Goal: Task Accomplishment & Management: Complete application form

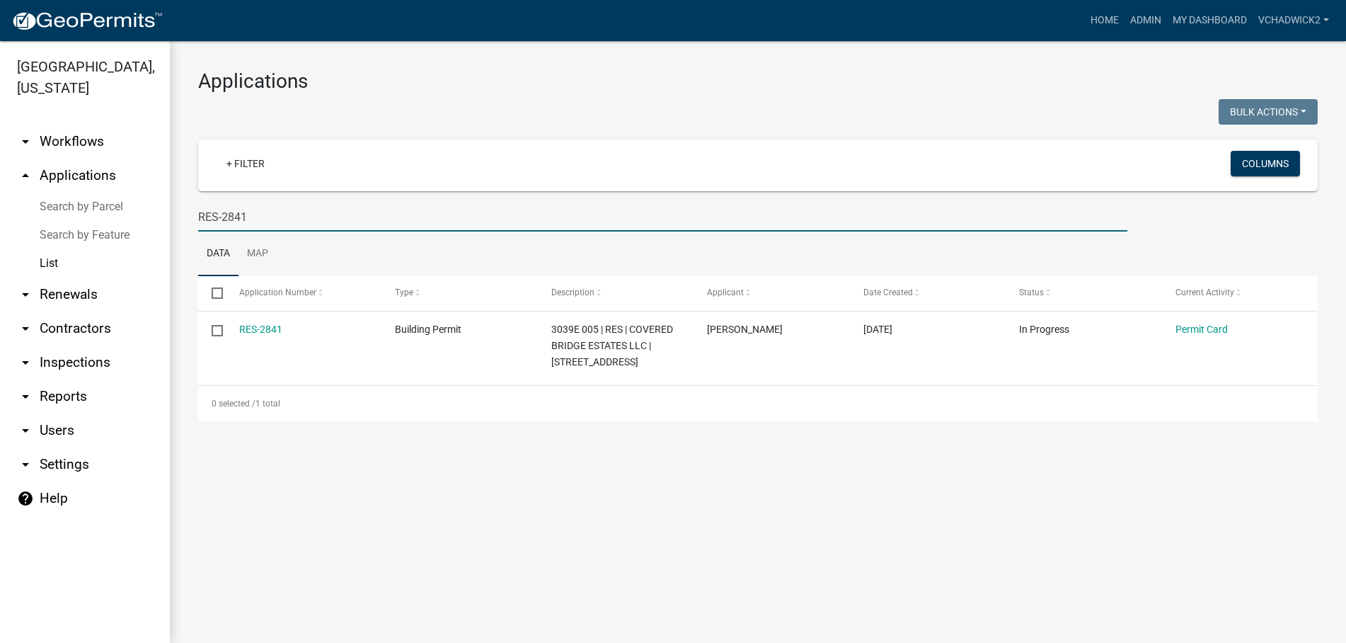
drag, startPoint x: 276, startPoint y: 219, endPoint x: -1, endPoint y: 226, distance: 276.8
click at [198, 226] on input "RES-2841" at bounding box center [662, 216] width 929 height 29
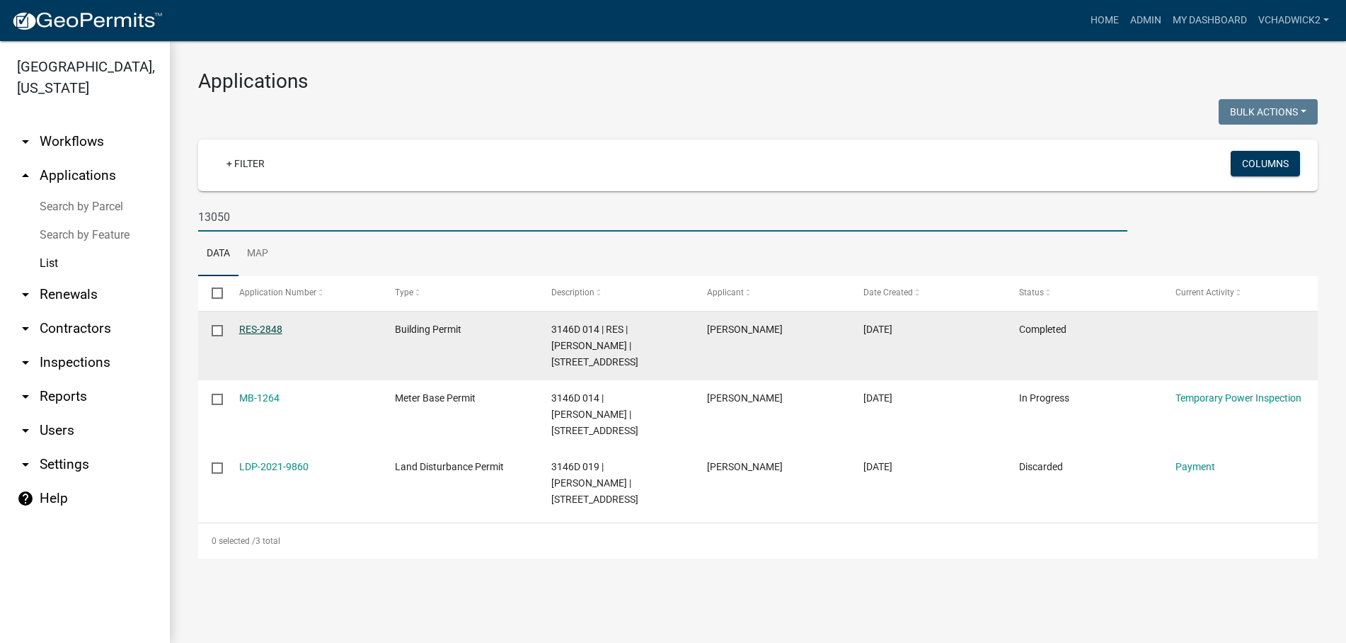
type input "13050"
click at [263, 325] on link "RES-2848" at bounding box center [260, 328] width 43 height 11
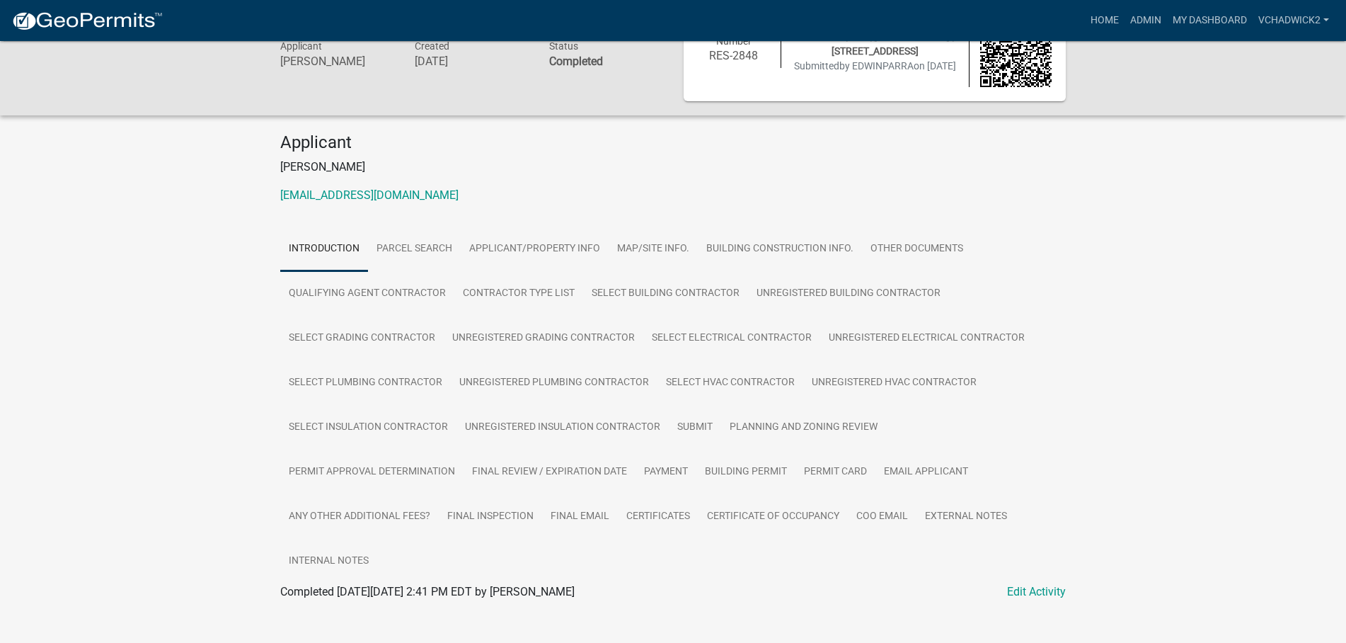
scroll to position [71, 0]
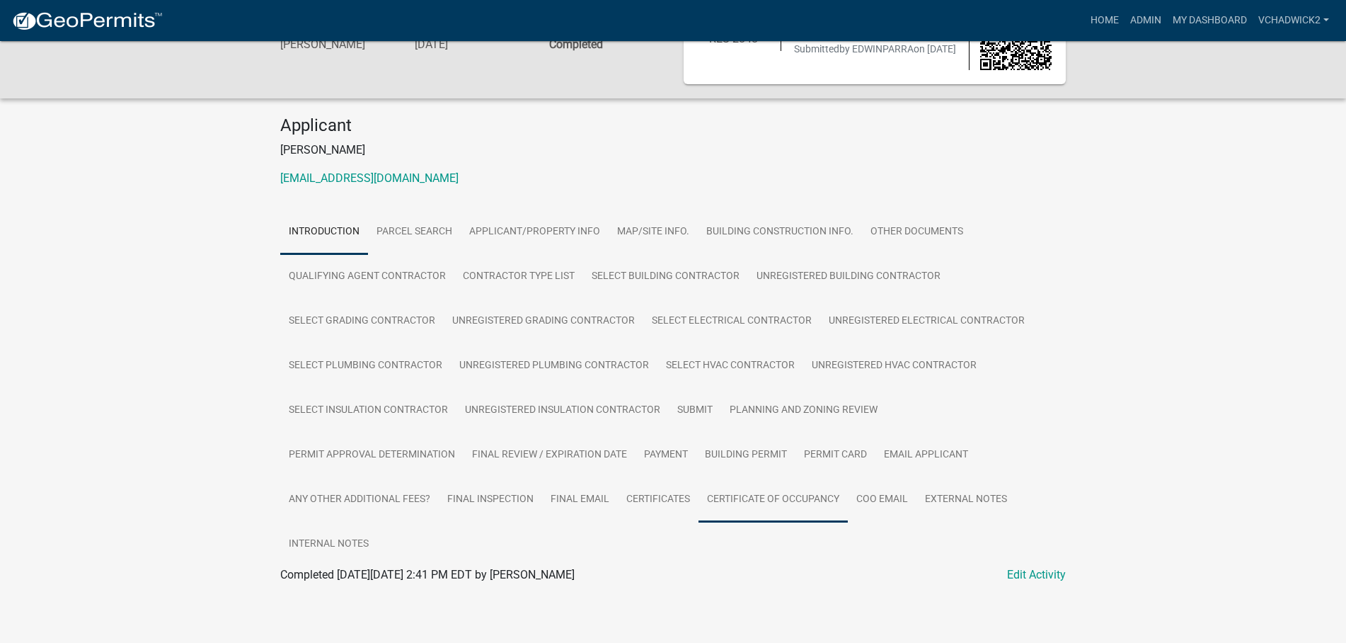
click at [742, 500] on link "Certificate of Occupancy" at bounding box center [772, 499] width 149 height 45
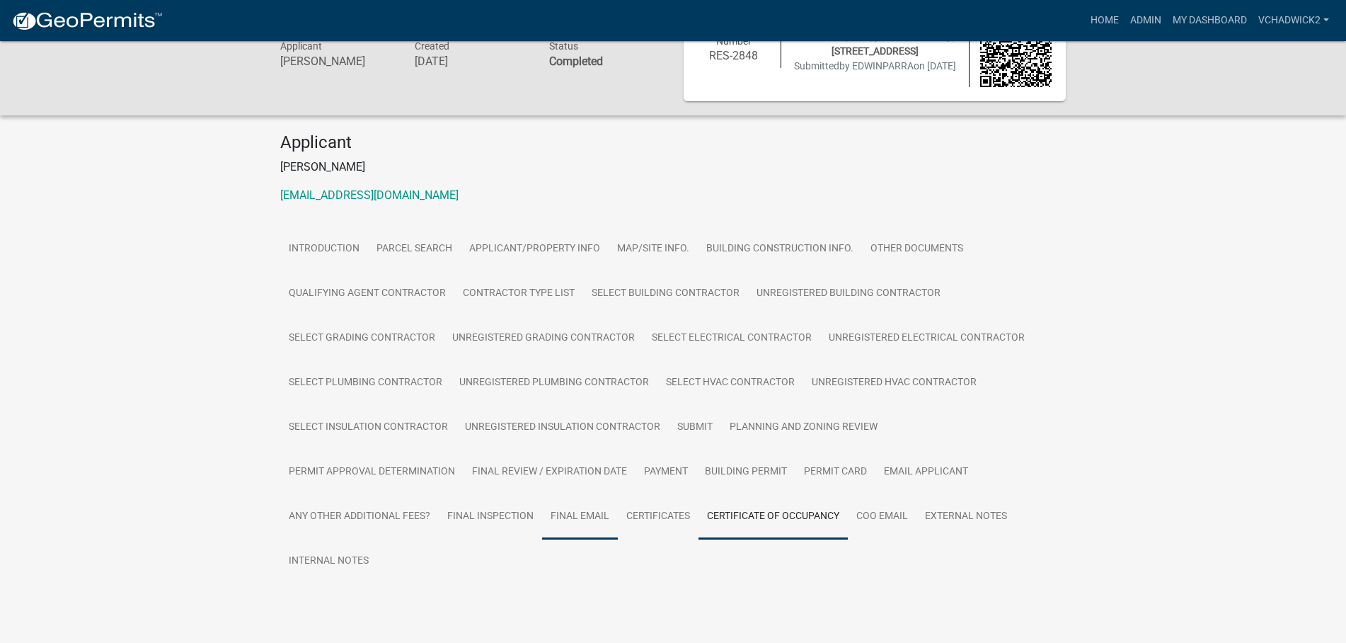
scroll to position [54, 0]
click at [480, 513] on link "Final Inspection" at bounding box center [490, 516] width 103 height 45
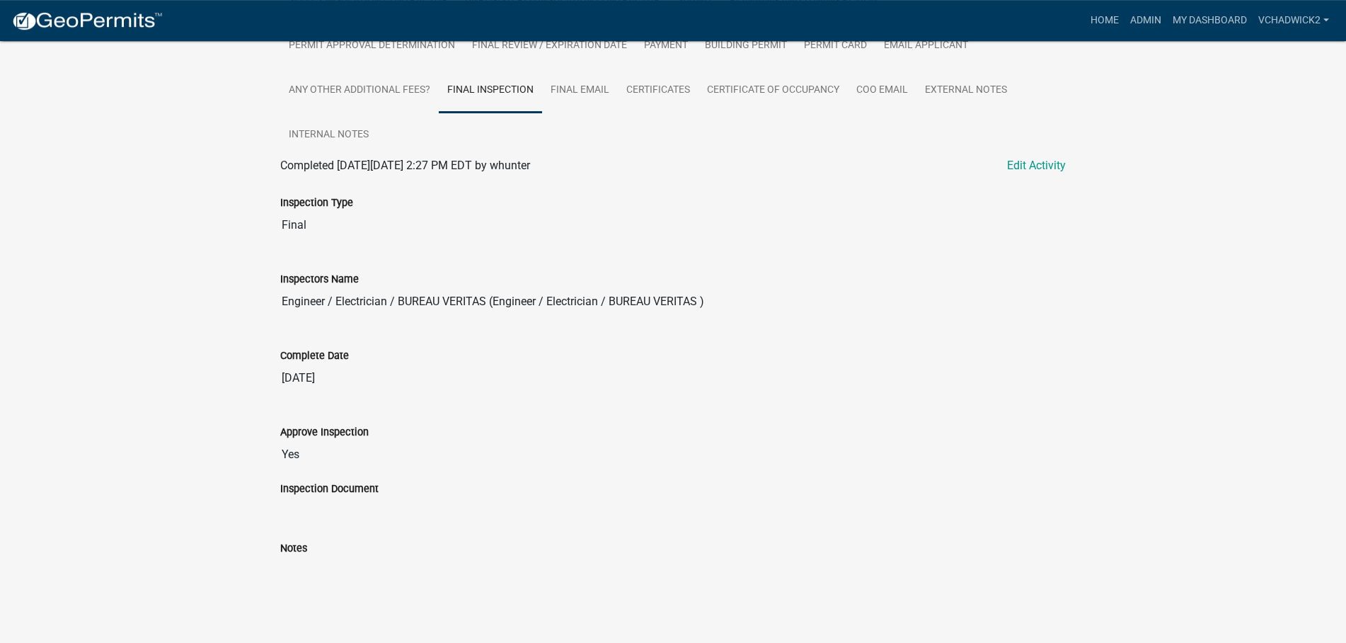
scroll to position [377, 0]
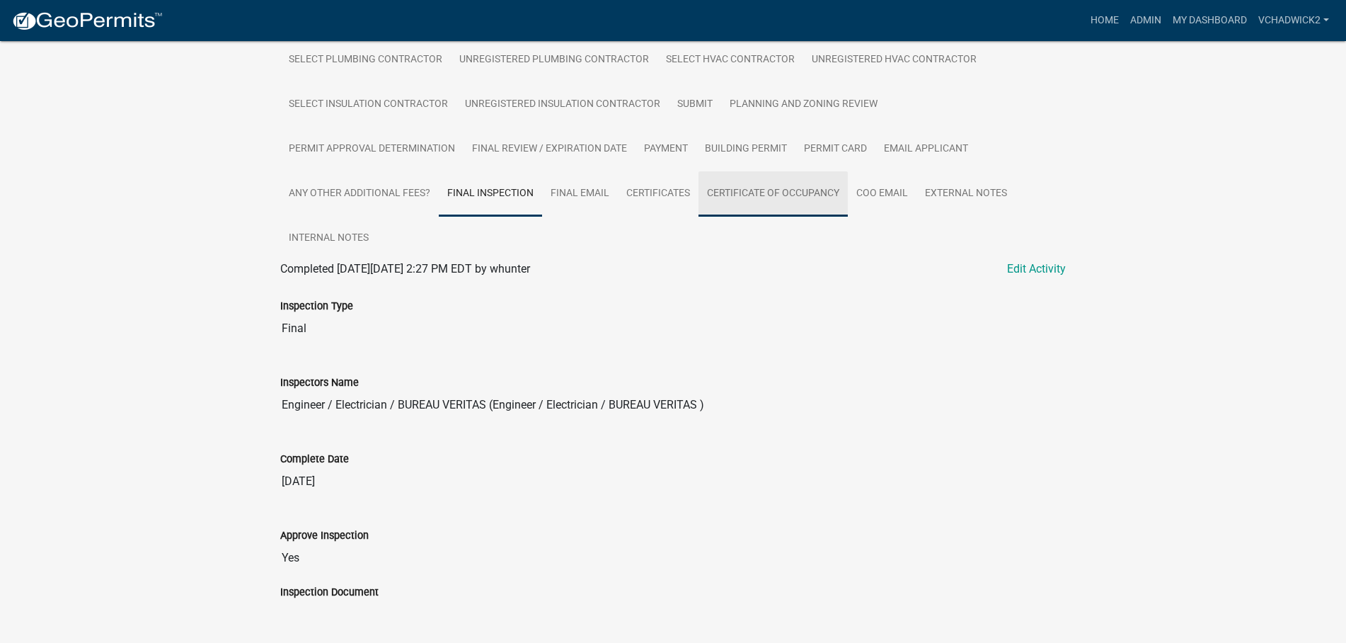
click at [761, 184] on link "Certificate of Occupancy" at bounding box center [772, 193] width 149 height 45
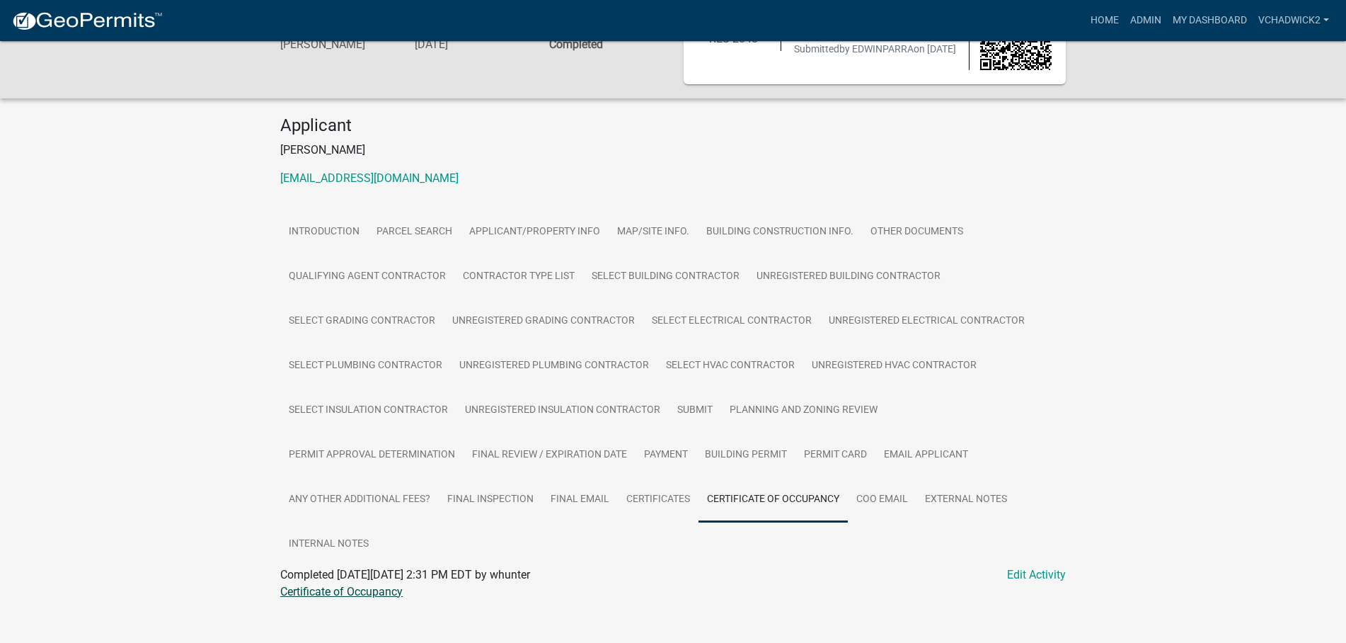
click at [338, 592] on link "Certificate of Occupancy" at bounding box center [341, 590] width 122 height 13
click at [1094, 16] on link "Home" at bounding box center [1105, 20] width 40 height 27
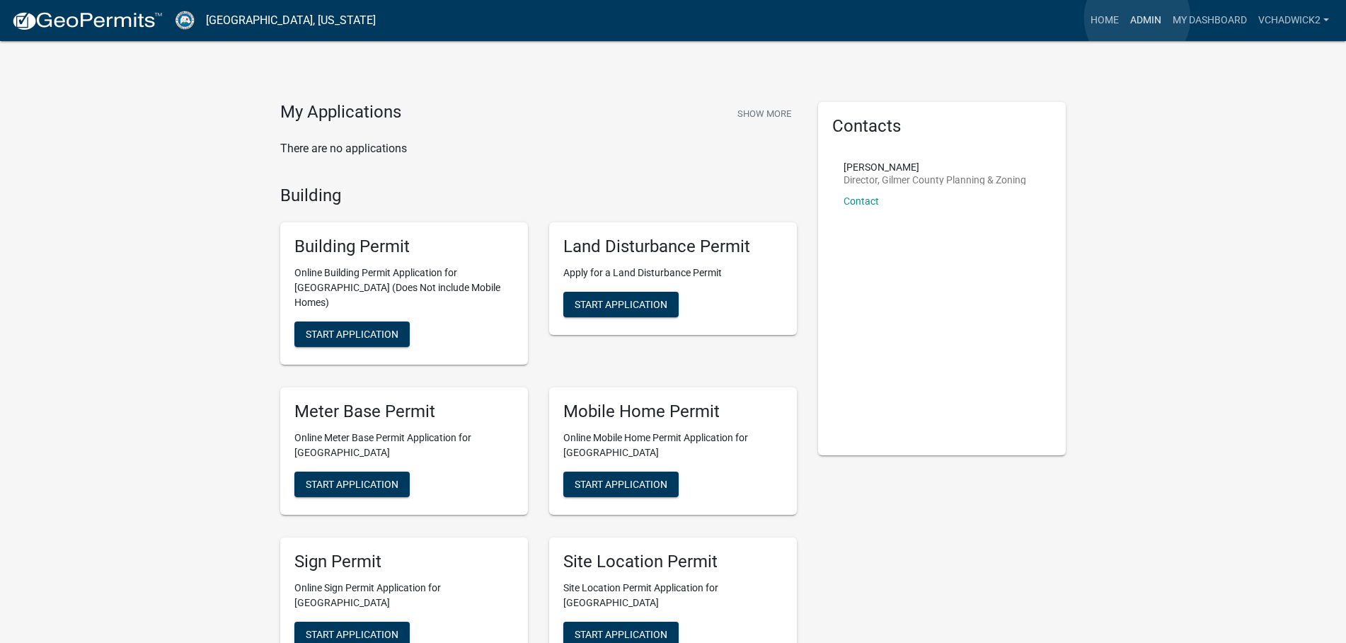
click at [1137, 18] on link "Admin" at bounding box center [1145, 20] width 42 height 27
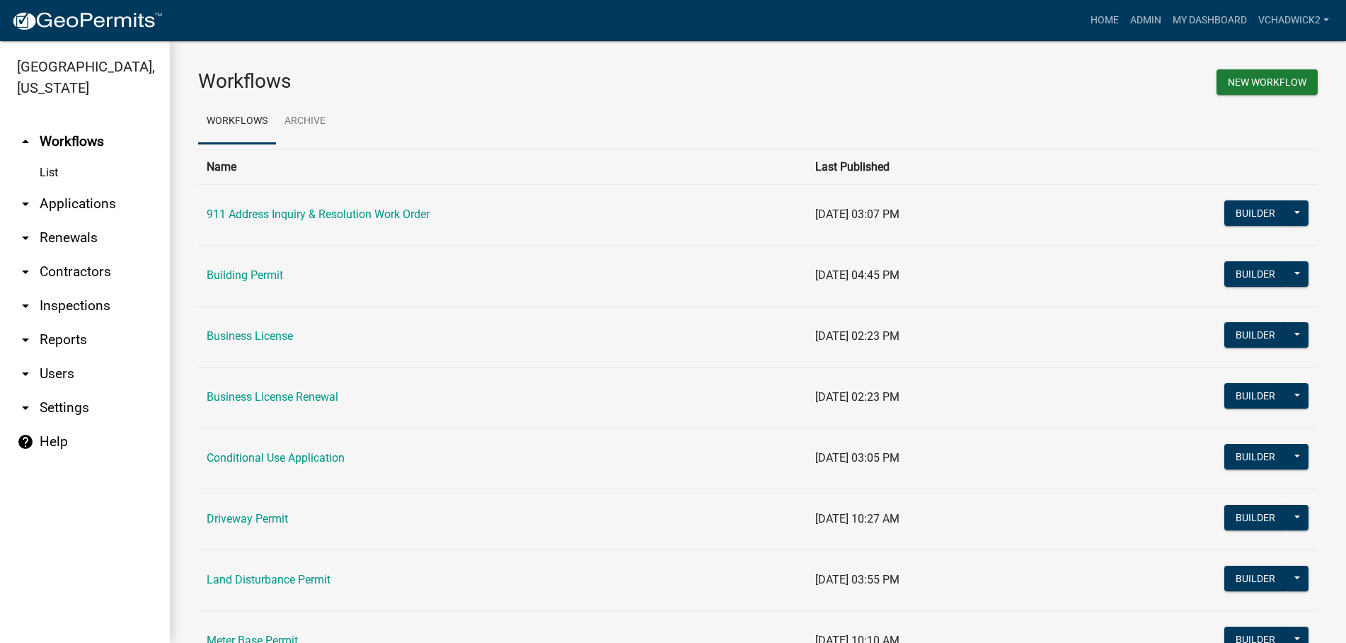
click at [56, 205] on link "arrow_drop_down Applications" at bounding box center [85, 204] width 170 height 34
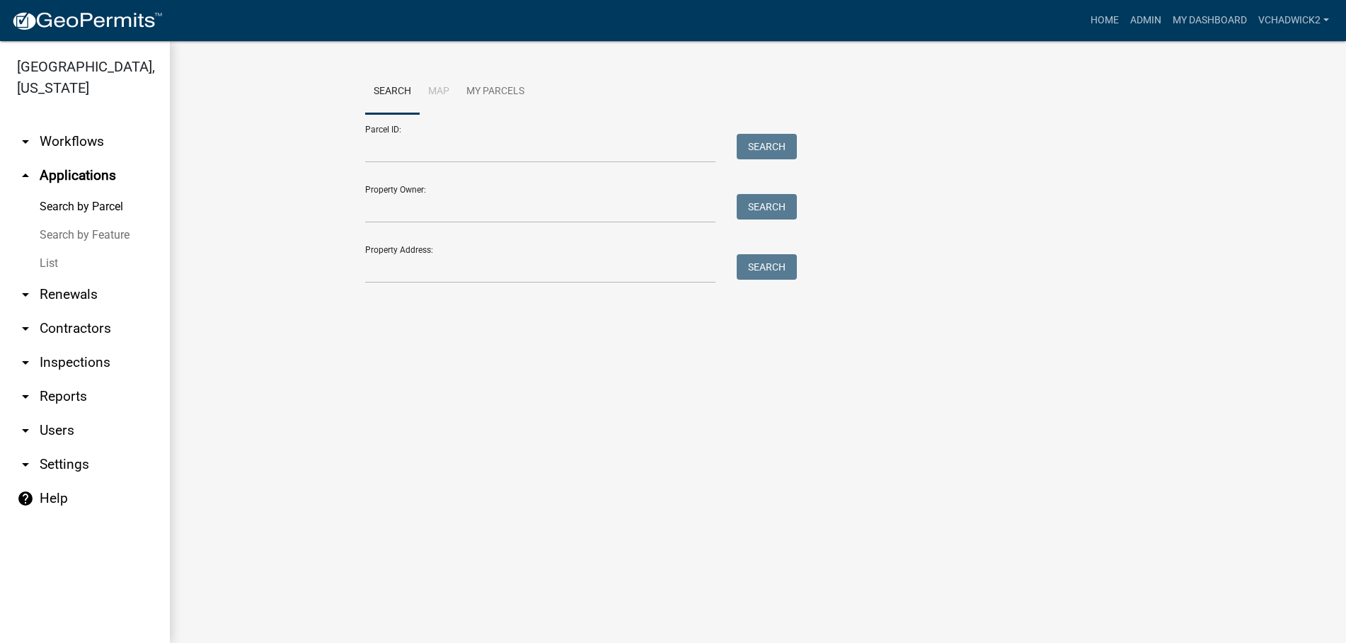
click at [45, 262] on link "List" at bounding box center [85, 263] width 170 height 28
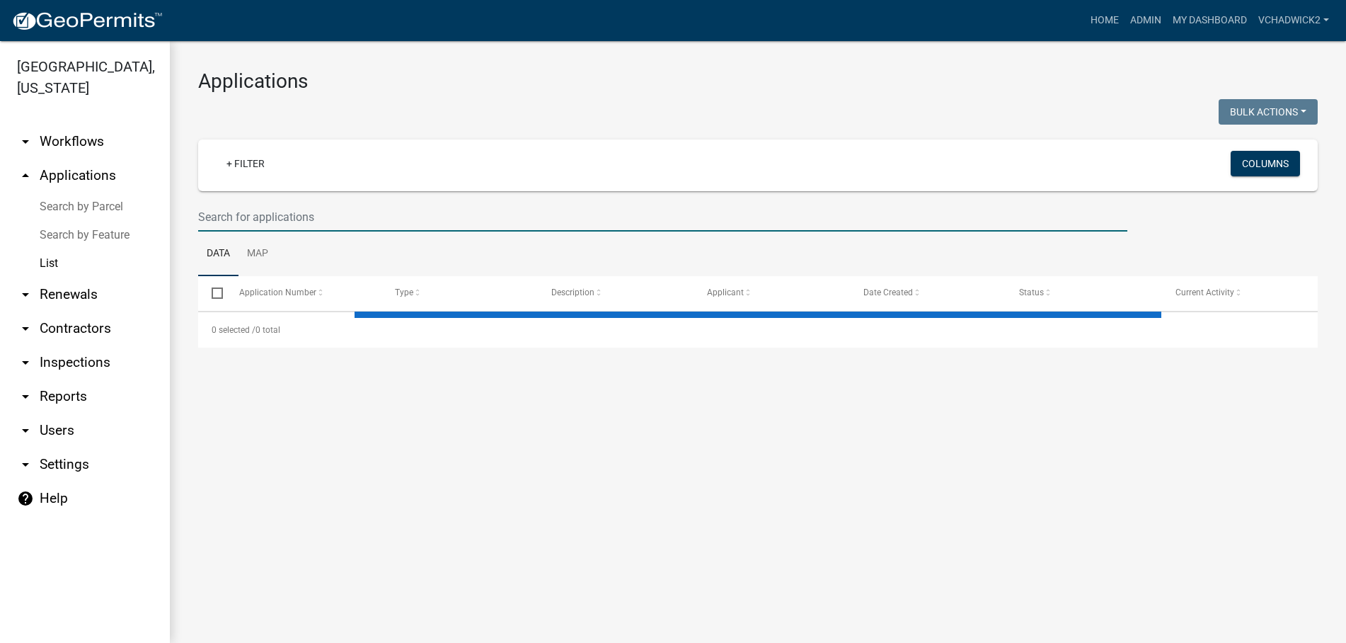
click at [270, 219] on input "text" at bounding box center [662, 216] width 929 height 29
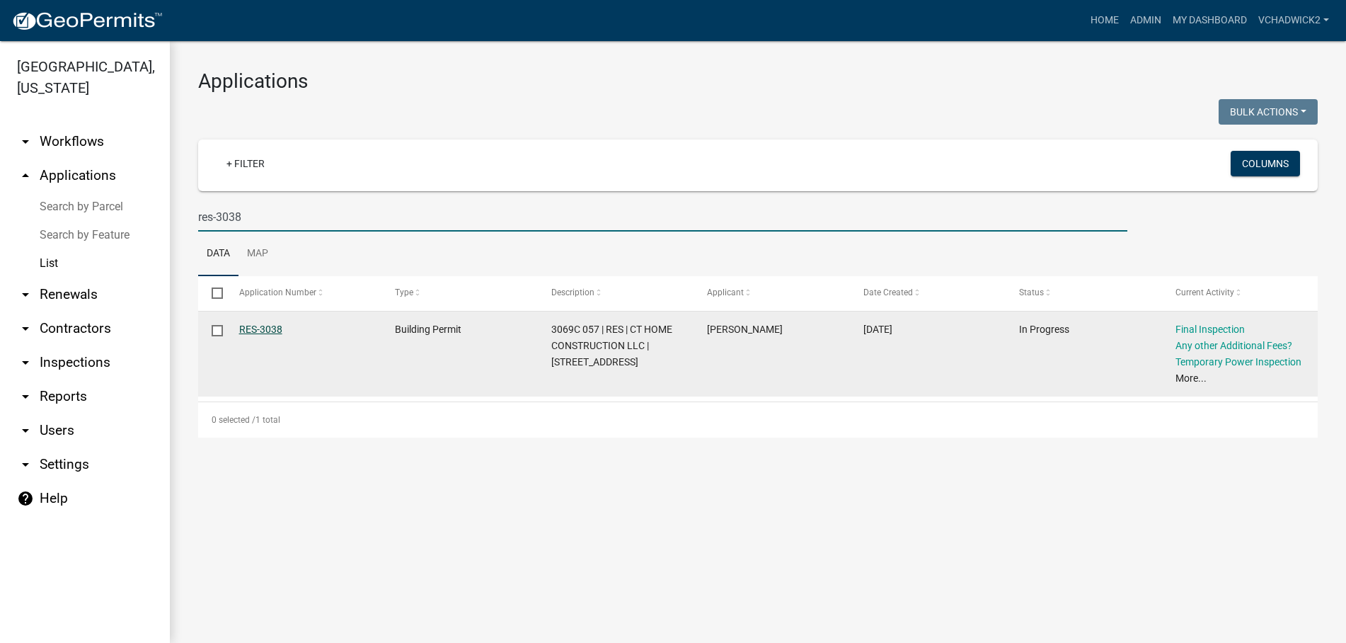
type input "res-3038"
click at [277, 327] on link "RES-3038" at bounding box center [260, 328] width 43 height 11
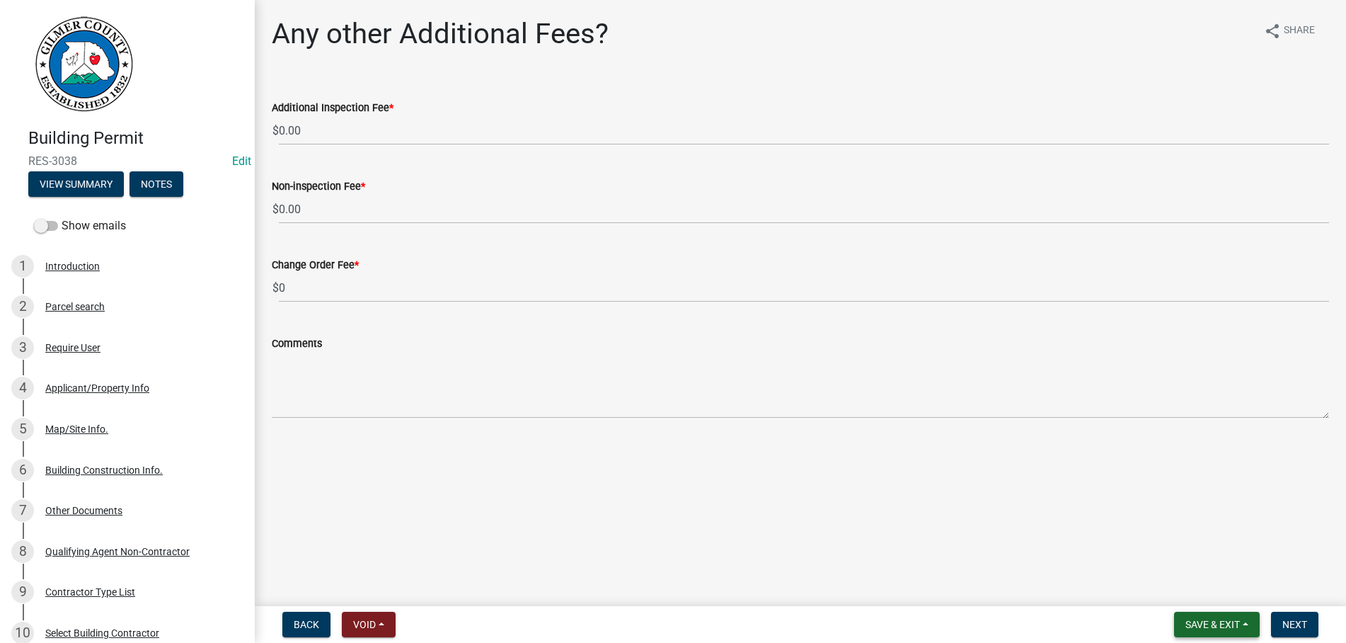
click at [1212, 625] on span "Save & Exit" at bounding box center [1212, 623] width 54 height 11
click at [1196, 582] on button "Save & Exit" at bounding box center [1202, 587] width 113 height 34
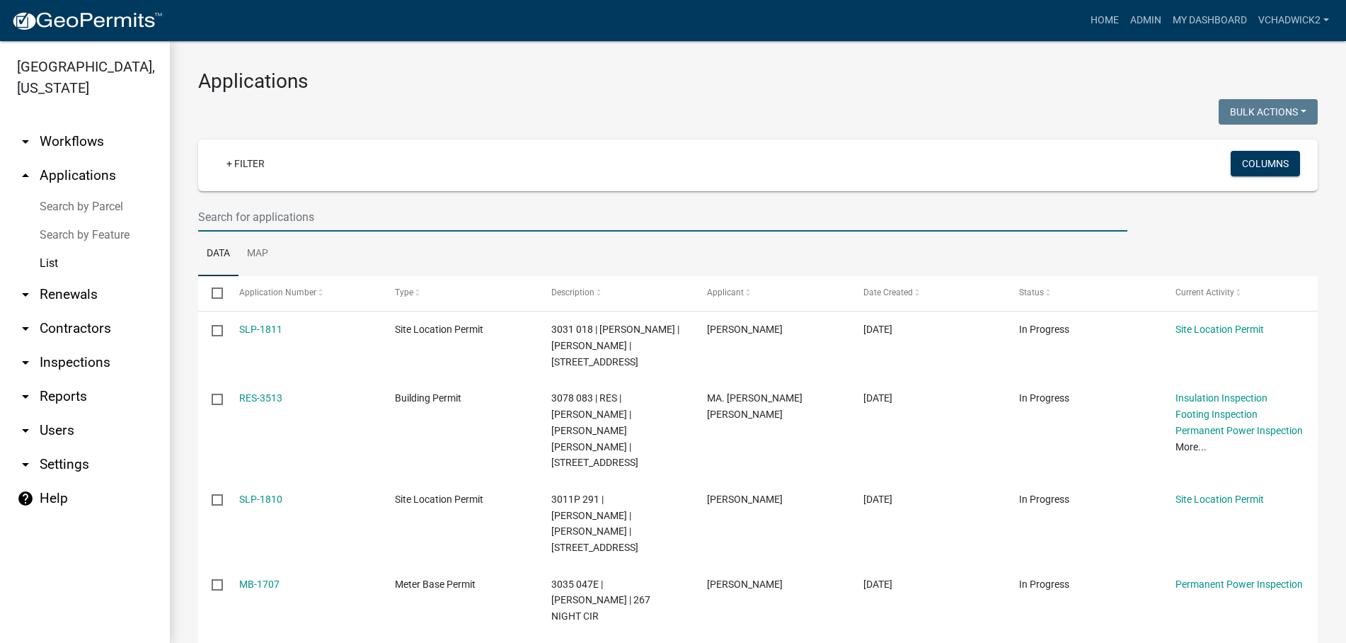
click at [321, 211] on input "text" at bounding box center [662, 216] width 929 height 29
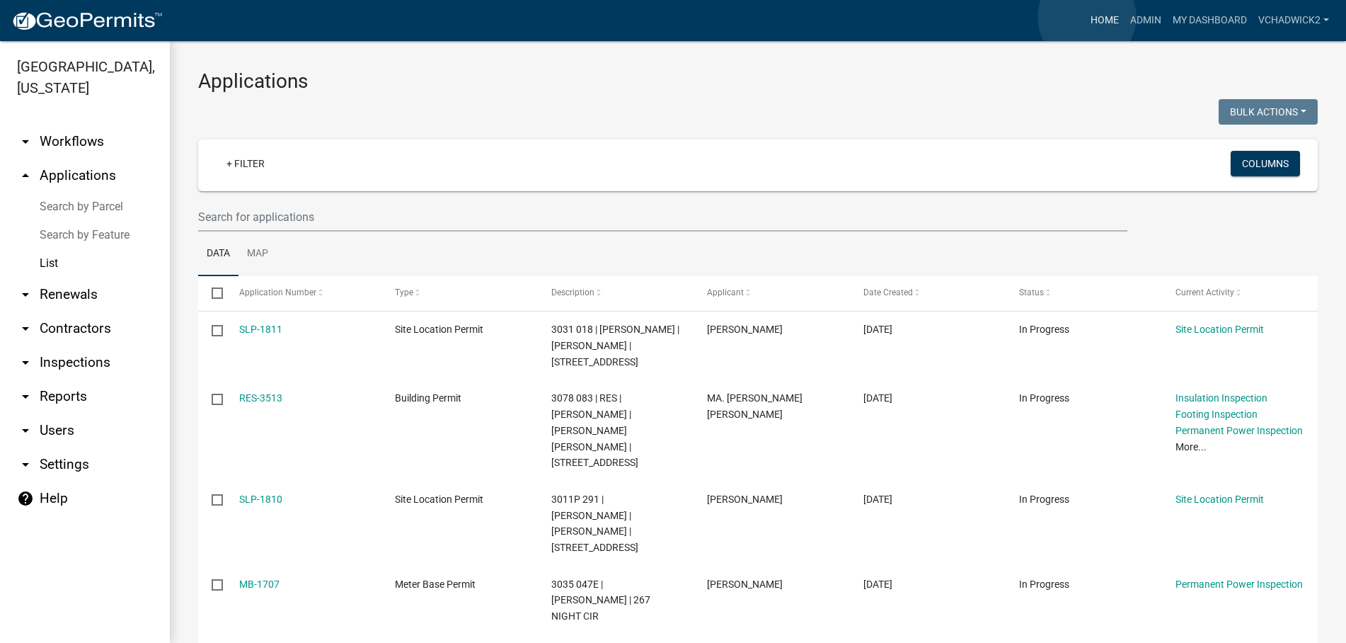
click at [1087, 17] on link "Home" at bounding box center [1105, 20] width 40 height 27
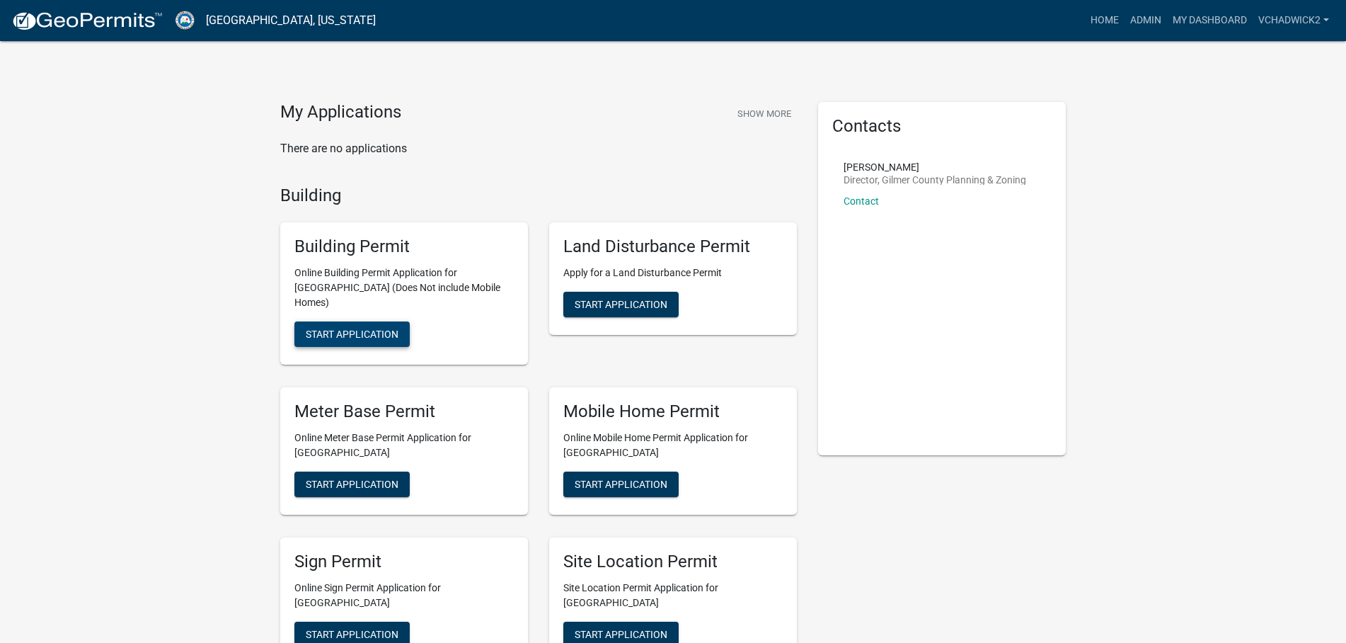
click at [338, 328] on span "Start Application" at bounding box center [352, 333] width 93 height 11
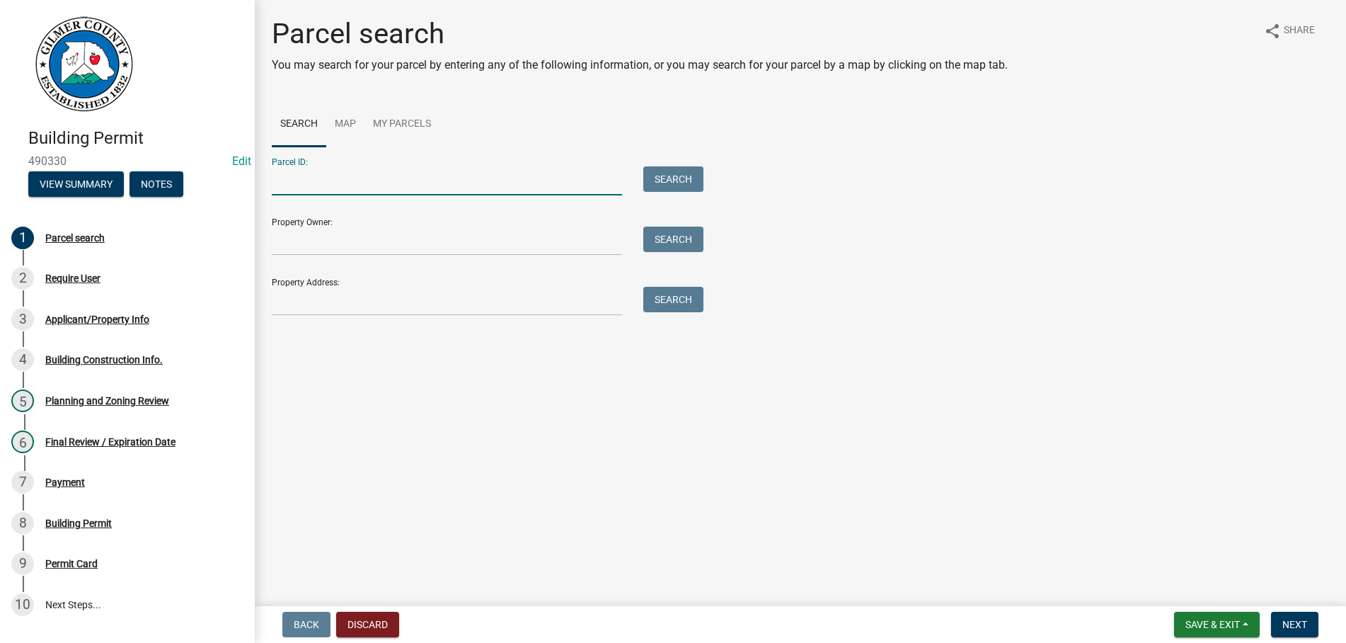
click at [451, 166] on input "Parcel ID:" at bounding box center [447, 180] width 350 height 29
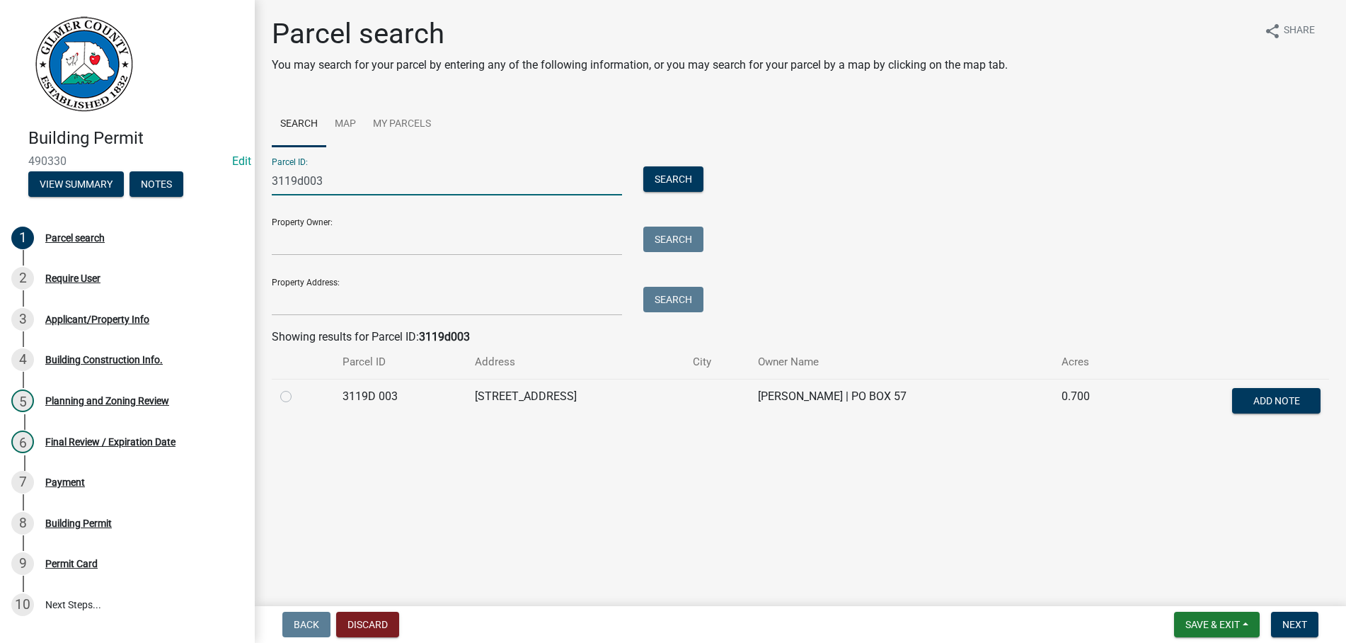
type input "3119d003"
click at [297, 388] on label at bounding box center [297, 388] width 0 height 0
click at [297, 397] on 003 "radio" at bounding box center [301, 392] width 9 height 9
radio 003 "true"
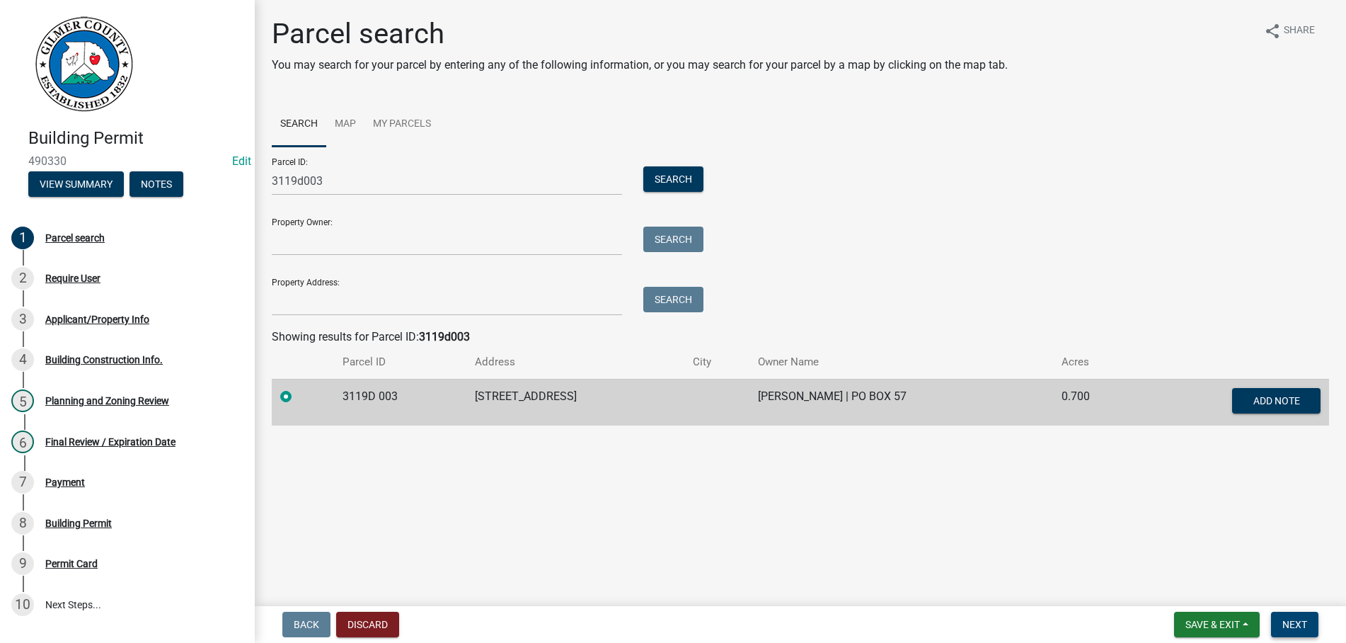
click at [1296, 620] on span "Next" at bounding box center [1294, 623] width 25 height 11
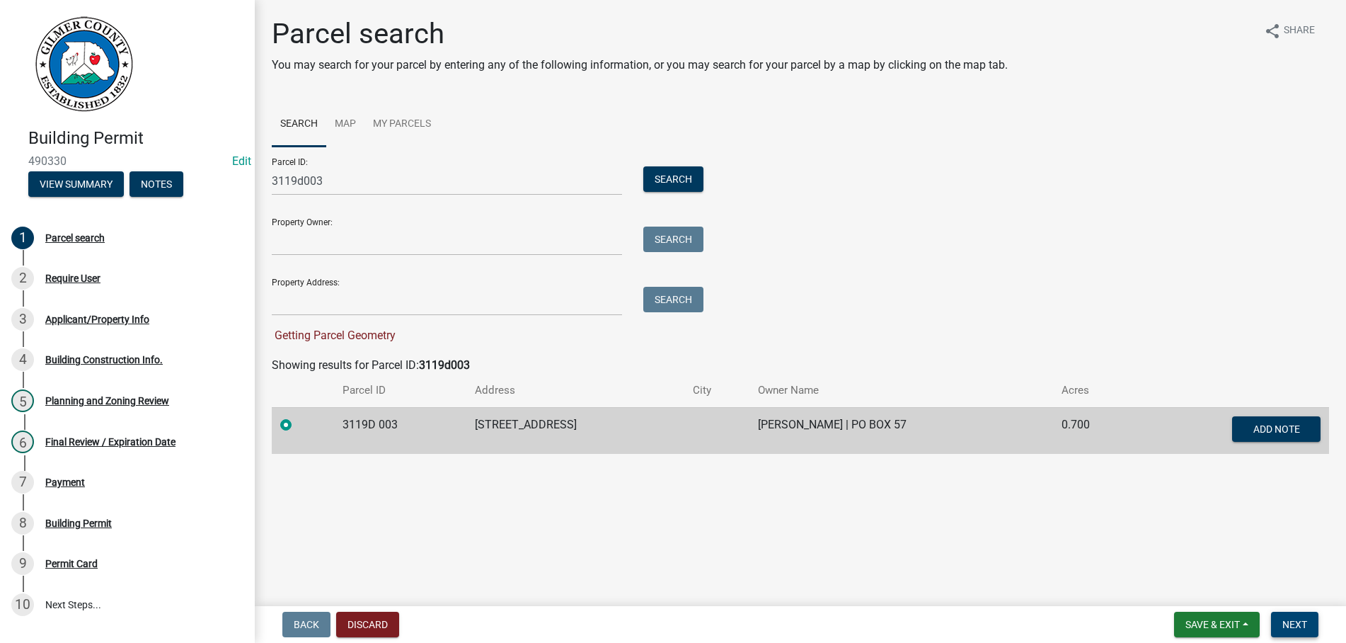
click at [1294, 628] on span "Next" at bounding box center [1294, 623] width 25 height 11
click at [1294, 620] on span "Next" at bounding box center [1294, 623] width 25 height 11
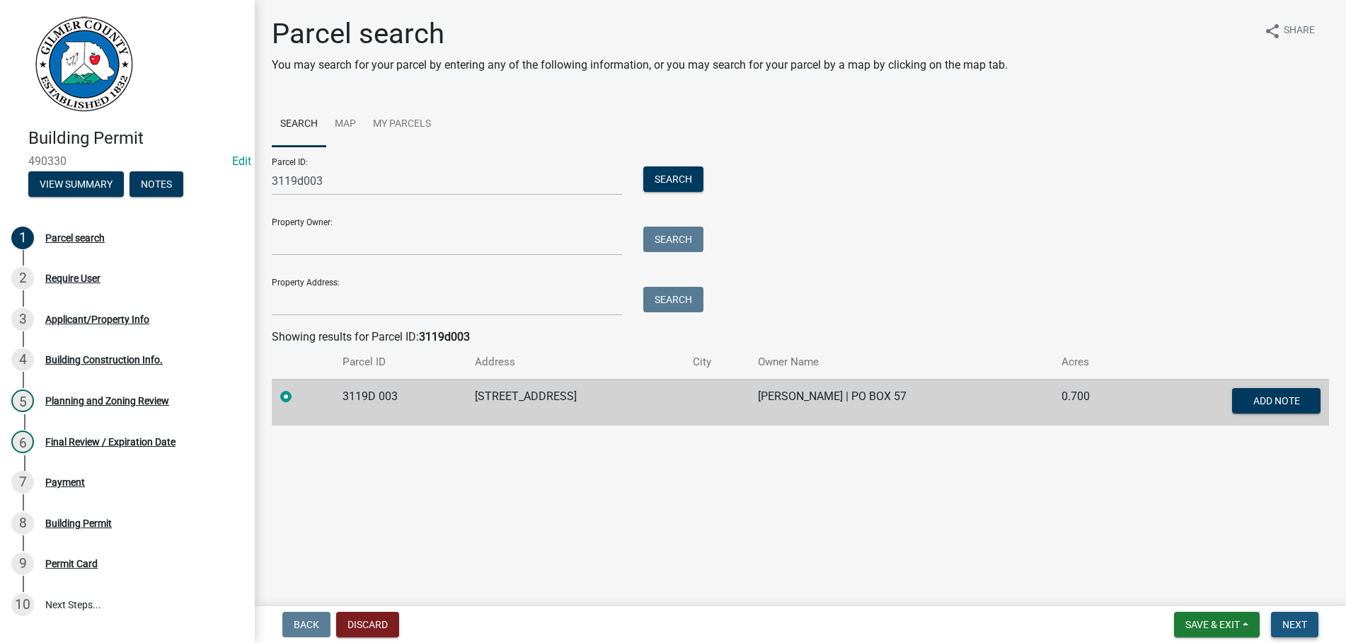
click at [1294, 620] on span "Next" at bounding box center [1294, 623] width 25 height 11
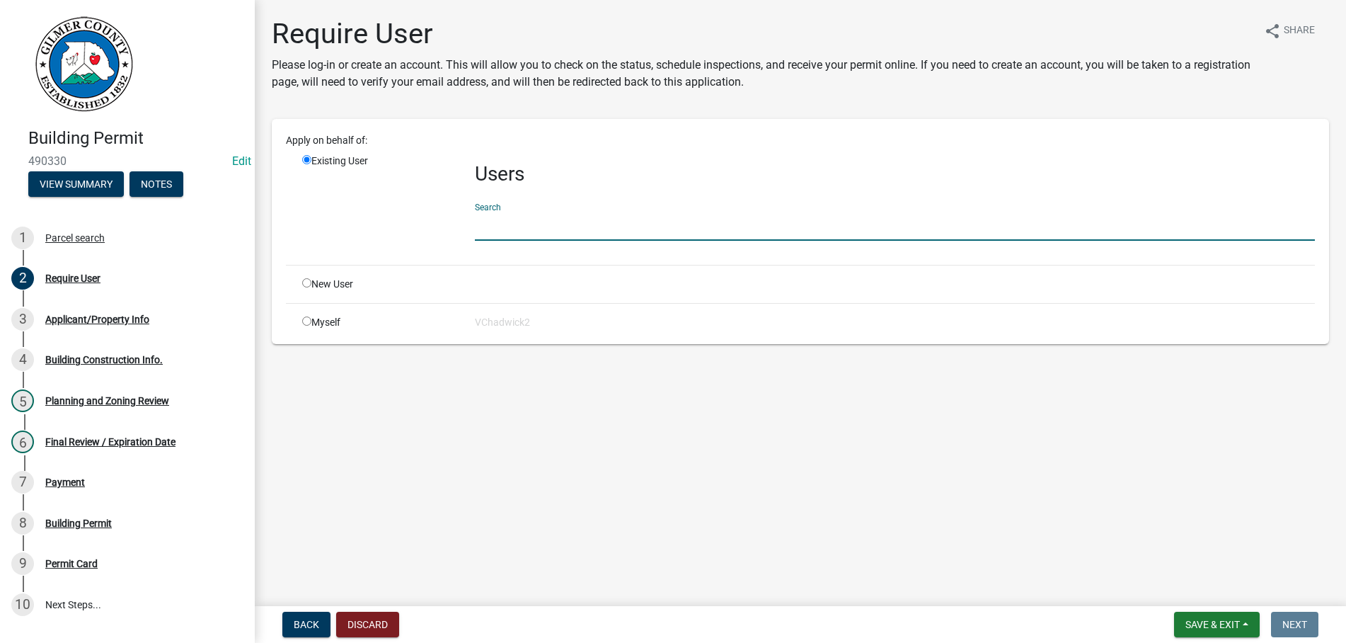
click at [579, 226] on input "text" at bounding box center [895, 226] width 840 height 29
type input "b"
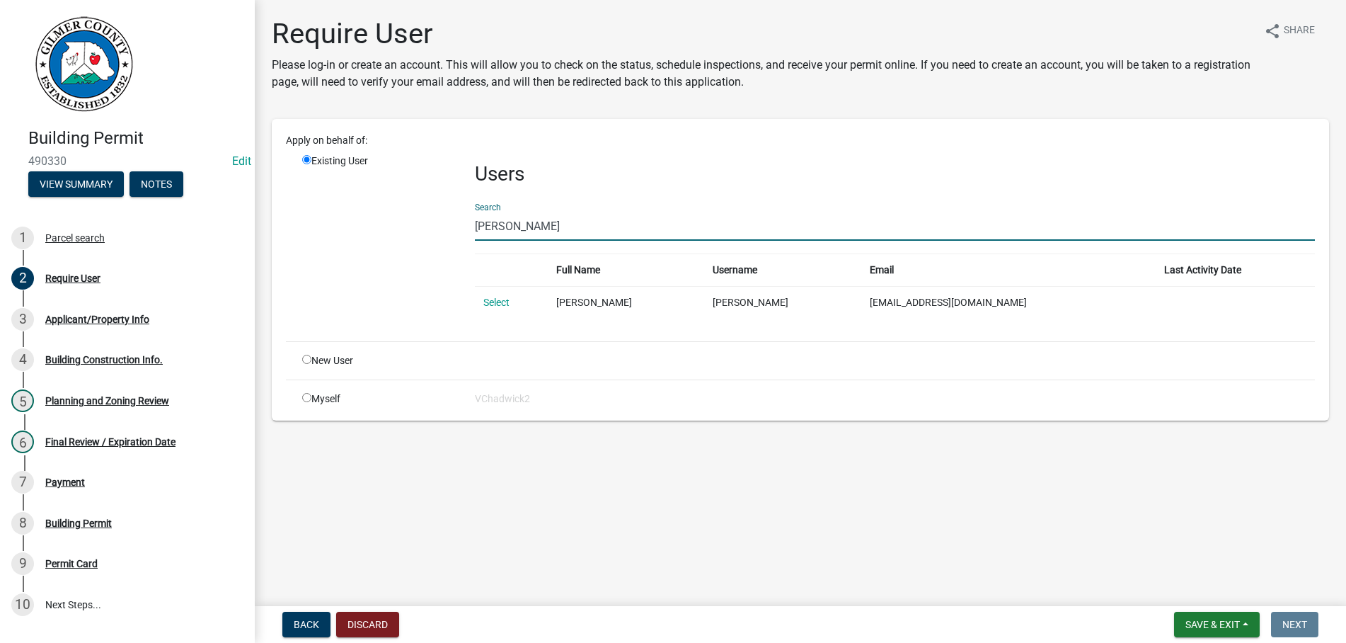
click at [509, 219] on input "BRICE DEBORD" at bounding box center [895, 226] width 840 height 29
click at [490, 226] on input "BRICE DeBORD" at bounding box center [895, 226] width 840 height 29
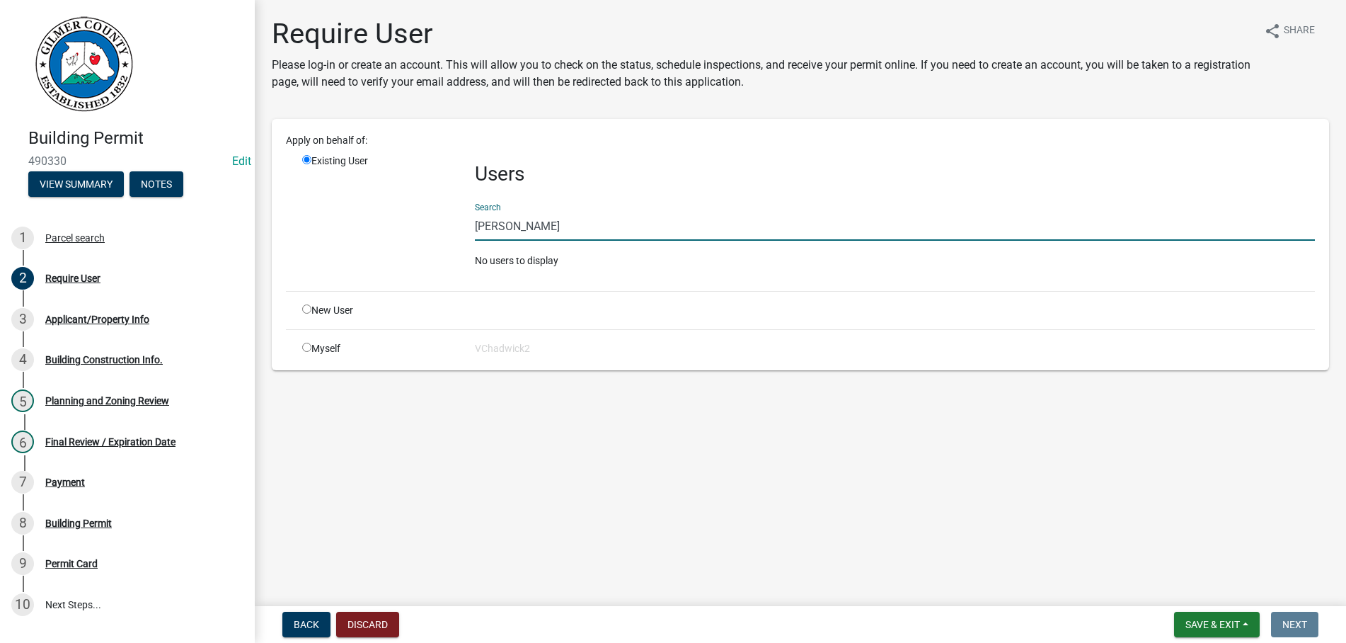
click at [524, 219] on input "BRYCE DeBORD" at bounding box center [895, 226] width 840 height 29
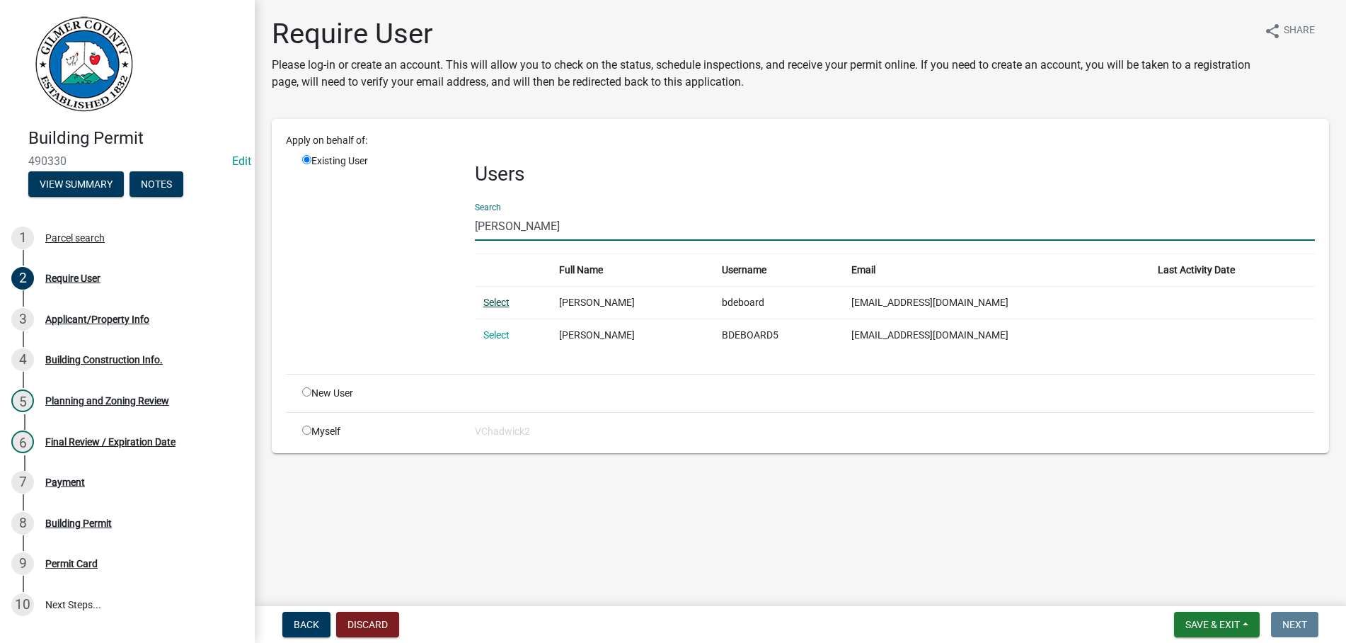
type input "BRYCE DEBOARD"
click at [497, 299] on link "Select" at bounding box center [496, 301] width 26 height 11
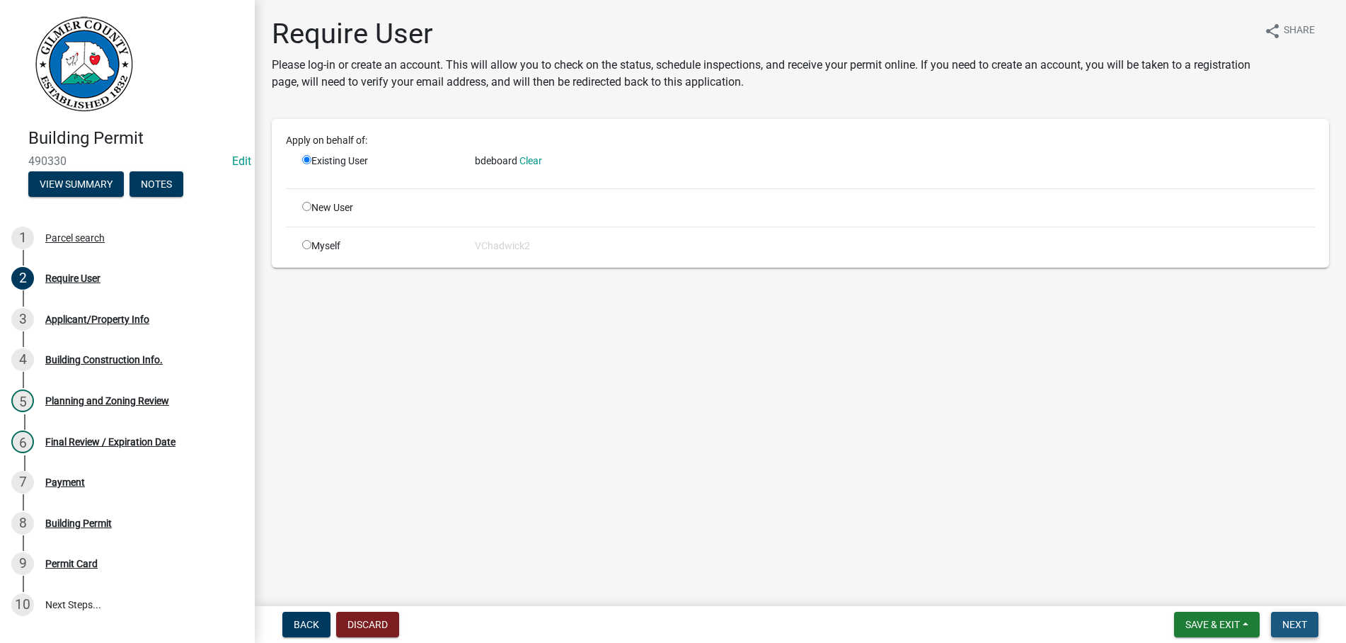
click at [1293, 623] on span "Next" at bounding box center [1294, 623] width 25 height 11
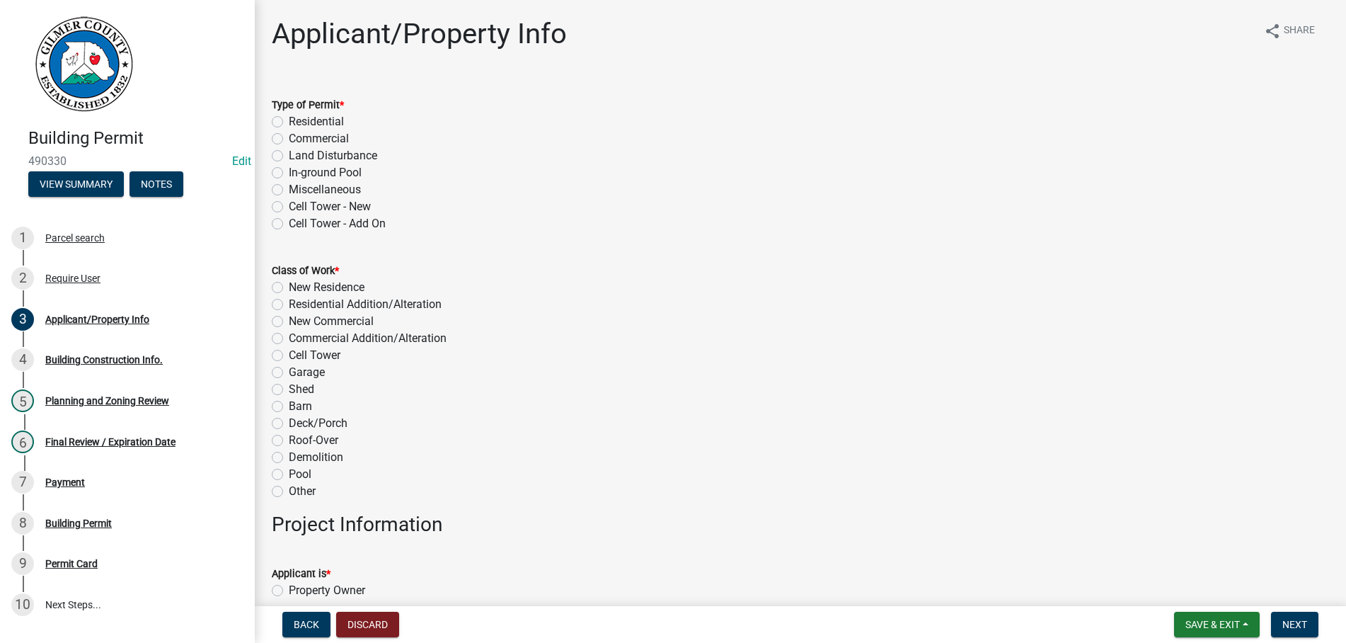
click at [289, 119] on label "Residential" at bounding box center [316, 121] width 55 height 17
click at [289, 119] on input "Residential" at bounding box center [293, 117] width 9 height 9
radio input "true"
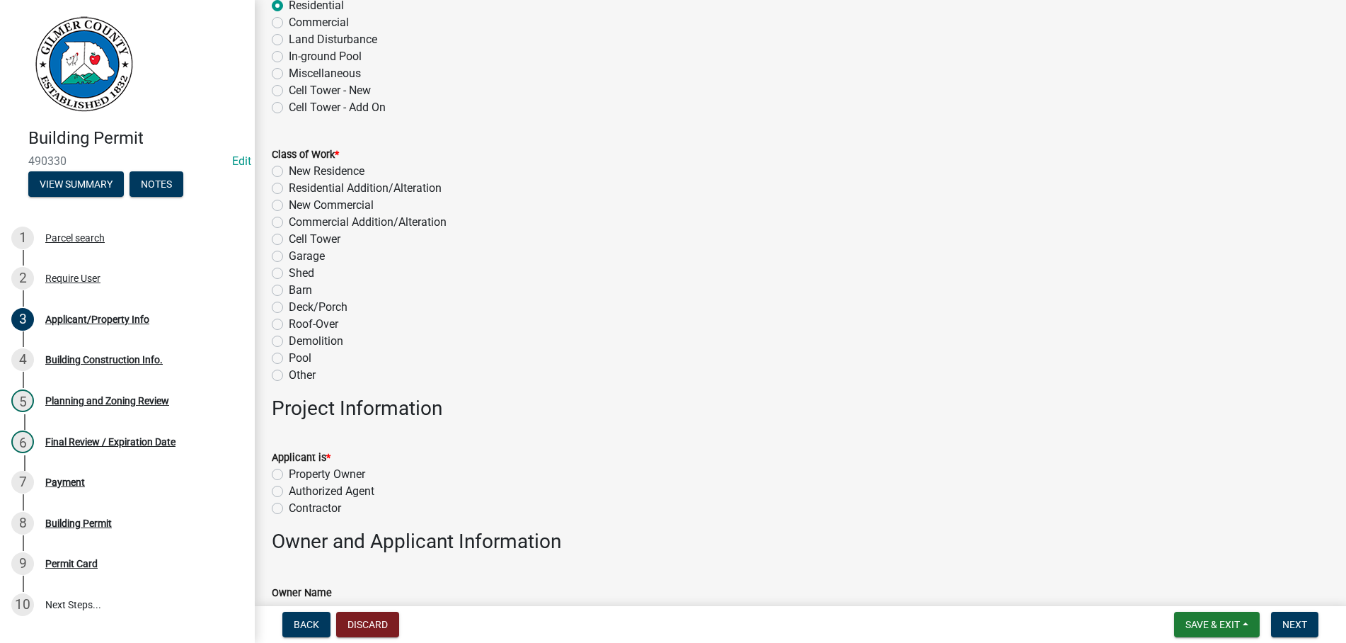
scroll to position [161, 0]
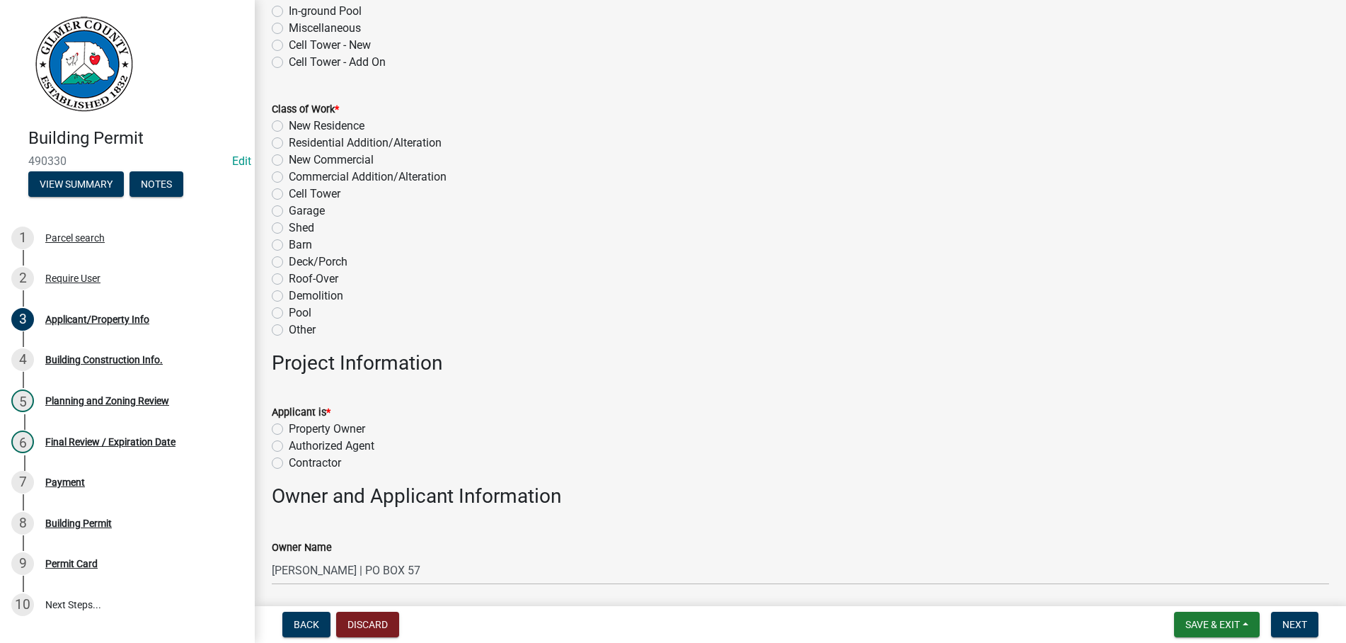
click at [289, 141] on label "Residential Addition/Alteration" at bounding box center [365, 142] width 153 height 17
click at [289, 141] on input "Residential Addition/Alteration" at bounding box center [293, 138] width 9 height 9
radio input "true"
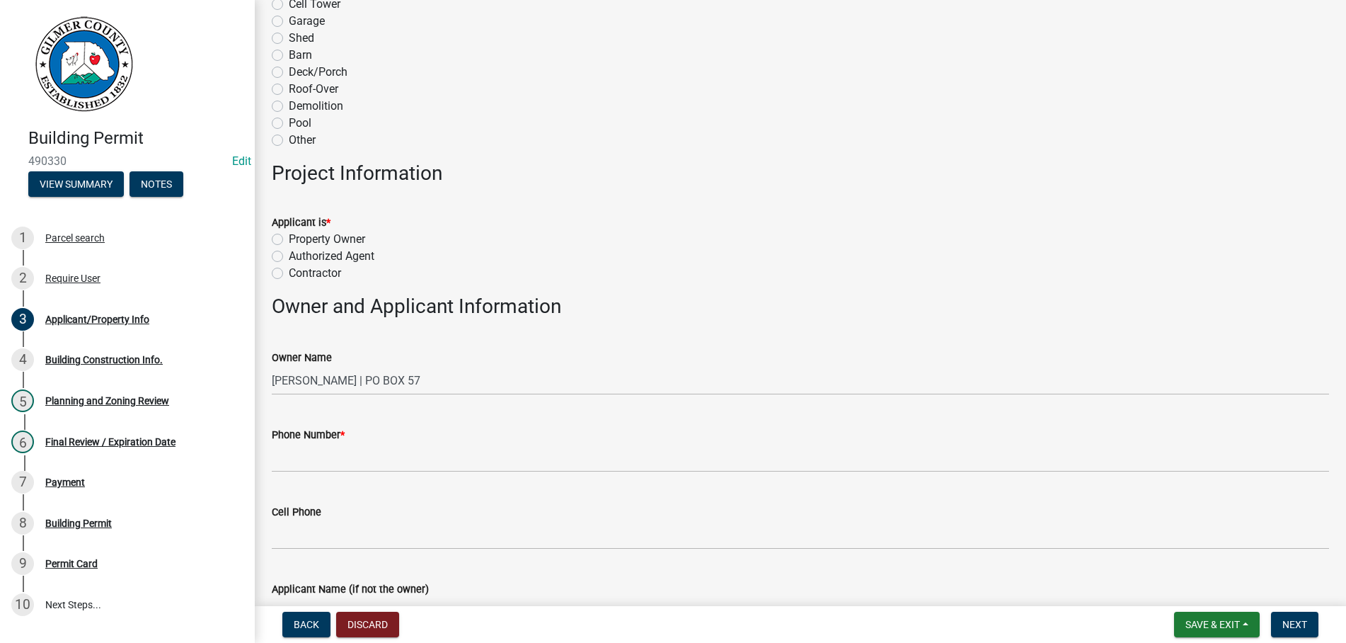
scroll to position [403, 0]
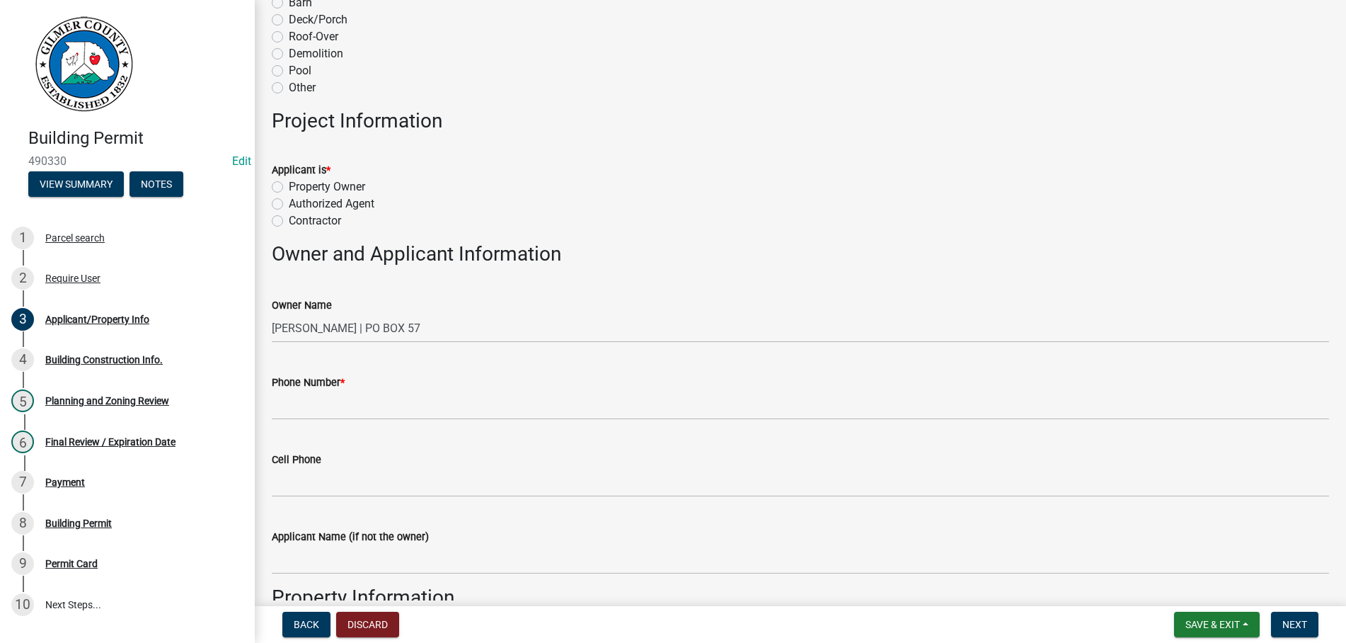
click at [289, 219] on label "Contractor" at bounding box center [315, 220] width 52 height 17
click at [289, 219] on input "Contractor" at bounding box center [293, 216] width 9 height 9
radio input "true"
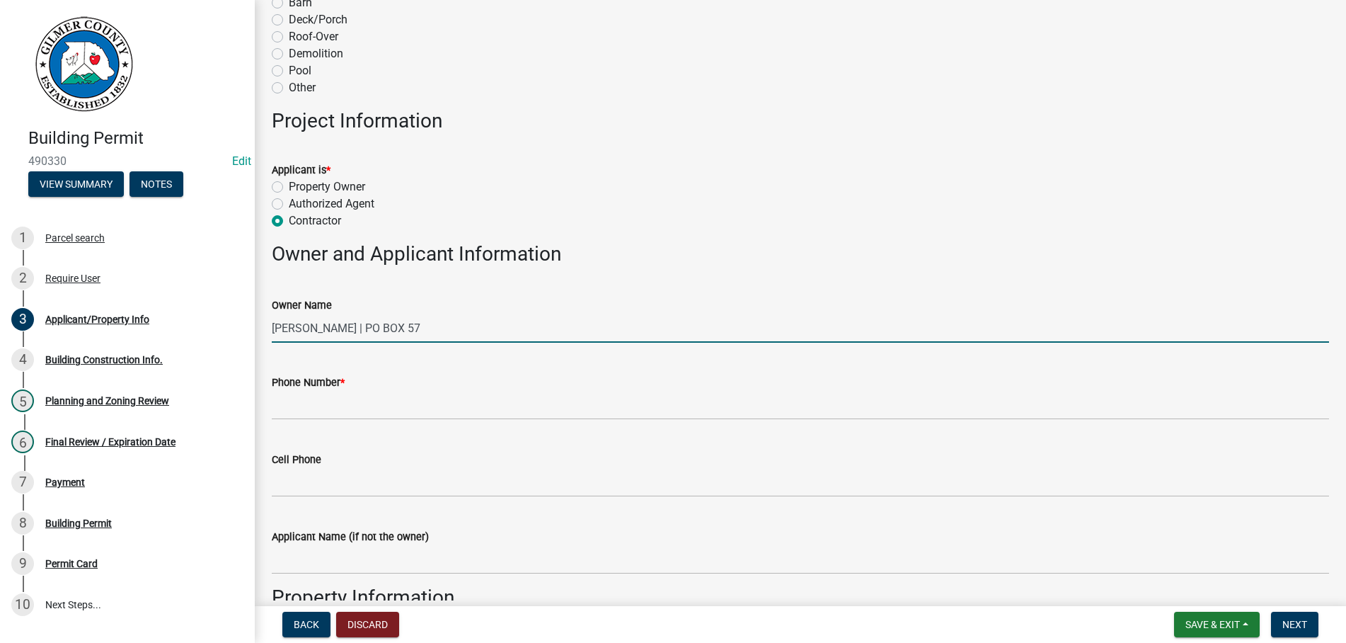
drag, startPoint x: 333, startPoint y: 324, endPoint x: 449, endPoint y: 323, distance: 116.1
click at [336, 324] on input "CYNTHIA S TUMBLIN | PO BOX 57" at bounding box center [800, 327] width 1057 height 29
type input "CINDY TUMBLIN"
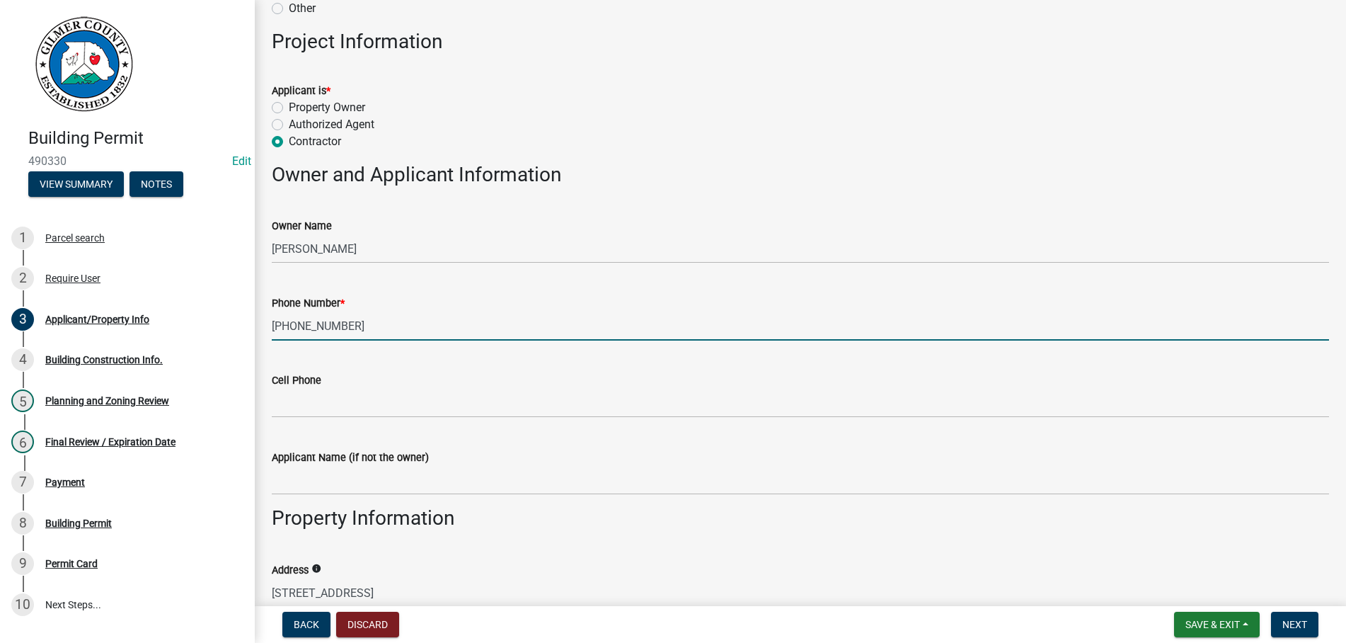
scroll to position [565, 0]
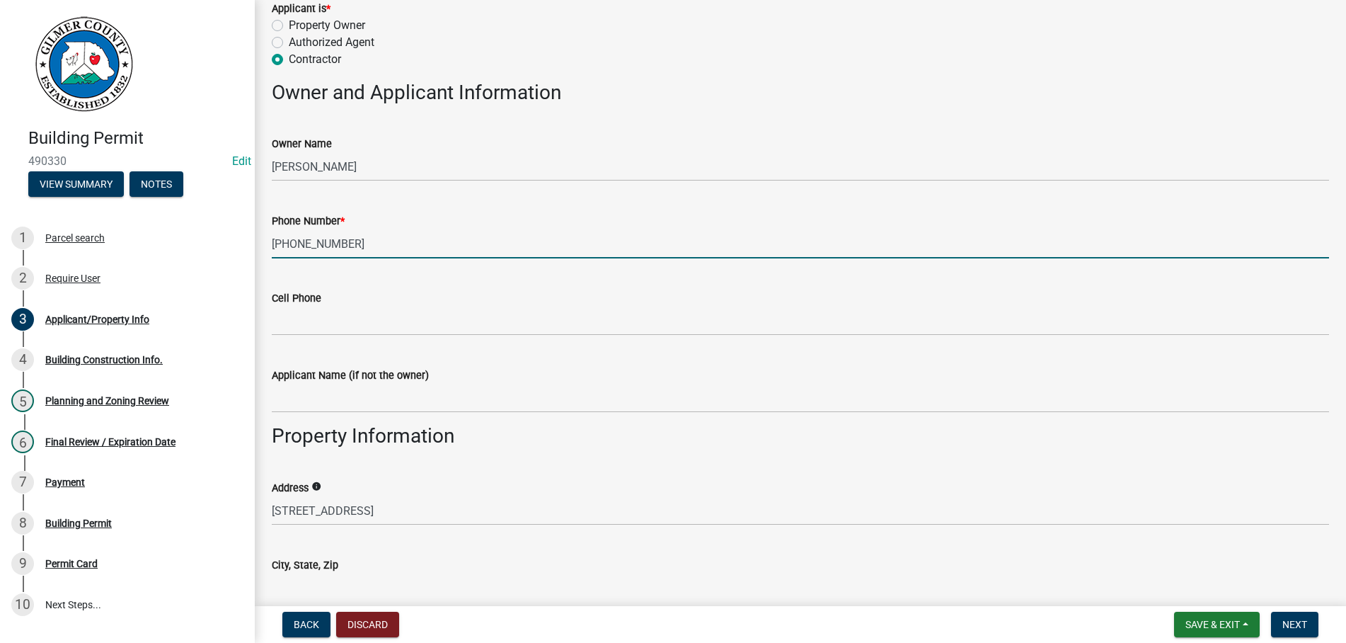
type input "678-316-8419"
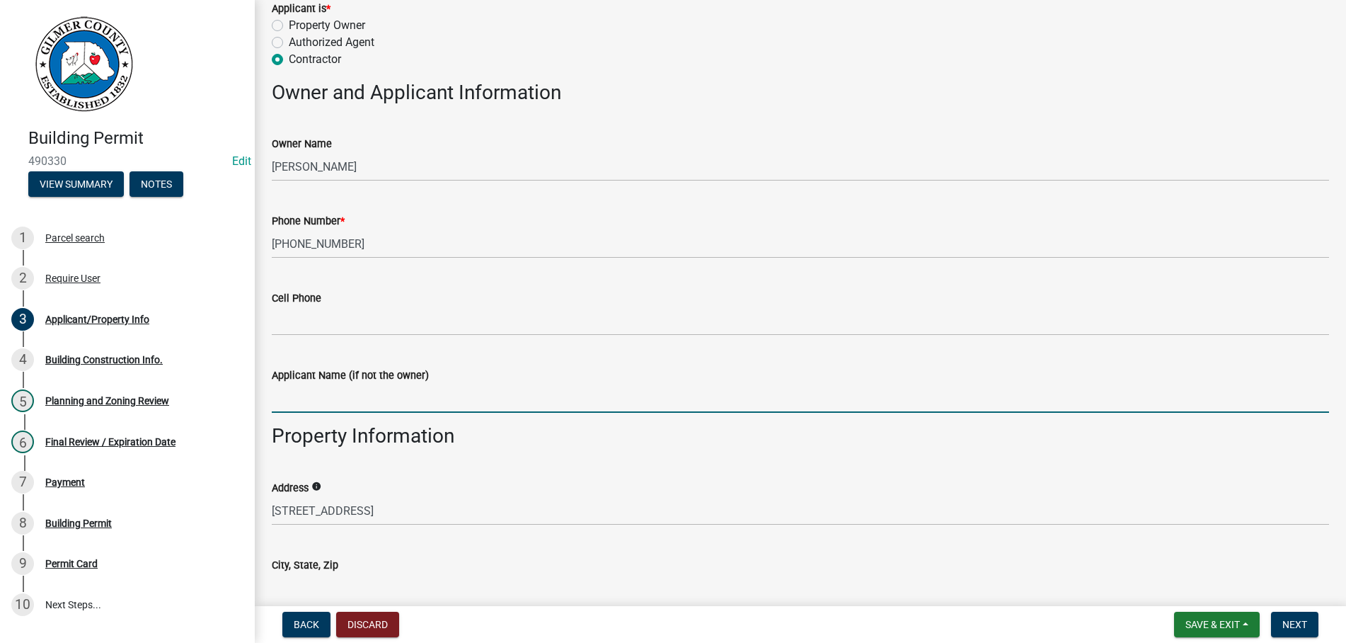
click at [382, 393] on input "Applicant Name (if not the owner)" at bounding box center [800, 398] width 1057 height 29
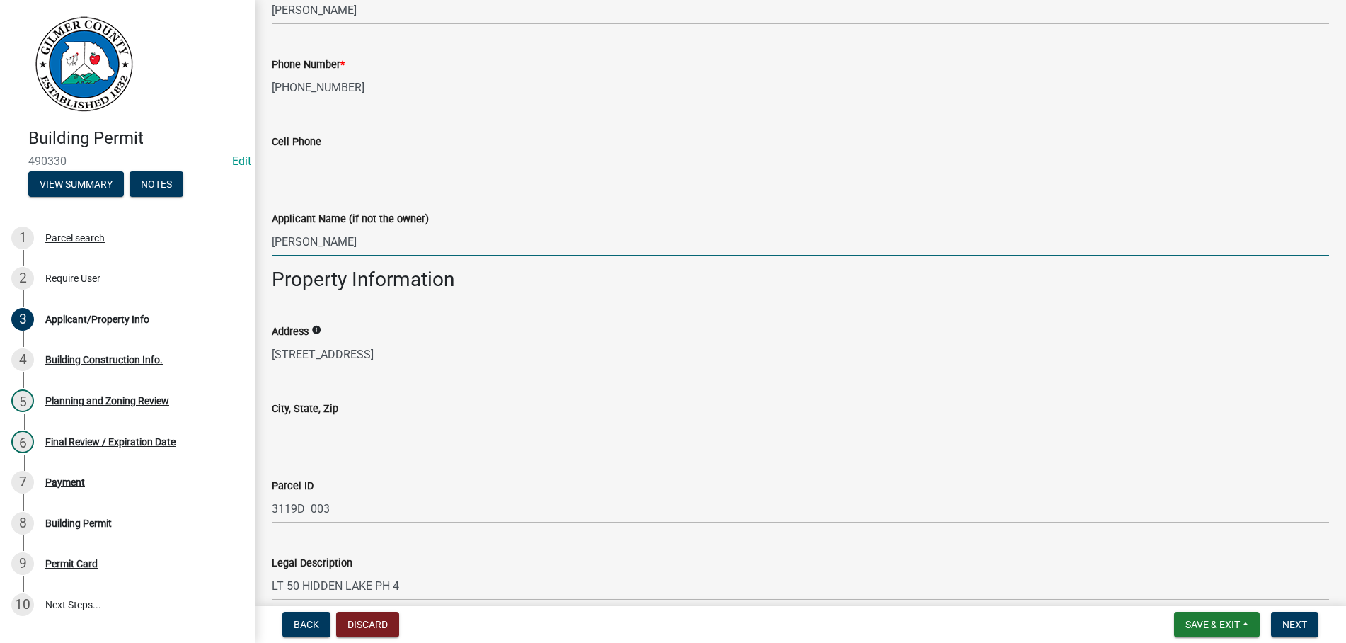
scroll to position [726, 0]
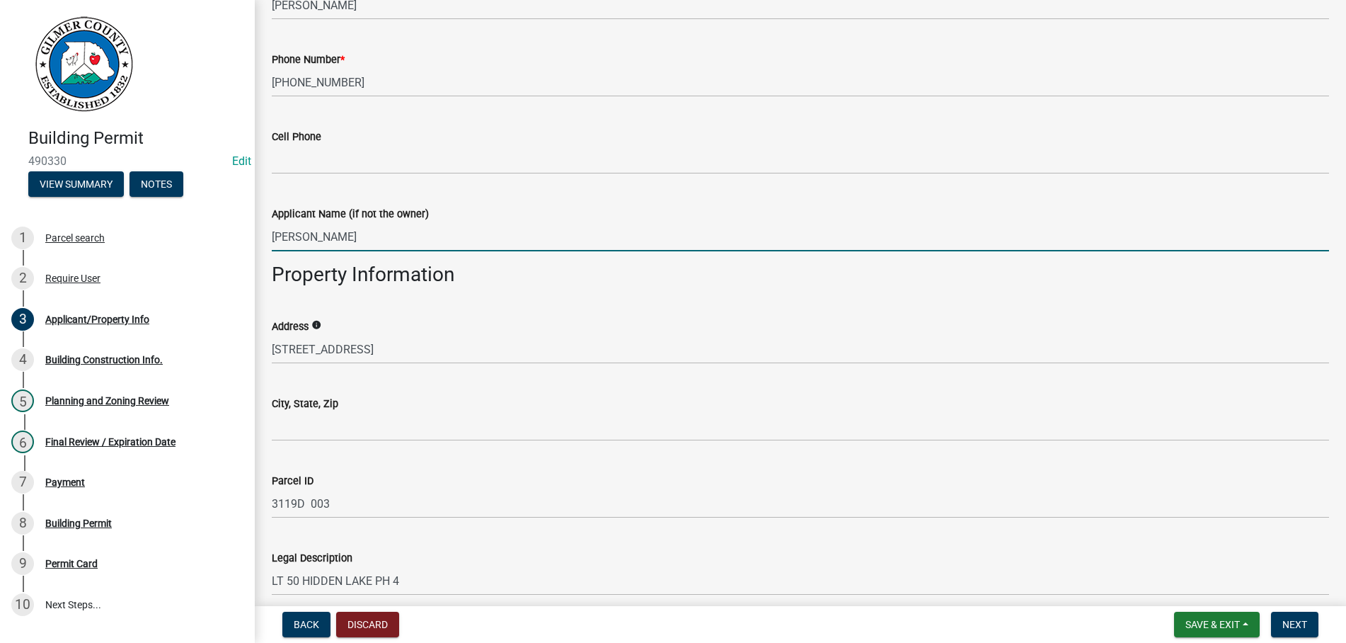
type input "BRYCE DEBOARD"
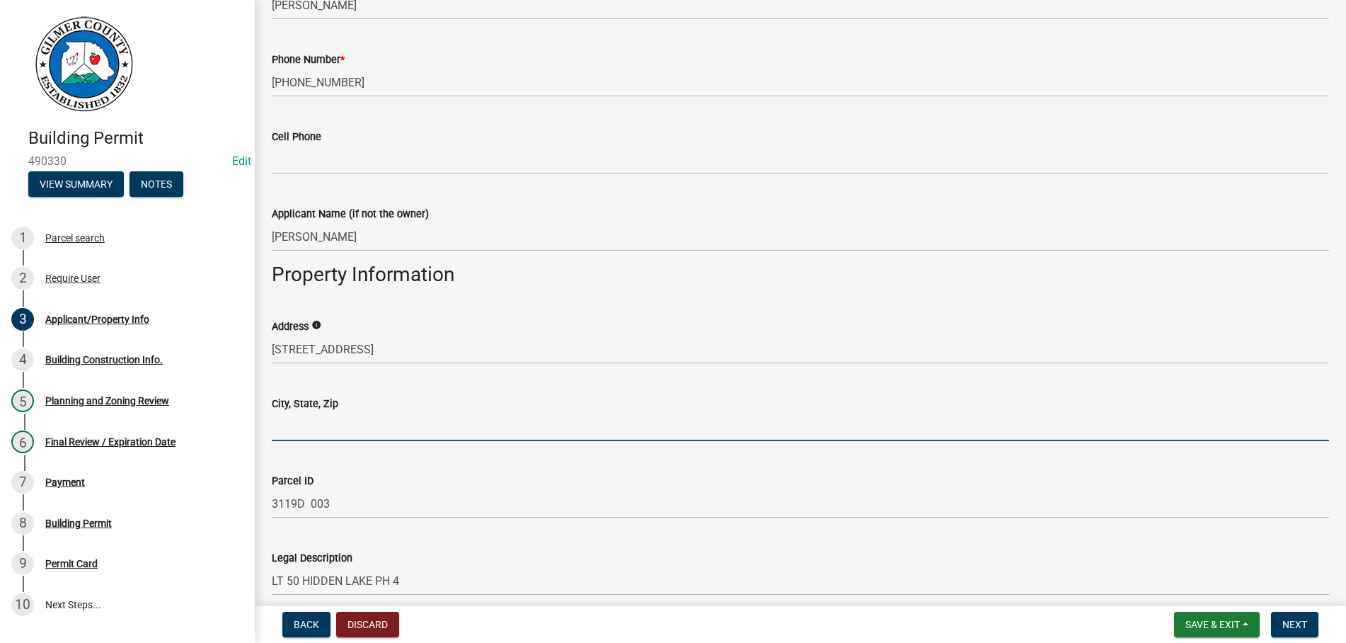
click at [391, 425] on input "City, State, Zip" at bounding box center [800, 426] width 1057 height 29
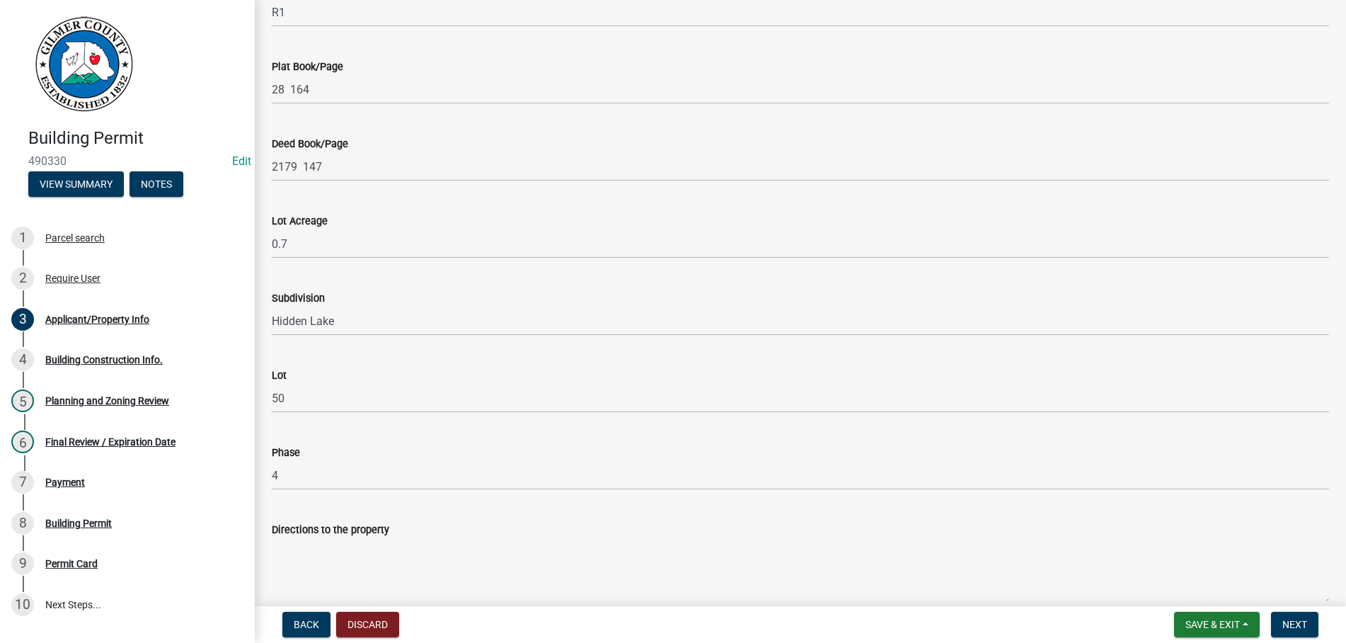
scroll to position [1613, 0]
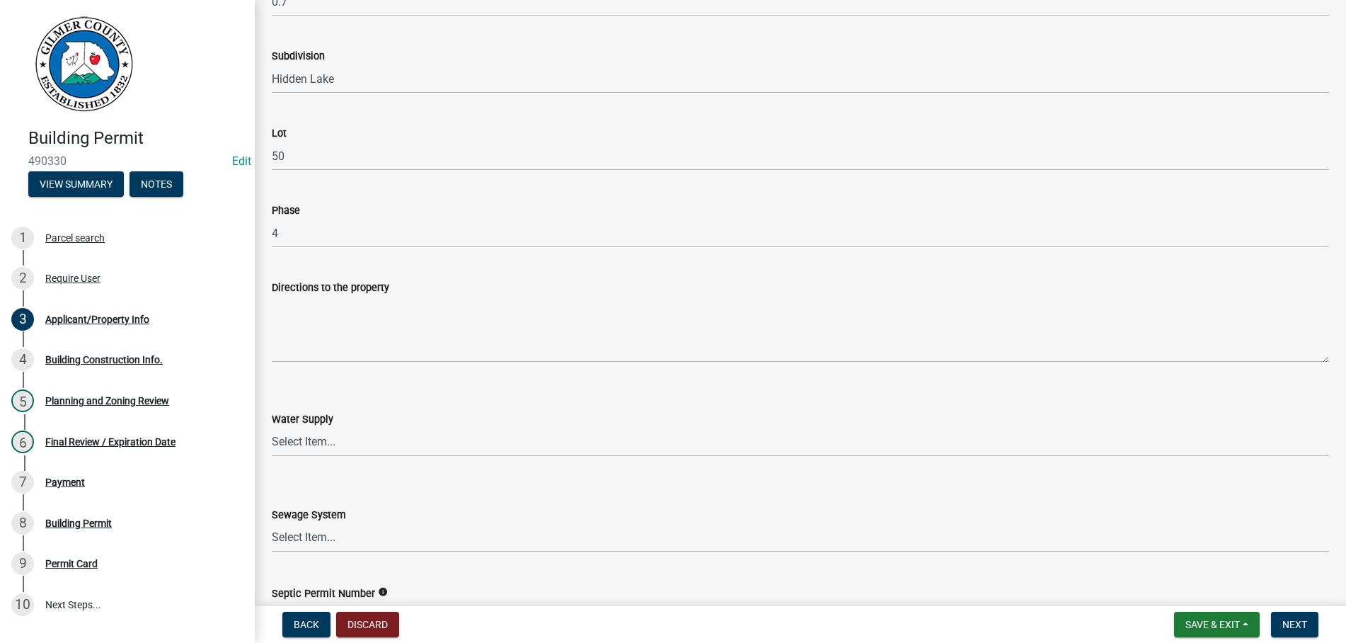
type input "ELLIJAY GA 30540"
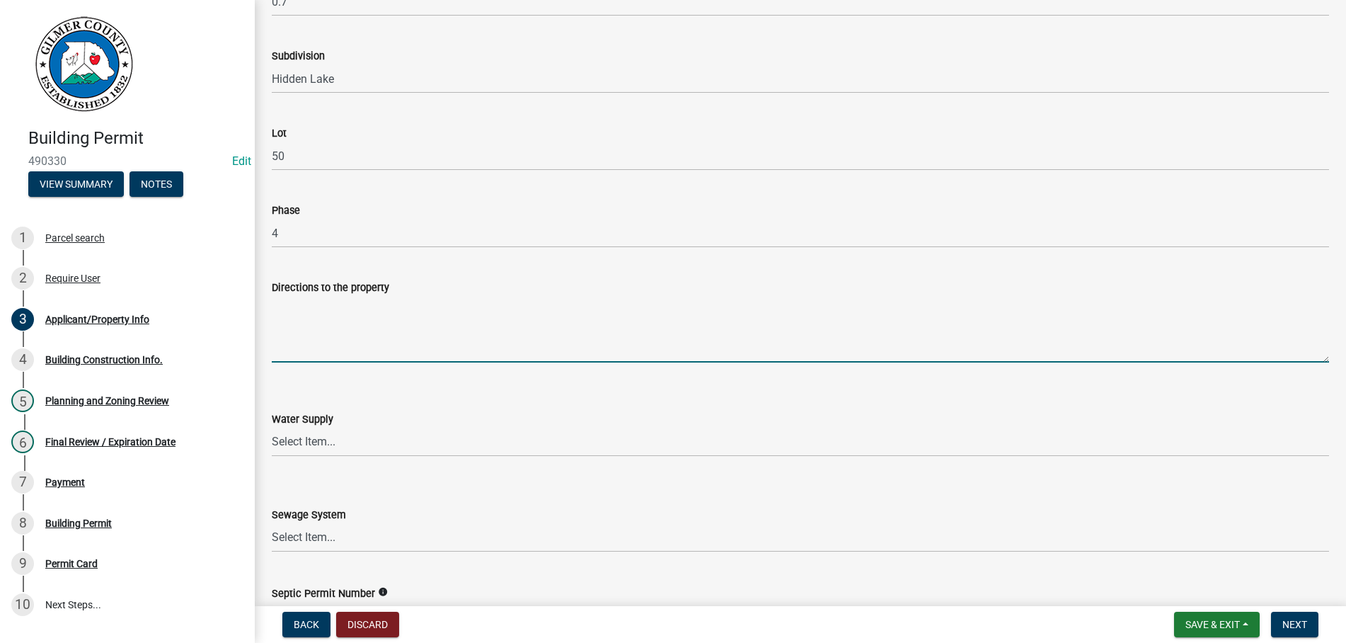
click at [365, 329] on textarea "Directions to the property" at bounding box center [800, 329] width 1057 height 67
paste textarea "515N, LT ON CHERRY LOG ST, RT ON PINK PIG LN, RT ON HIDDEN LAKE CT, LT ON HIDDE…"
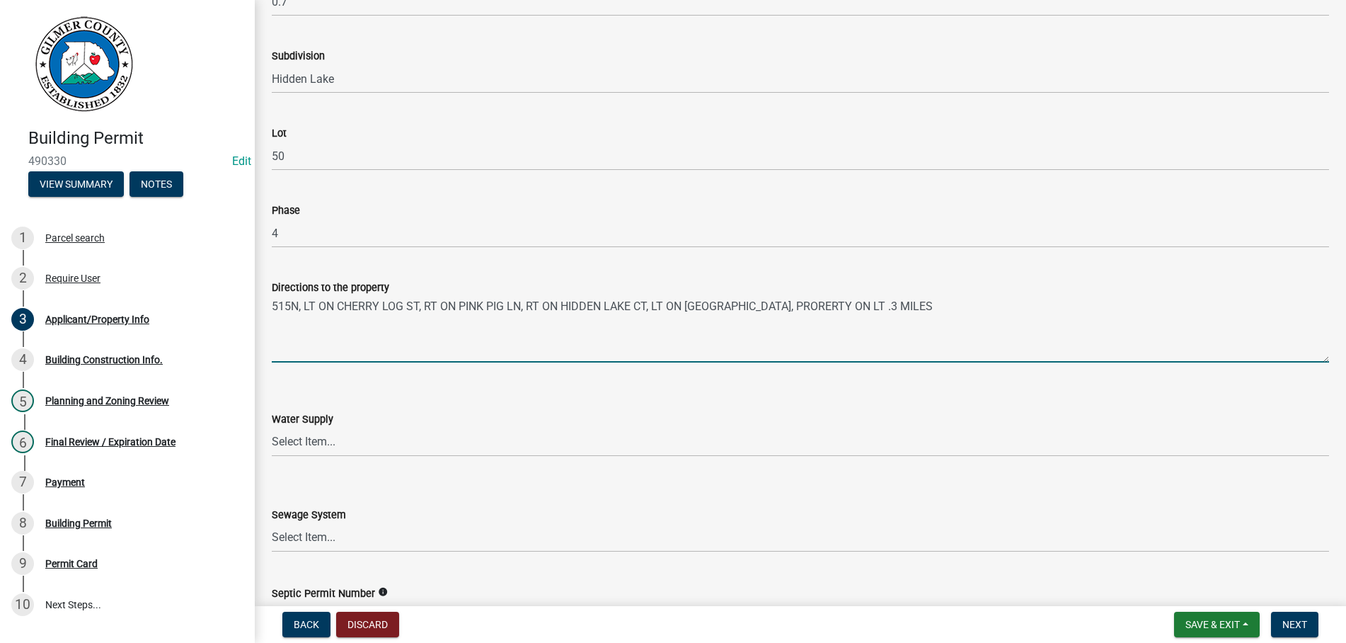
click at [304, 297] on textarea "515N, LT ON CHERRY LOG ST, RT ON PINK PIG LN, RT ON HIDDEN LAKE CT, LT ON HIDDE…" at bounding box center [800, 329] width 1057 height 67
click at [797, 299] on textarea "515N - LT ON CHERRY LOG ST - RT ON PINK PIG LN - RT ON HIDDEN LAKE CT - LT ON H…" at bounding box center [800, 329] width 1057 height 67
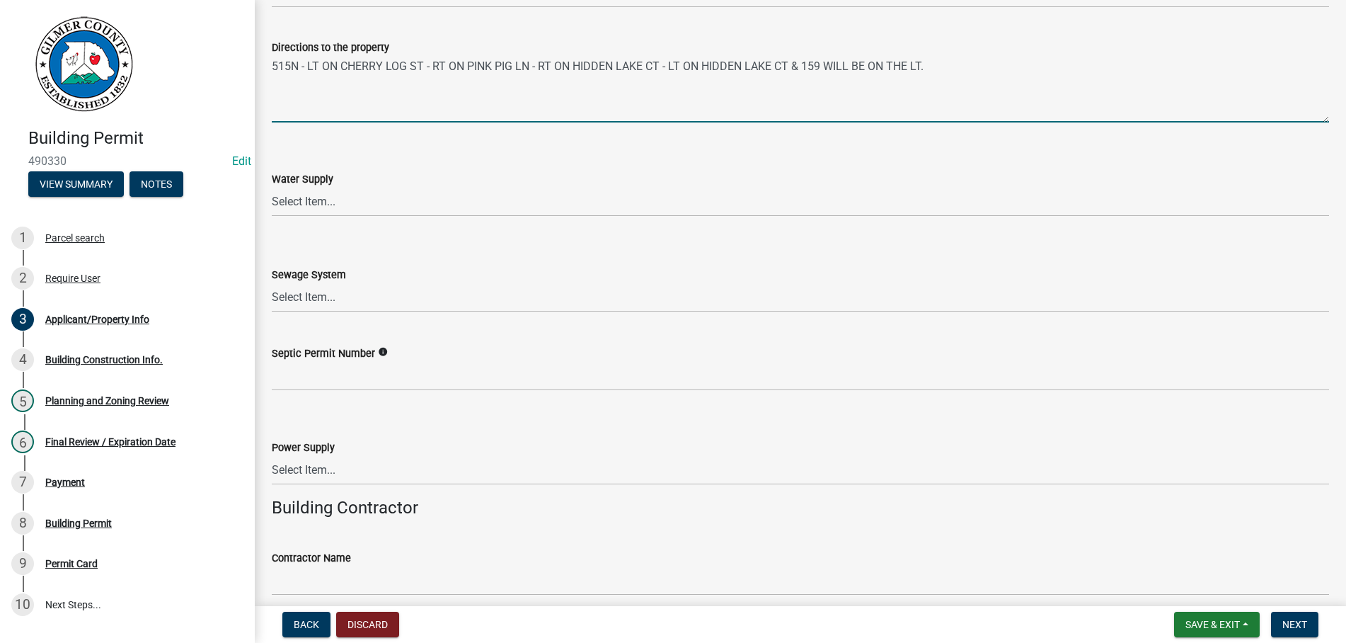
scroll to position [1855, 0]
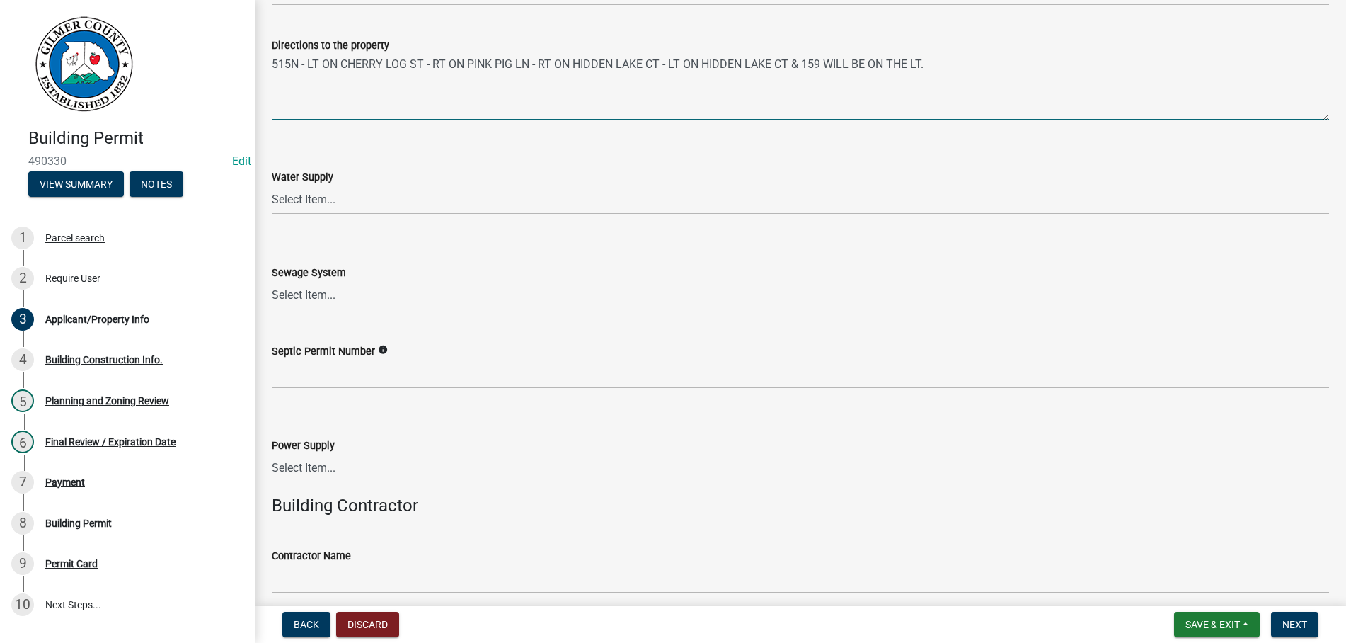
type textarea "515N - LT ON CHERRY LOG ST - RT ON PINK PIG LN - RT ON HIDDEN LAKE CT - LT ON H…"
click at [272, 281] on select "Select Item... Septic Community Public" at bounding box center [800, 295] width 1057 height 29
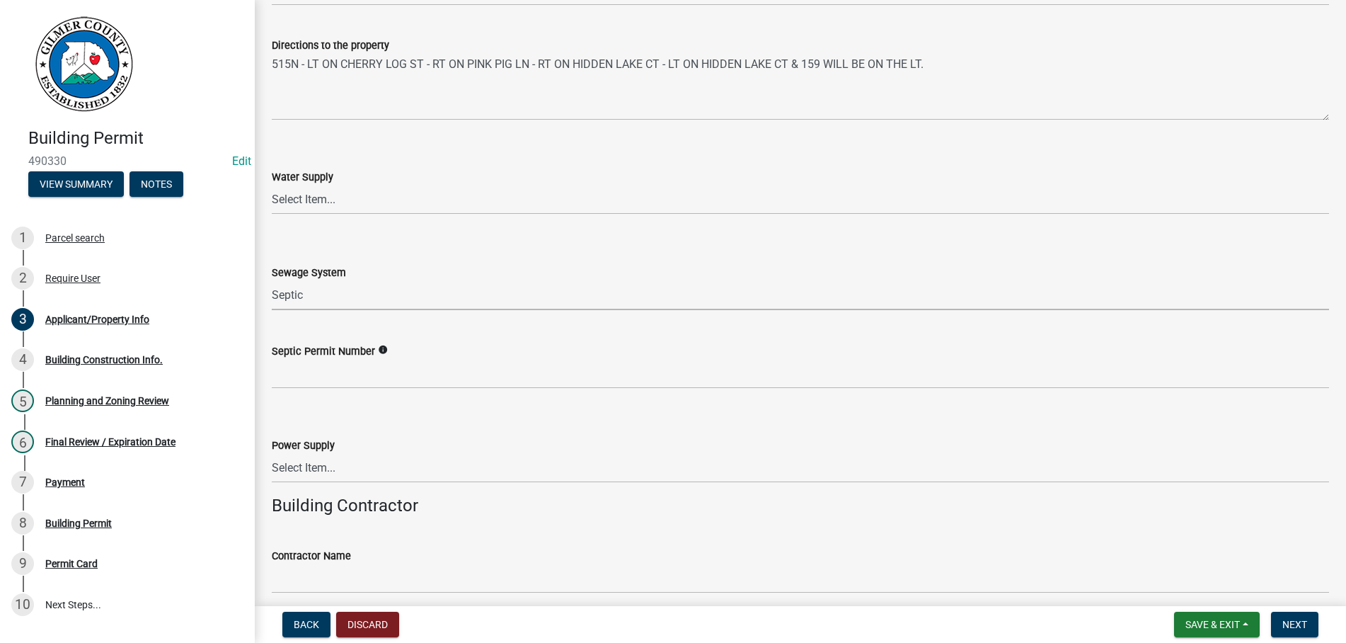
click option "Septic" at bounding box center [0, 0] width 0 height 0
select select "92a37e23-3b7d-408e-b3c7-0afbe39b0942"
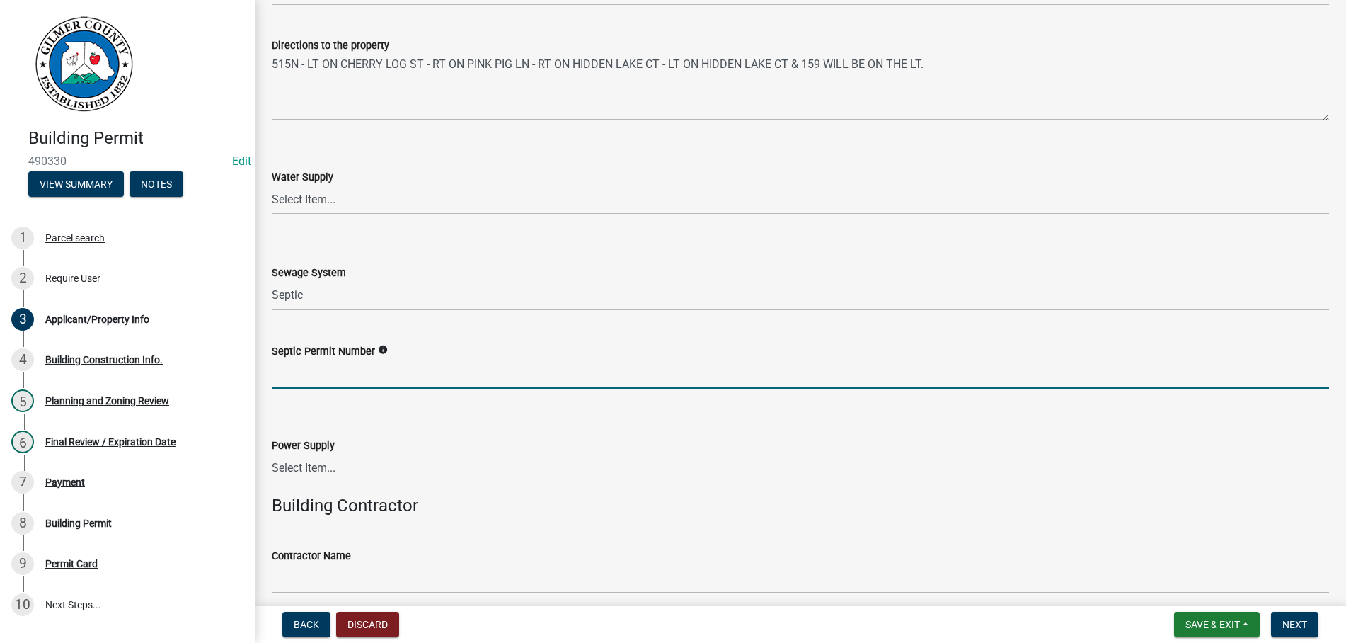
click at [347, 370] on input "Septic Permit Number" at bounding box center [800, 373] width 1057 height 29
type input "APPROVAL RECEIVED 061-M1076"
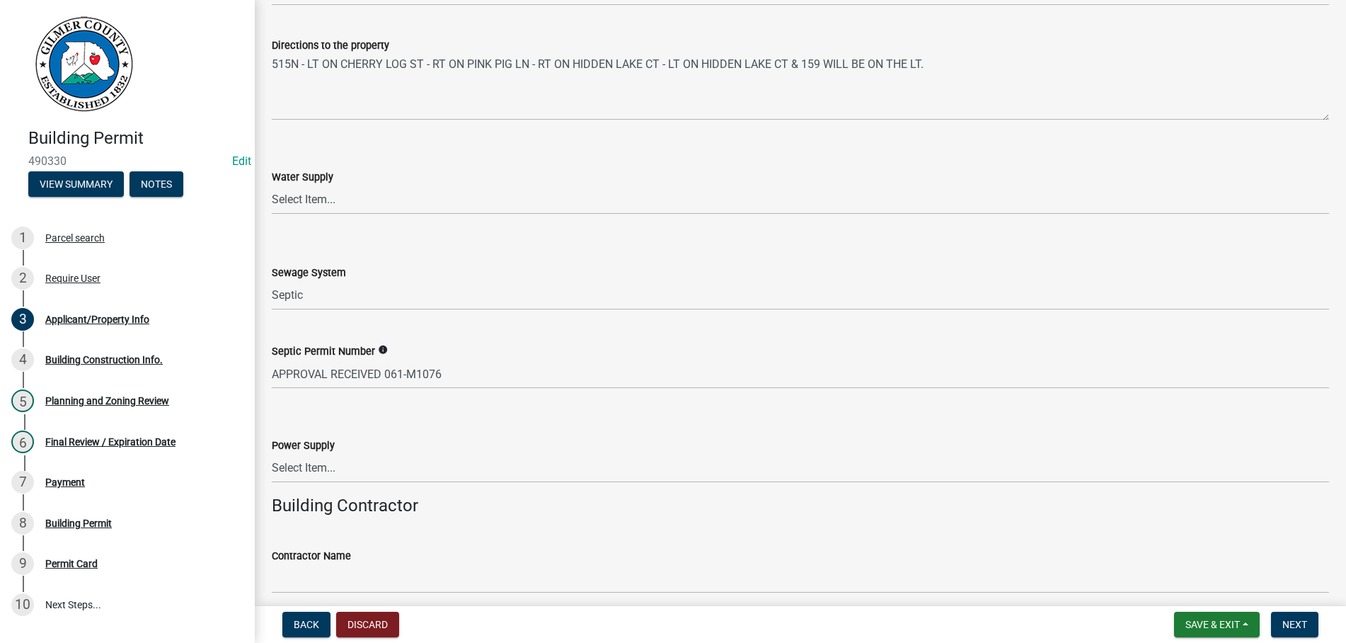
scroll to position [2332, 0]
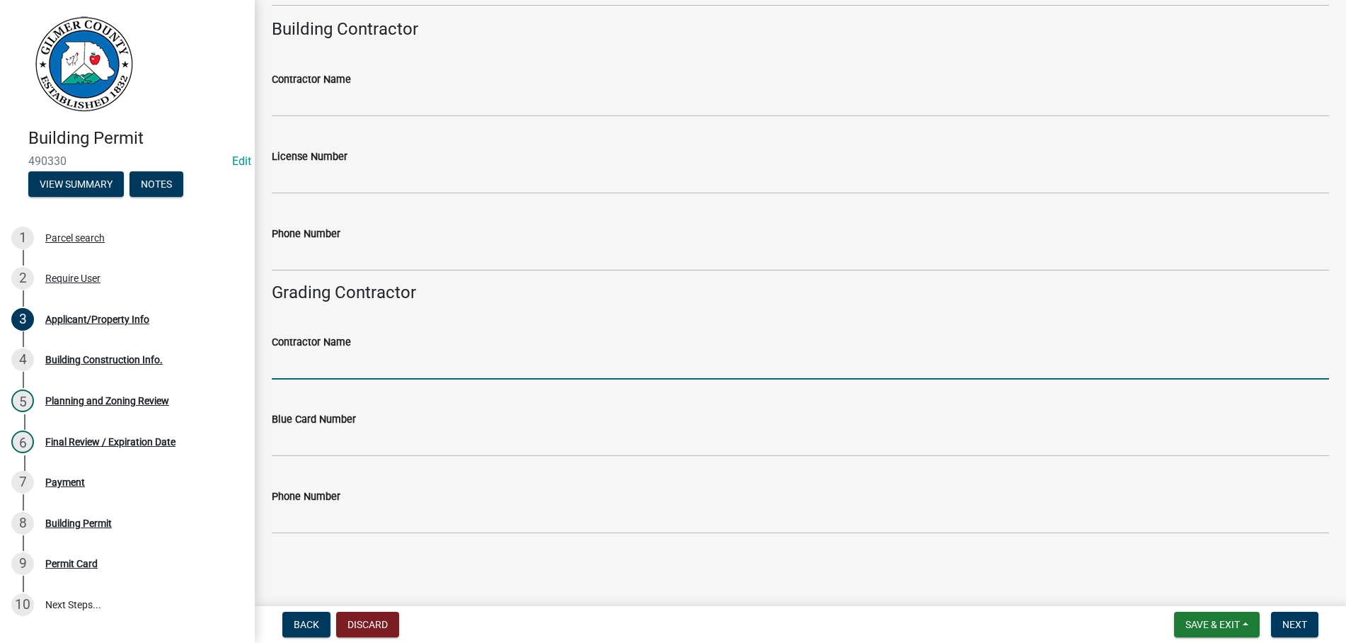
click at [349, 357] on input "Contractor Name" at bounding box center [800, 364] width 1057 height 29
type input "BRYCE DEBOARD"
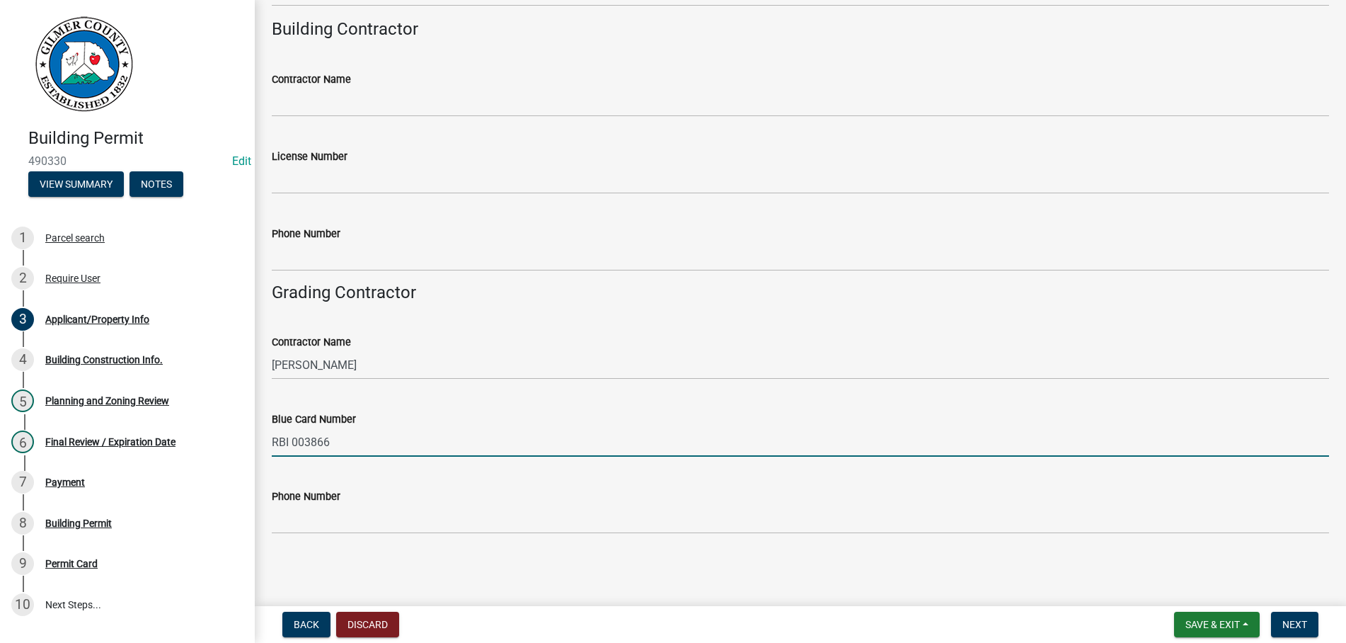
type input "RBI 003866"
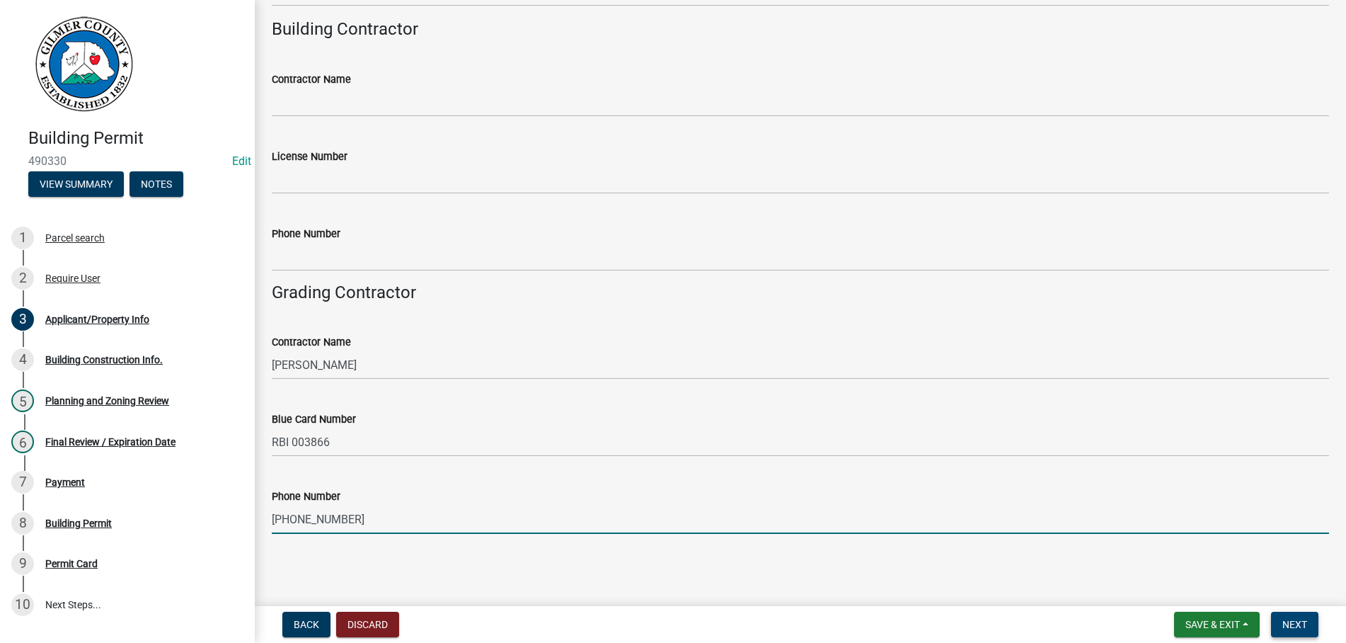
type input "706-889-1924"
click at [1284, 618] on button "Next" at bounding box center [1294, 623] width 47 height 25
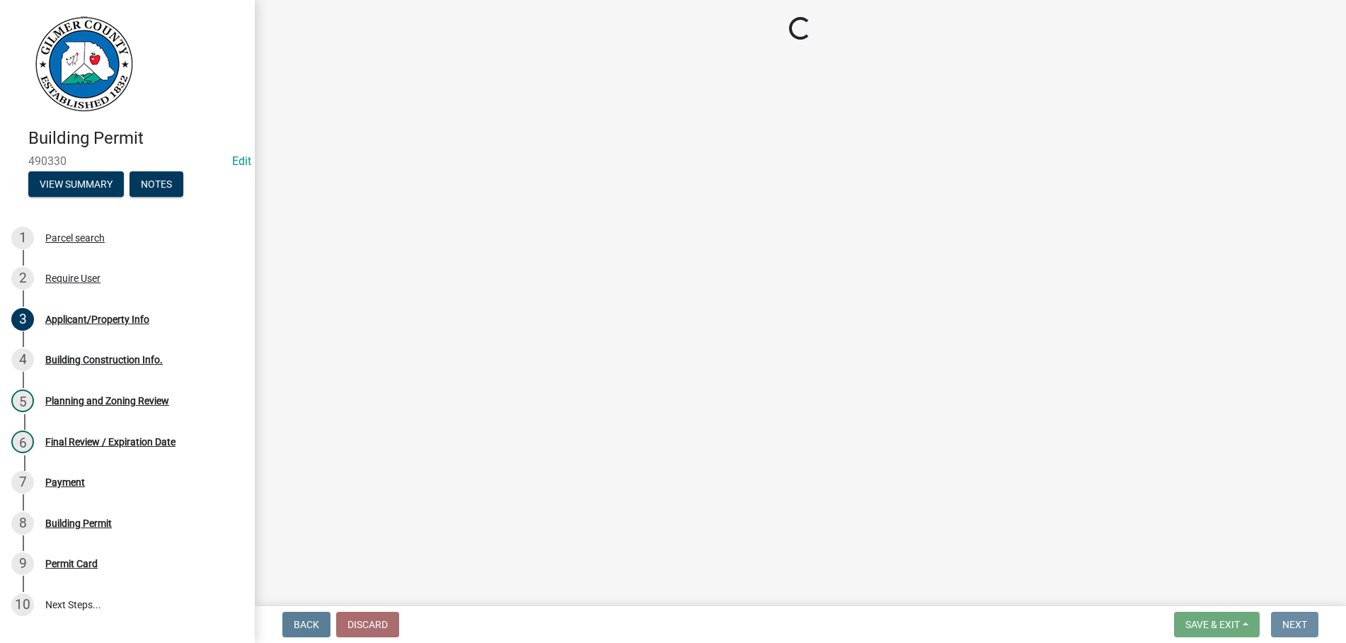
scroll to position [0, 0]
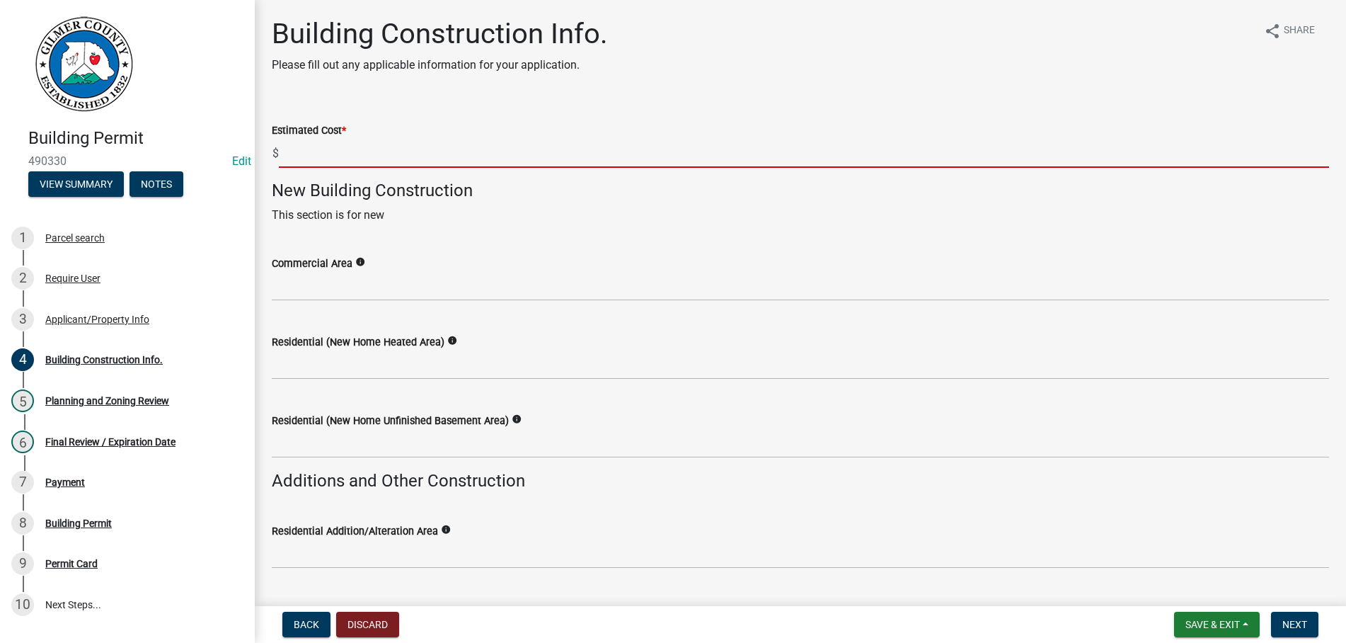
click at [363, 159] on input "text" at bounding box center [804, 153] width 1050 height 29
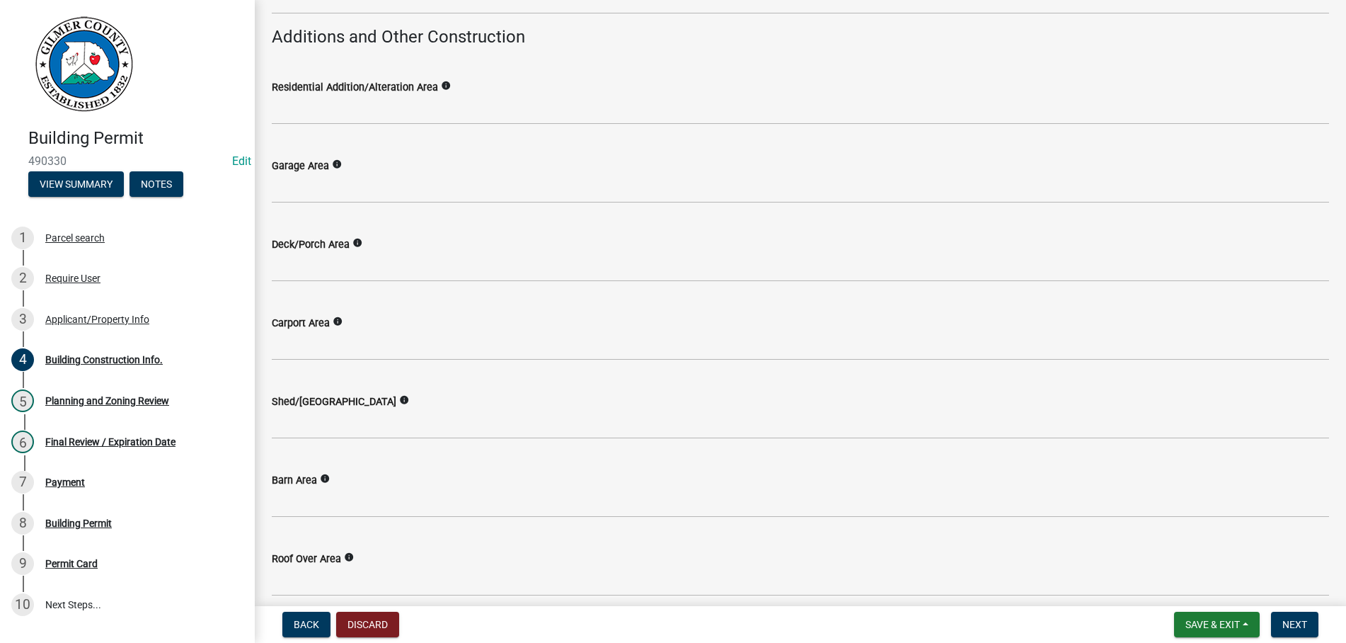
scroll to position [484, 0]
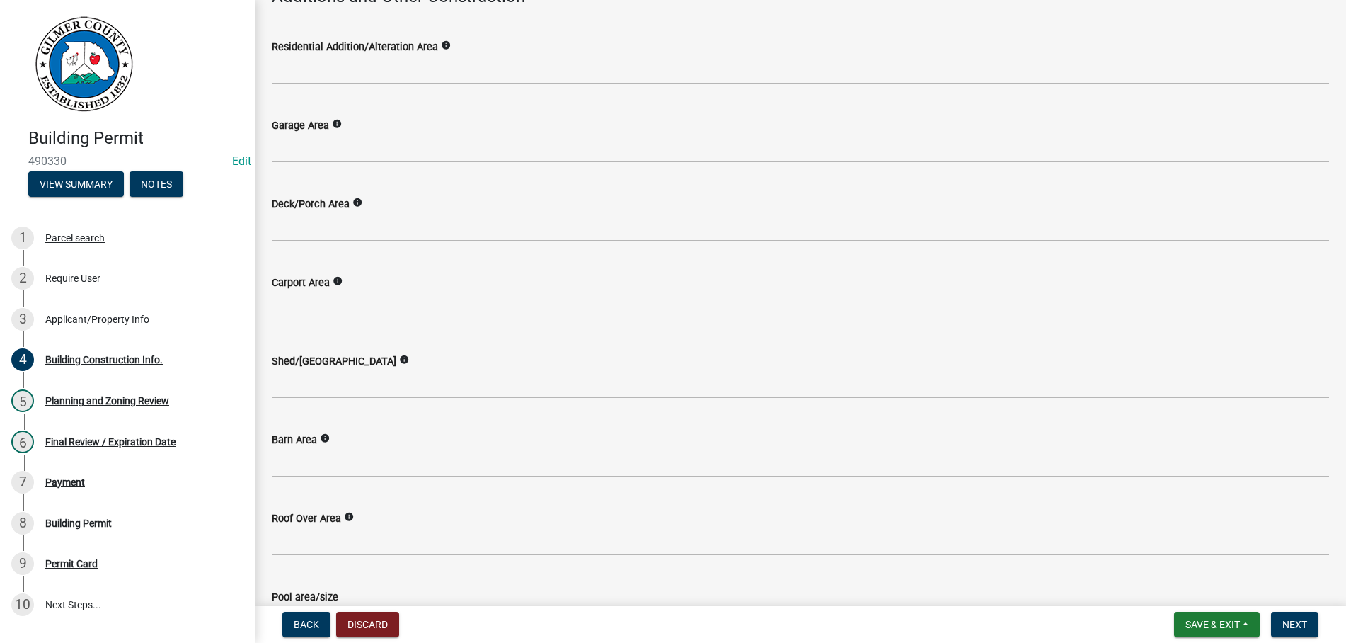
type input "90000"
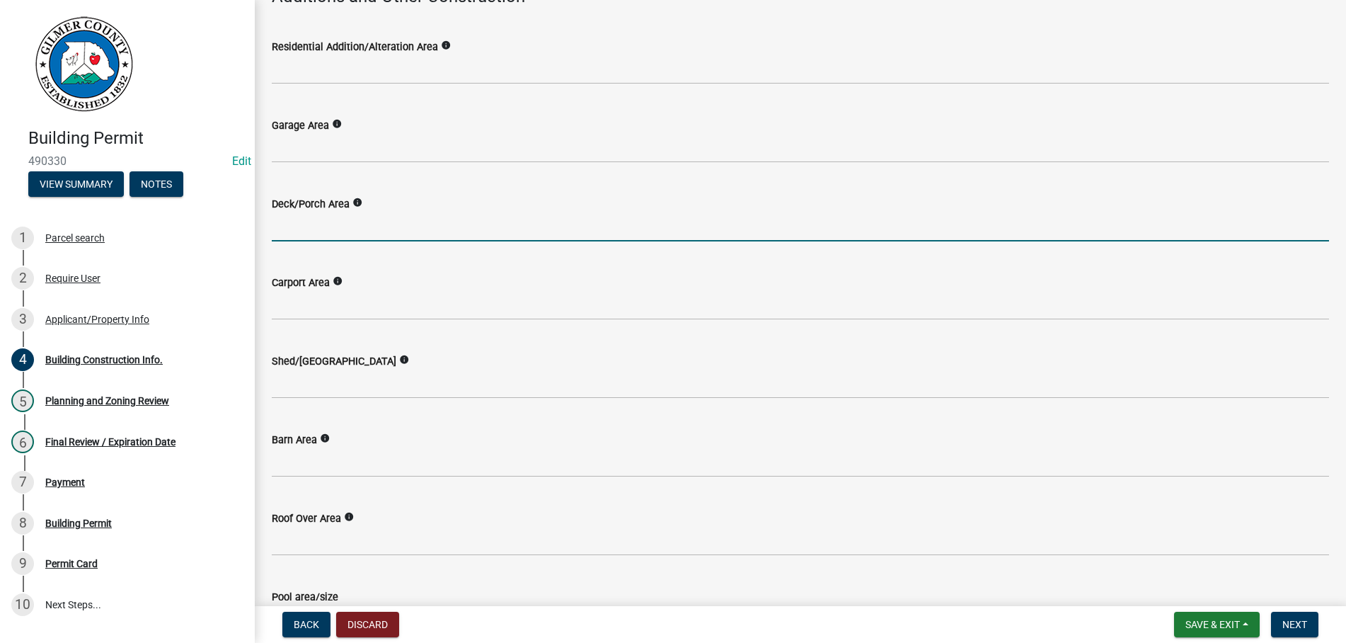
click at [355, 226] on input "text" at bounding box center [800, 226] width 1057 height 29
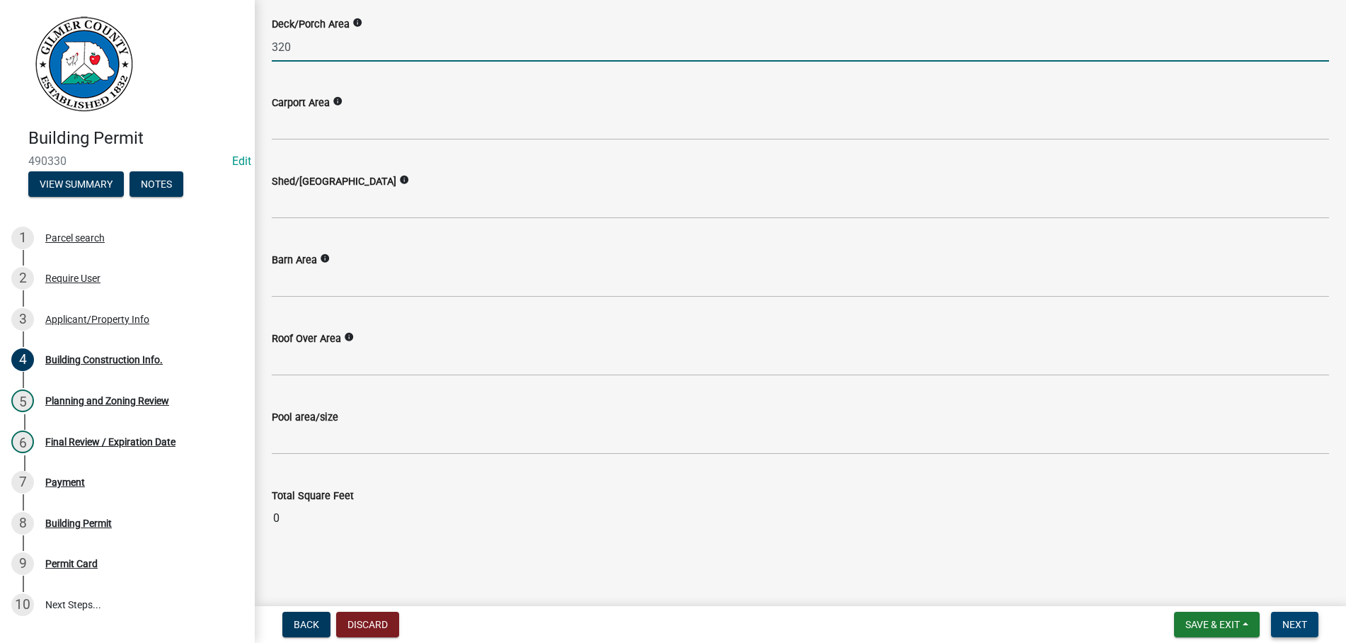
type input "320"
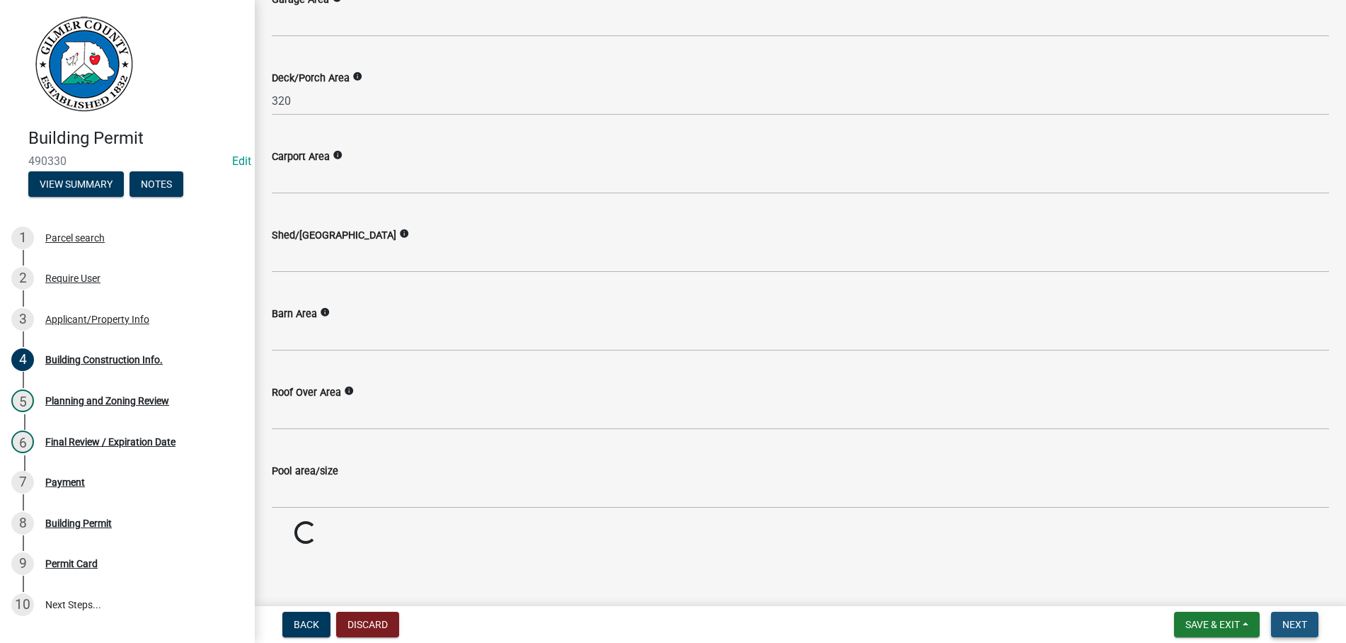
click at [1302, 618] on button "Next" at bounding box center [1294, 623] width 47 height 25
click at [1289, 618] on span "Next" at bounding box center [1294, 623] width 25 height 11
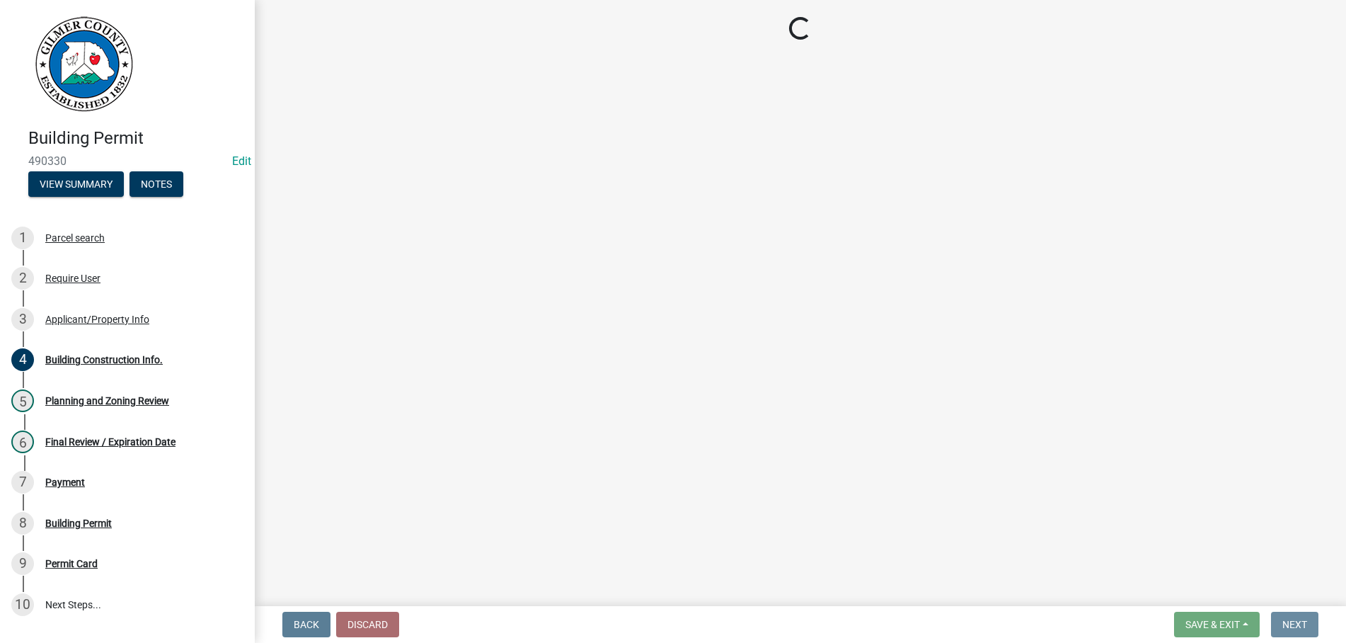
scroll to position [0, 0]
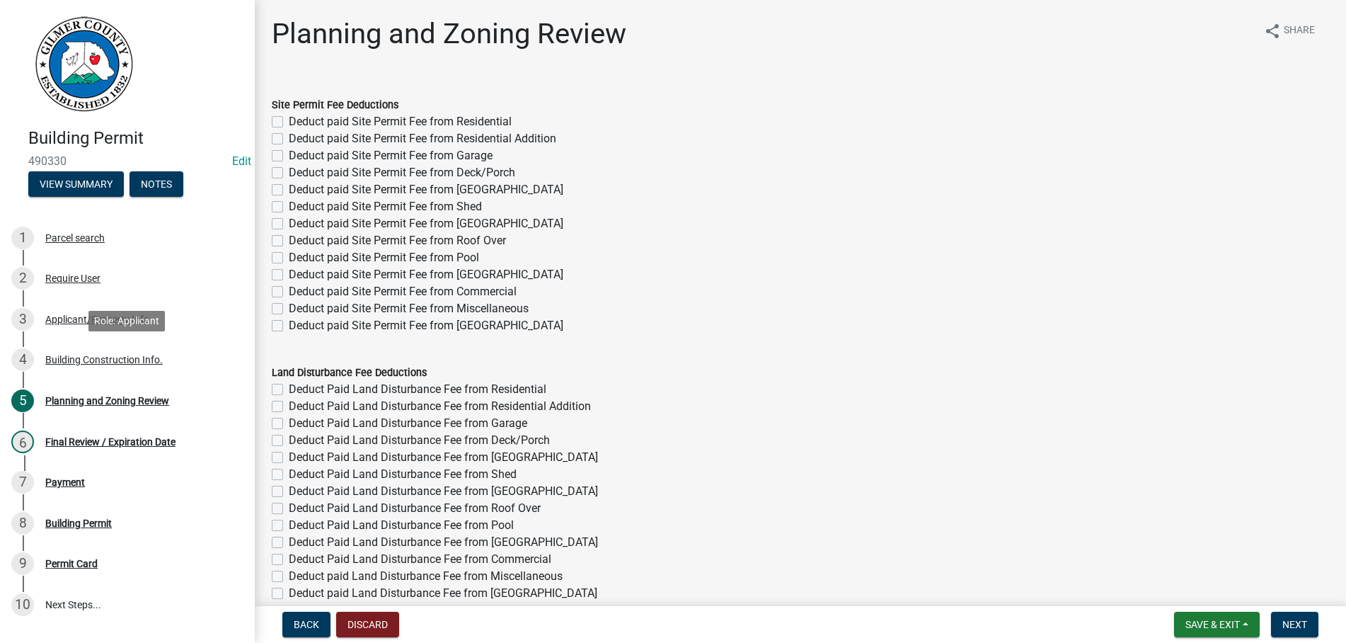
click at [89, 355] on div "Building Construction Info." at bounding box center [103, 360] width 117 height 10
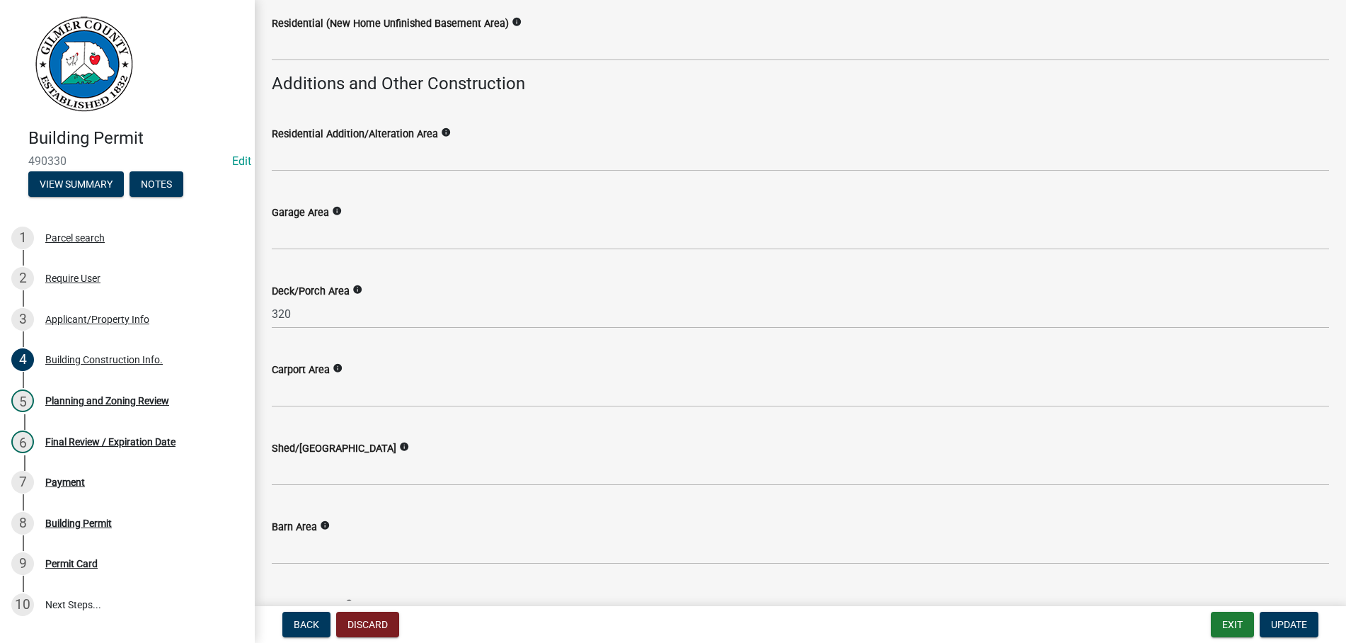
scroll to position [403, 0]
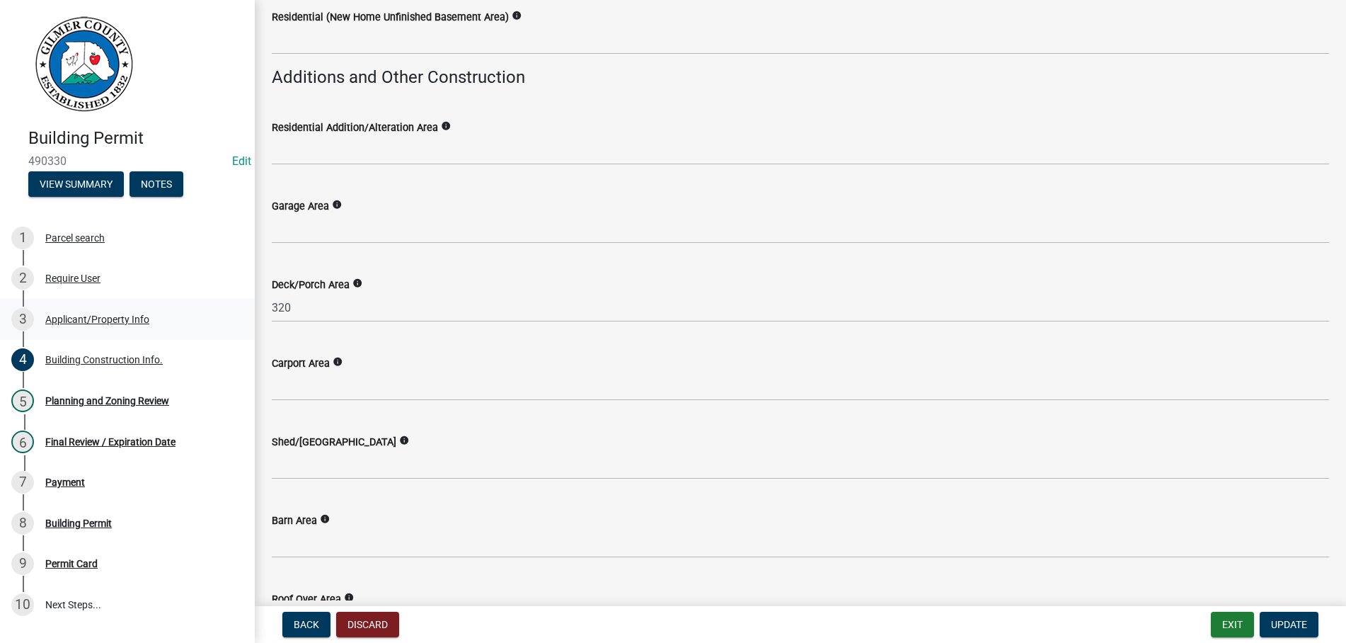
click at [85, 317] on div "Applicant/Property Info" at bounding box center [97, 319] width 104 height 10
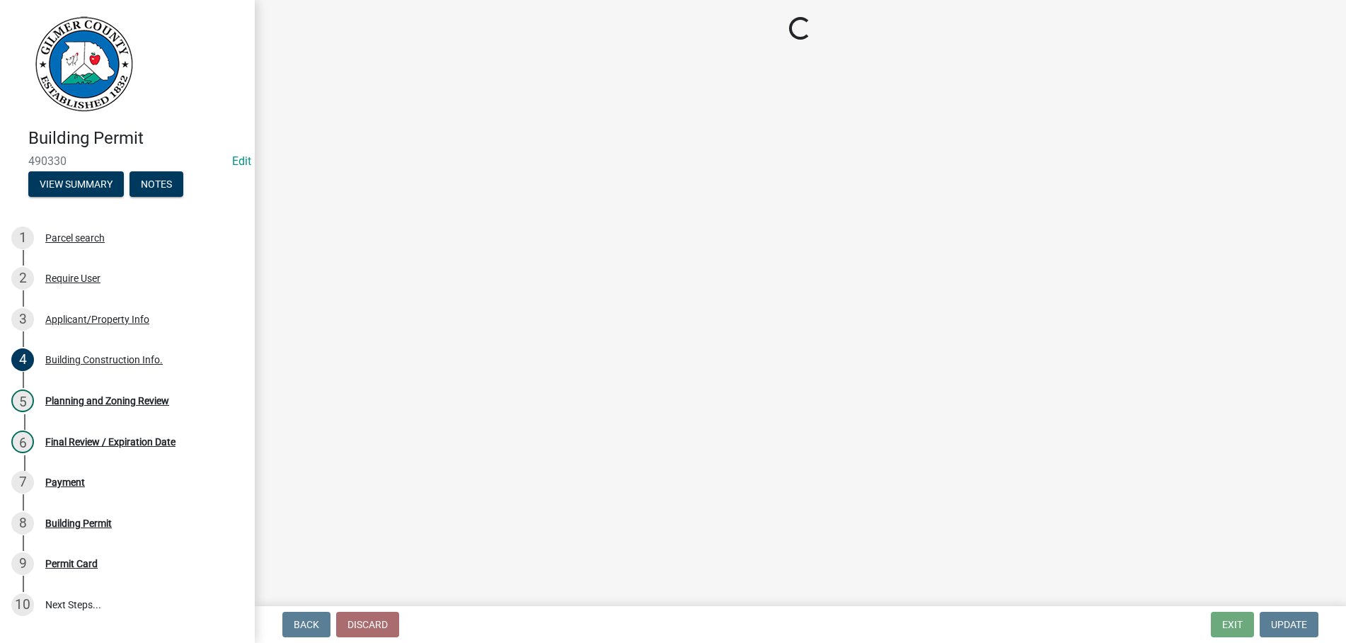
scroll to position [0, 0]
select select "92a37e23-3b7d-408e-b3c7-0afbe39b0942"
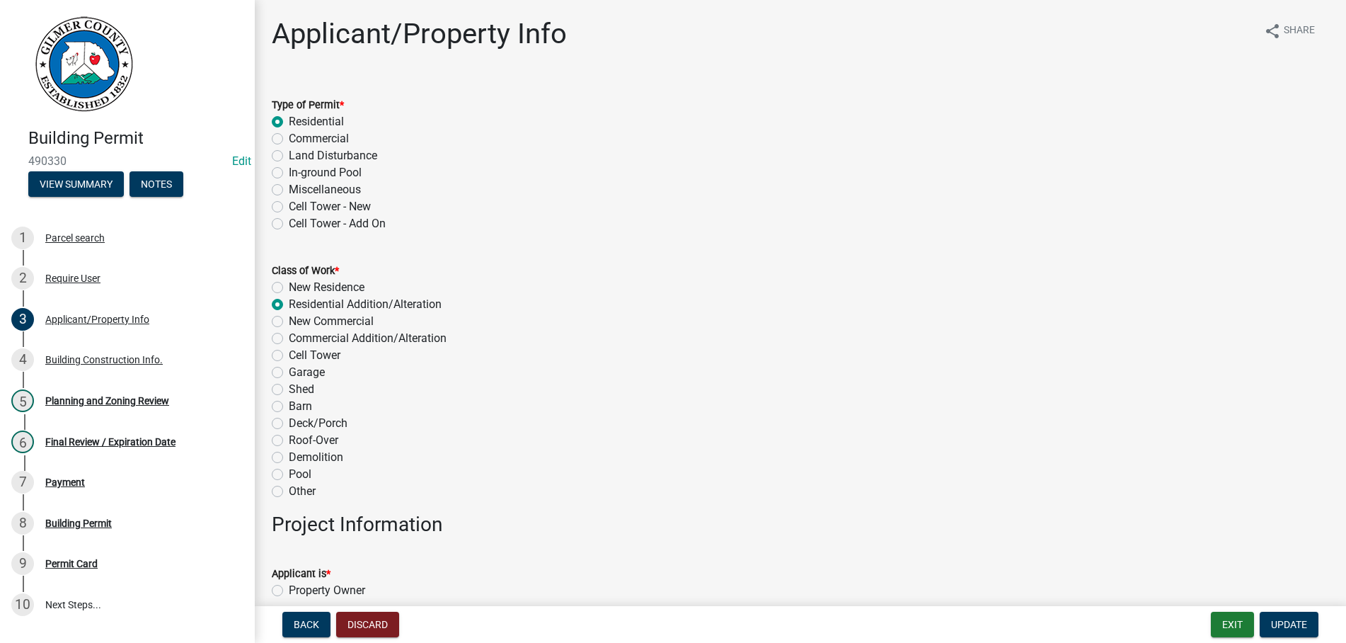
click at [289, 422] on label "Deck/Porch" at bounding box center [318, 423] width 59 height 17
click at [289, 422] on input "Deck/Porch" at bounding box center [293, 419] width 9 height 9
radio input "true"
click at [1278, 621] on span "Update" at bounding box center [1289, 623] width 36 height 11
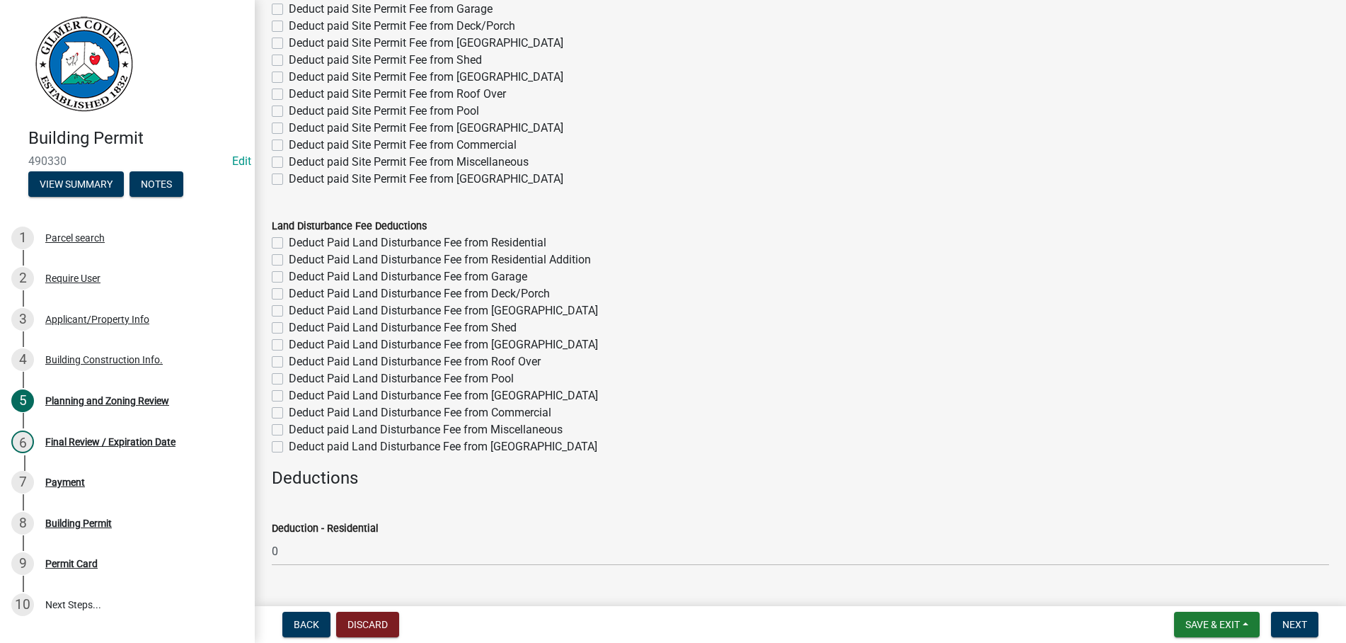
scroll to position [81, 0]
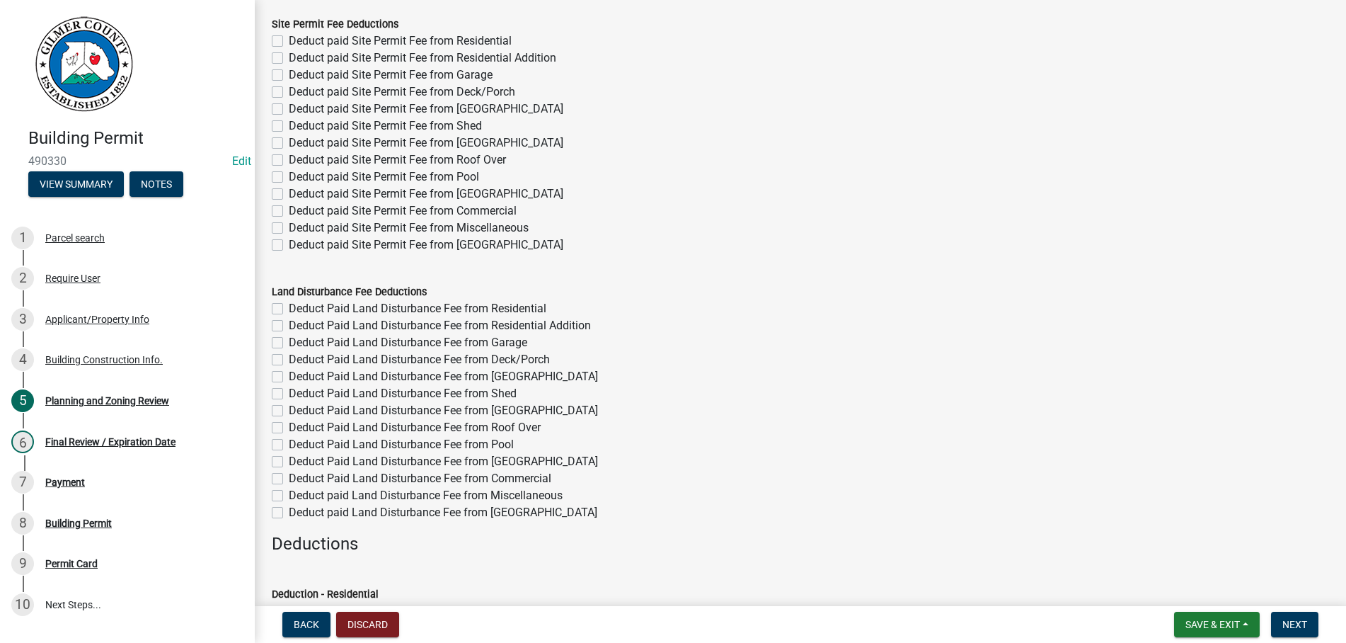
click at [289, 91] on label "Deduct paid Site Permit Fee from Deck/Porch" at bounding box center [402, 91] width 226 height 17
click at [289, 91] on input "Deduct paid Site Permit Fee from Deck/Porch" at bounding box center [293, 87] width 9 height 9
checkbox input "true"
checkbox input "false"
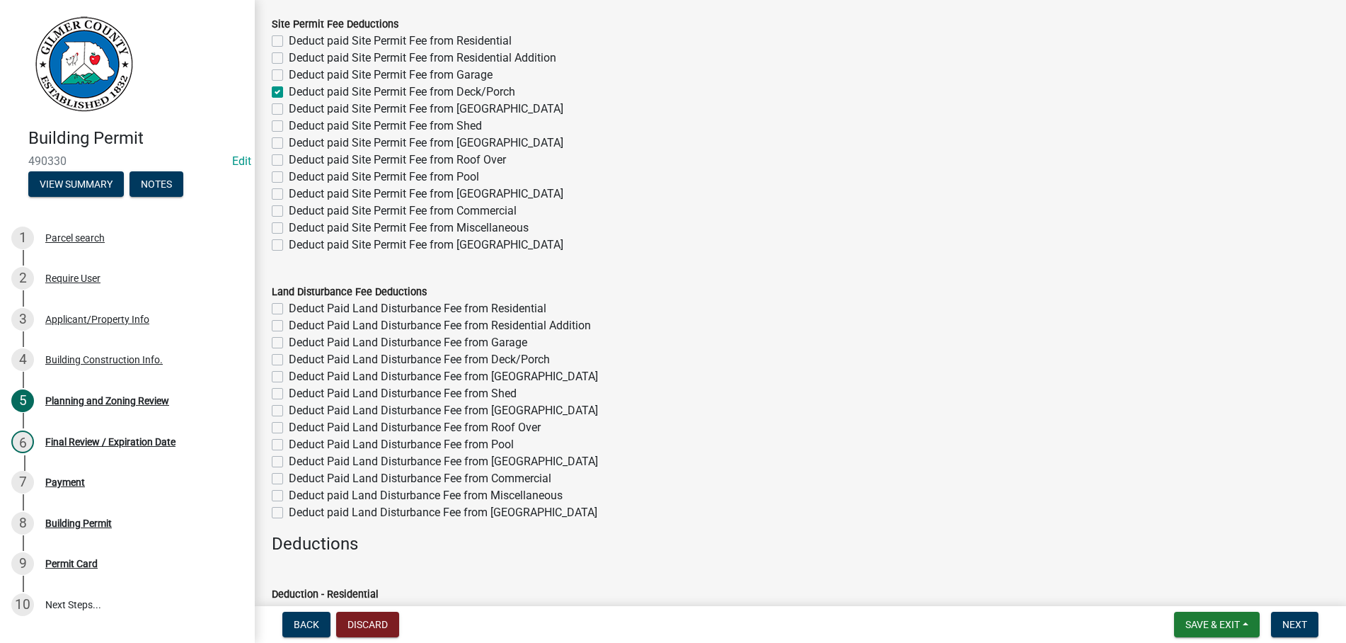
checkbox input "false"
checkbox input "true"
checkbox input "false"
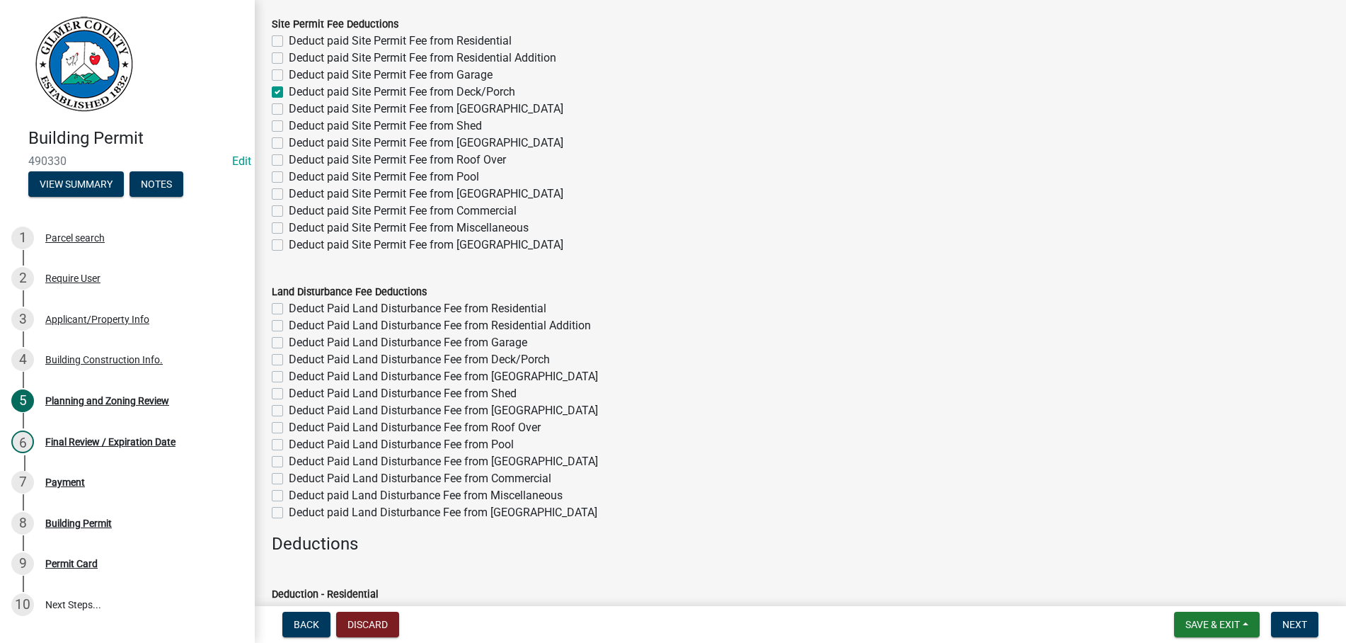
checkbox input "false"
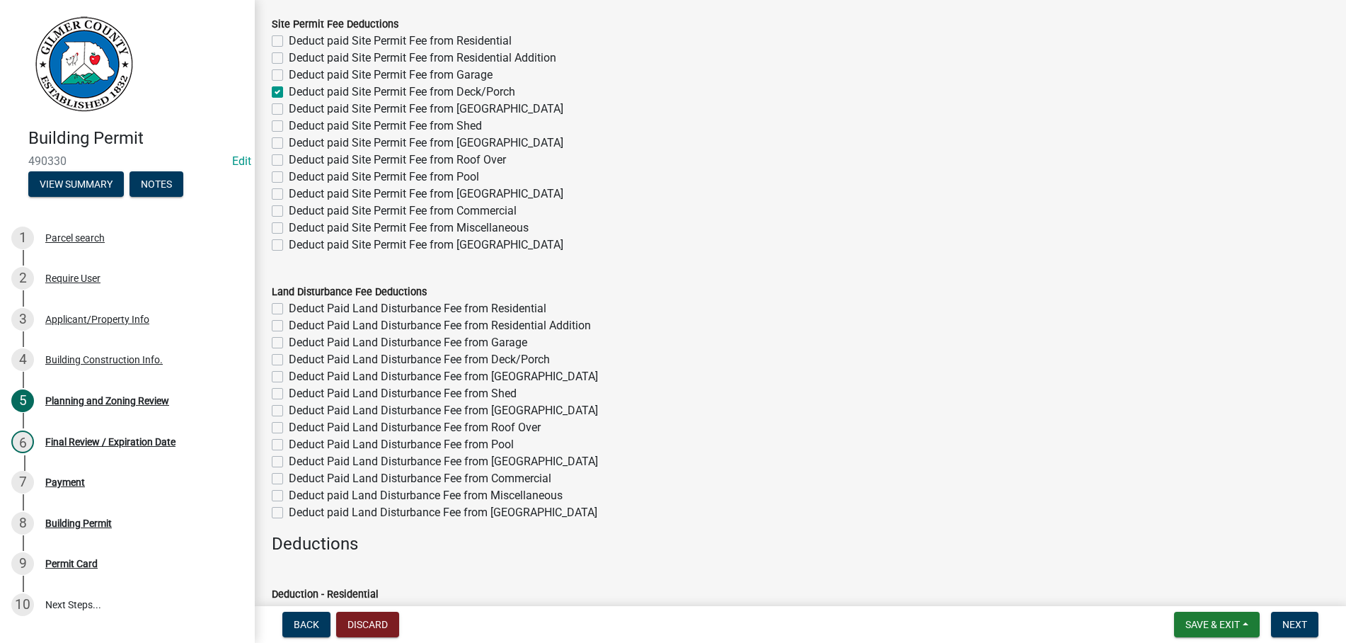
checkbox input "false"
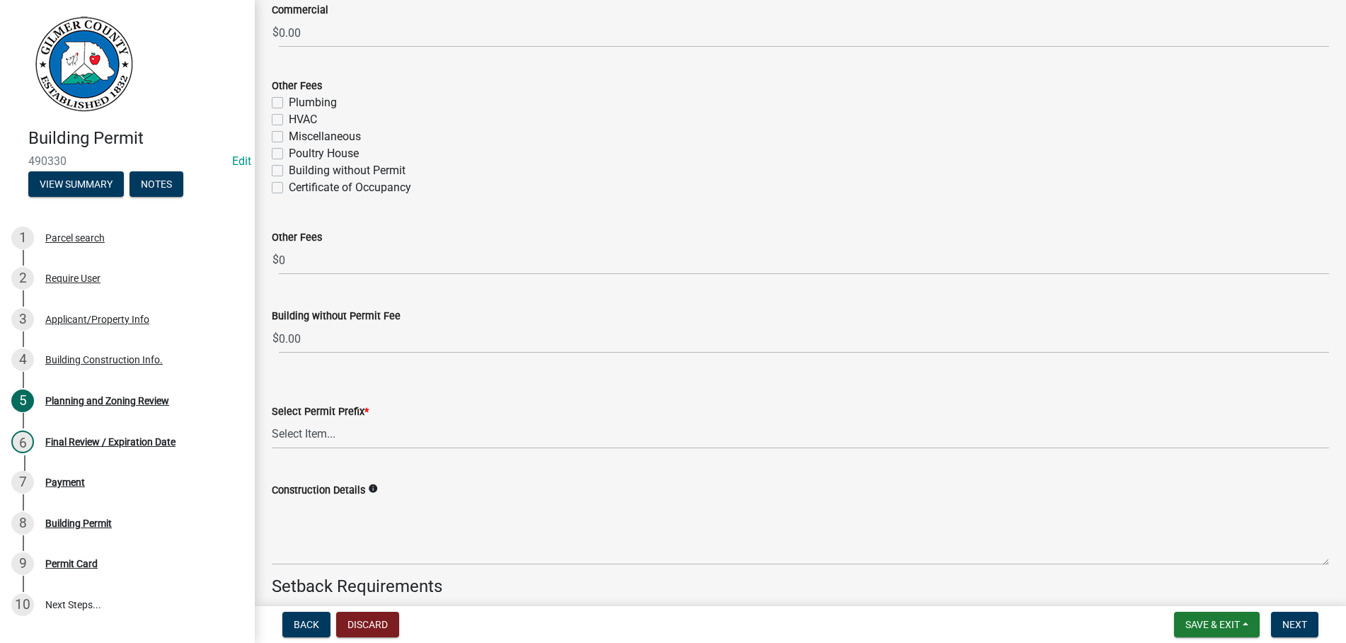
scroll to position [2743, 0]
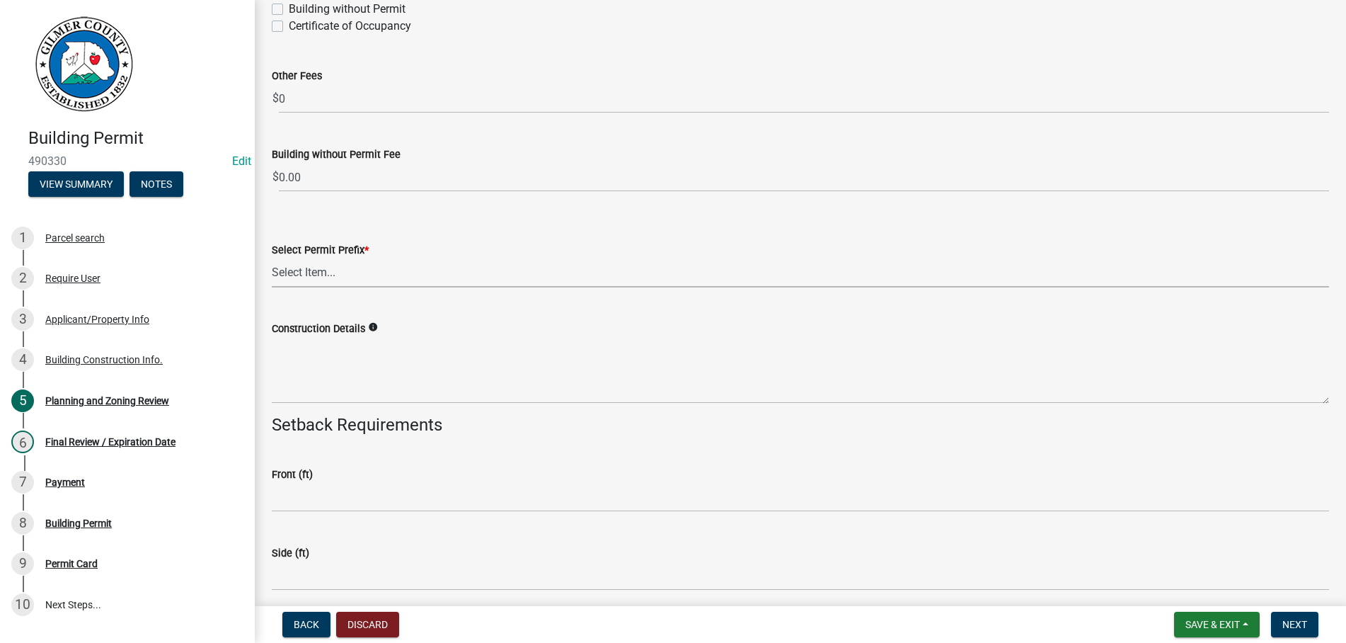
click at [272, 258] on select "Select Item... RES COMM MB LAND POOL MISC CELL TOWER - NEW CELL TOWER - ADD ON" at bounding box center [800, 272] width 1057 height 29
click option "MISC" at bounding box center [0, 0] width 0 height 0
select select "d8142ddf-27f7-42b0-ba1e-04fee764576f"
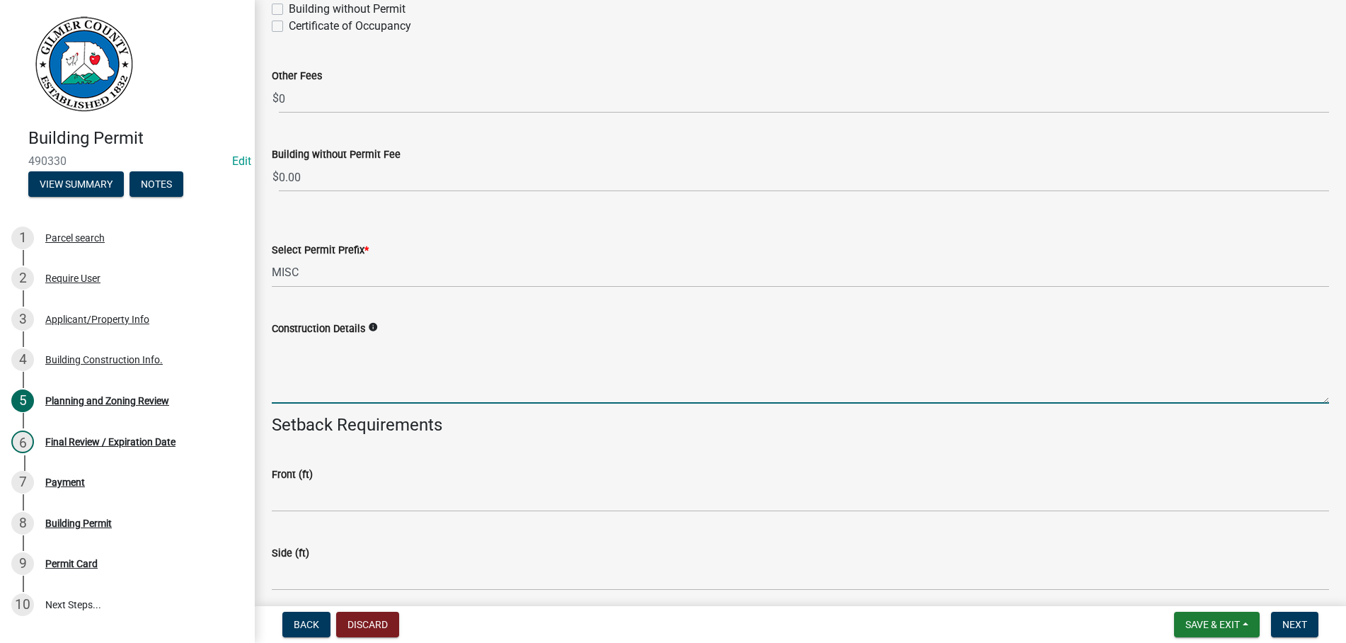
click at [355, 374] on textarea "Construction Details" at bounding box center [800, 370] width 1057 height 67
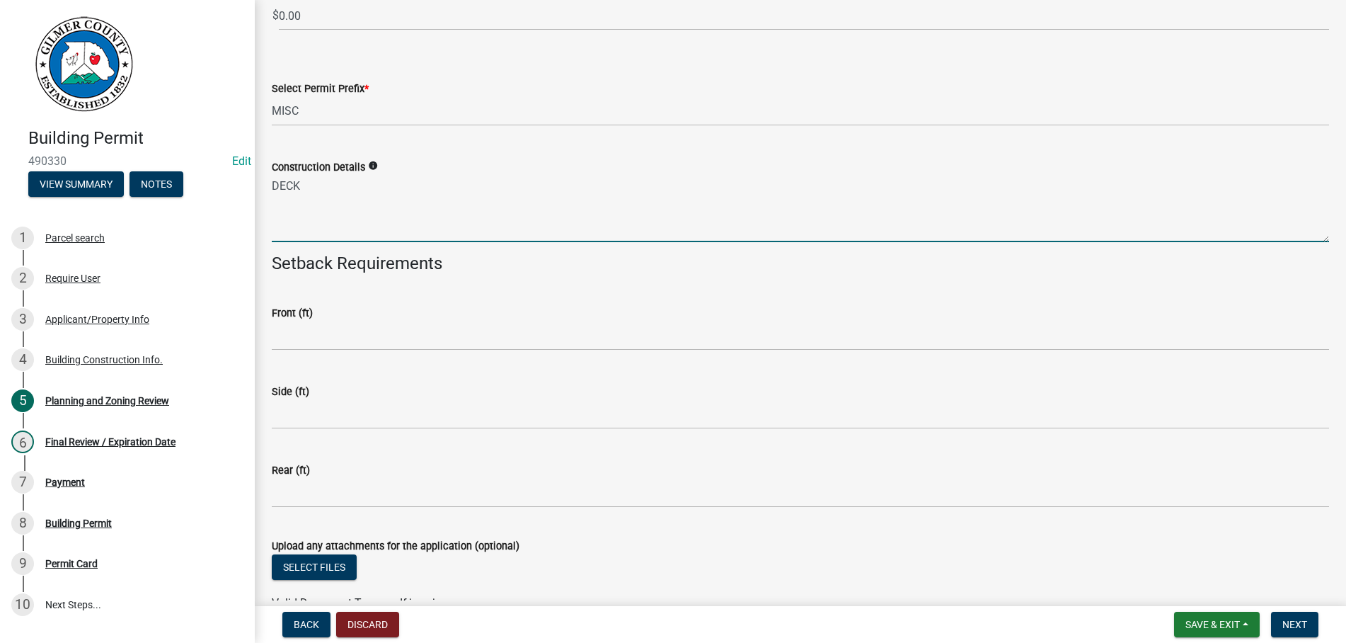
scroll to position [2983, 0]
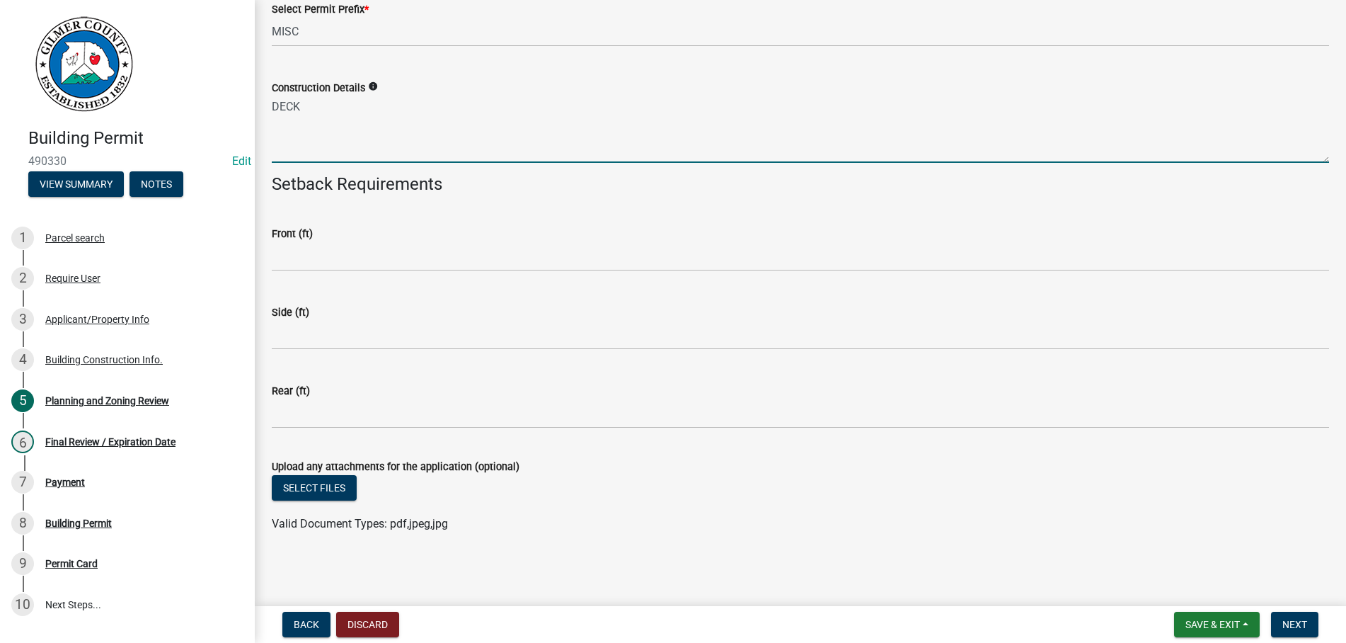
type textarea "DECK"
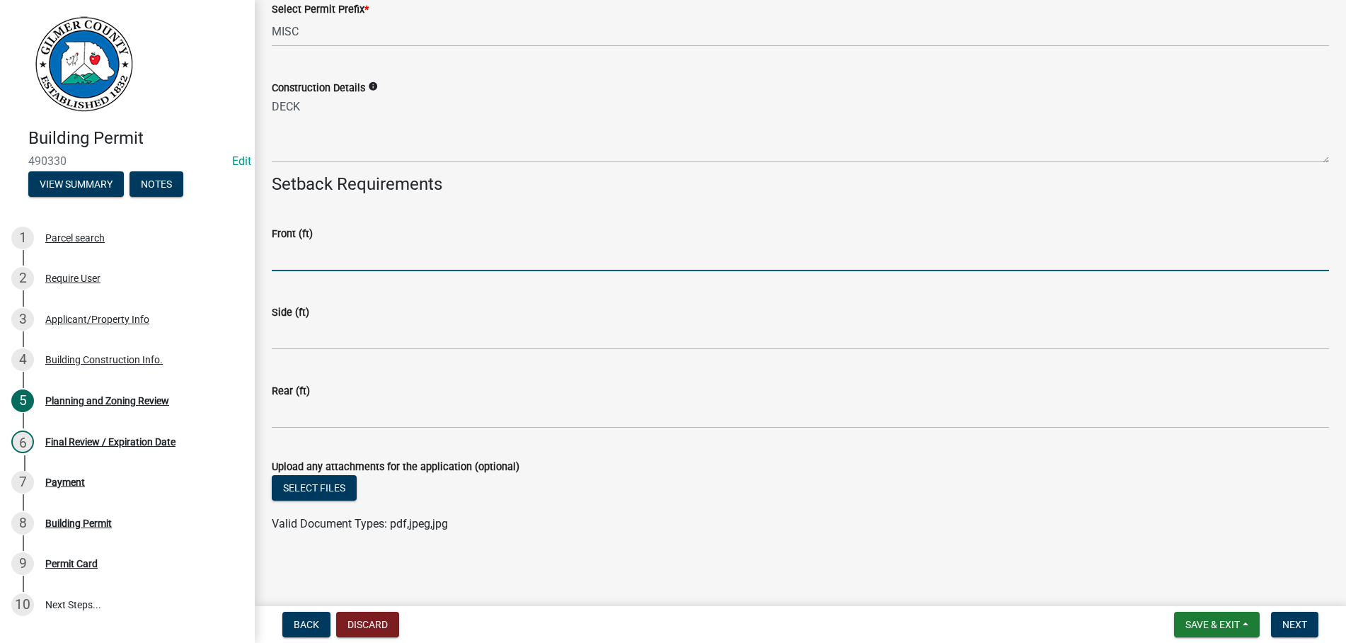
click at [319, 258] on input "text" at bounding box center [800, 256] width 1057 height 29
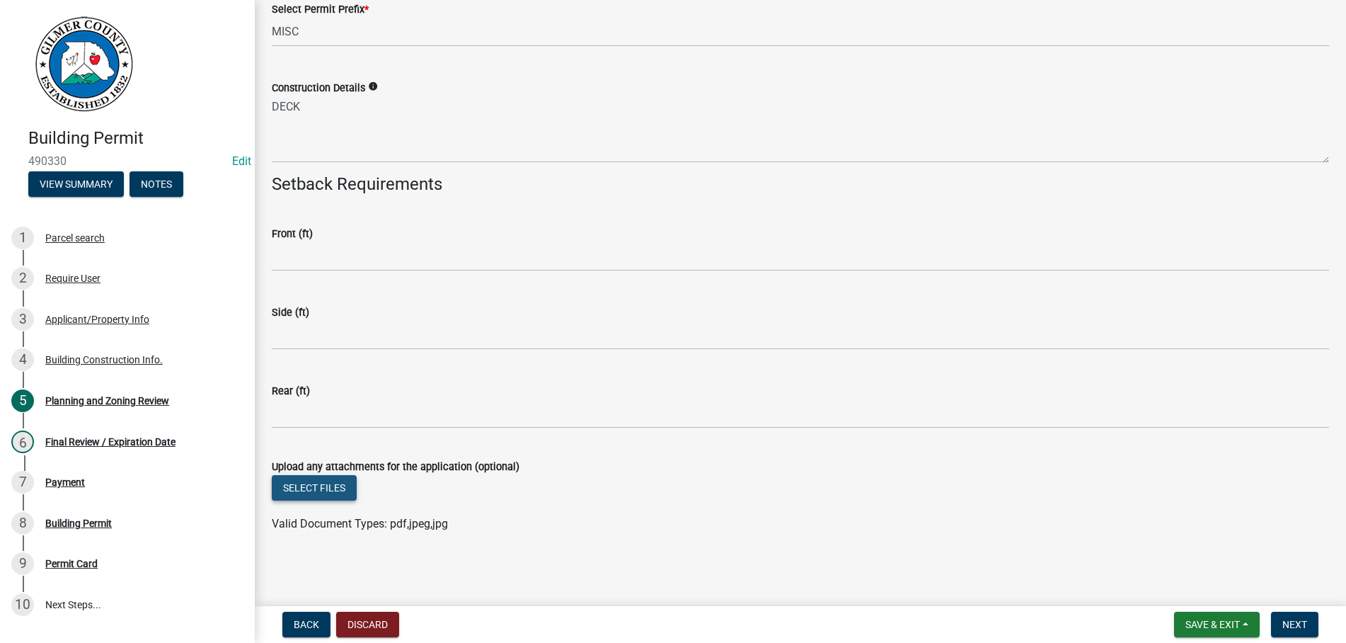
click at [308, 488] on button "Select files" at bounding box center [314, 487] width 85 height 25
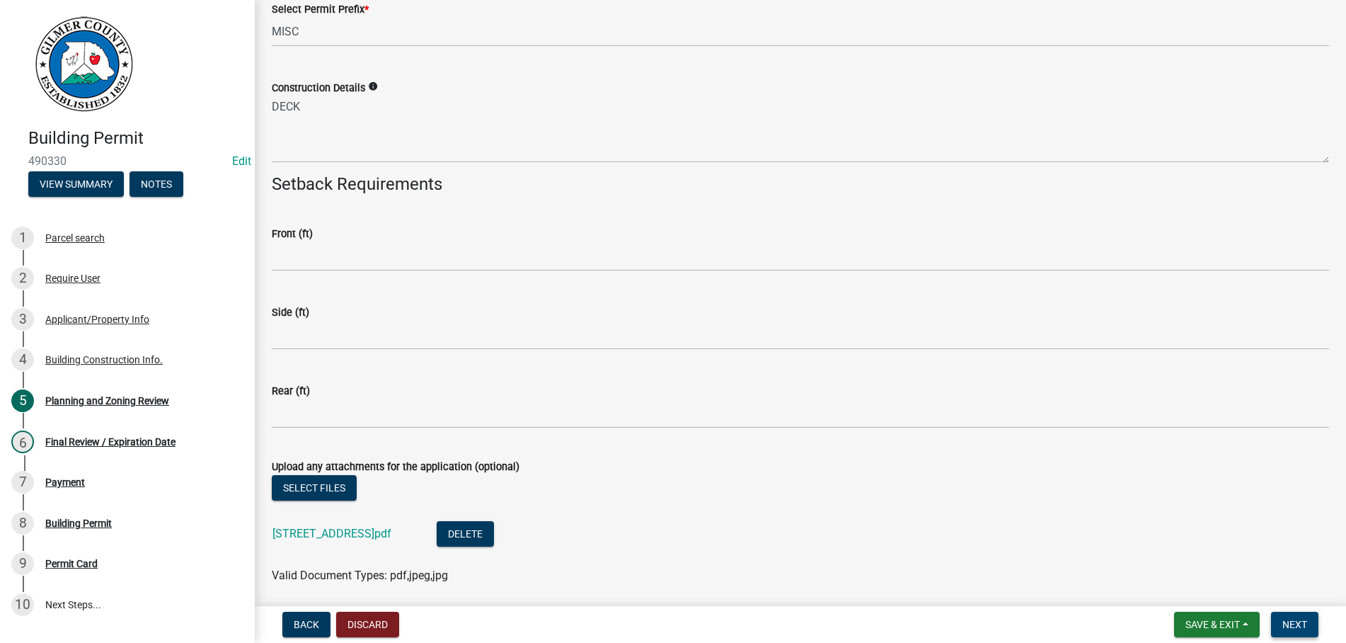
click at [1296, 624] on span "Next" at bounding box center [1294, 623] width 25 height 11
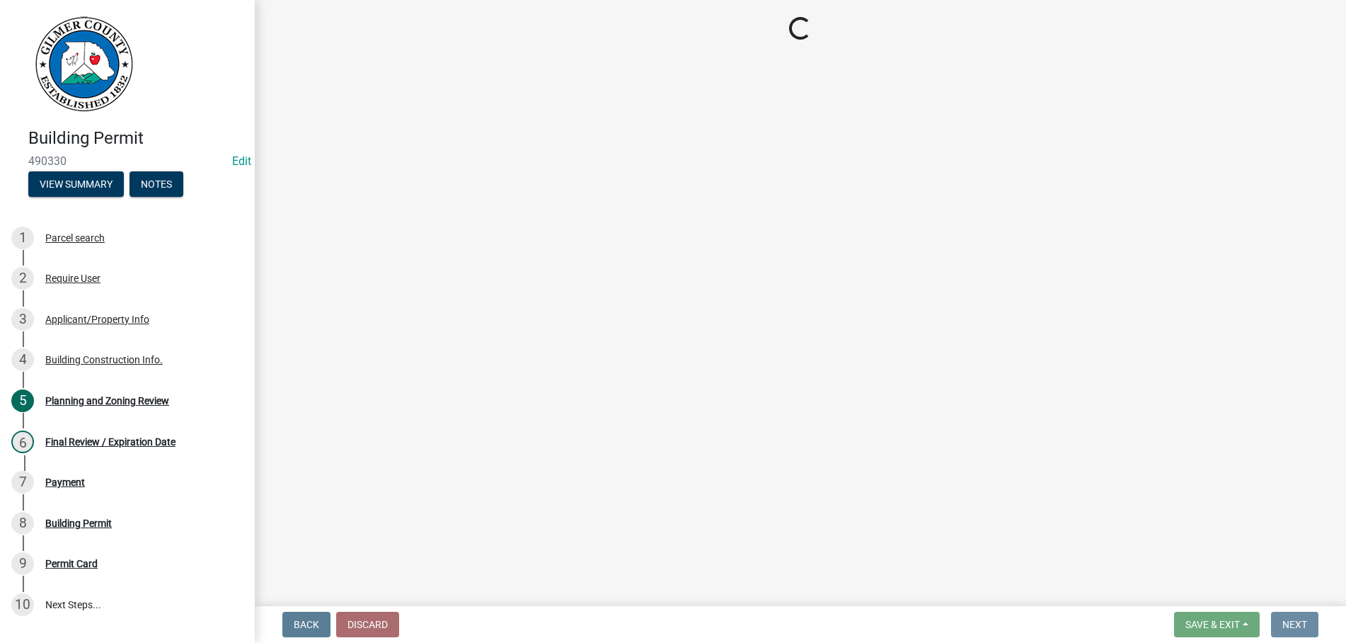
scroll to position [0, 0]
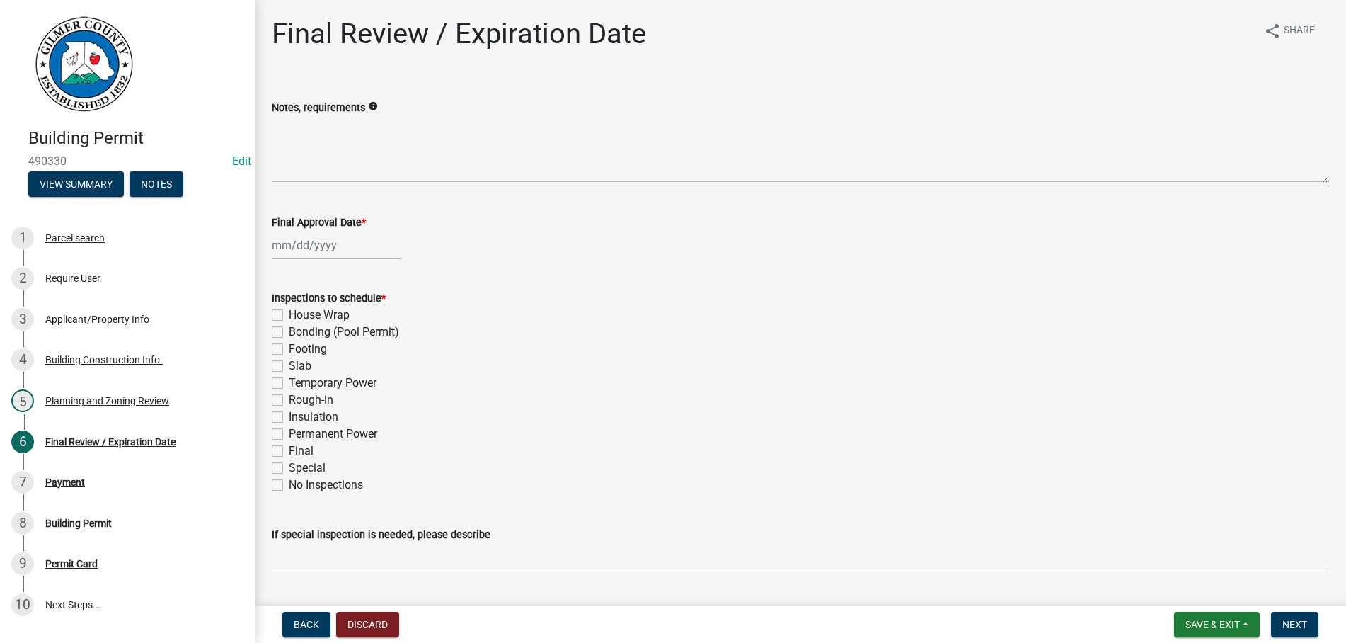
select select "10"
select select "2025"
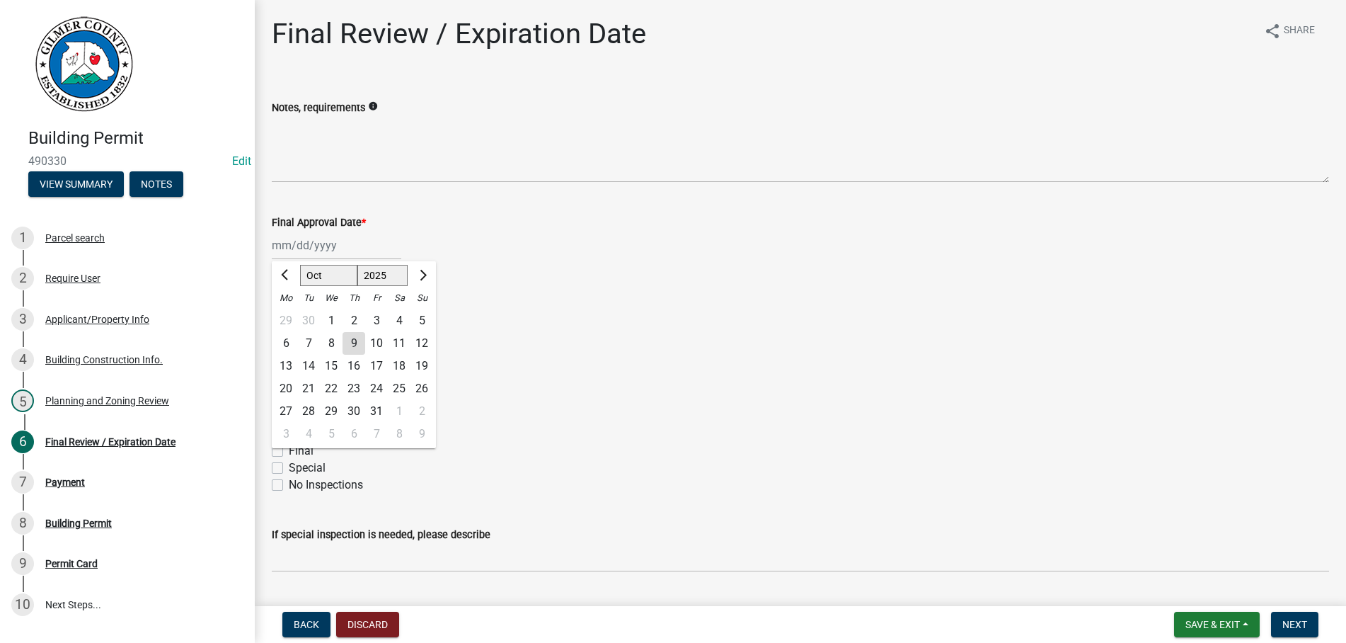
click at [335, 238] on input "Final Approval Date *" at bounding box center [336, 245] width 129 height 29
type input "[DATE]"
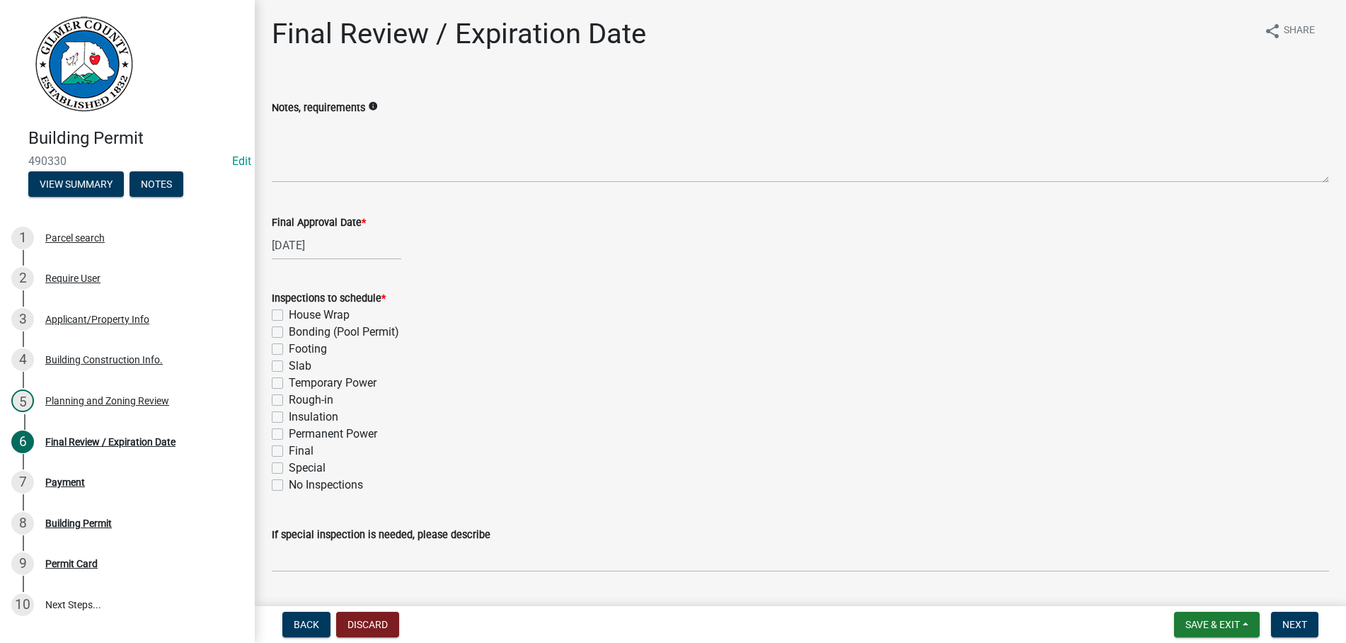
click at [282, 393] on div "Rough-in" at bounding box center [800, 399] width 1057 height 17
click at [289, 403] on label "Rough-in" at bounding box center [311, 399] width 45 height 17
click at [289, 401] on input "Rough-in" at bounding box center [293, 395] width 9 height 9
checkbox input "true"
checkbox input "false"
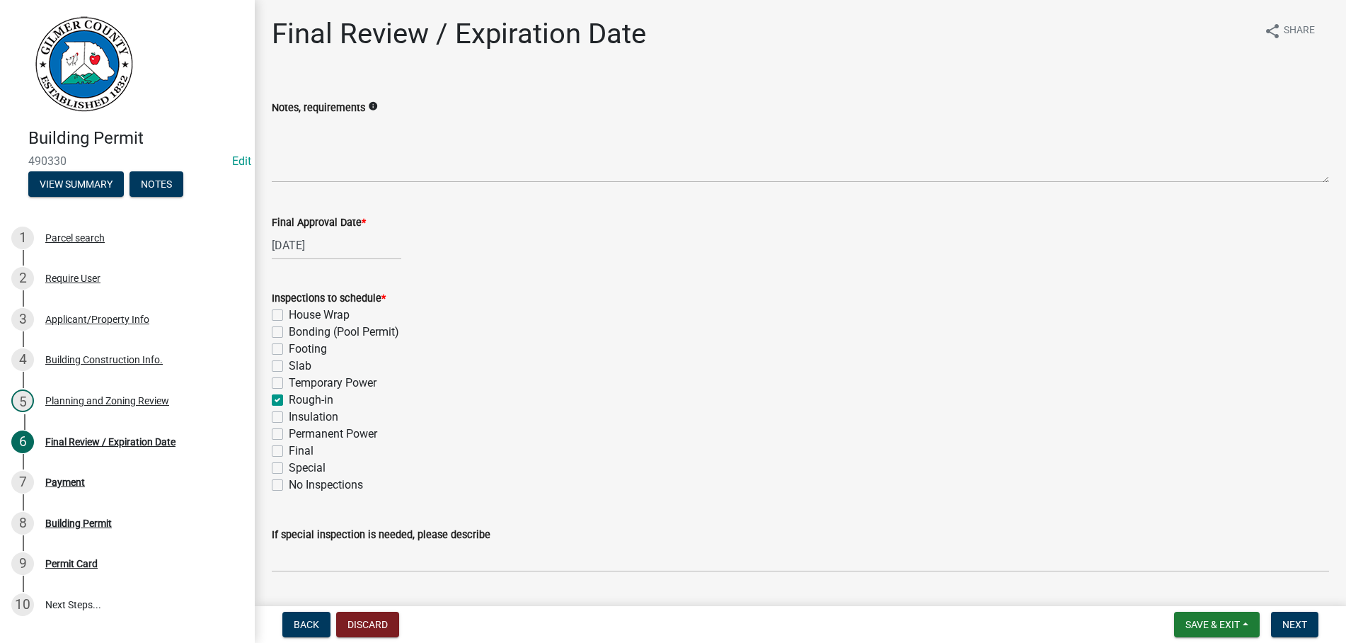
checkbox input "false"
checkbox input "true"
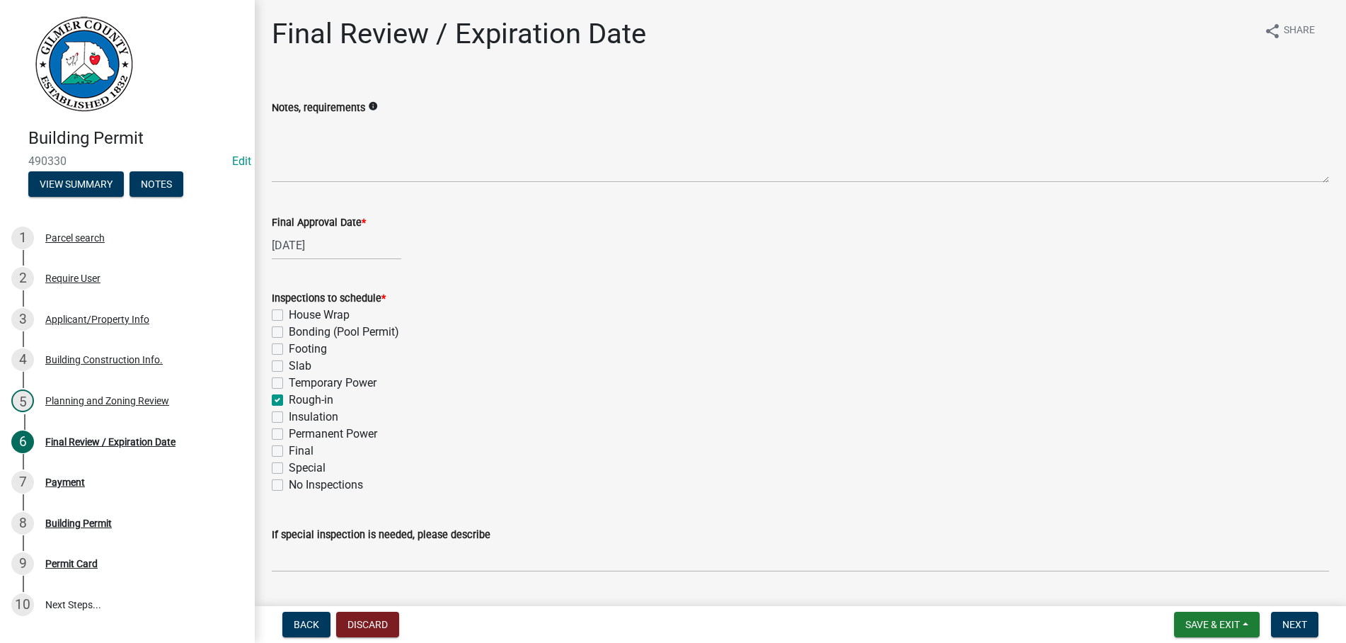
checkbox input "false"
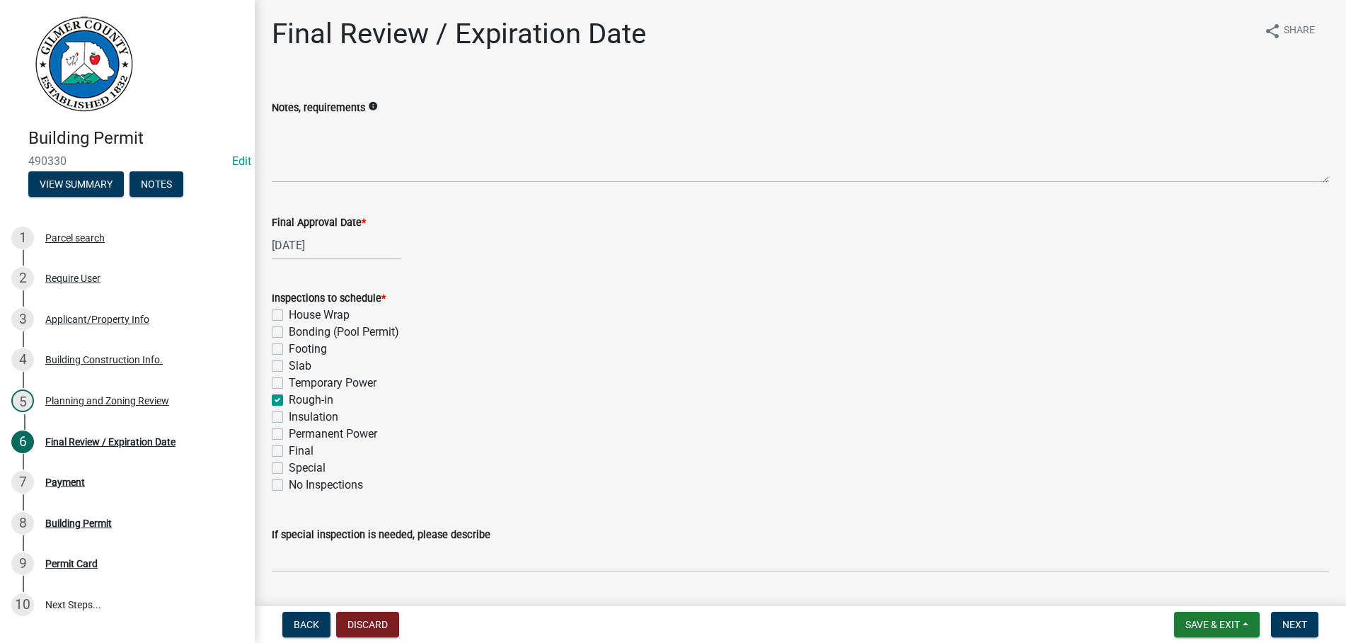
click at [284, 451] on div "Final" at bounding box center [800, 450] width 1057 height 17
click at [289, 451] on label "Final" at bounding box center [301, 450] width 25 height 17
click at [289, 451] on input "Final" at bounding box center [293, 446] width 9 height 9
checkbox input "true"
checkbox input "false"
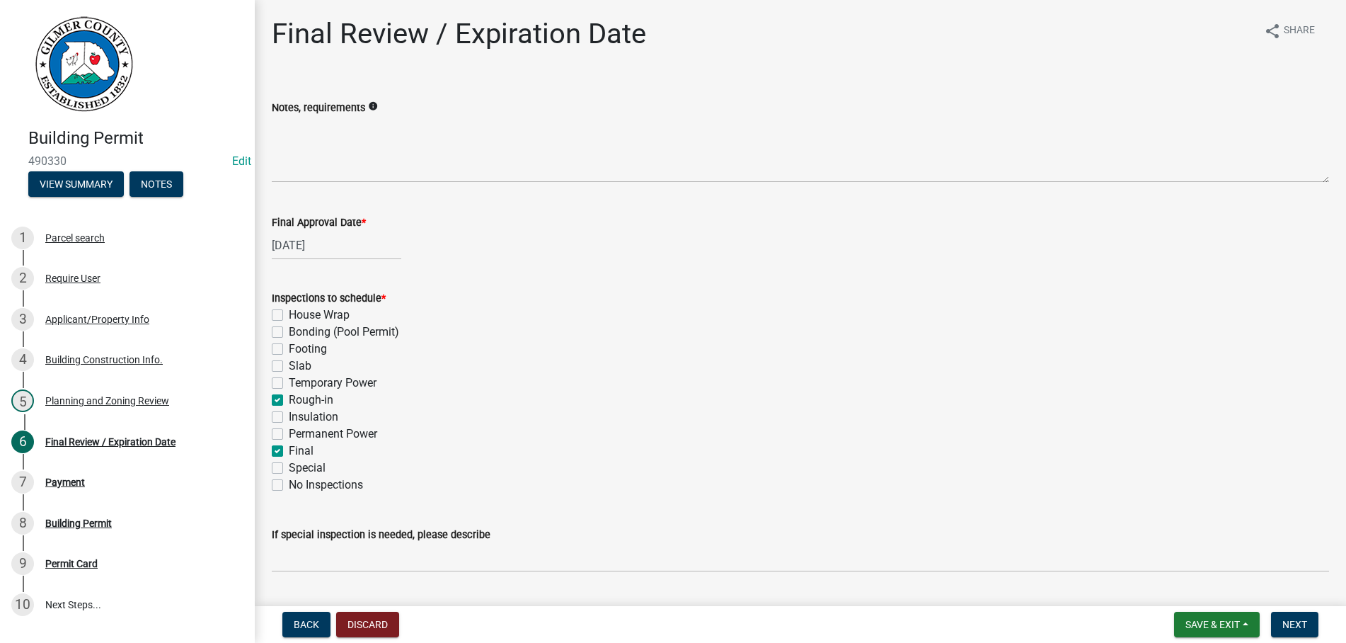
checkbox input "false"
checkbox input "true"
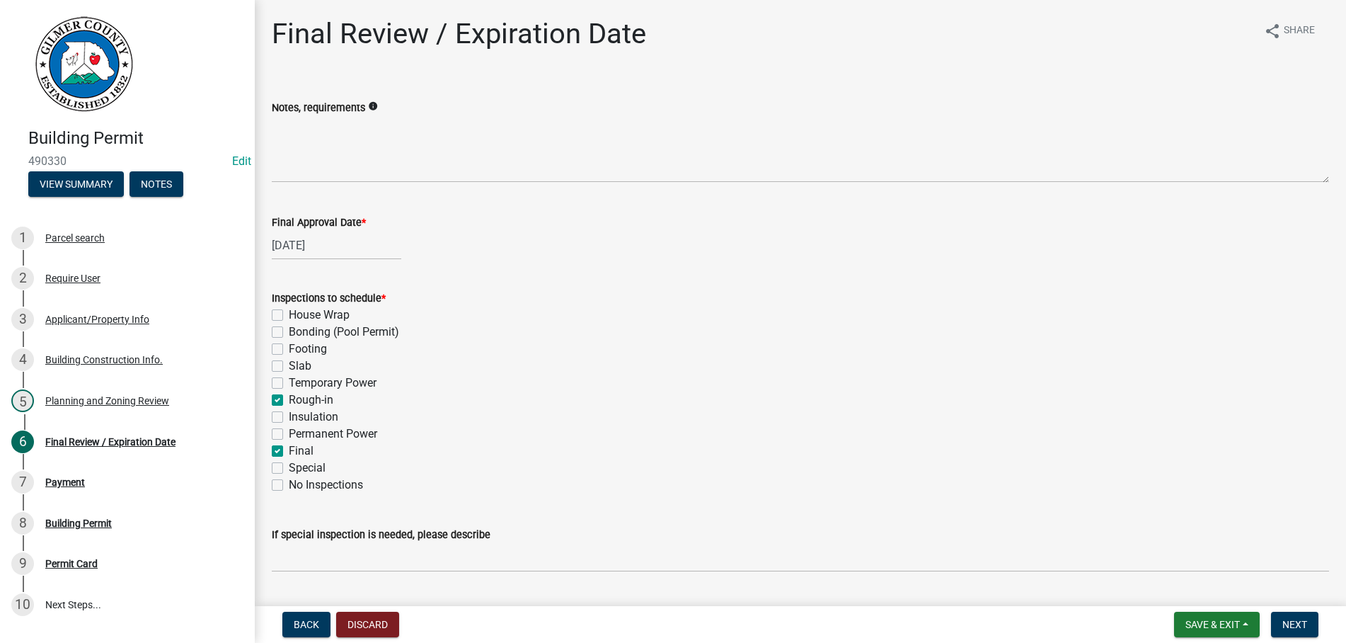
checkbox input "false"
checkbox input "true"
checkbox input "false"
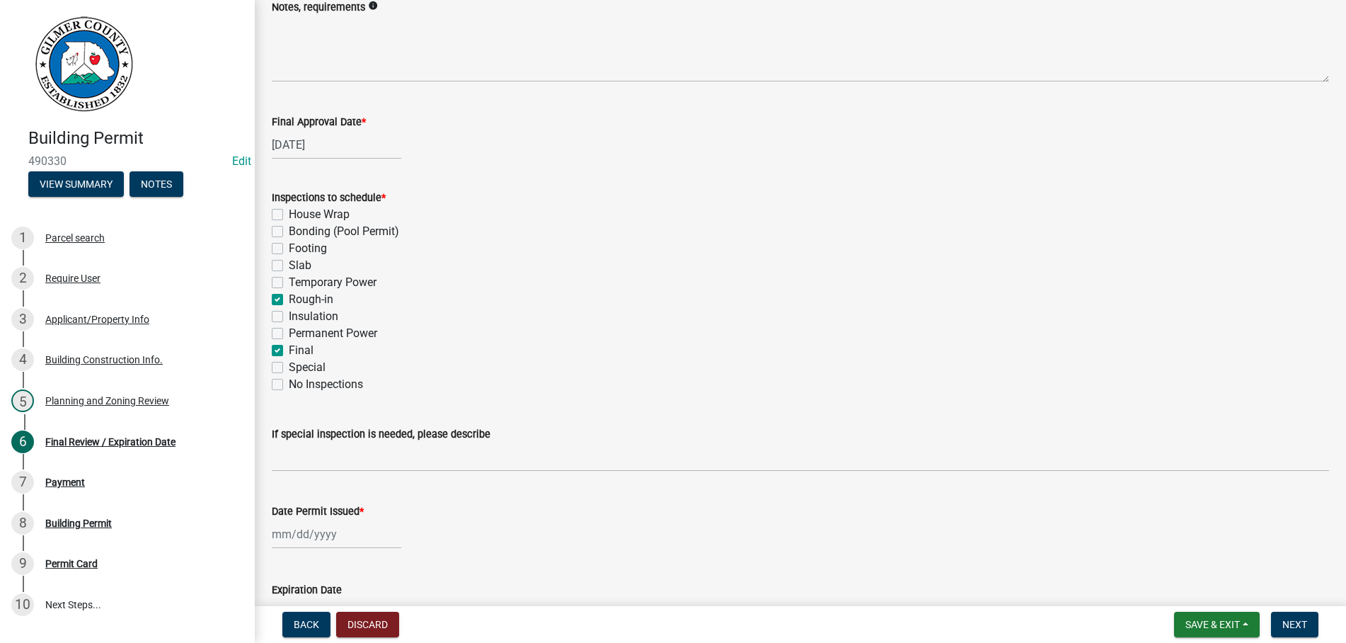
scroll to position [242, 0]
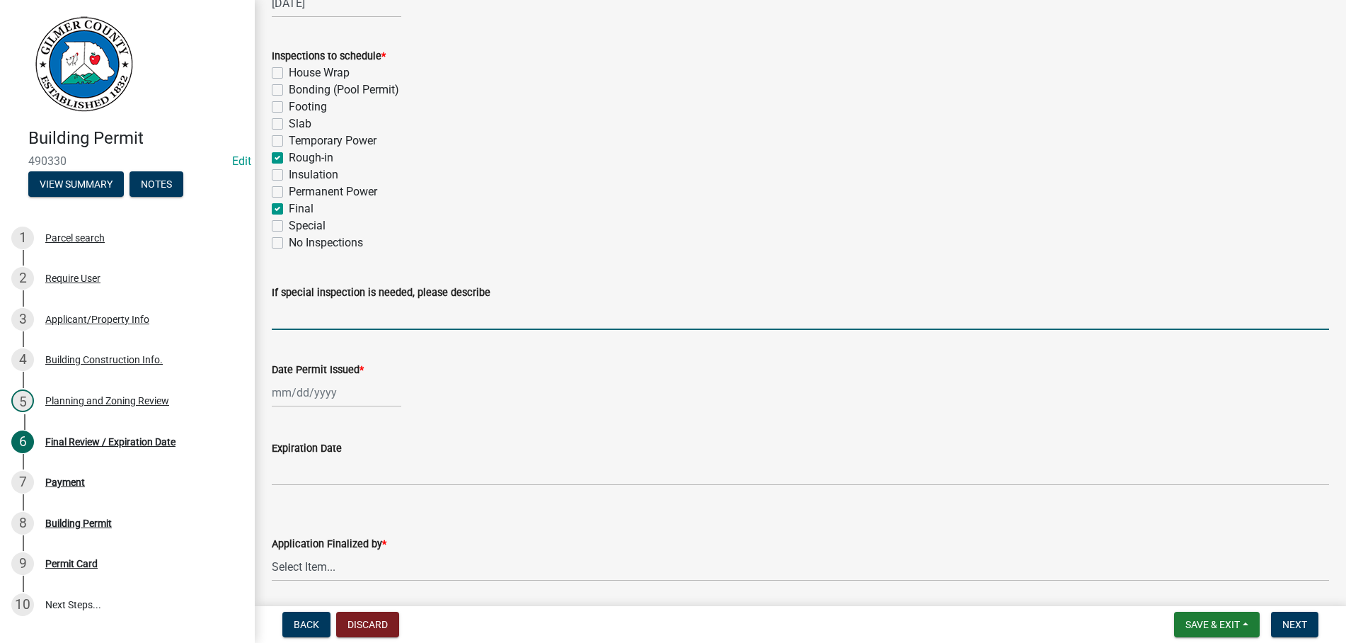
select select "10"
select select "2025"
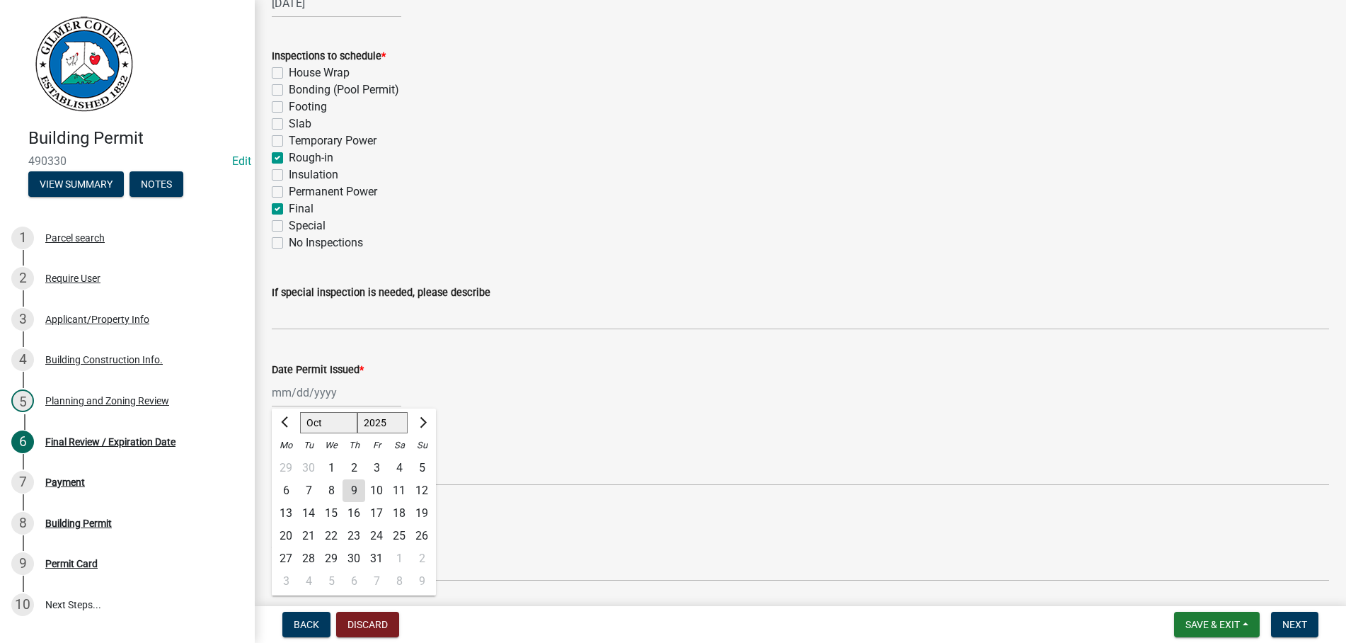
type input "[DATE]"
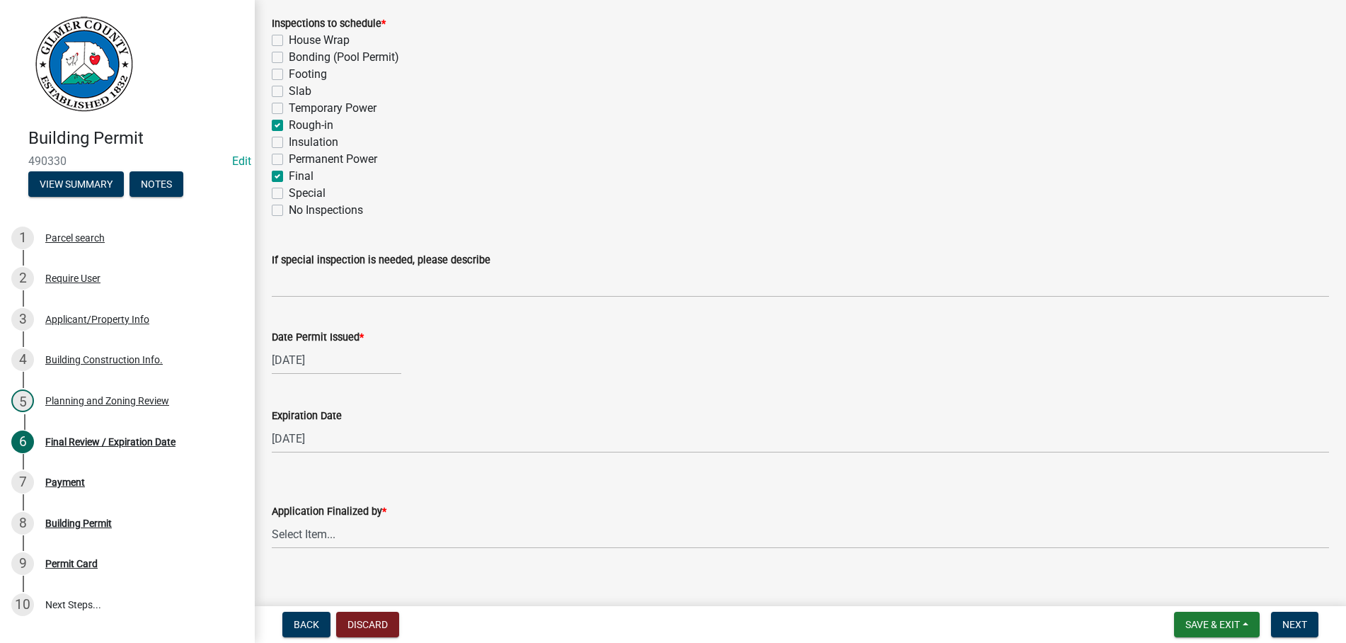
scroll to position [291, 0]
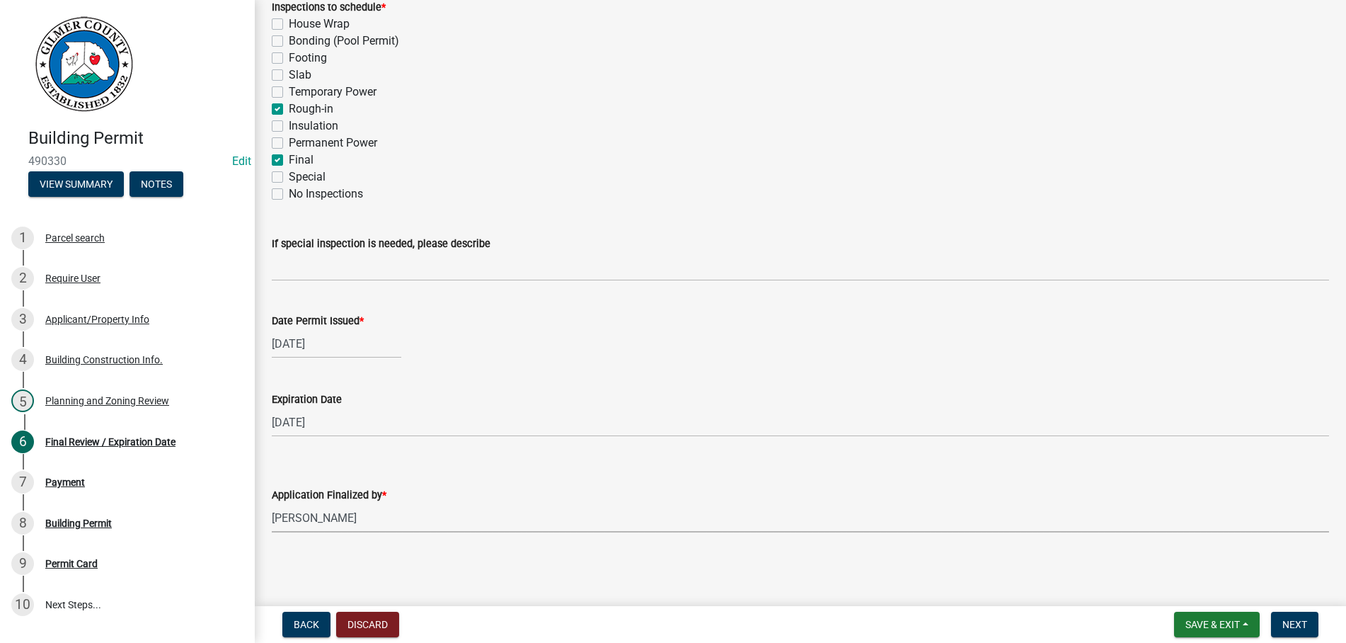
select select "b44f7338-8171-40f4-83dd-b8ba3065c966"
click at [1292, 621] on span "Next" at bounding box center [1294, 623] width 25 height 11
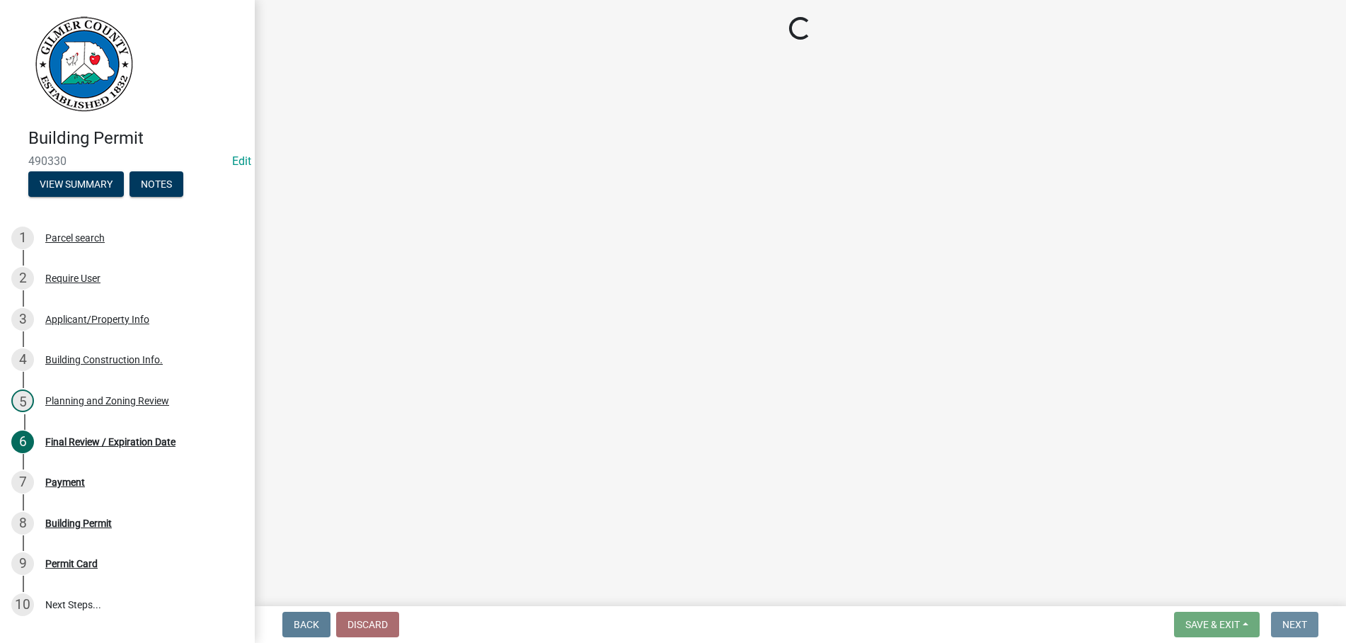
scroll to position [0, 0]
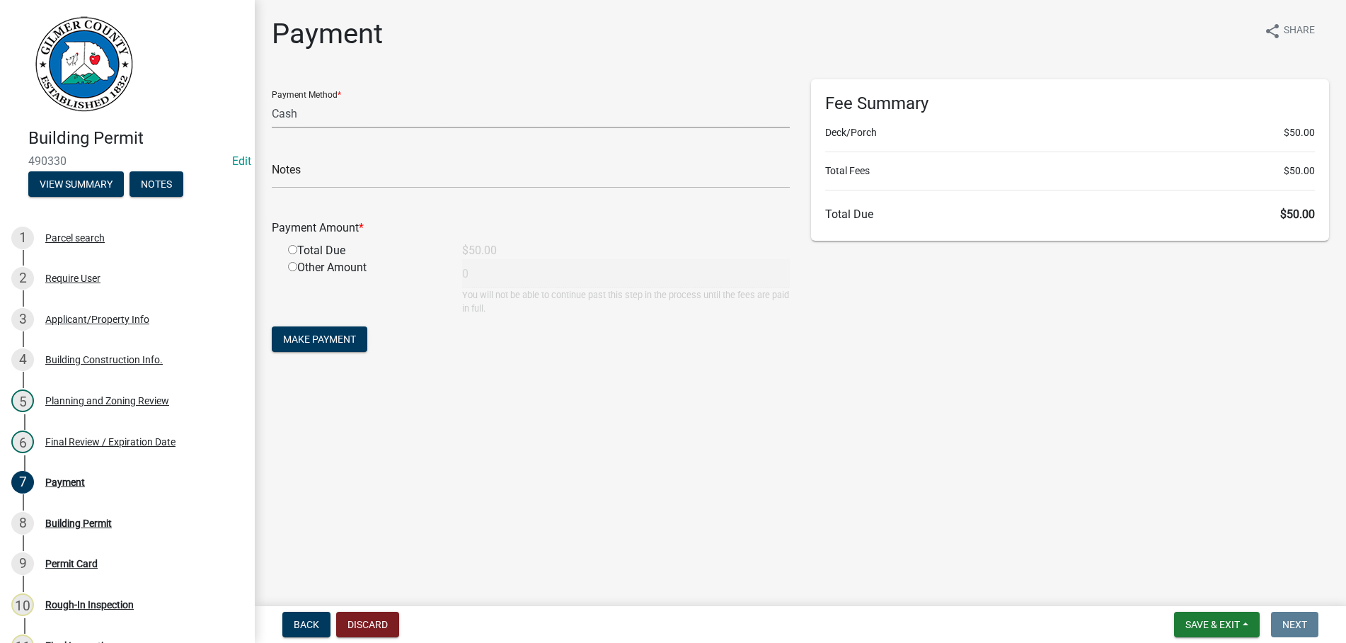
click at [272, 99] on select "Credit Card POS Check Cash" at bounding box center [531, 113] width 518 height 29
select select "1: 0"
click option "Check" at bounding box center [0, 0] width 0 height 0
click at [329, 174] on input "text" at bounding box center [531, 173] width 518 height 29
type input "1720"
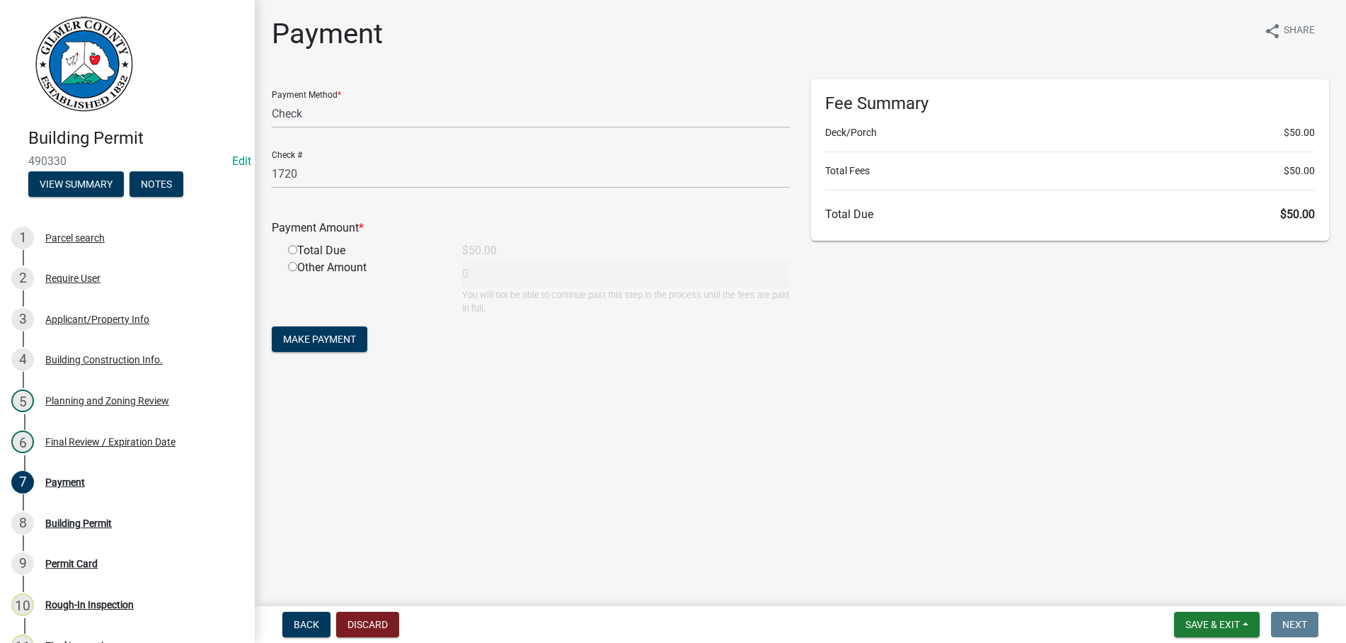
click at [288, 245] on input "radio" at bounding box center [292, 249] width 9 height 9
radio input "true"
click at [272, 326] on button "Make Payment" at bounding box center [320, 338] width 96 height 25
type input "50"
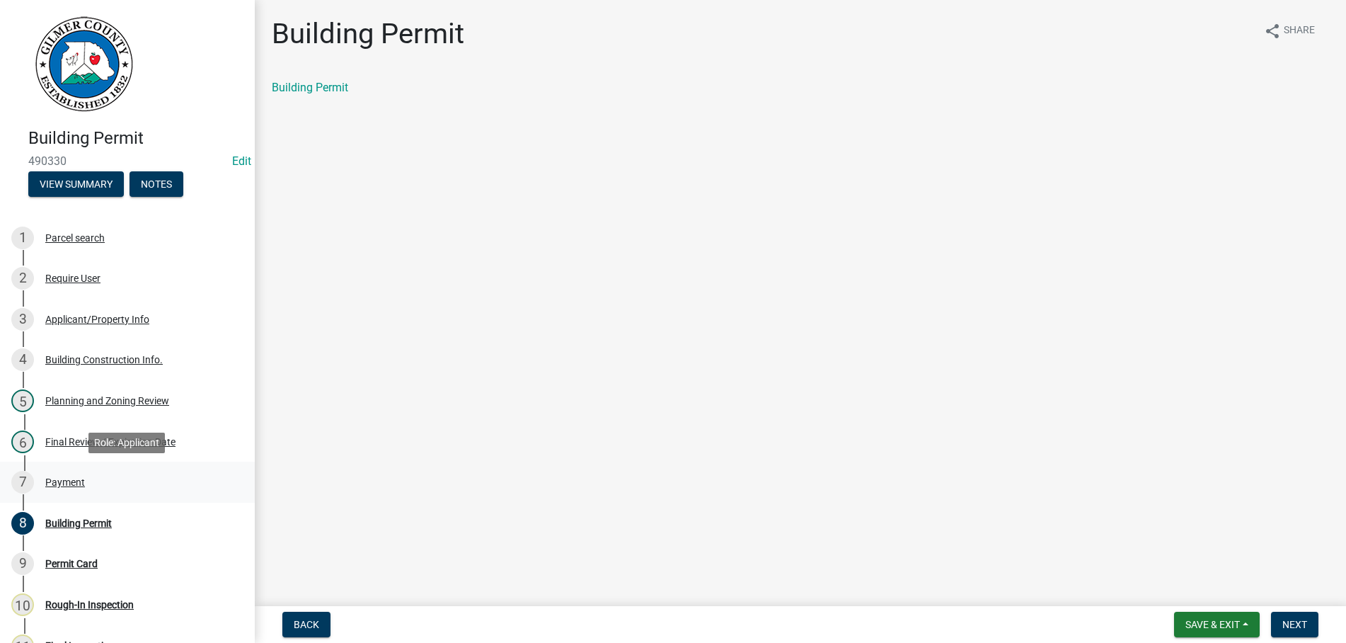
click at [59, 479] on div "Payment" at bounding box center [65, 482] width 40 height 10
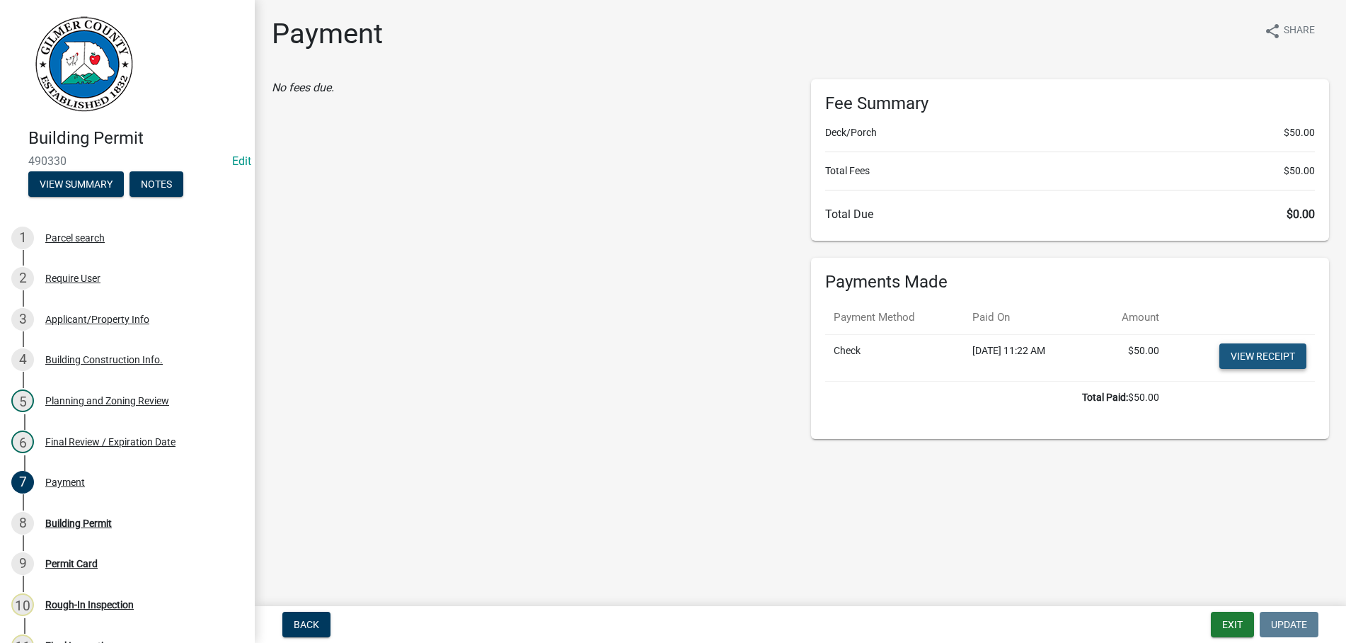
click at [1262, 347] on link "View receipt" at bounding box center [1262, 355] width 87 height 25
click at [74, 519] on div "Building Permit" at bounding box center [78, 523] width 67 height 10
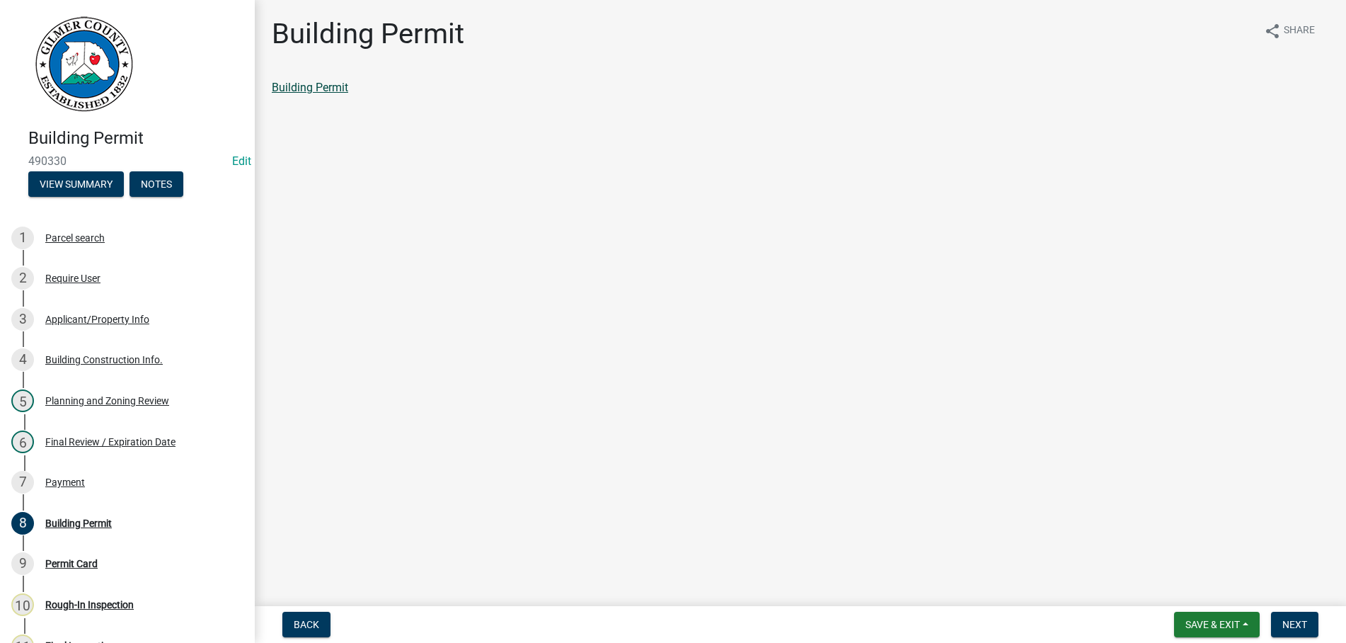
click at [291, 87] on link "Building Permit" at bounding box center [310, 87] width 76 height 13
click at [1289, 621] on span "Next" at bounding box center [1294, 623] width 25 height 11
click at [289, 92] on link "Permit Card" at bounding box center [301, 87] width 59 height 13
click at [1285, 621] on span "Next" at bounding box center [1294, 623] width 25 height 11
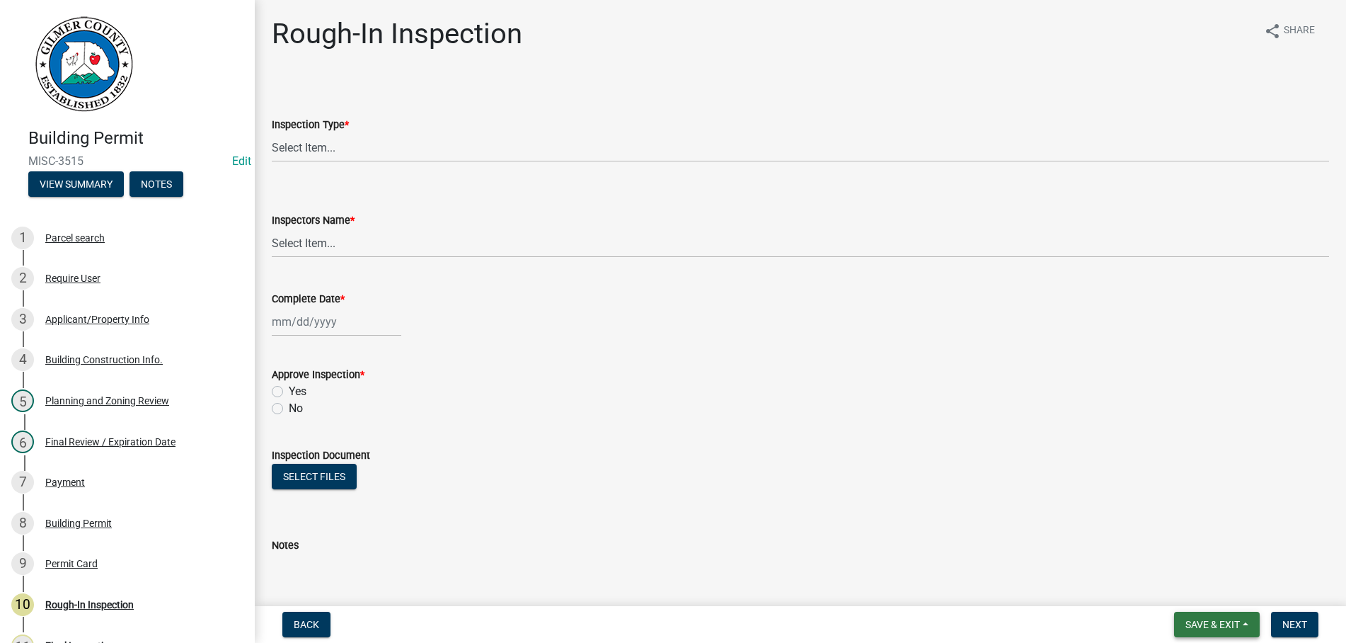
click at [1204, 617] on button "Save & Exit" at bounding box center [1217, 623] width 86 height 25
click at [1206, 587] on button "Save & Exit" at bounding box center [1202, 587] width 113 height 34
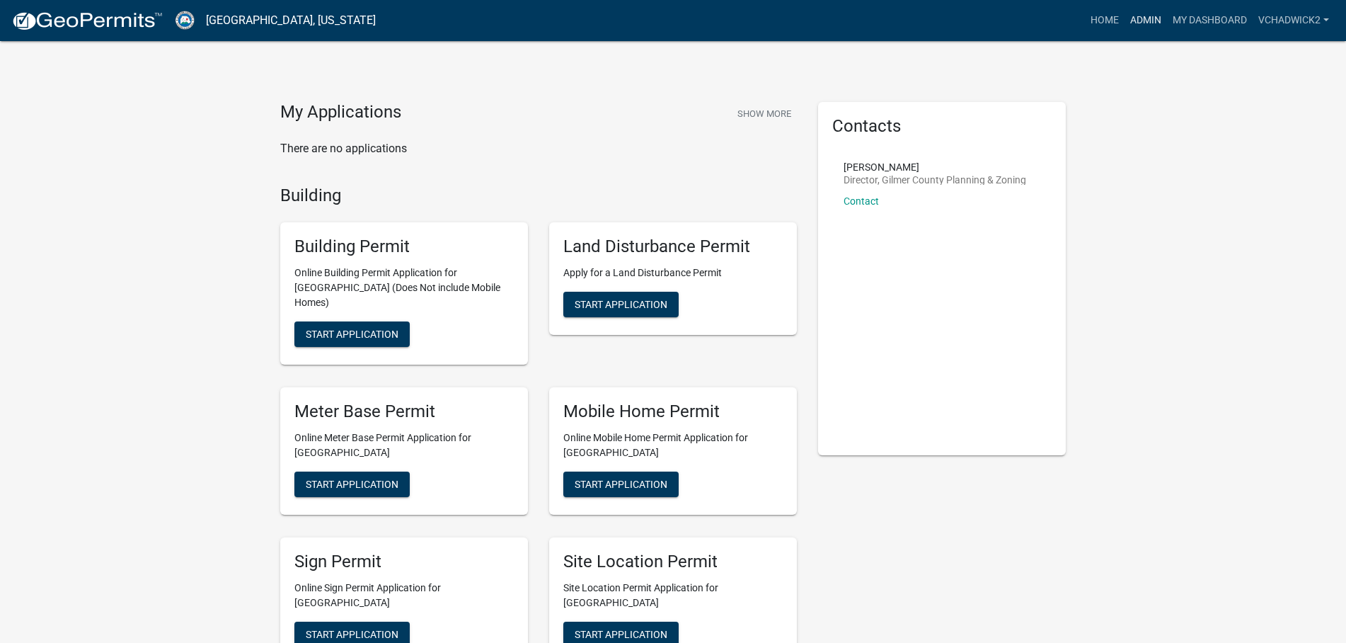
drag, startPoint x: 1141, startPoint y: 24, endPoint x: 1091, endPoint y: 29, distance: 49.8
click at [1139, 24] on link "Admin" at bounding box center [1145, 20] width 42 height 27
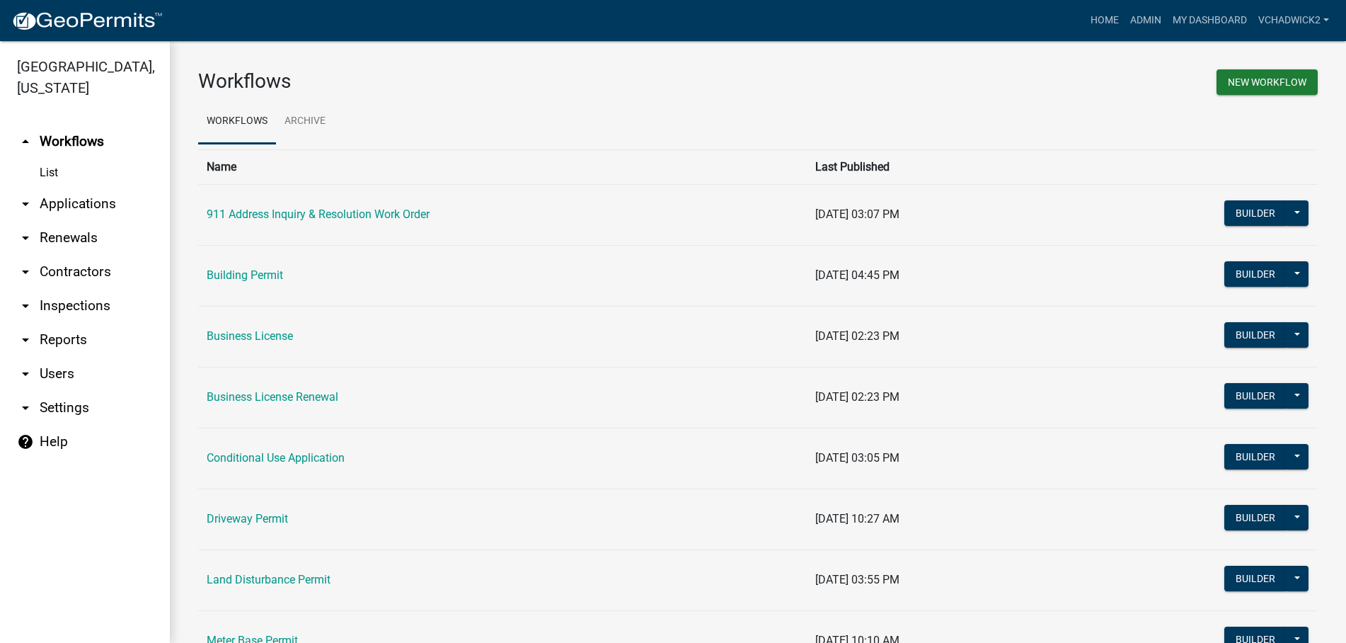
click at [71, 195] on link "arrow_drop_down Applications" at bounding box center [85, 204] width 170 height 34
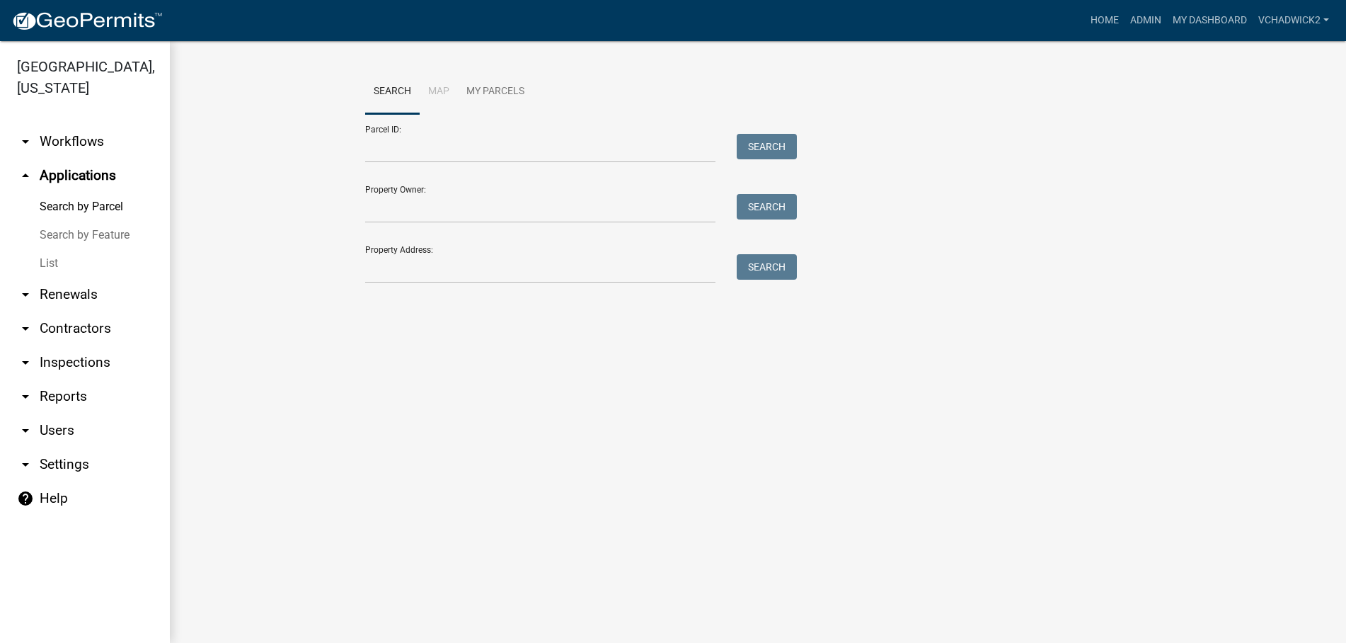
click at [62, 260] on link "List" at bounding box center [85, 263] width 170 height 28
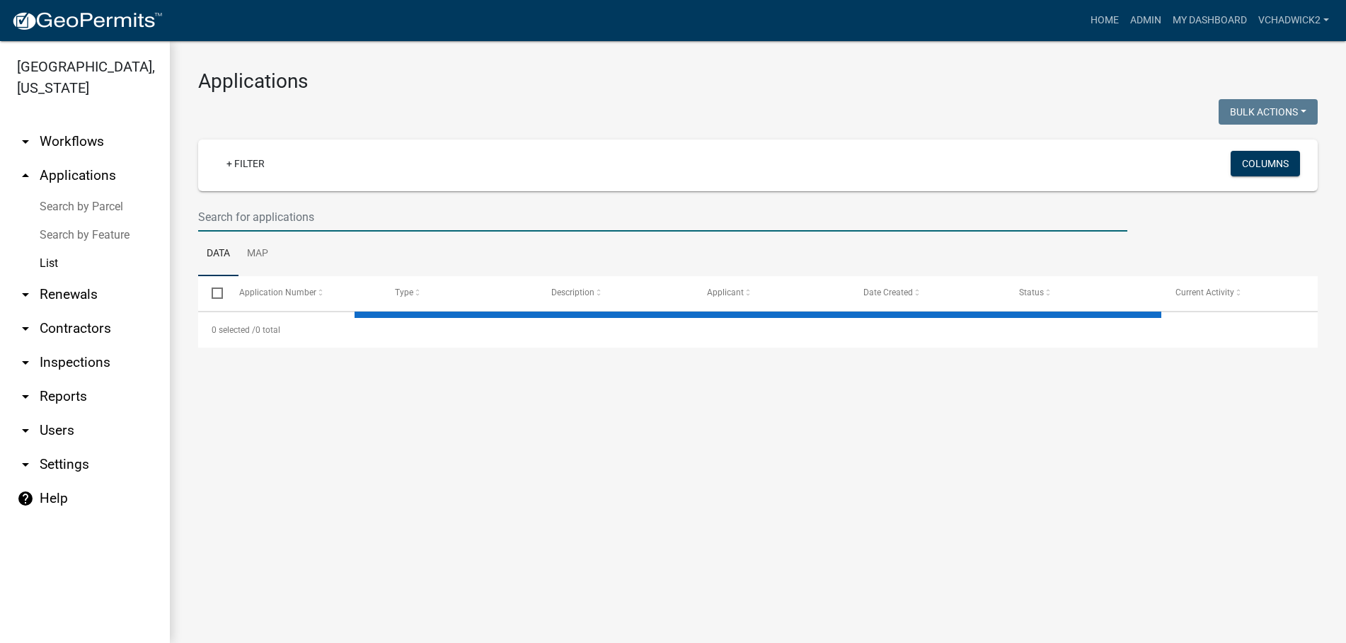
click at [281, 220] on input "text" at bounding box center [662, 216] width 929 height 29
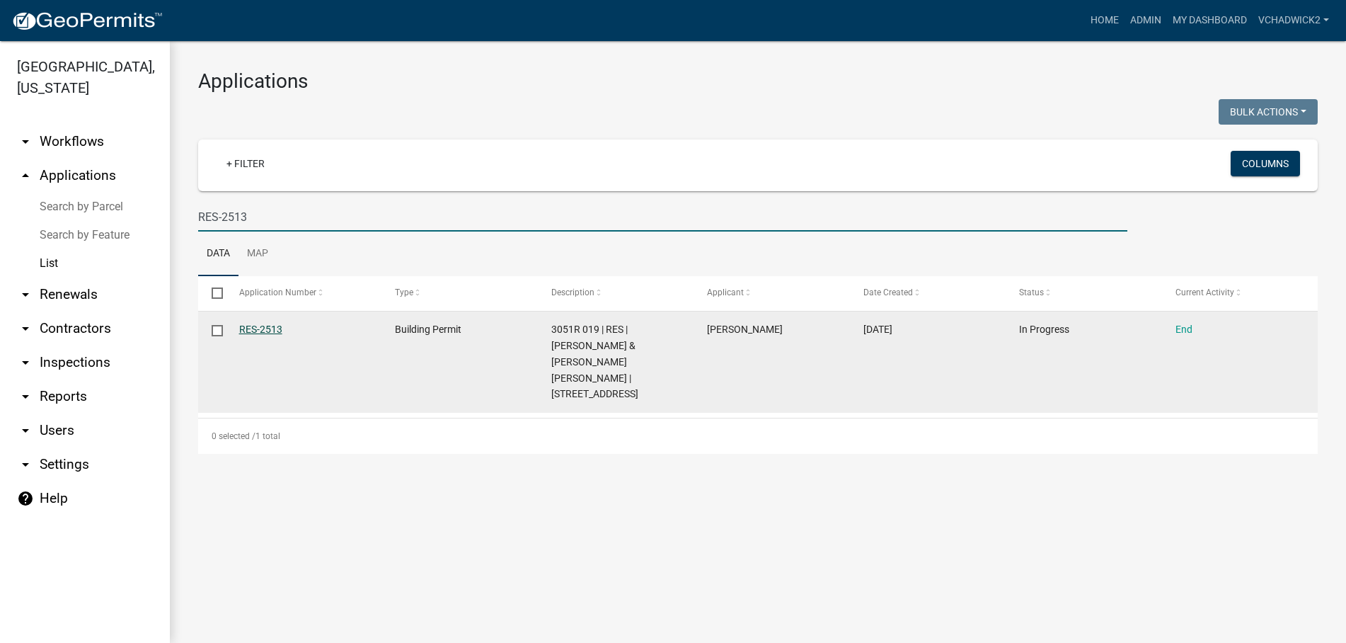
type input "RES-2513"
click at [248, 324] on link "RES-2513" at bounding box center [260, 328] width 43 height 11
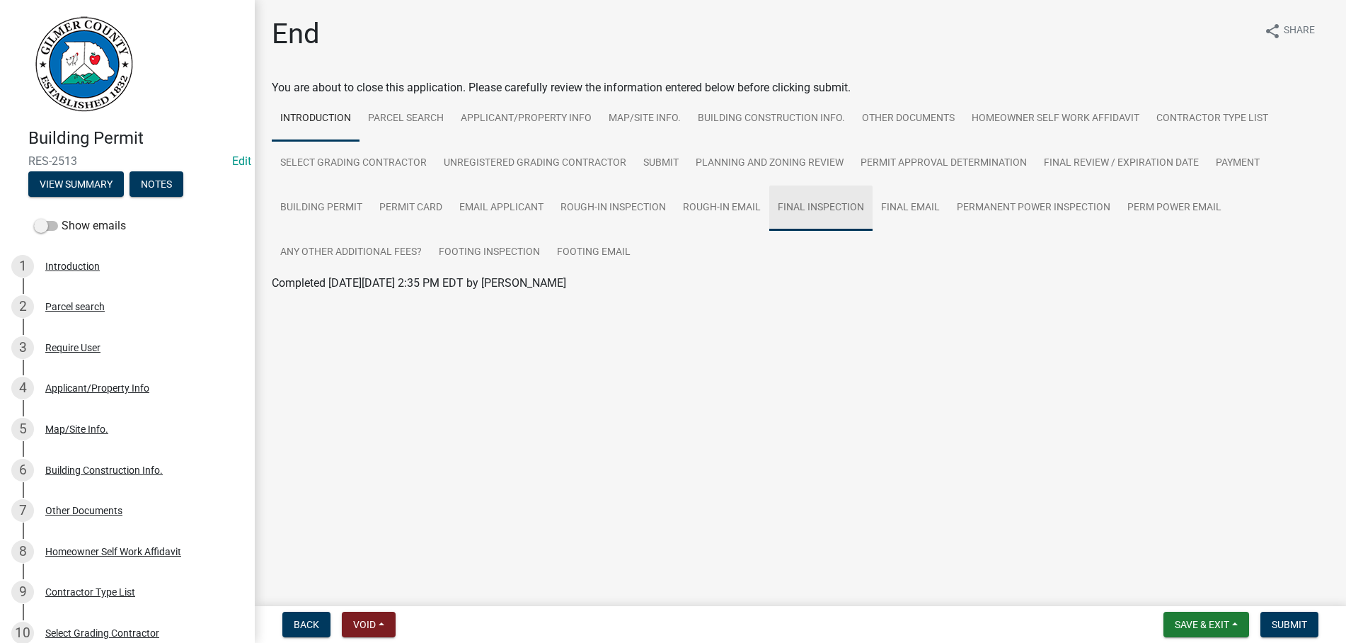
click at [819, 205] on link "Final Inspection" at bounding box center [820, 207] width 103 height 45
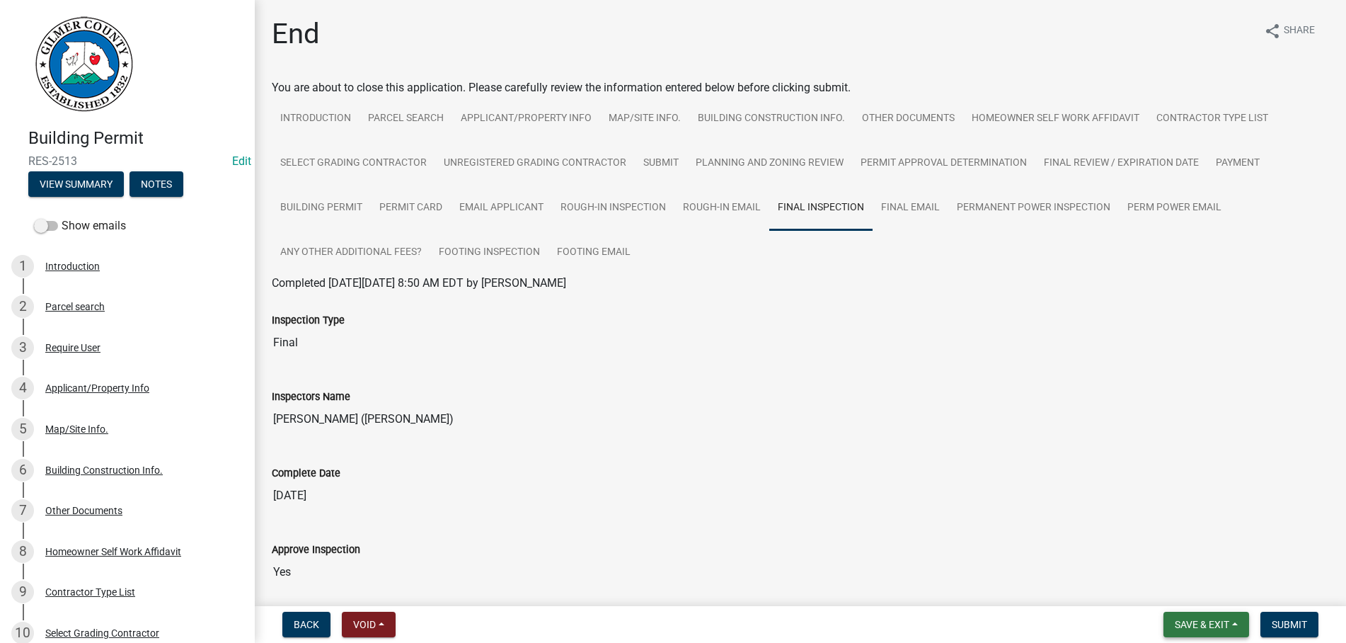
click at [1204, 623] on span "Save & Exit" at bounding box center [1202, 623] width 54 height 11
click at [1196, 587] on button "Save & Exit" at bounding box center [1192, 587] width 113 height 34
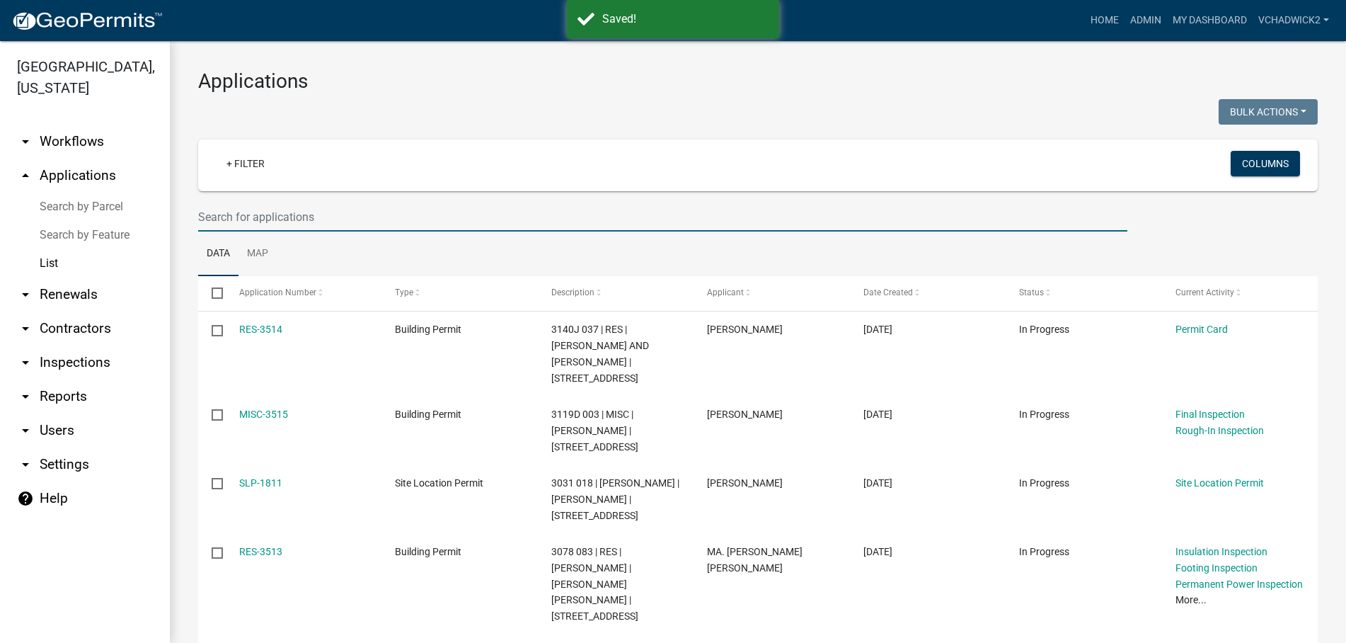
click at [308, 216] on input "text" at bounding box center [662, 216] width 929 height 29
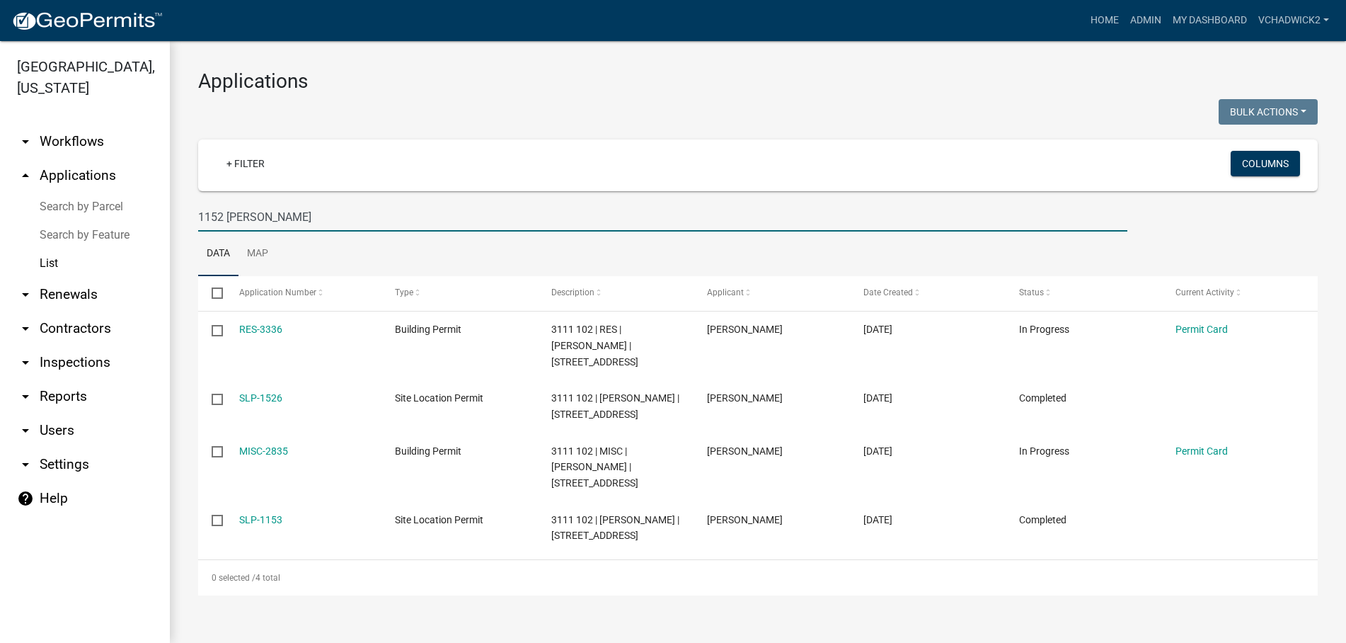
drag, startPoint x: 275, startPoint y: 216, endPoint x: 123, endPoint y: 199, distance: 152.4
click at [198, 202] on input "1152 ROY" at bounding box center [662, 216] width 929 height 29
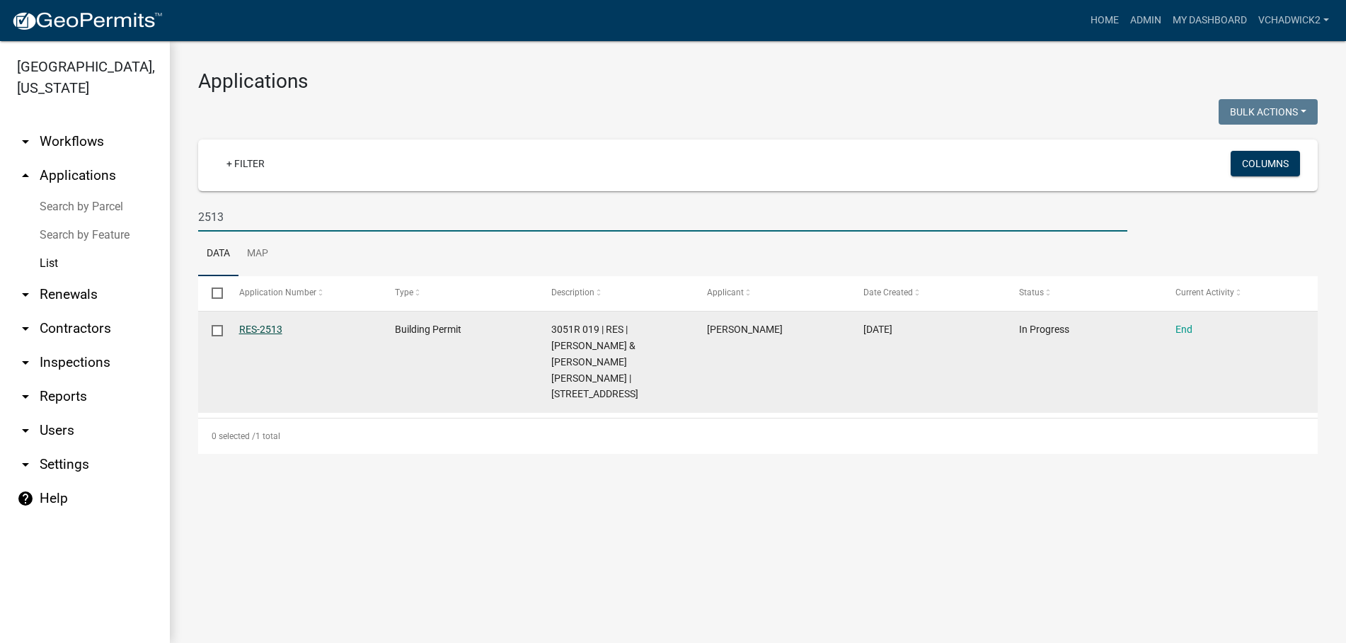
type input "2513"
click at [265, 329] on link "RES-2513" at bounding box center [260, 328] width 43 height 11
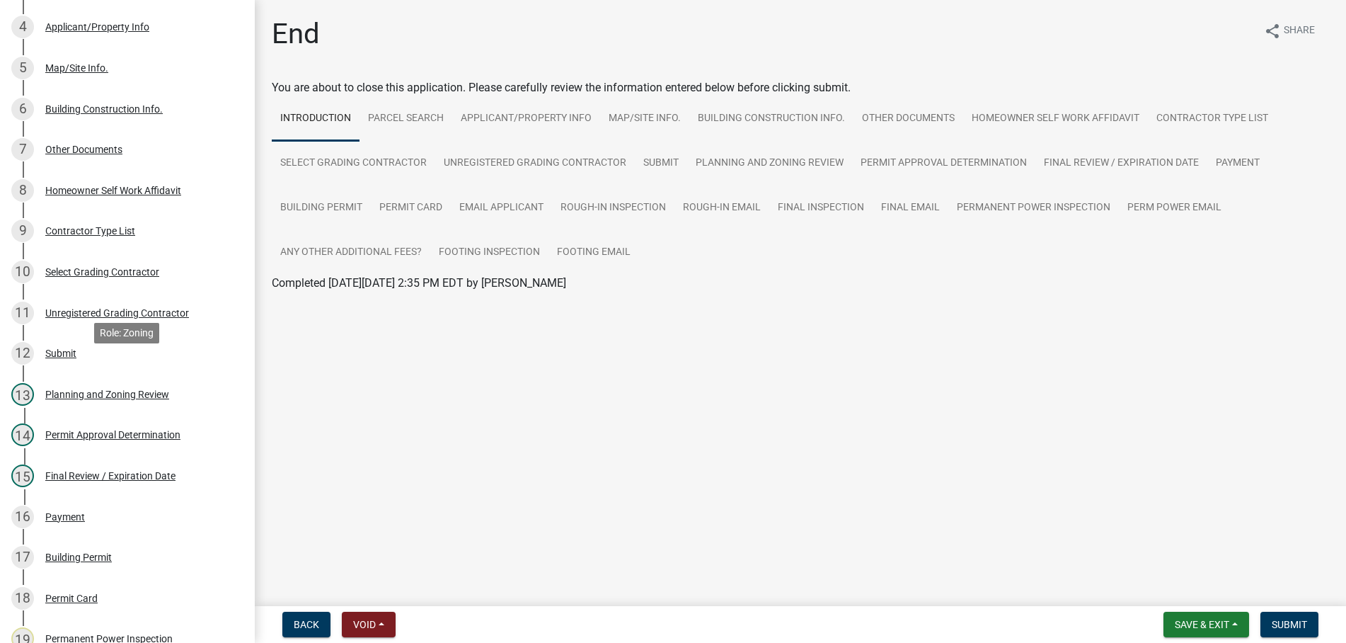
scroll to position [650, 0]
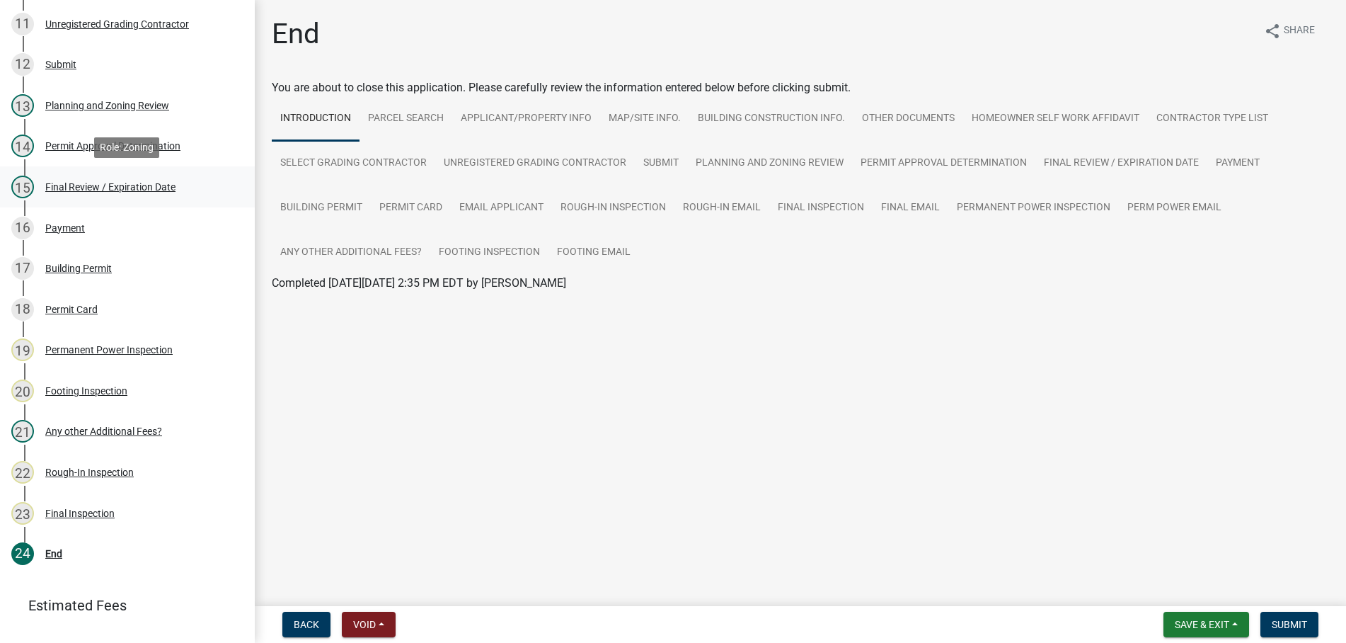
click at [110, 183] on div "Final Review / Expiration Date" at bounding box center [110, 187] width 130 height 10
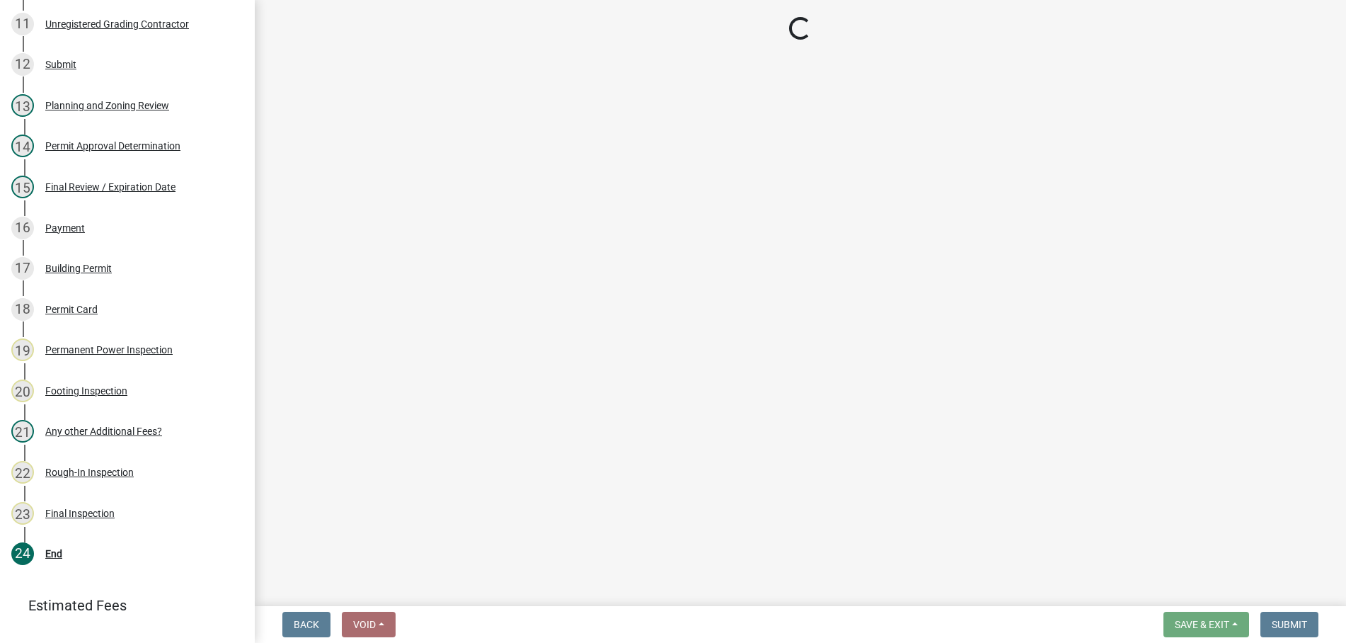
select select "f66b4cef-93c9-440c-84d8-a2c8d35cb7c1"
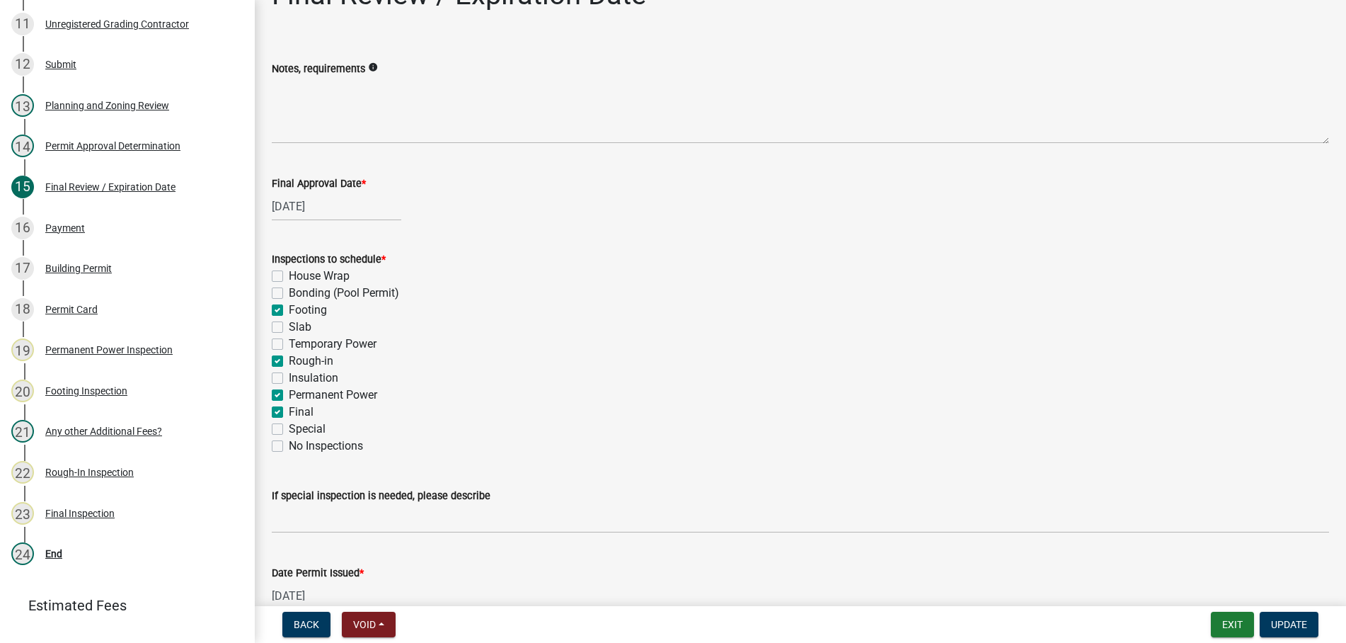
scroll to position [0, 0]
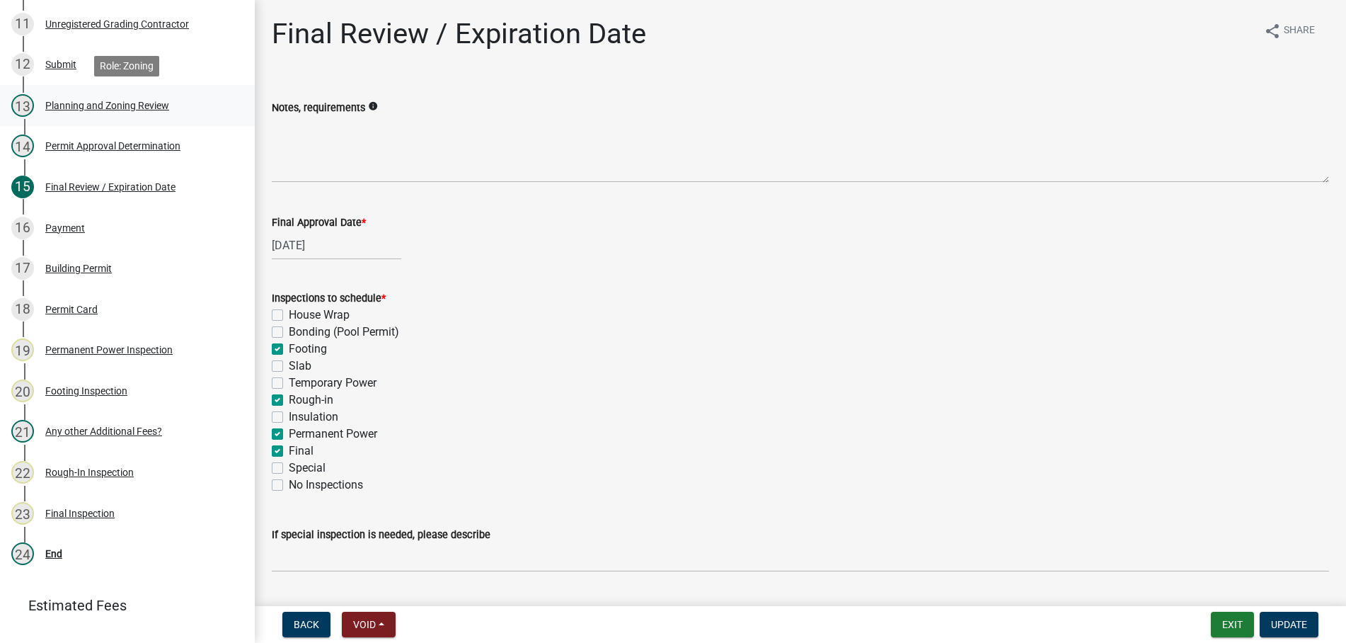
click at [79, 100] on div "Planning and Zoning Review" at bounding box center [107, 105] width 124 height 10
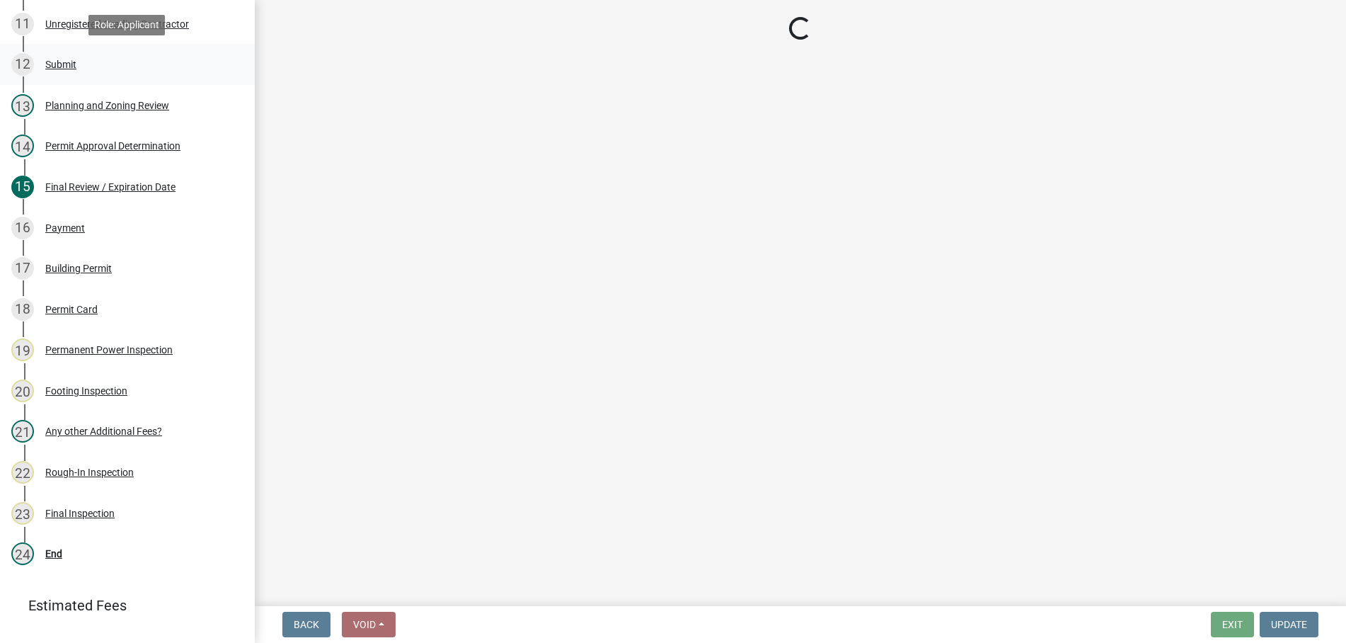
select select "b5c39336-92b9-49ce-a0a5-4e9e9babf743"
select select "f66b4cef-93c9-440c-84d8-a2c8d35cb7c1"
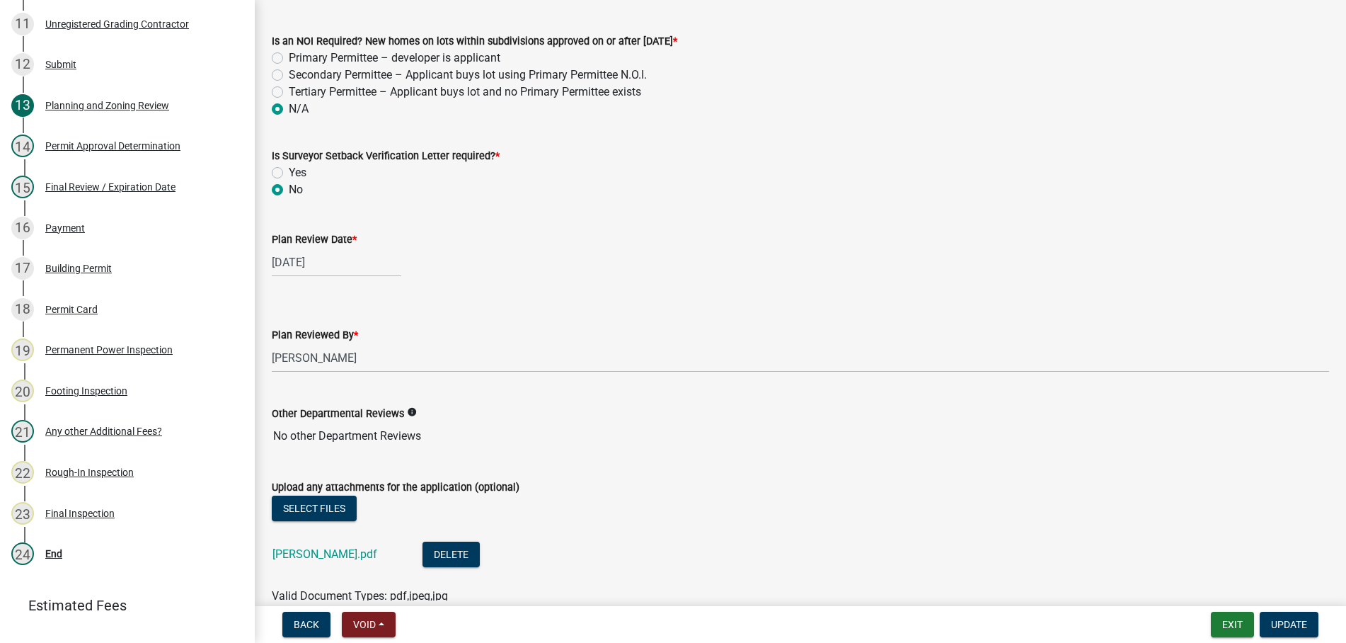
scroll to position [3101, 0]
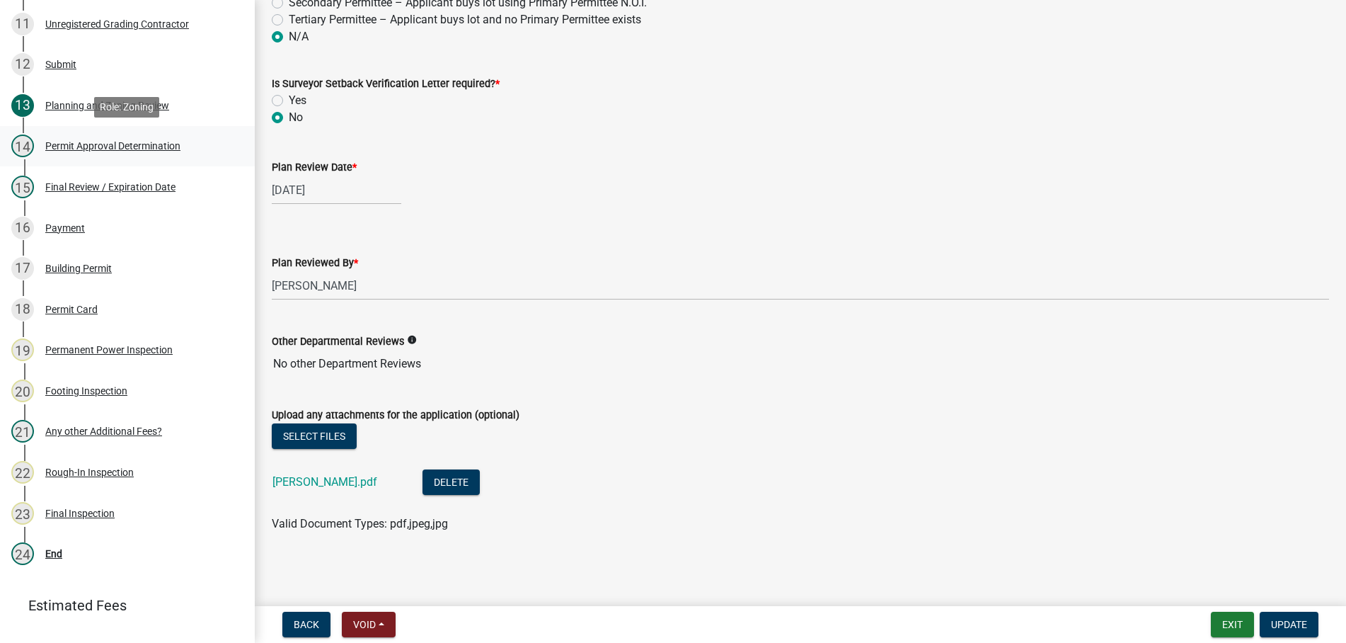
click at [138, 141] on div "Permit Approval Determination" at bounding box center [112, 146] width 135 height 10
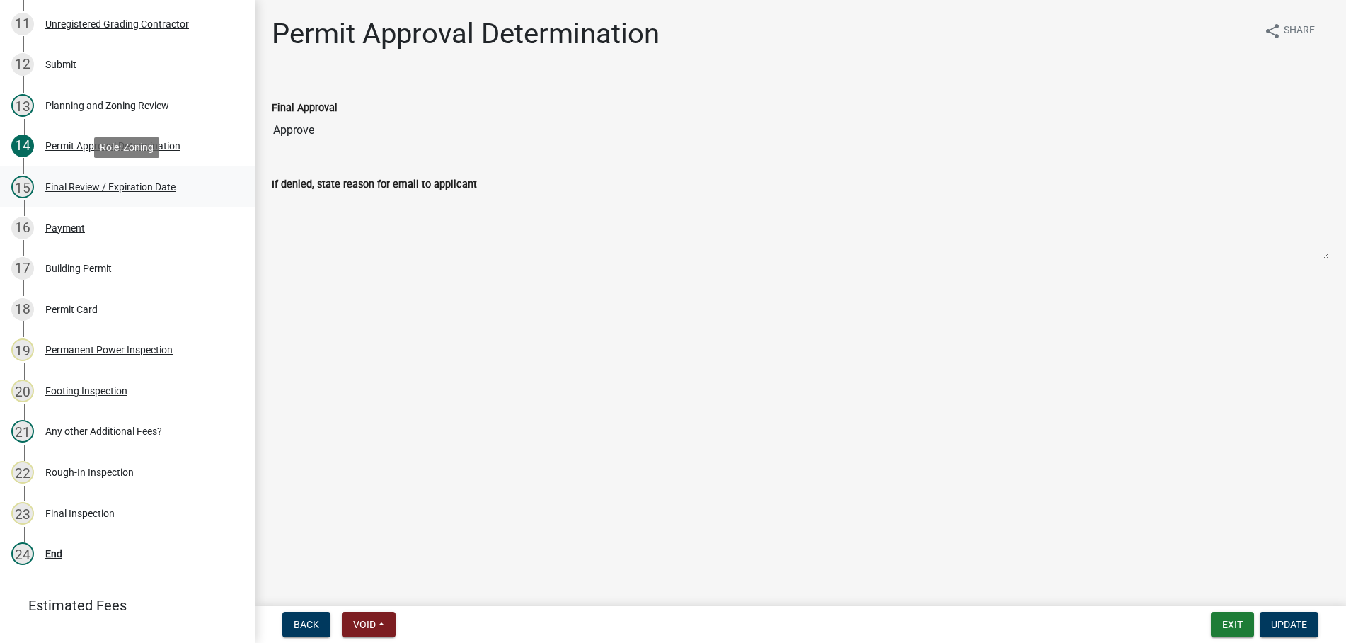
click at [83, 185] on div "Final Review / Expiration Date" at bounding box center [110, 187] width 130 height 10
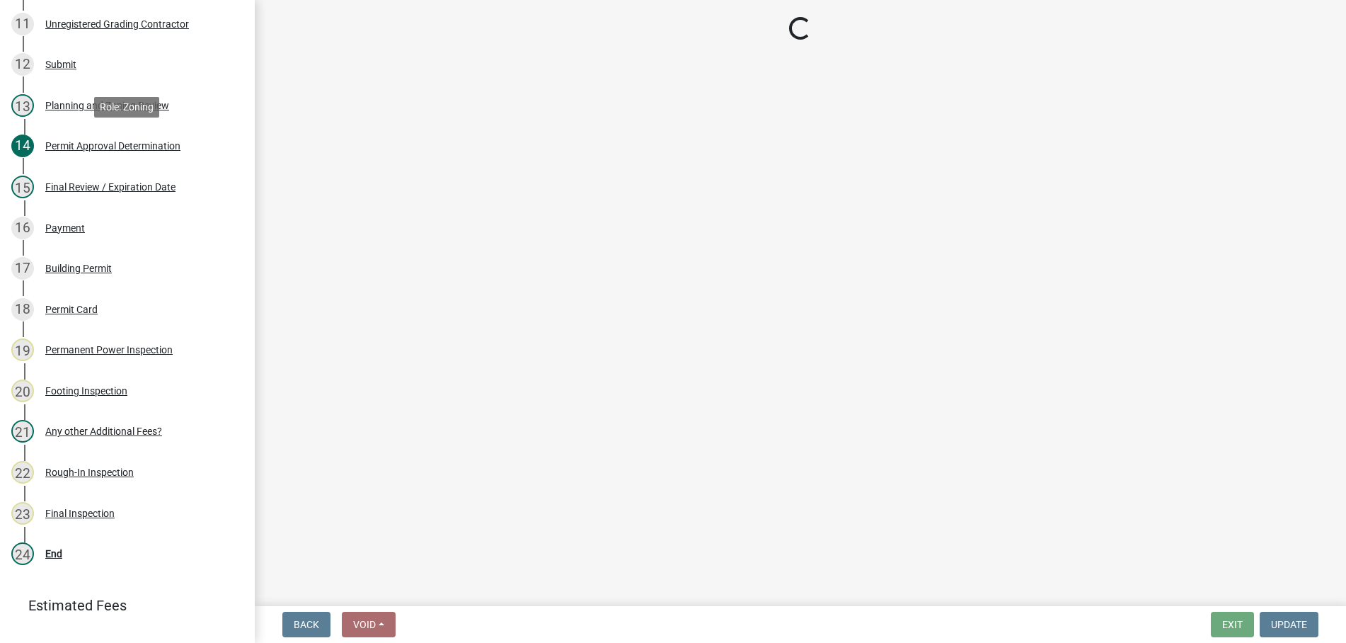
select select "f66b4cef-93c9-440c-84d8-a2c8d35cb7c1"
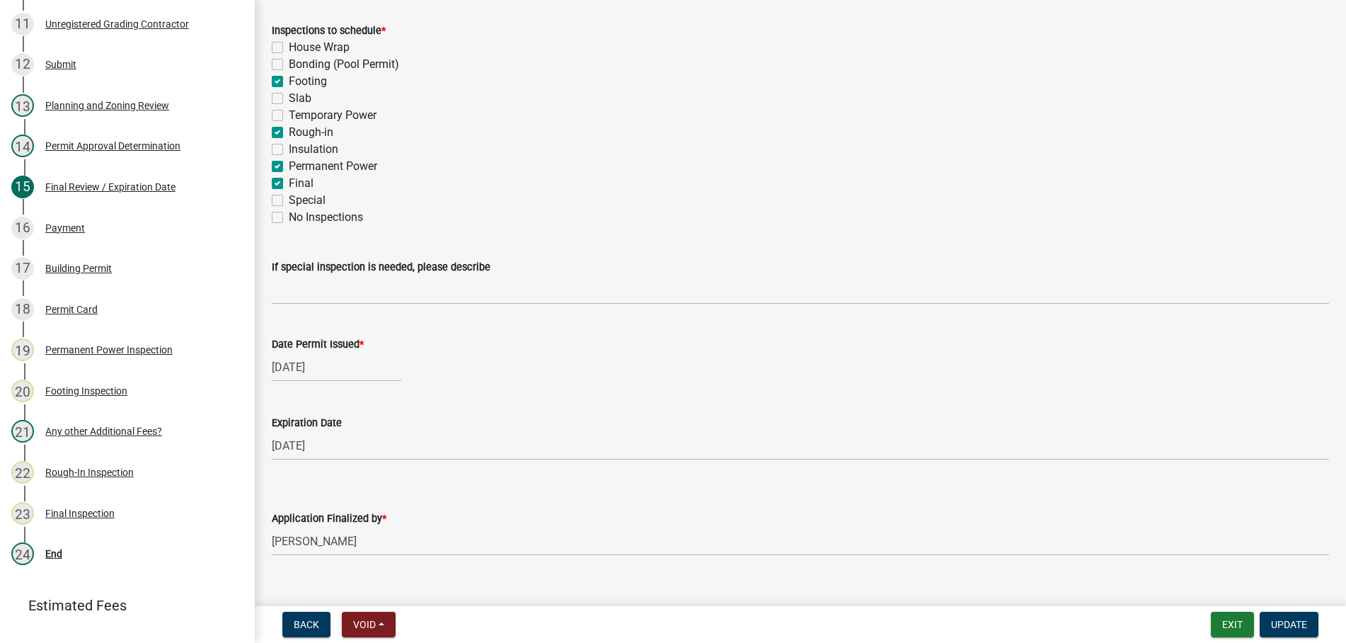
scroll to position [291, 0]
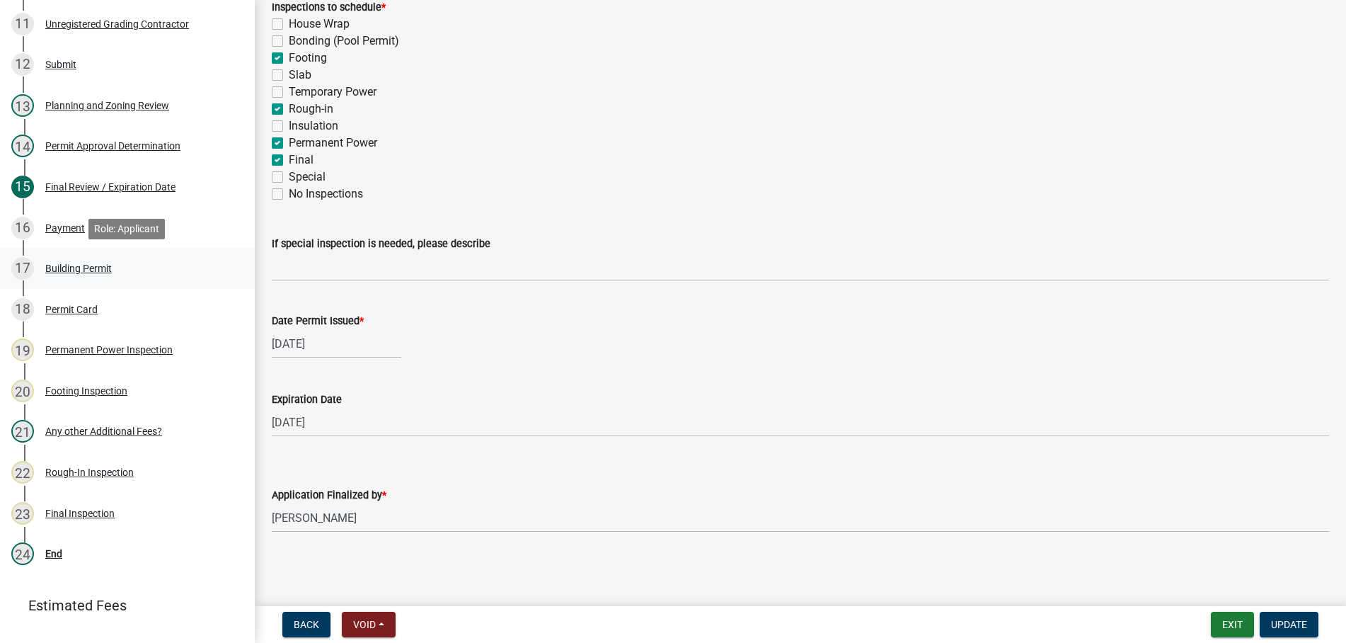
click at [60, 263] on div "Building Permit" at bounding box center [78, 268] width 67 height 10
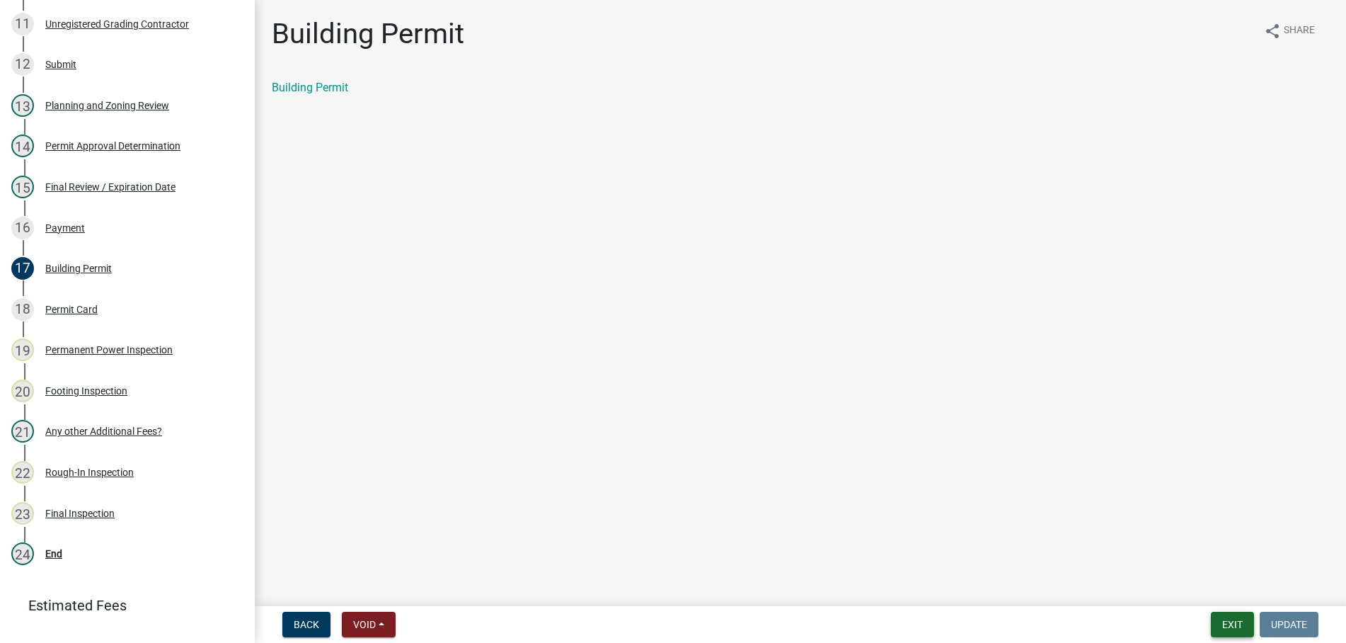
click at [1226, 626] on button "Exit" at bounding box center [1232, 623] width 43 height 25
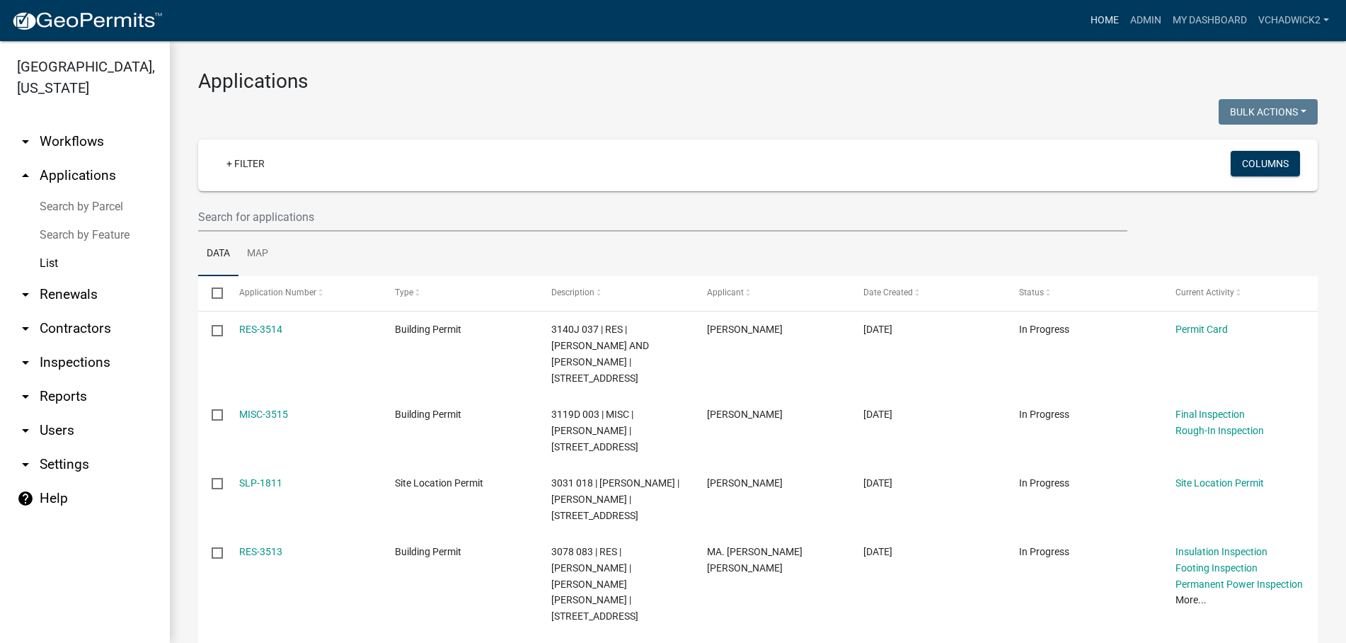
click at [1098, 16] on link "Home" at bounding box center [1105, 20] width 40 height 27
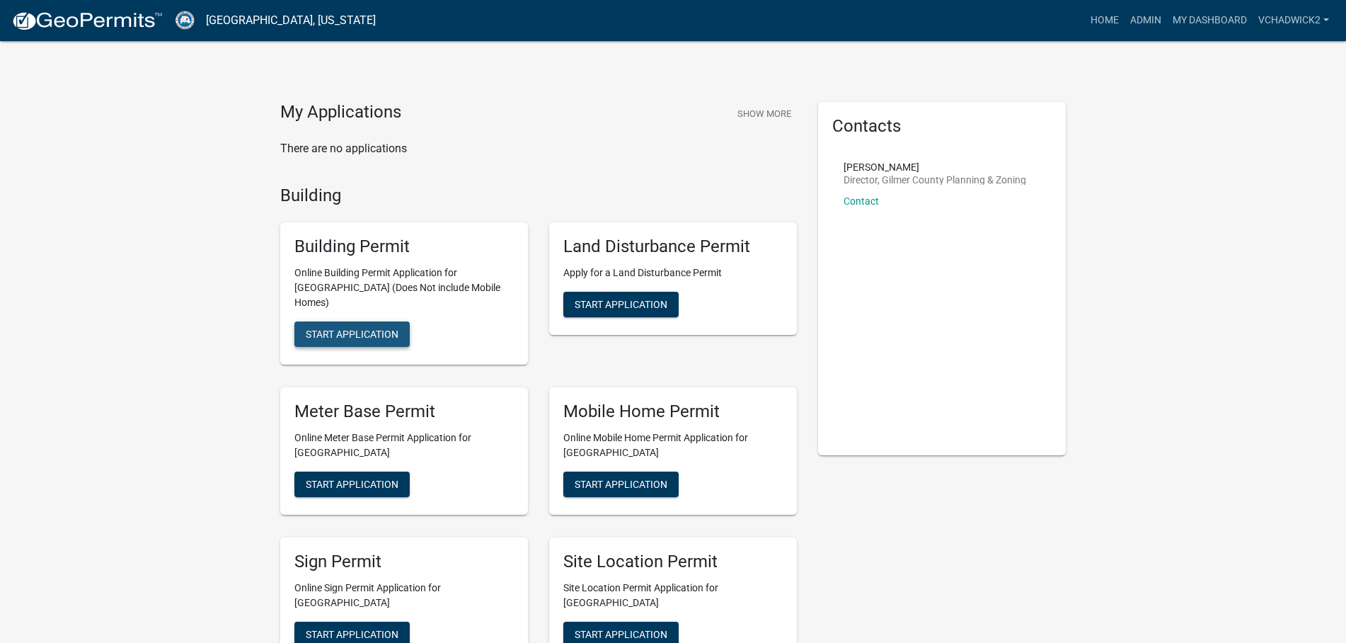
click at [337, 328] on span "Start Application" at bounding box center [352, 333] width 93 height 11
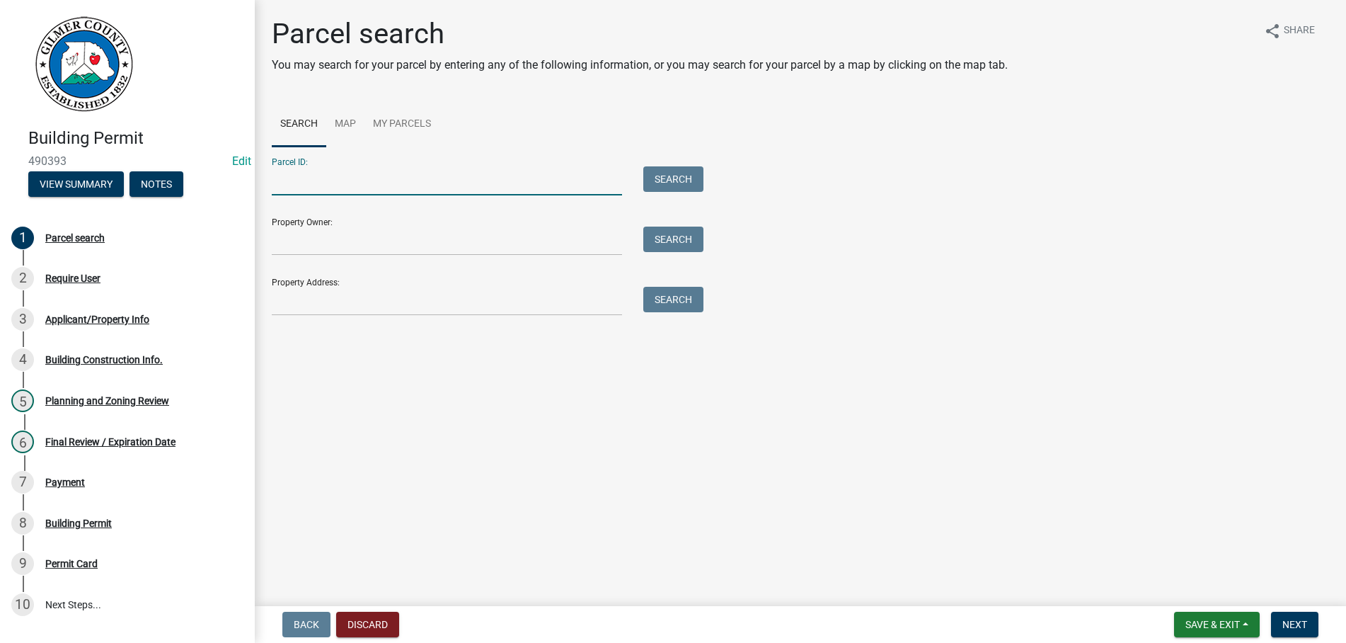
click at [320, 182] on input "Parcel ID:" at bounding box center [447, 180] width 350 height 29
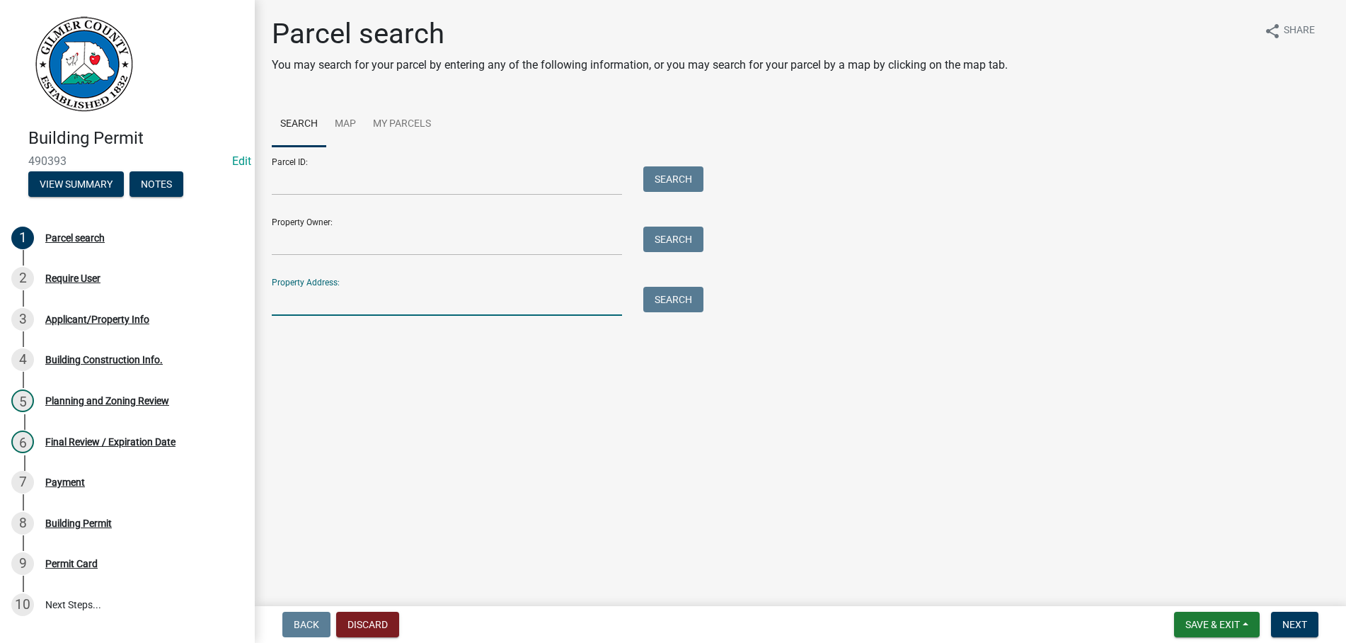
click at [316, 303] on input "Property Address:" at bounding box center [447, 301] width 350 height 29
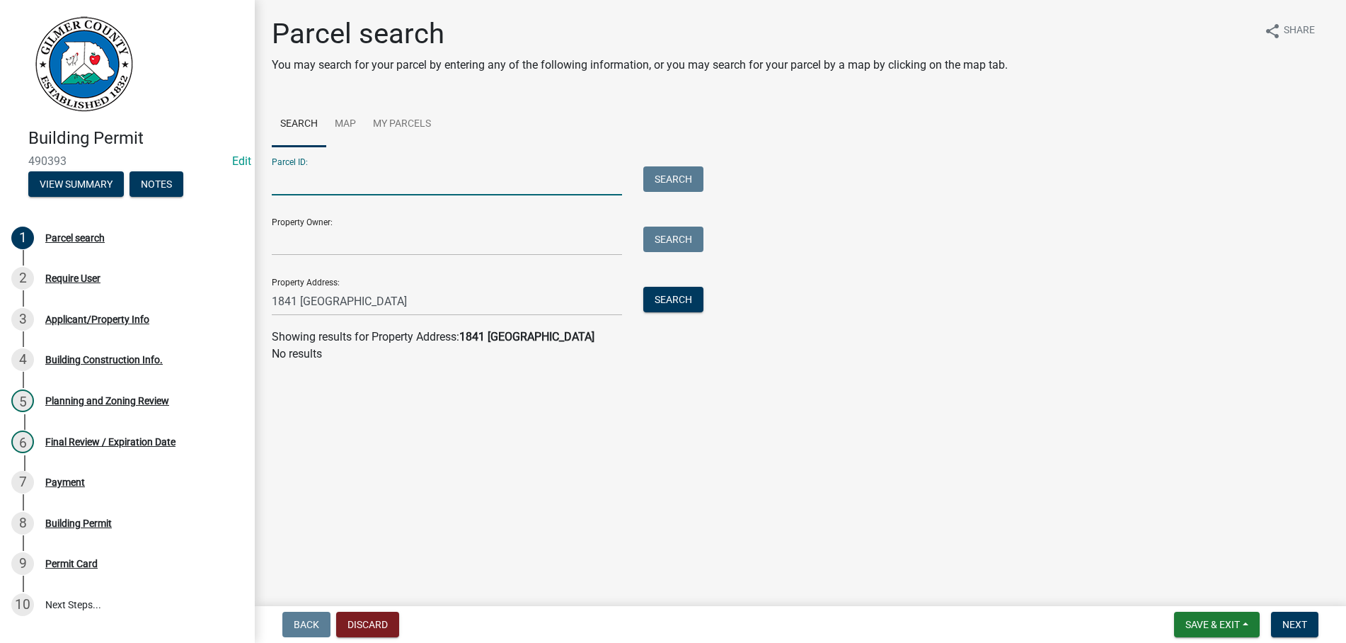
click at [352, 180] on input "Parcel ID:" at bounding box center [447, 180] width 350 height 29
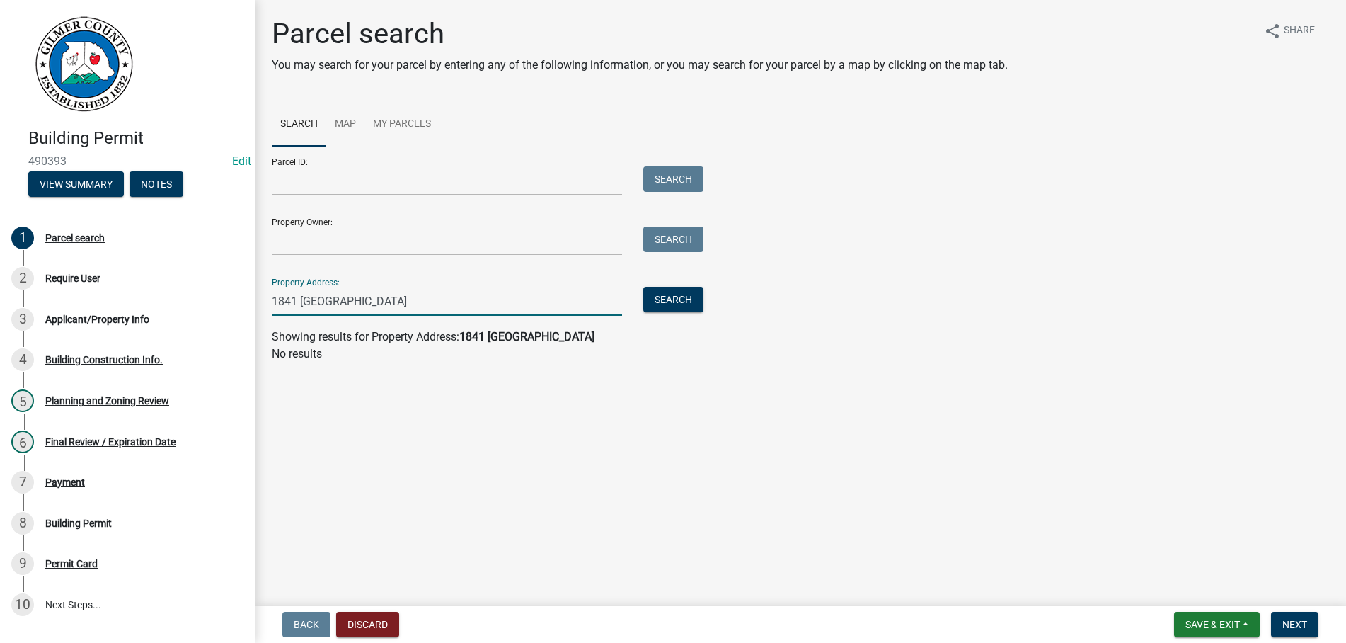
drag, startPoint x: 296, startPoint y: 296, endPoint x: 166, endPoint y: 294, distance: 130.2
click at [272, 294] on input "1841 RAVENCLIFF" at bounding box center [447, 301] width 350 height 29
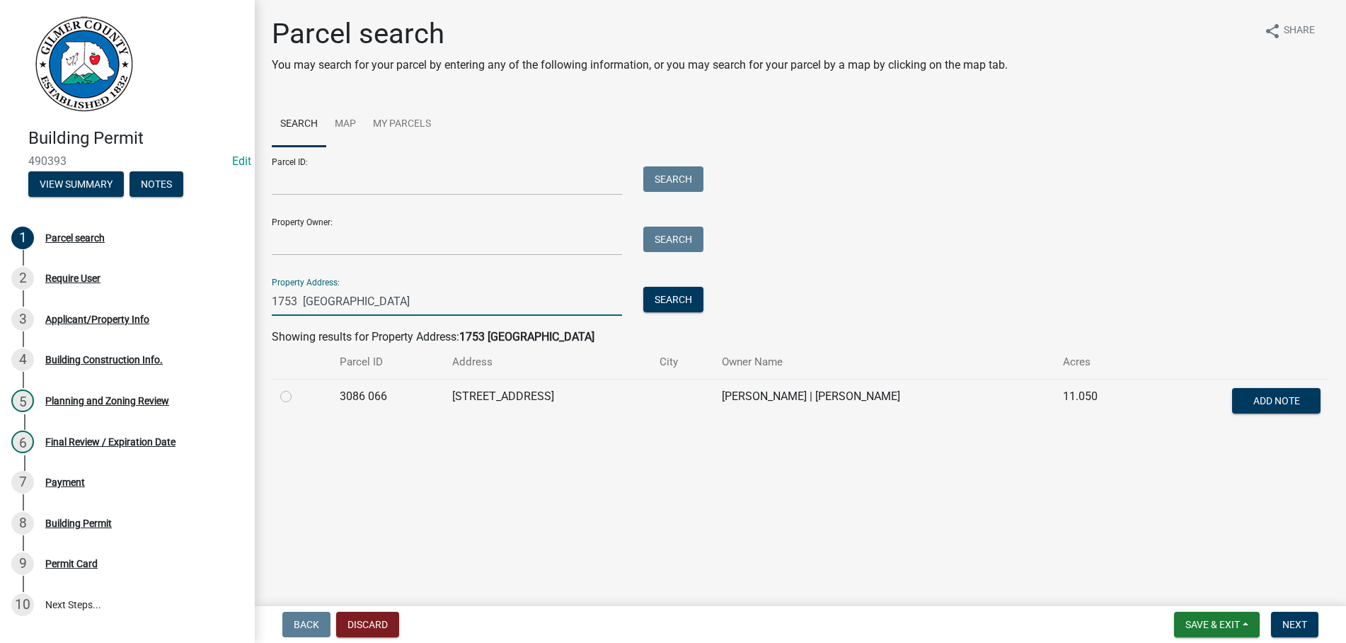
type input "1753 RAVENCLIFF"
click at [297, 388] on label at bounding box center [297, 388] width 0 height 0
click at [297, 397] on 066 "radio" at bounding box center [301, 392] width 9 height 9
radio 066 "true"
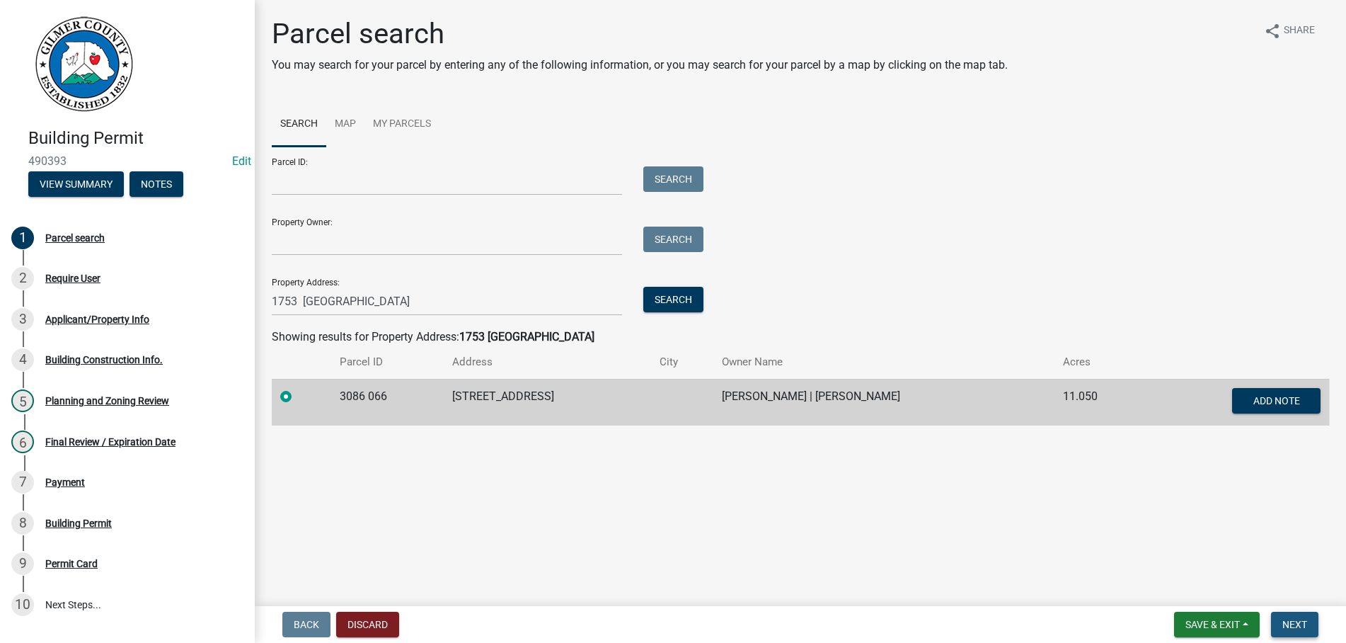
click at [1293, 616] on button "Next" at bounding box center [1294, 623] width 47 height 25
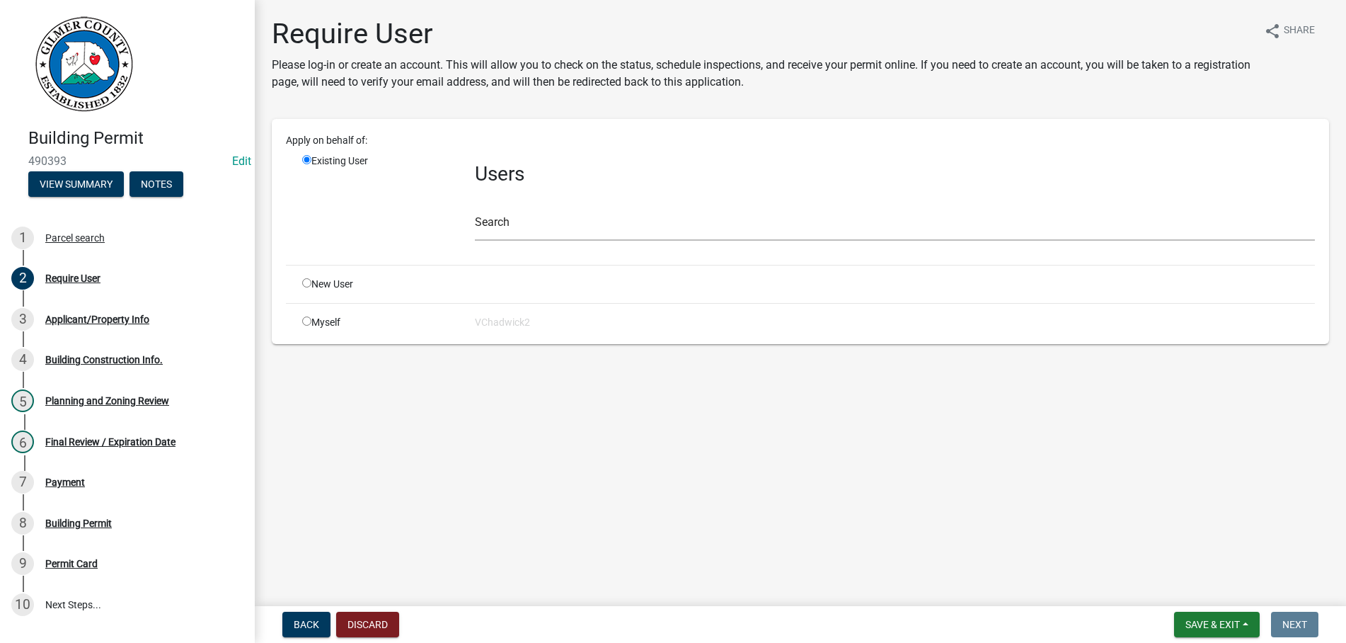
click at [308, 284] on input "radio" at bounding box center [306, 282] width 9 height 9
radio input "true"
radio input "false"
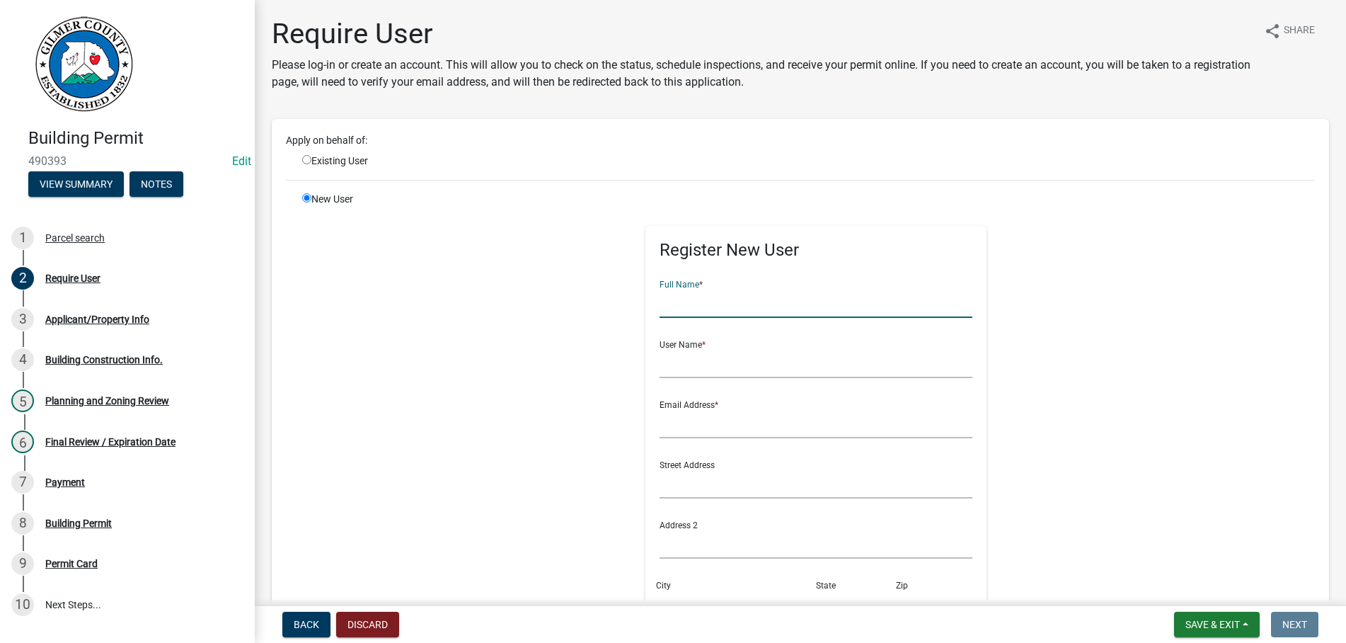
click at [687, 313] on input "text" at bounding box center [815, 303] width 313 height 29
type input "[PERSON_NAME]"
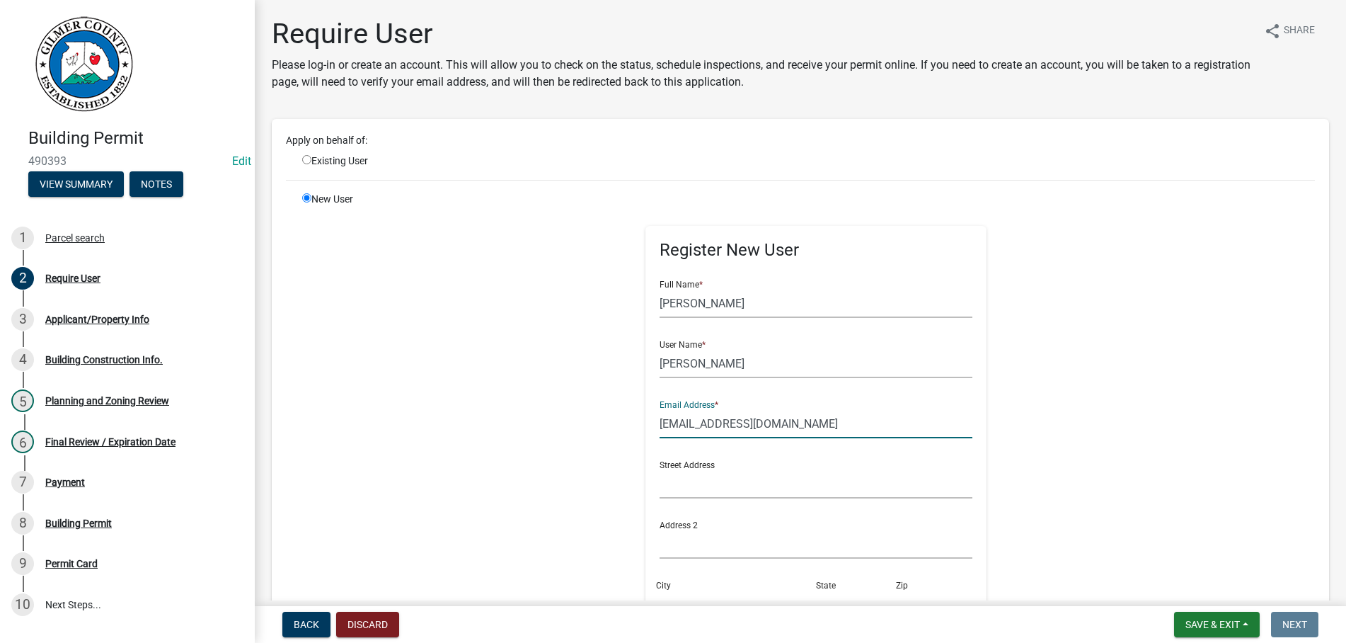
type input "[EMAIL_ADDRESS][DOMAIN_NAME]"
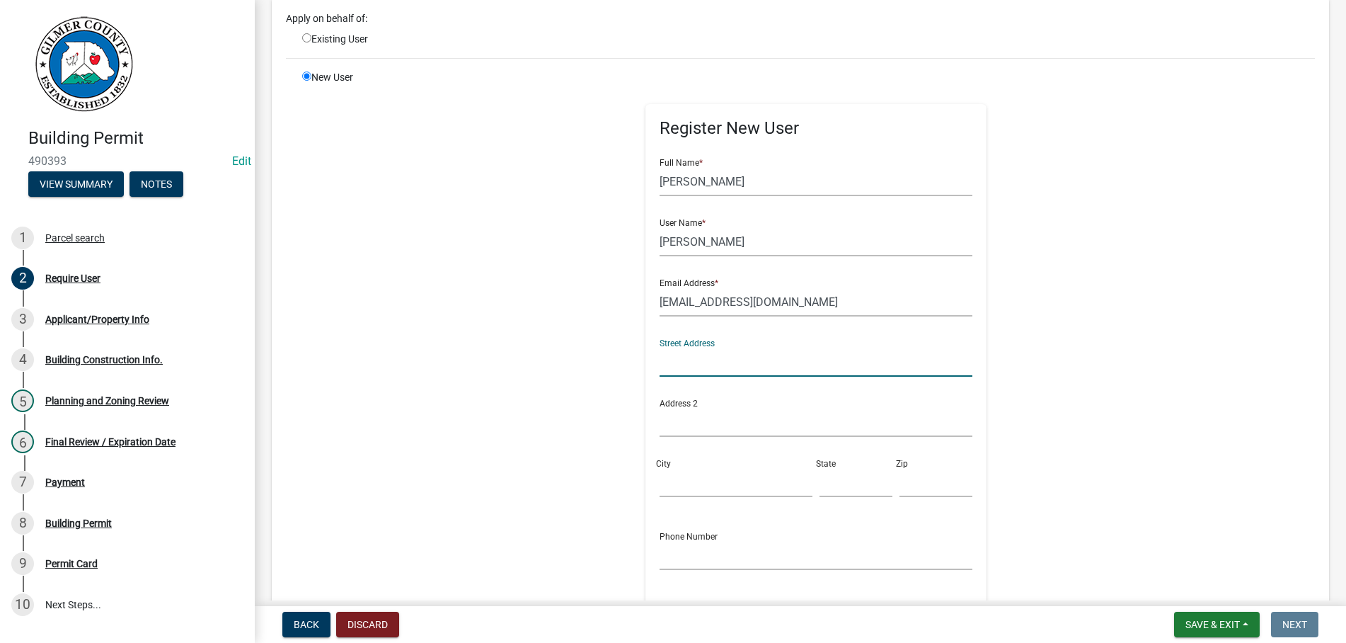
scroll to position [242, 0]
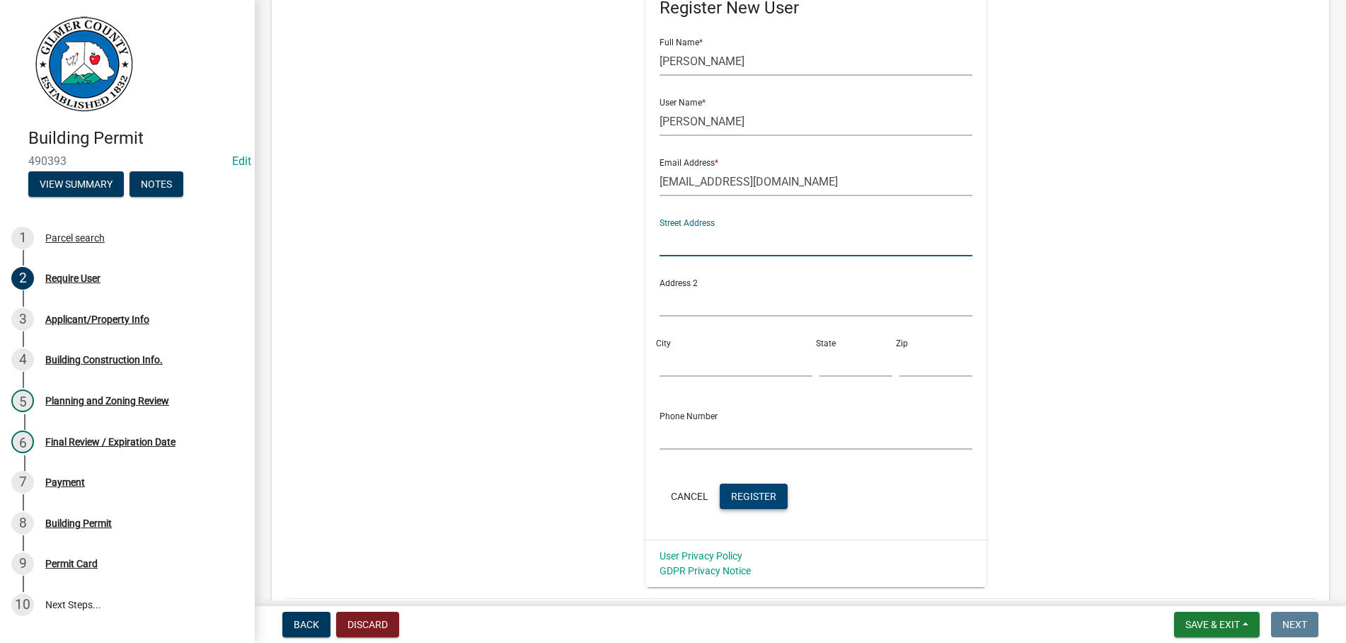
click at [755, 495] on span "Register" at bounding box center [753, 495] width 45 height 11
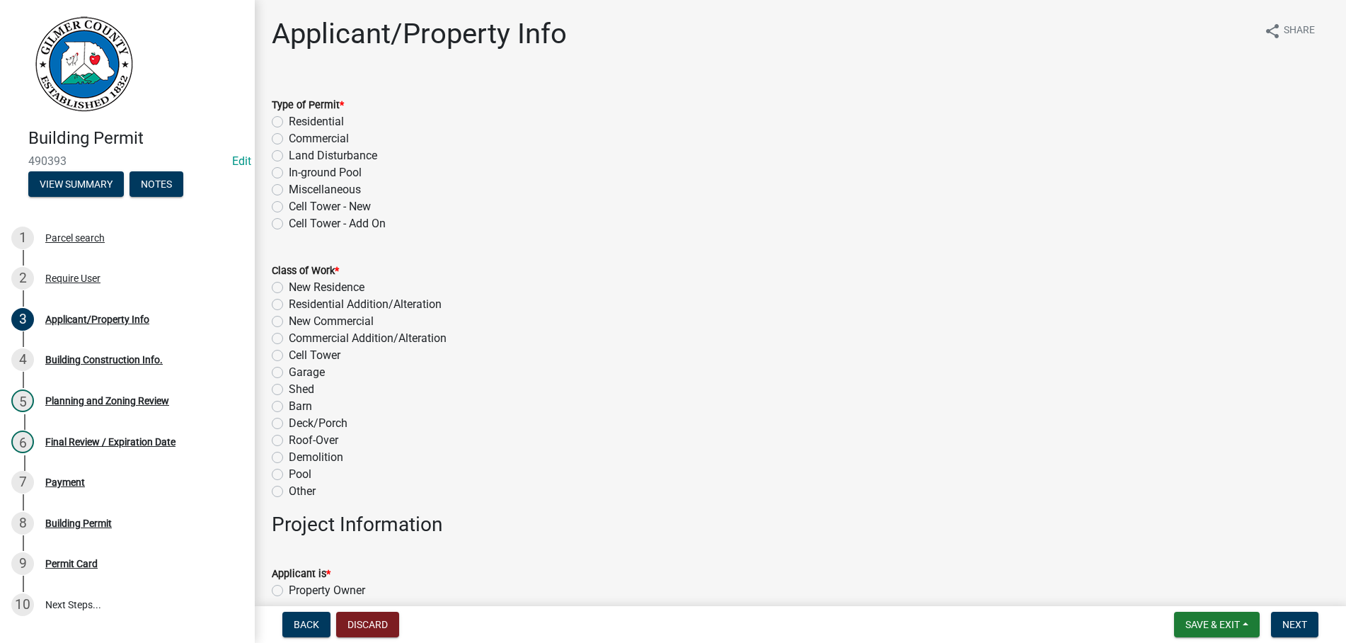
drag, startPoint x: 277, startPoint y: 123, endPoint x: 286, endPoint y: 309, distance: 186.3
click at [289, 126] on label "Residential" at bounding box center [316, 121] width 55 height 17
click at [289, 117] on label "Residential" at bounding box center [316, 121] width 55 height 17
click at [289, 117] on input "Residential" at bounding box center [293, 117] width 9 height 9
radio input "true"
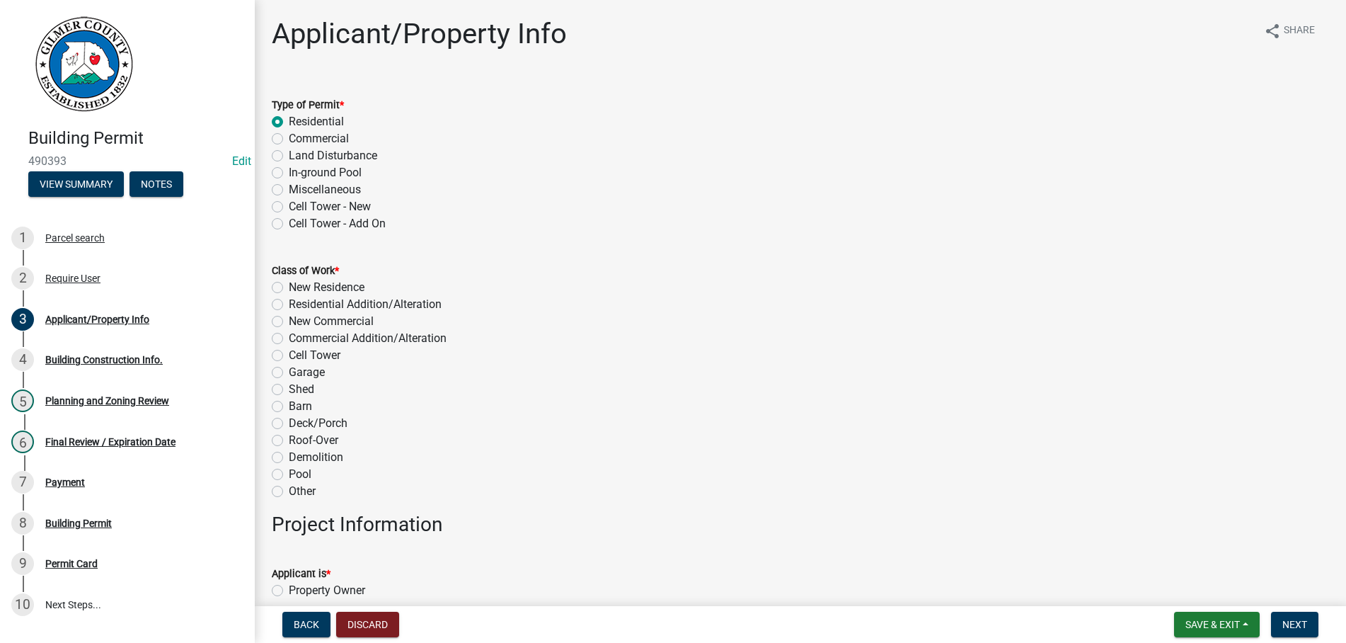
click at [289, 285] on label "New Residence" at bounding box center [327, 287] width 76 height 17
click at [289, 285] on input "New Residence" at bounding box center [293, 283] width 9 height 9
radio input "true"
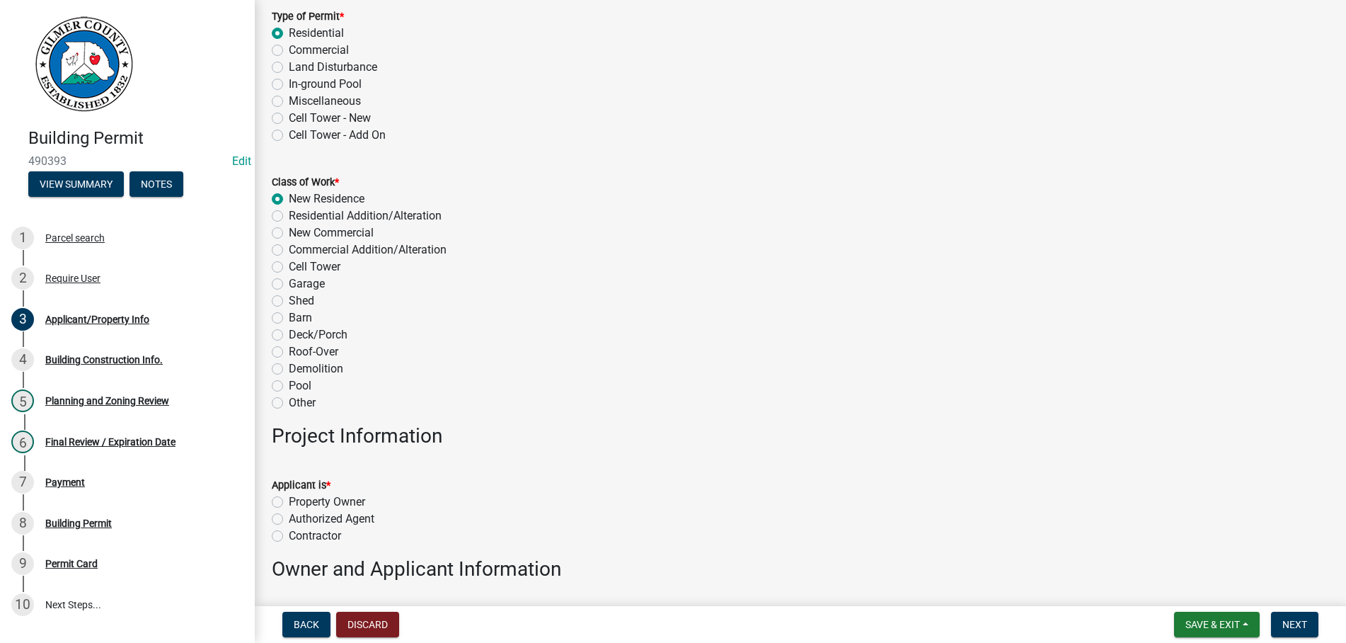
scroll to position [242, 0]
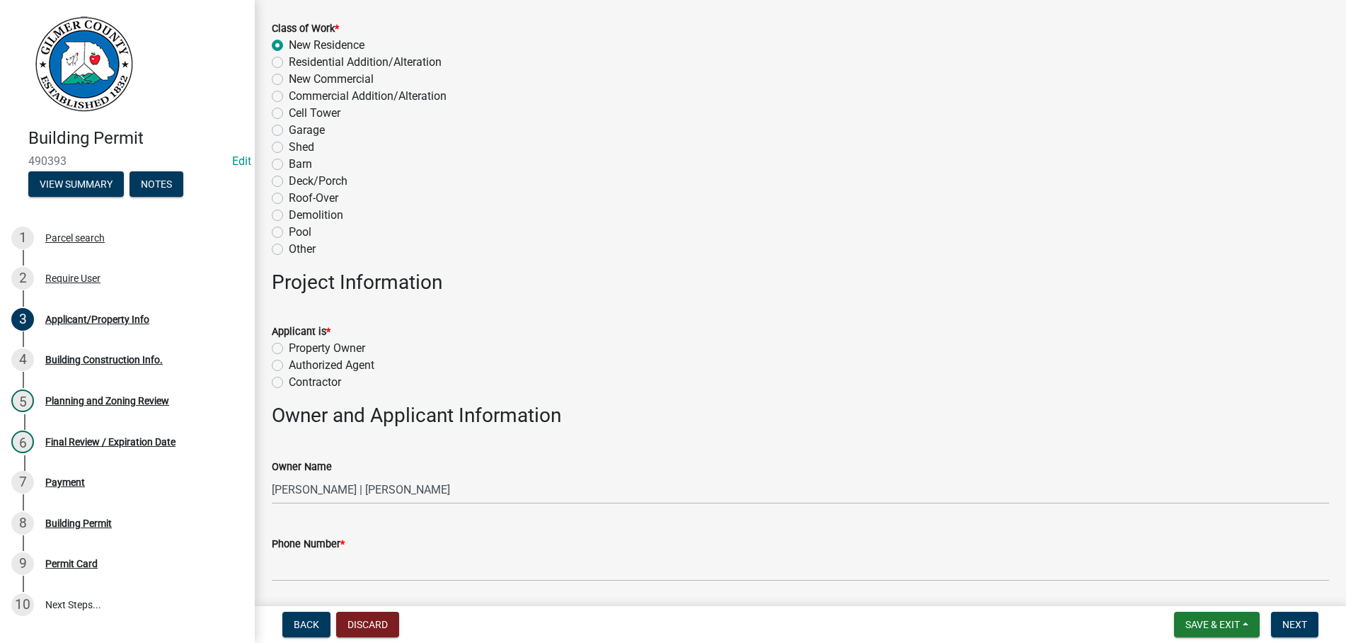
click at [289, 346] on label "Property Owner" at bounding box center [327, 348] width 76 height 17
click at [289, 346] on input "Property Owner" at bounding box center [293, 344] width 9 height 9
radio input "true"
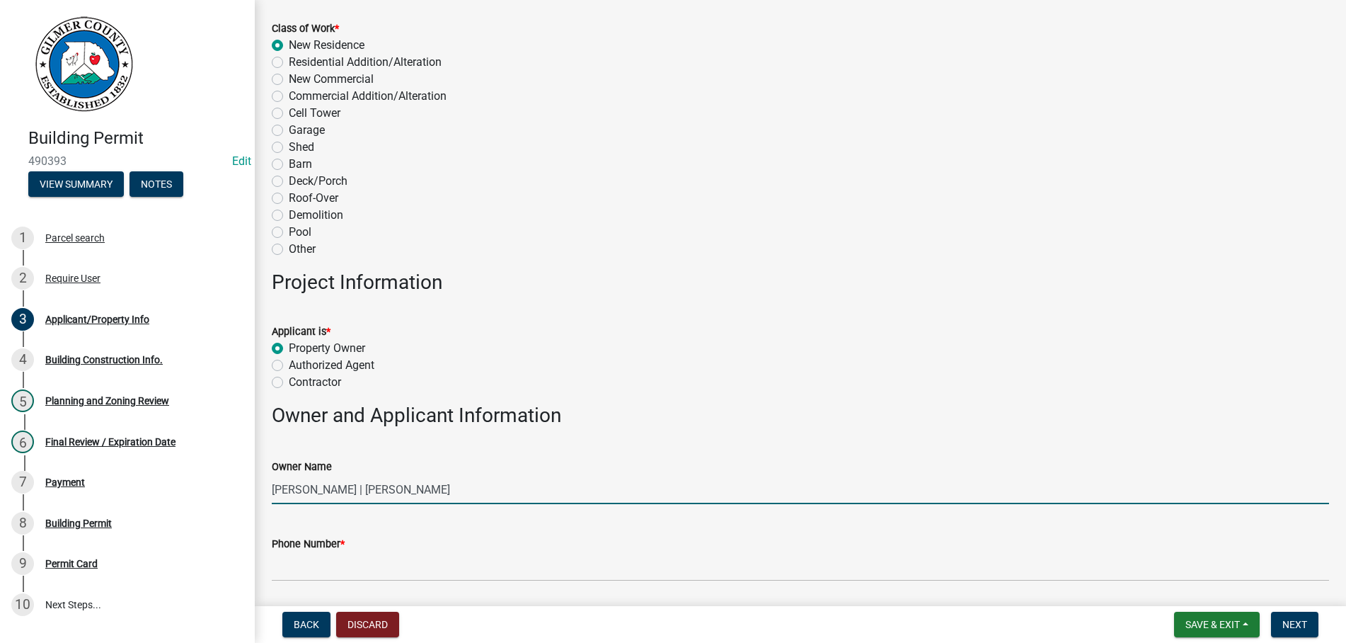
drag, startPoint x: 517, startPoint y: 485, endPoint x: -6, endPoint y: 479, distance: 523.0
click at [272, 479] on input "[PERSON_NAME] | [PERSON_NAME]" at bounding box center [800, 489] width 1057 height 29
type input "[PERSON_NAME]"
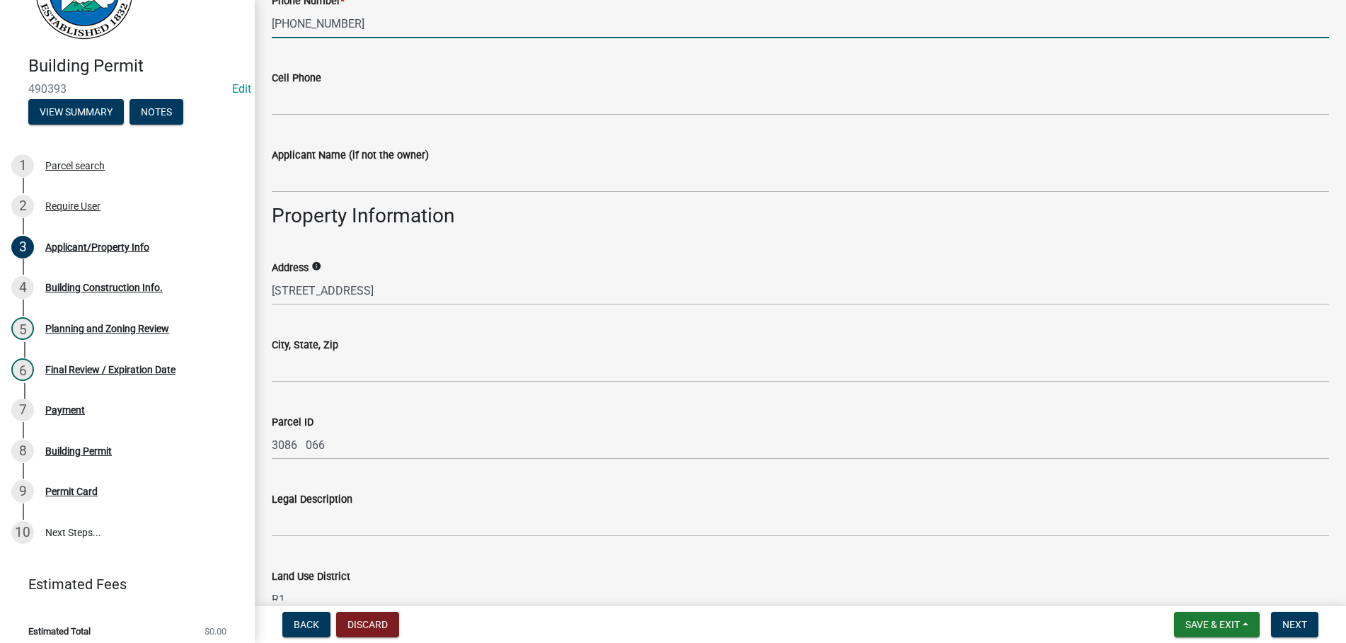
scroll to position [807, 0]
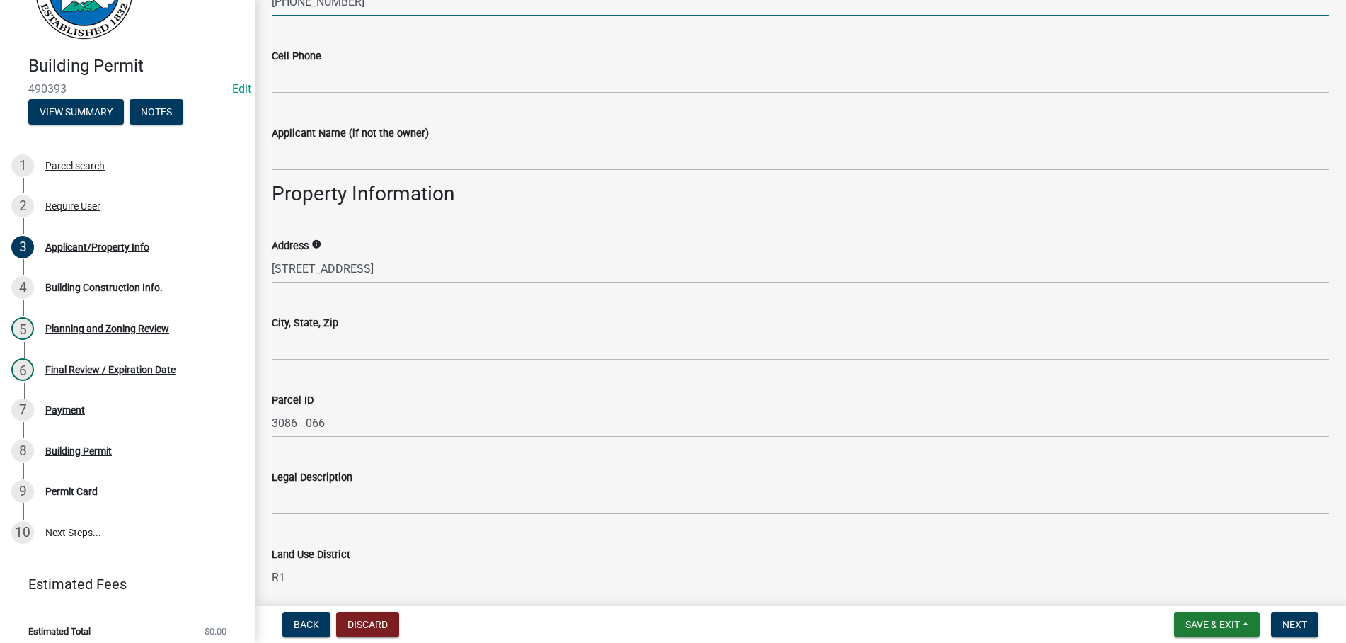
type input "[PHONE_NUMBER]"
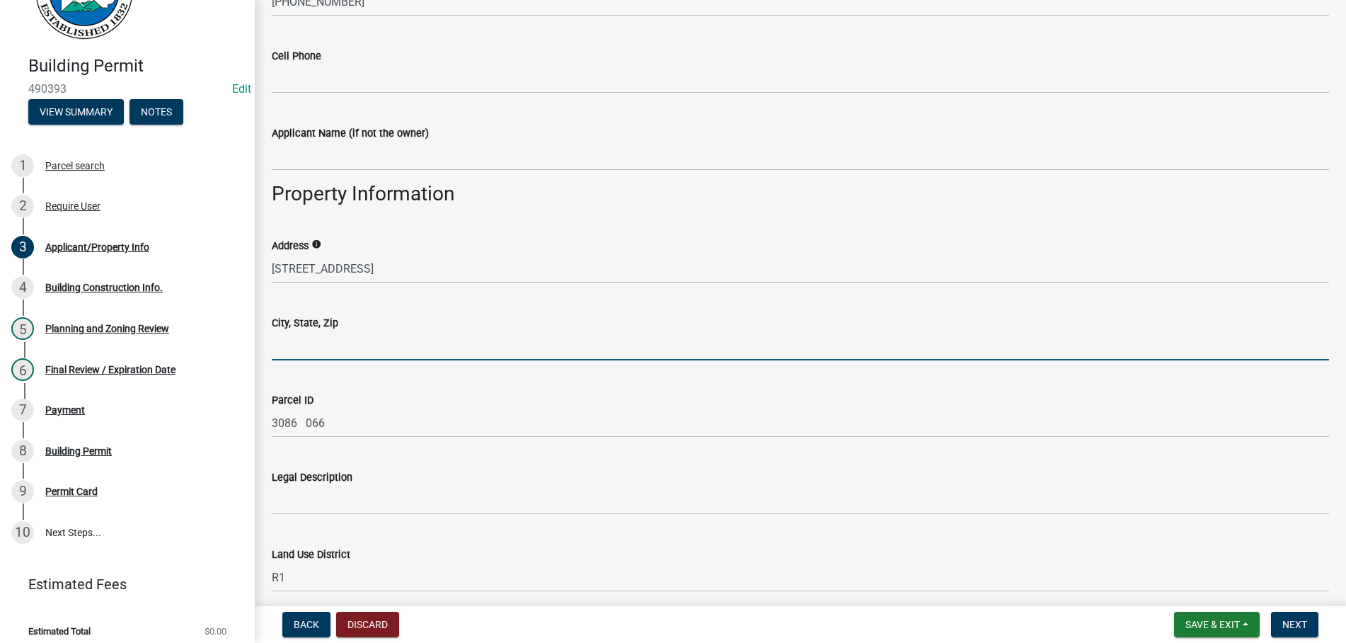
click at [369, 340] on input "City, State, Zip" at bounding box center [800, 345] width 1057 height 29
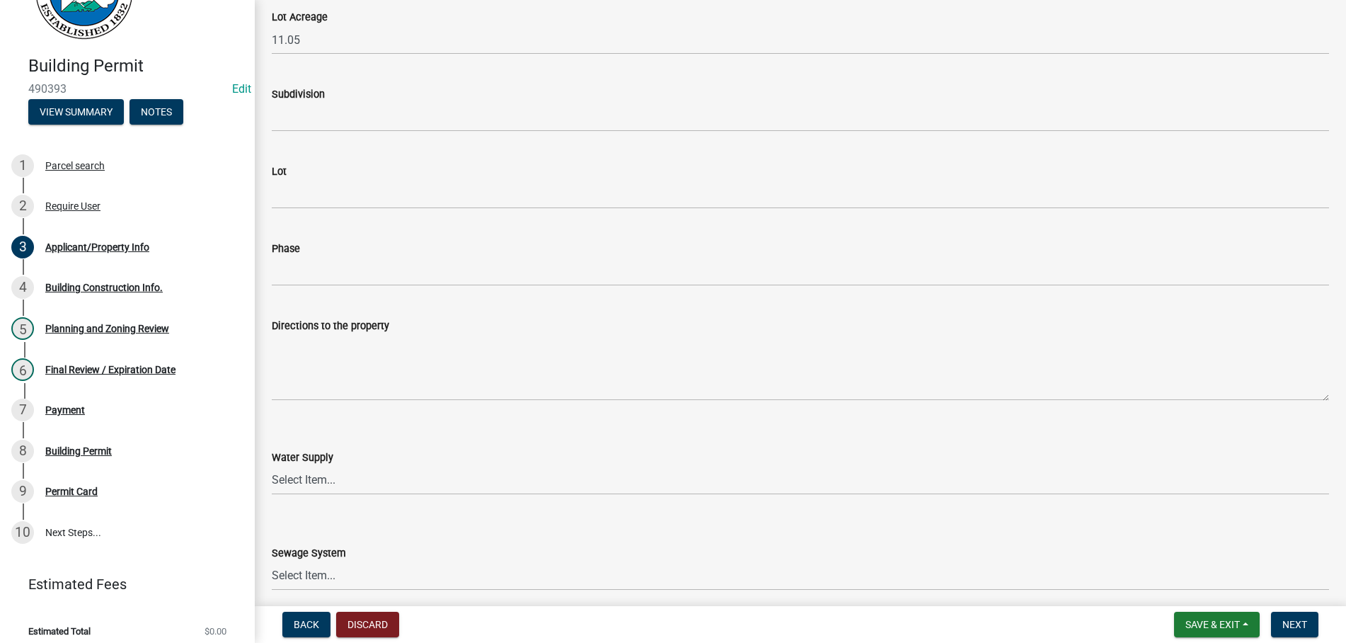
scroll to position [1613, 0]
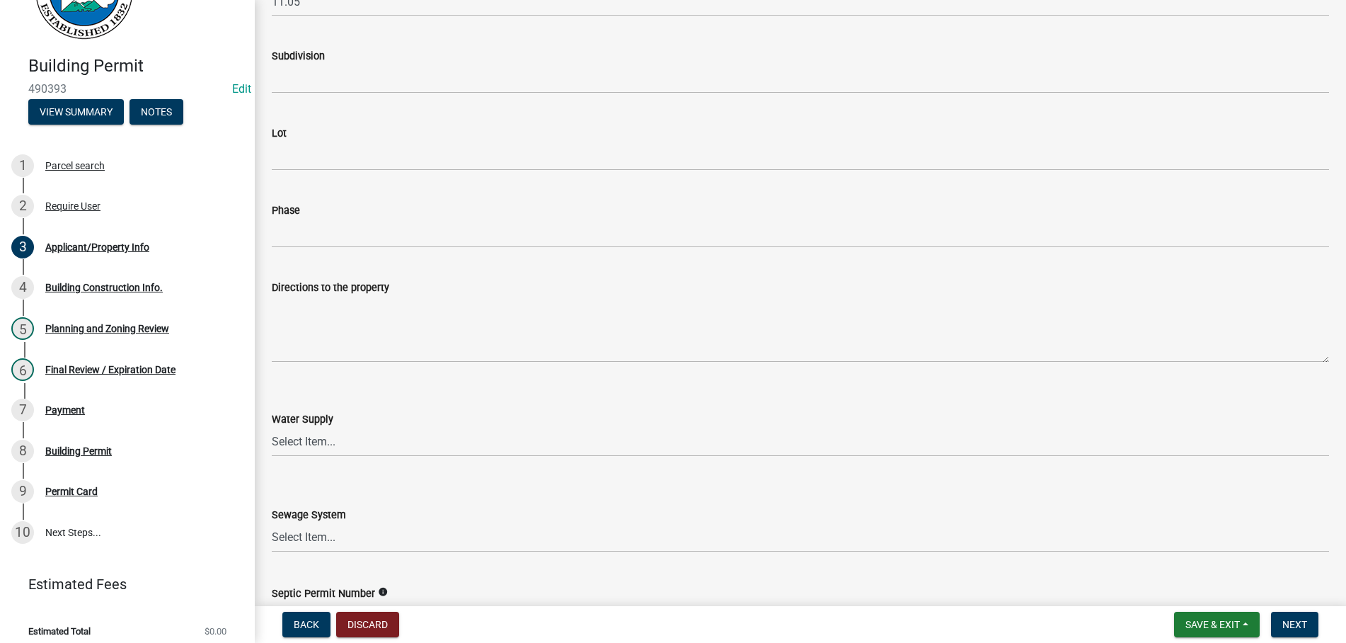
type input "TALKING ROCK GA 30175"
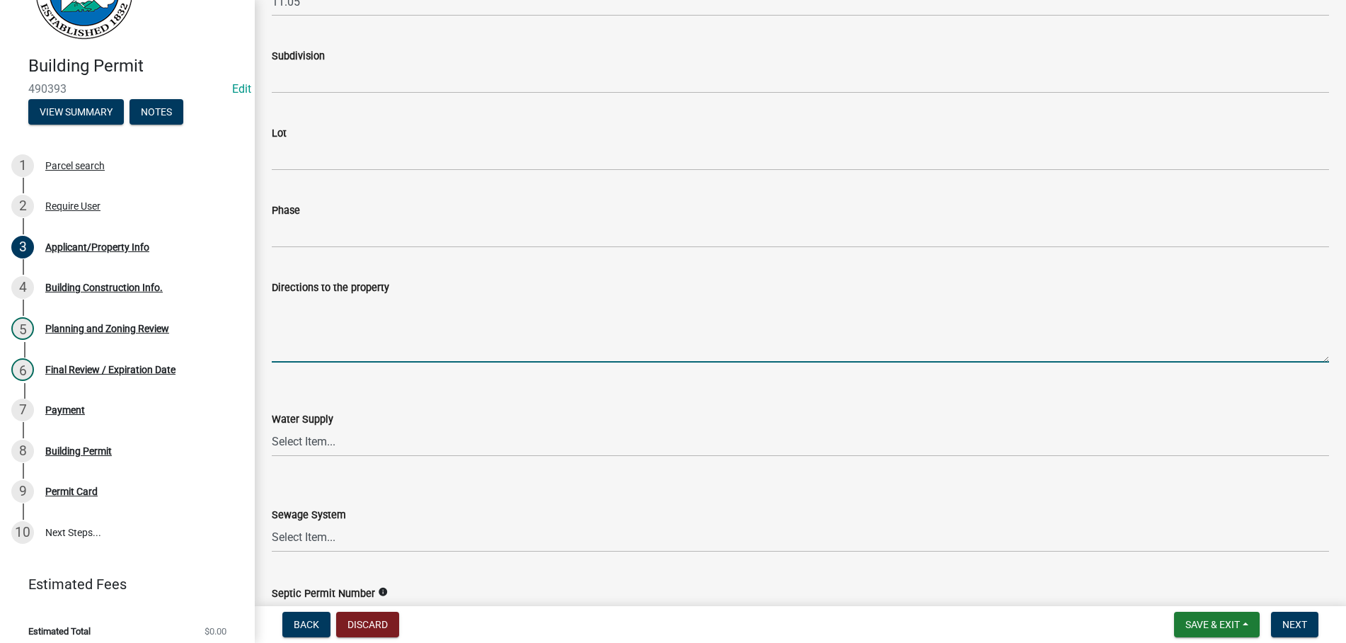
click at [398, 343] on textarea "Directions to the property" at bounding box center [800, 329] width 1057 height 67
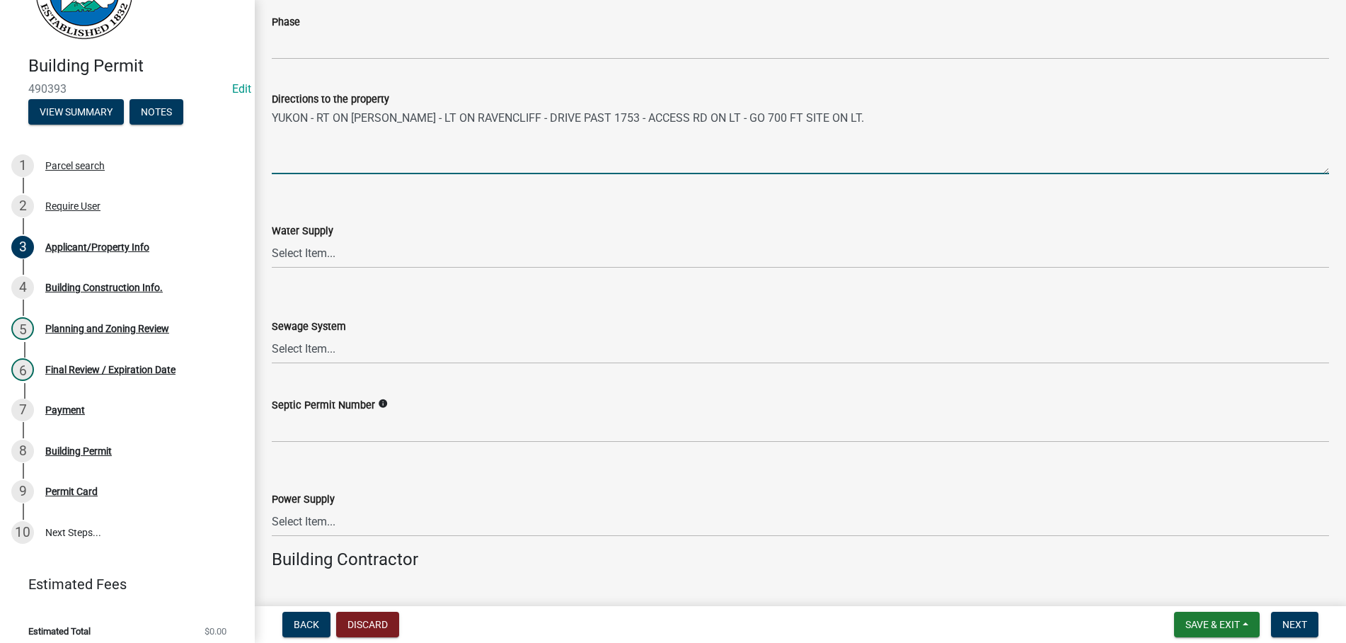
scroll to position [1855, 0]
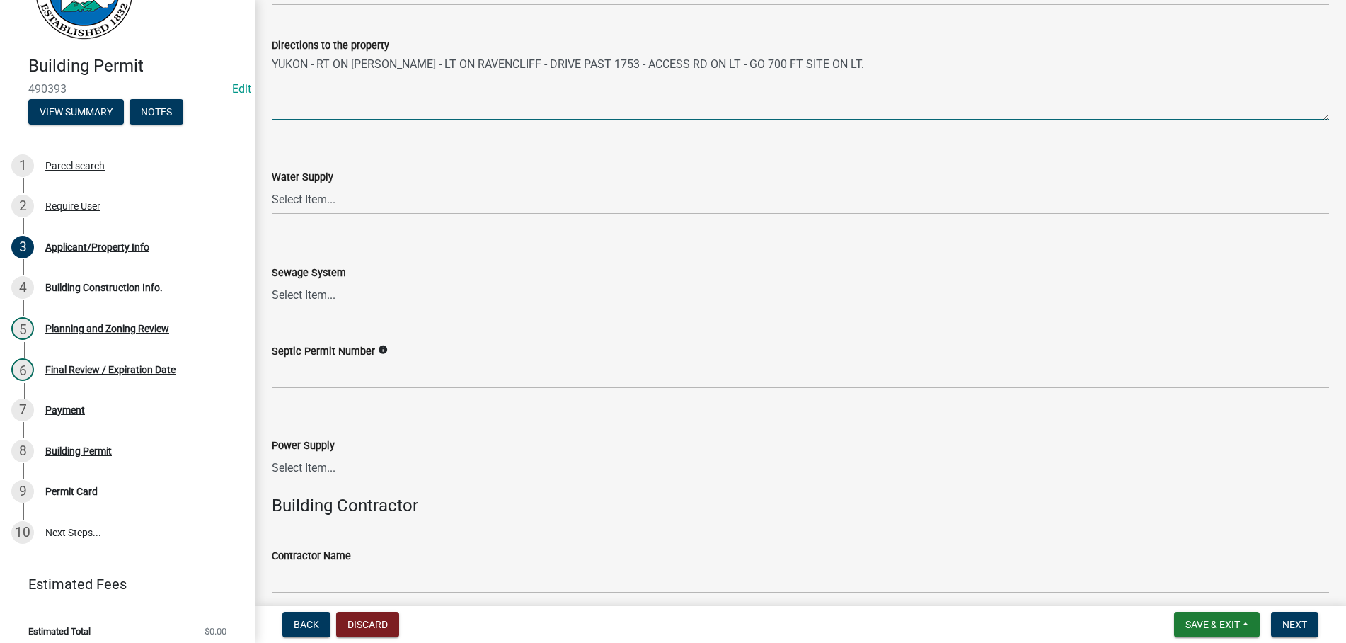
drag, startPoint x: 870, startPoint y: 65, endPoint x: 251, endPoint y: 86, distance: 619.5
click at [272, 86] on textarea "YUKON - RT ON [PERSON_NAME] - LT ON RAVENCLIFF - DRIVE PAST 1753 - ACCESS RD ON…" at bounding box center [800, 87] width 1057 height 67
type textarea "YUKON - RT ON [PERSON_NAME] - LT ON RAVENCLIFF - DRIVE PAST 1753 - ACCESS RD ON…"
click at [363, 621] on button "Discard" at bounding box center [367, 623] width 63 height 25
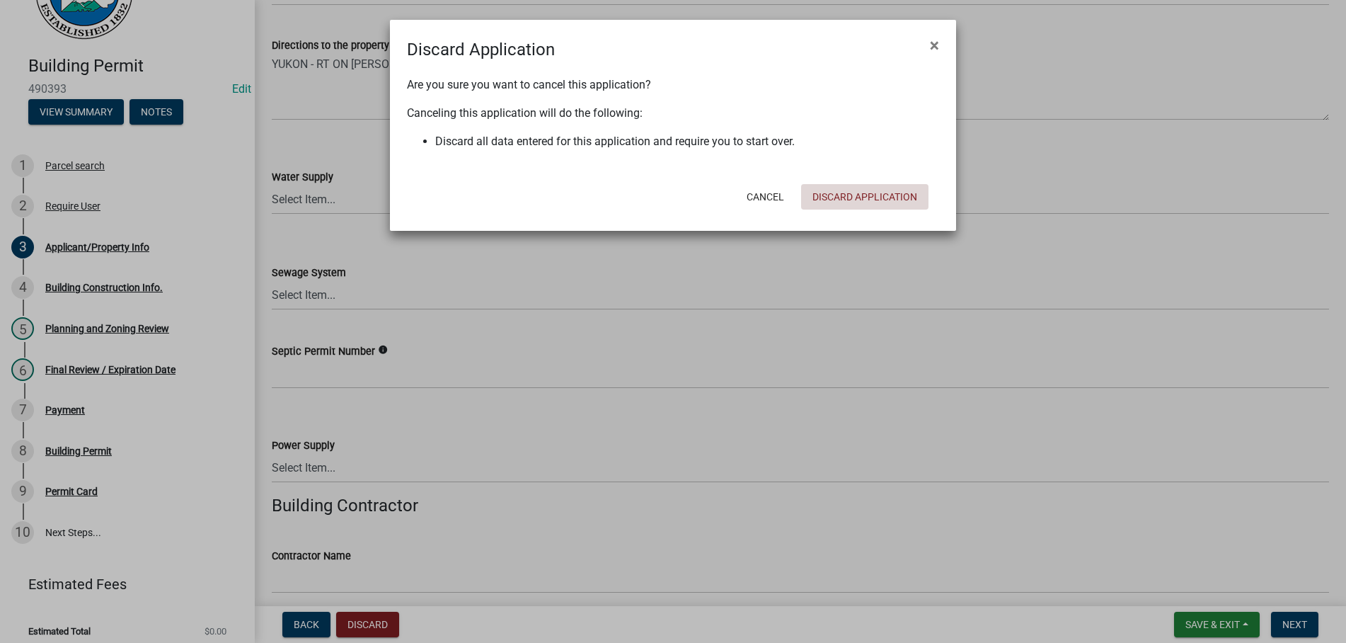
click at [836, 200] on button "Discard Application" at bounding box center [864, 196] width 127 height 25
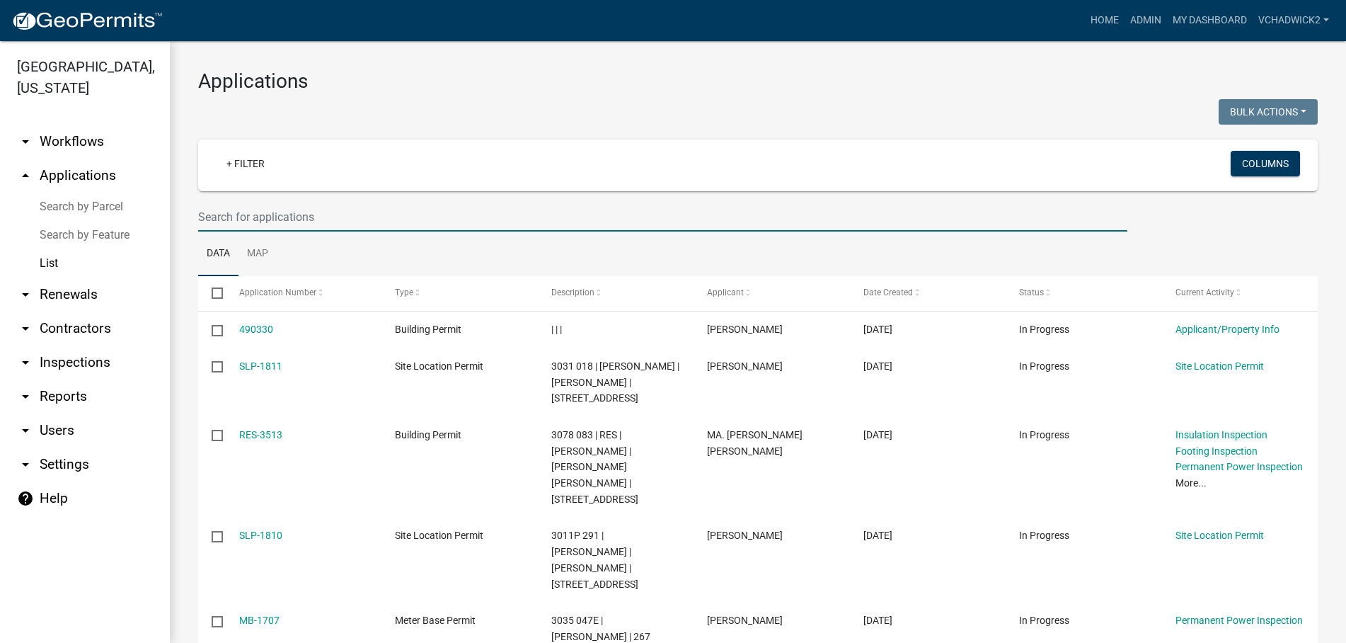
click at [283, 214] on input "text" at bounding box center [662, 216] width 929 height 29
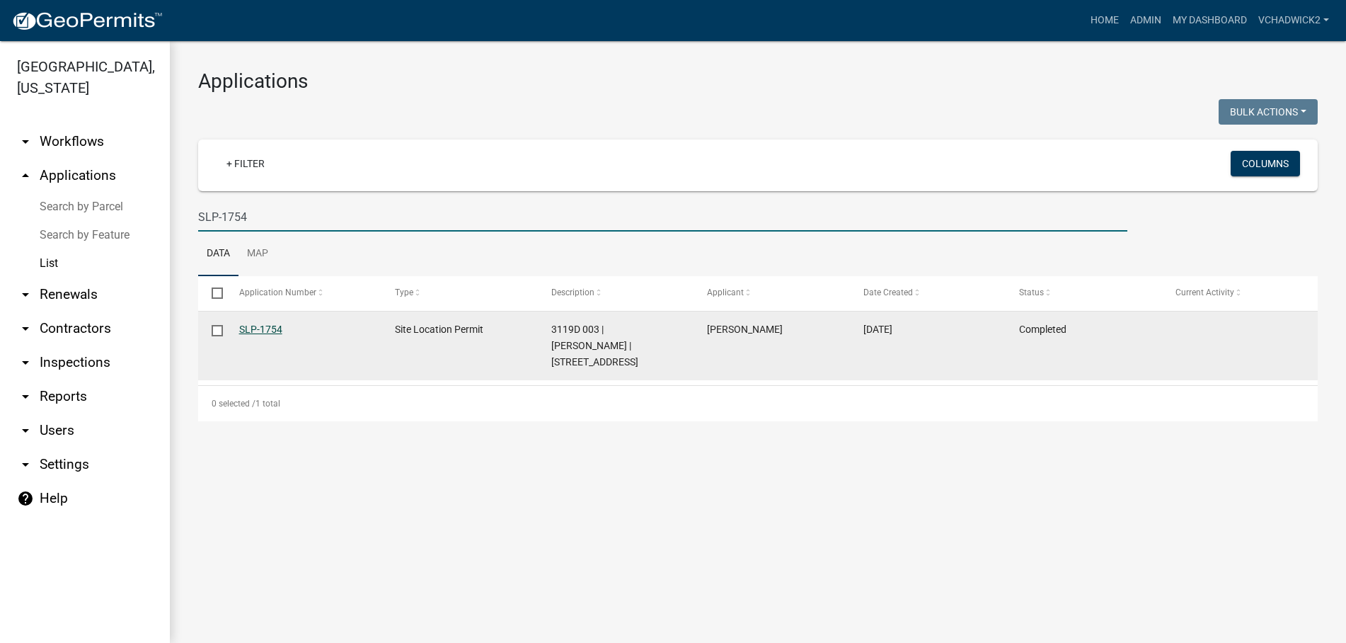
type input "SLP-1754"
click at [255, 329] on link "SLP-1754" at bounding box center [260, 328] width 43 height 11
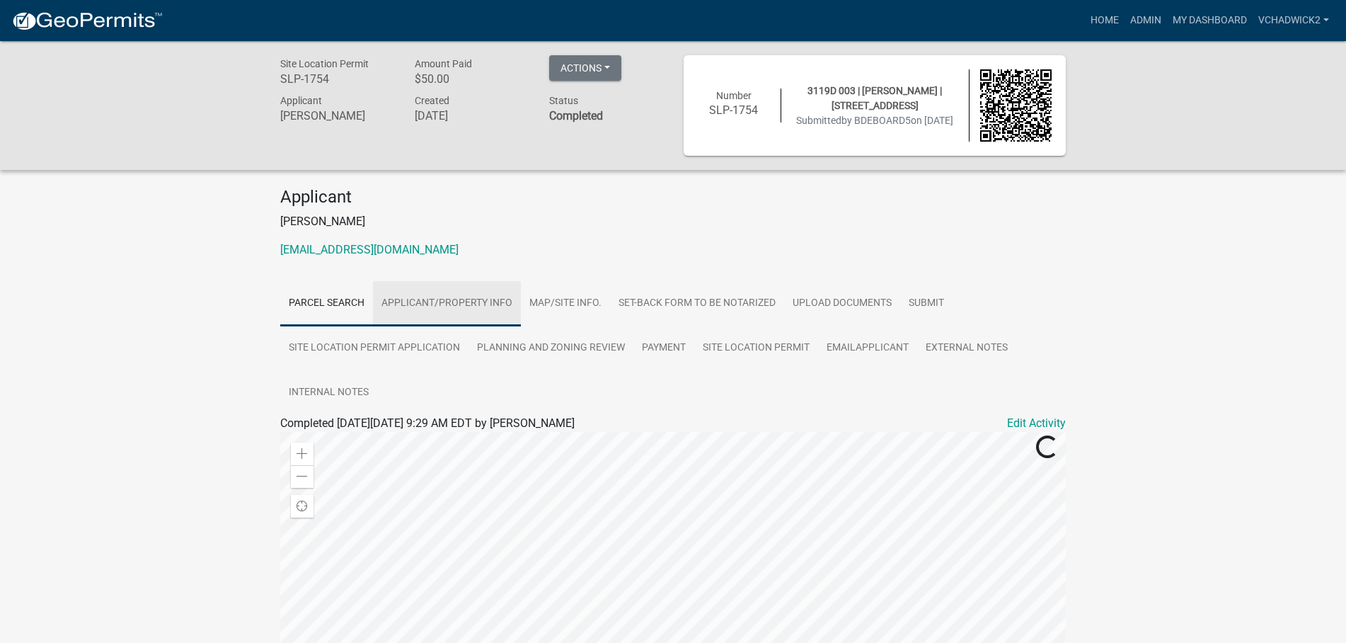
click at [410, 294] on link "Applicant/Property Info" at bounding box center [447, 303] width 148 height 45
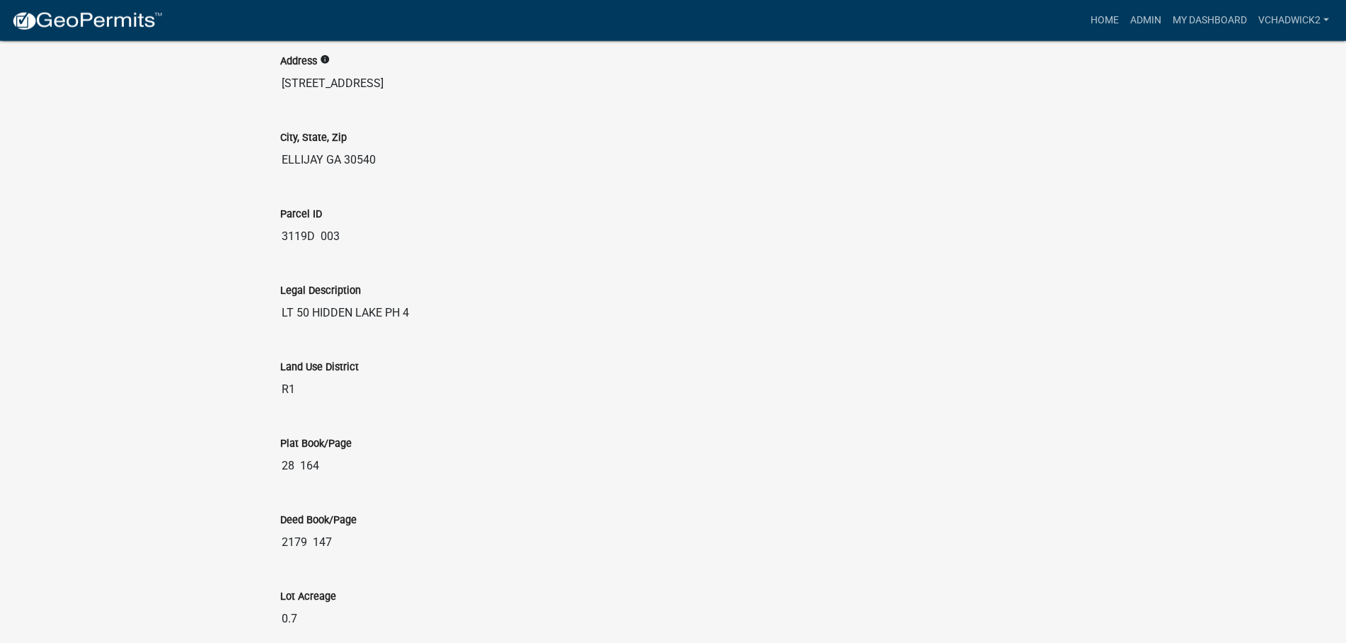
scroll to position [1694, 0]
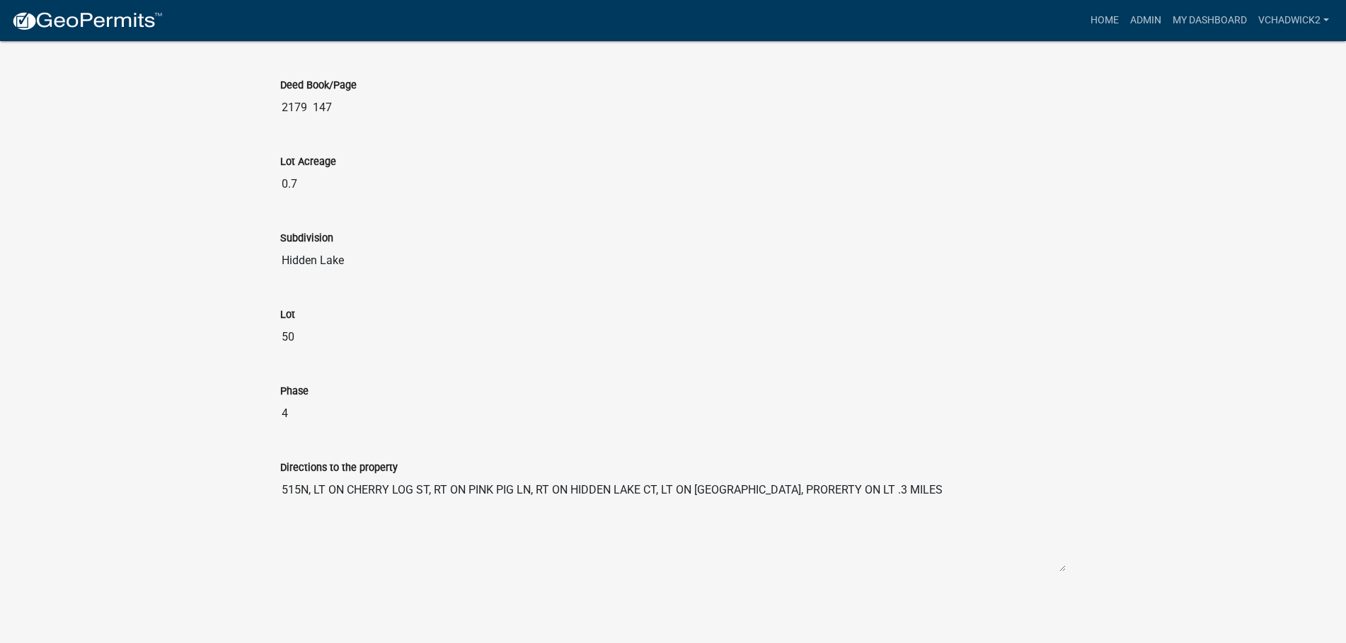
drag, startPoint x: 945, startPoint y: 492, endPoint x: 202, endPoint y: 523, distance: 742.9
click at [280, 512] on textarea "515N, LT ON CHERRY LOG ST, RT ON PINK PIG LN, RT ON HIDDEN LAKE CT, LT ON HIDDE…" at bounding box center [672, 524] width 785 height 96
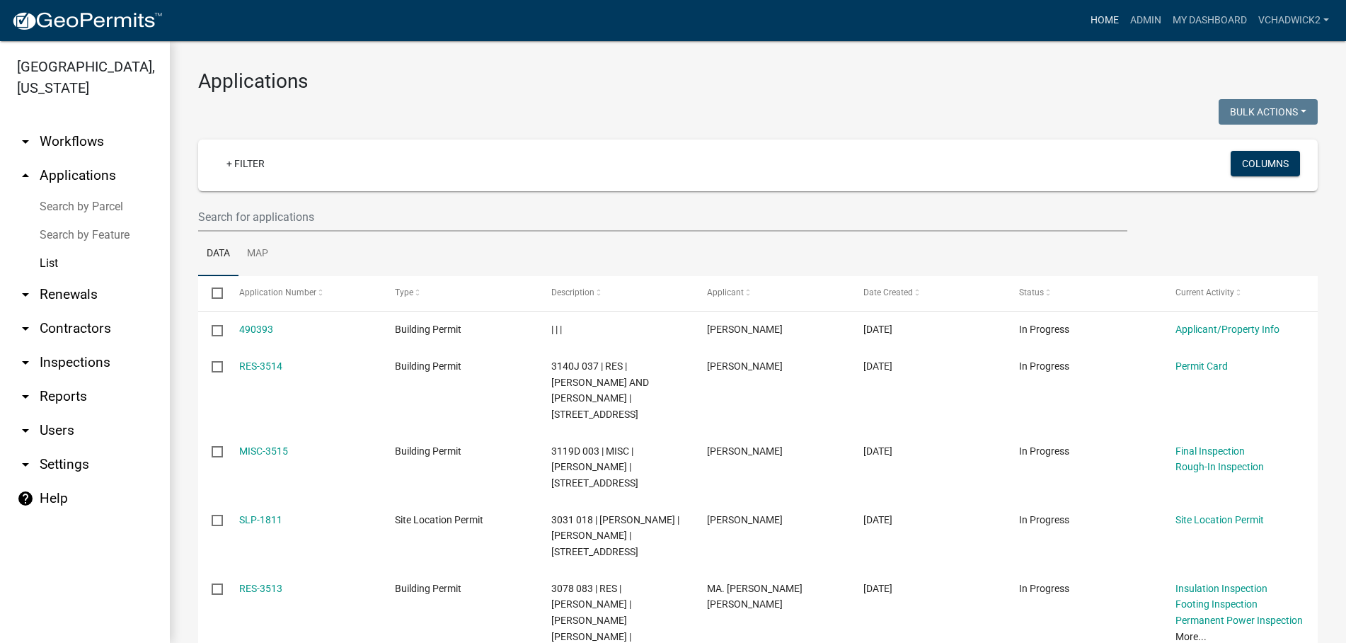
click at [1100, 23] on link "Home" at bounding box center [1105, 20] width 40 height 27
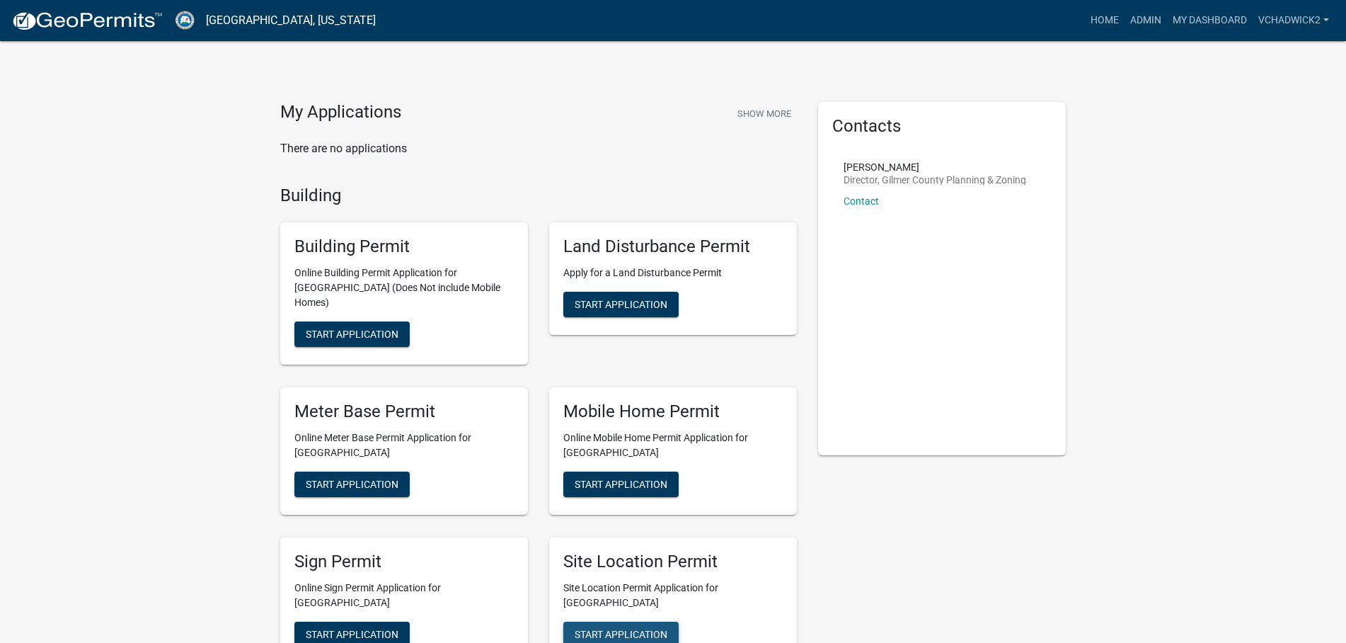
click at [597, 628] on span "Start Application" at bounding box center [621, 633] width 93 height 11
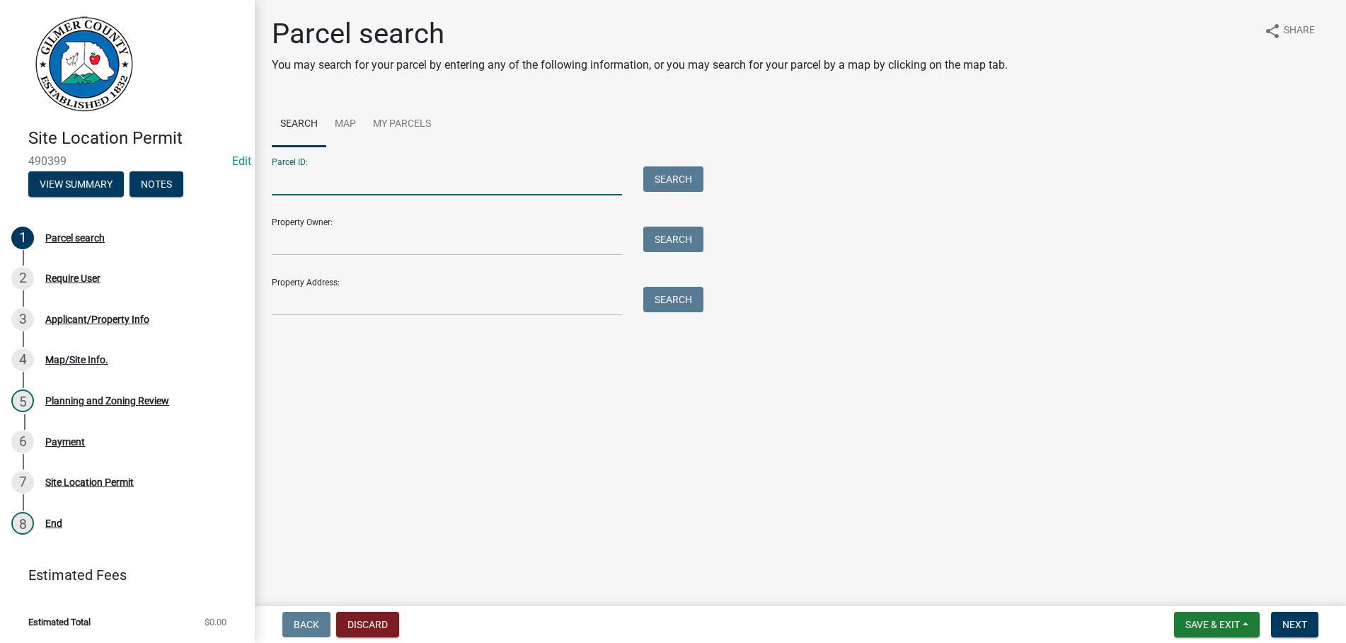
click at [352, 187] on input "Parcel ID:" at bounding box center [447, 180] width 350 height 29
click at [318, 301] on input "Property Address:" at bounding box center [447, 301] width 350 height 29
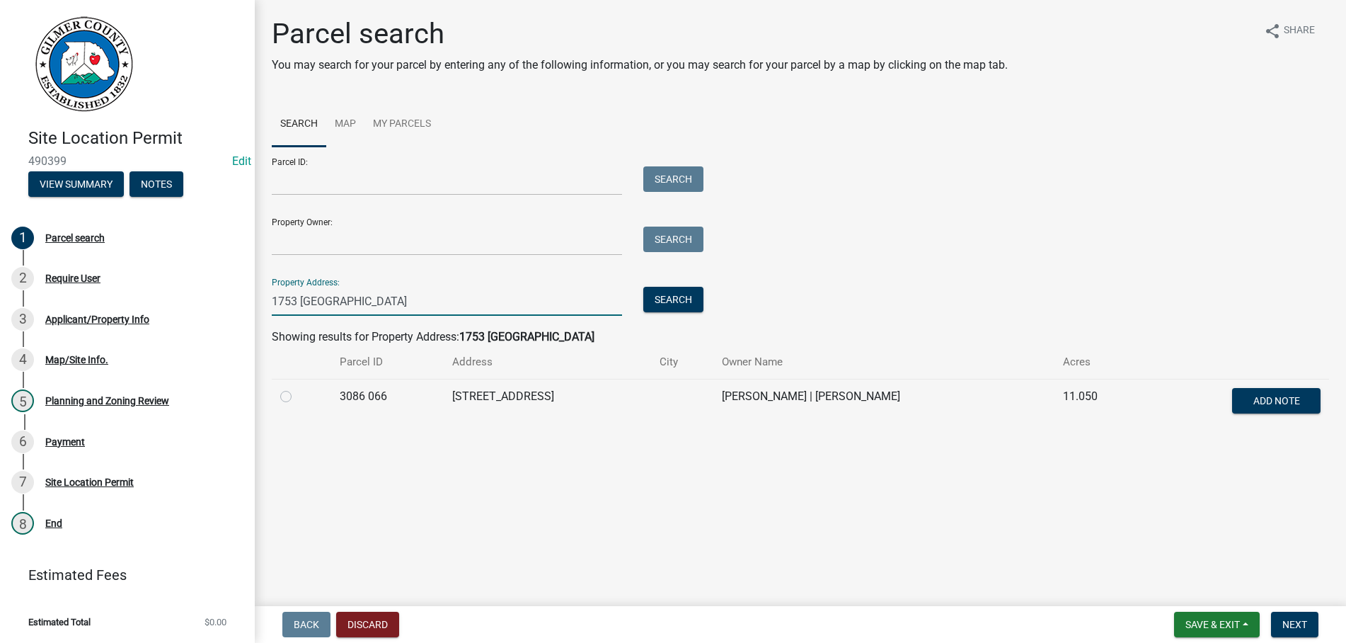
type input "1753 [GEOGRAPHIC_DATA]"
click at [297, 388] on label at bounding box center [297, 388] width 0 height 0
click at [297, 392] on 066 "radio" at bounding box center [301, 392] width 9 height 9
radio 066 "true"
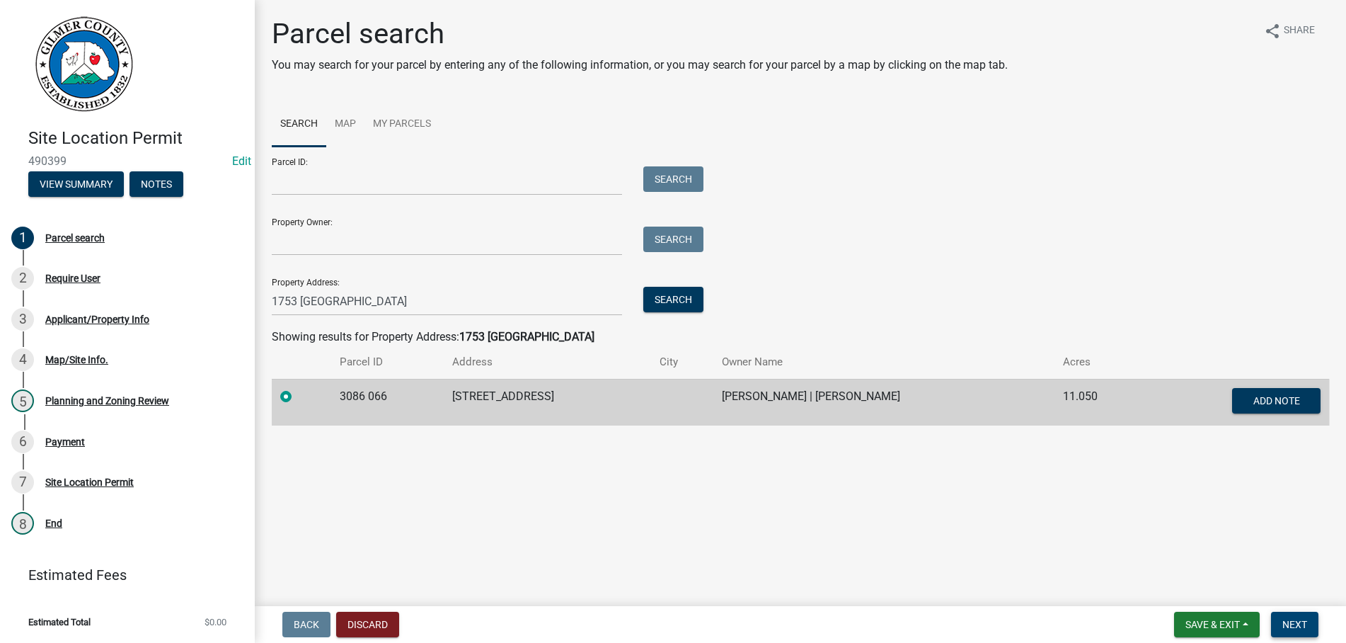
click at [1287, 616] on button "Next" at bounding box center [1294, 623] width 47 height 25
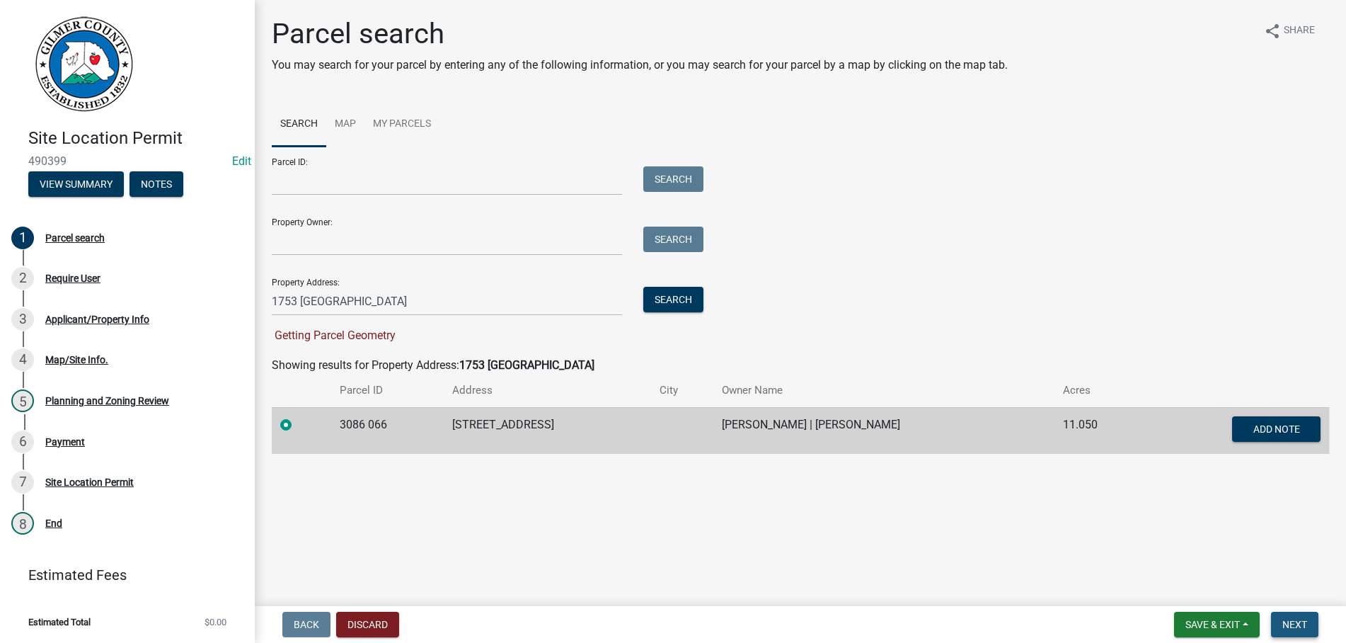
click at [1293, 621] on span "Next" at bounding box center [1294, 623] width 25 height 11
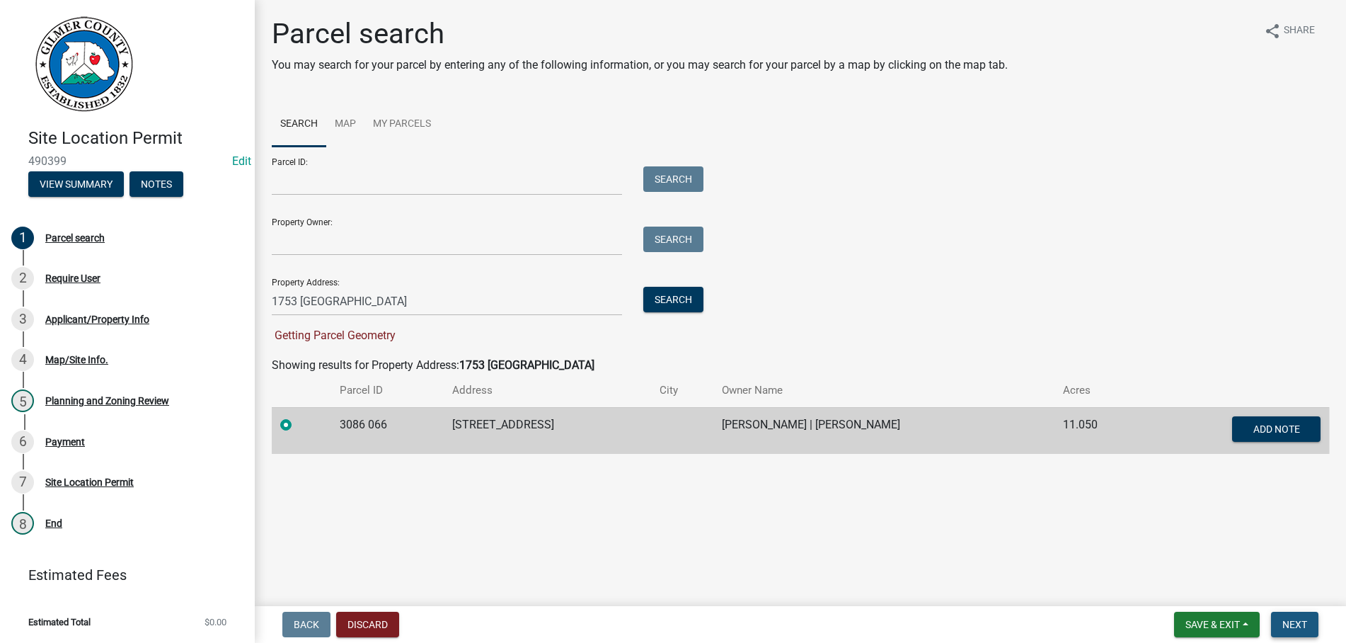
click at [1293, 621] on span "Next" at bounding box center [1294, 623] width 25 height 11
click at [524, 474] on main "Parcel search You may search for your parcel by entering any of the following i…" at bounding box center [800, 300] width 1091 height 600
click at [665, 293] on button "Search" at bounding box center [673, 299] width 60 height 25
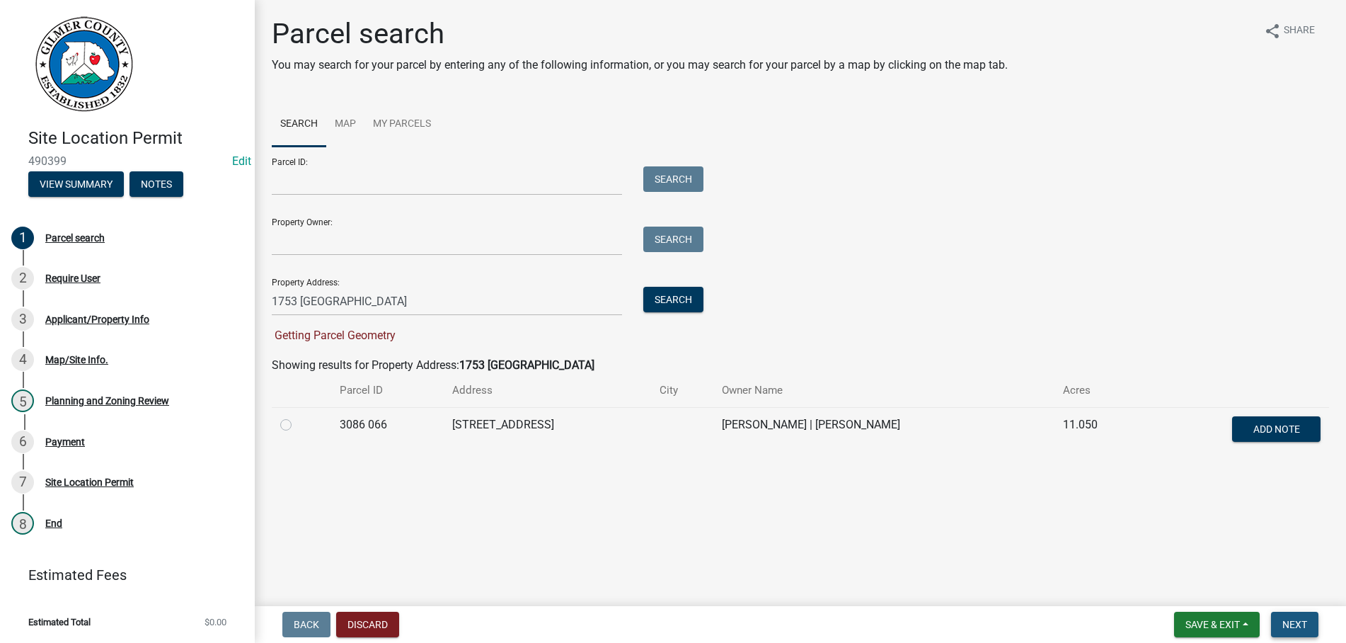
click at [1295, 623] on span "Next" at bounding box center [1294, 623] width 25 height 11
click at [1294, 621] on span "Next" at bounding box center [1294, 623] width 25 height 11
click at [399, 299] on input "1753 [GEOGRAPHIC_DATA]" at bounding box center [447, 301] width 350 height 29
click at [684, 301] on button "Search" at bounding box center [673, 299] width 60 height 25
click at [1291, 621] on span "Next" at bounding box center [1294, 623] width 25 height 11
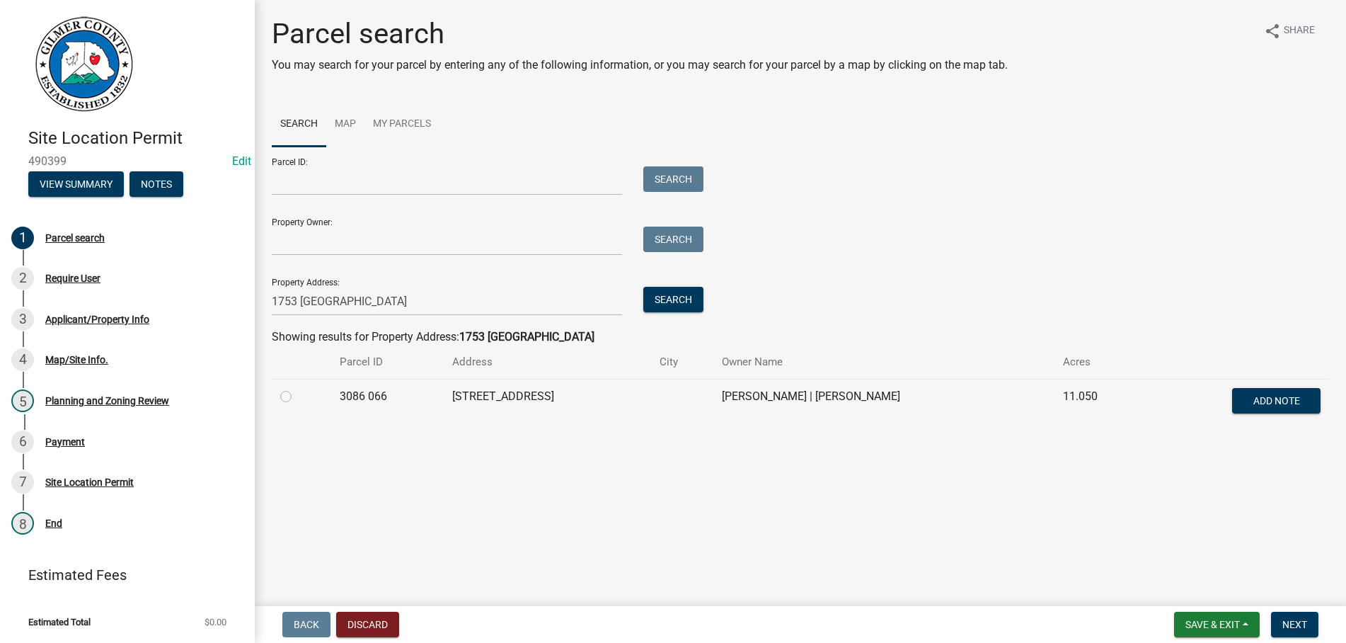
click at [297, 388] on label at bounding box center [297, 388] width 0 height 0
click at [297, 395] on 066 "radio" at bounding box center [301, 392] width 9 height 9
radio 066 "true"
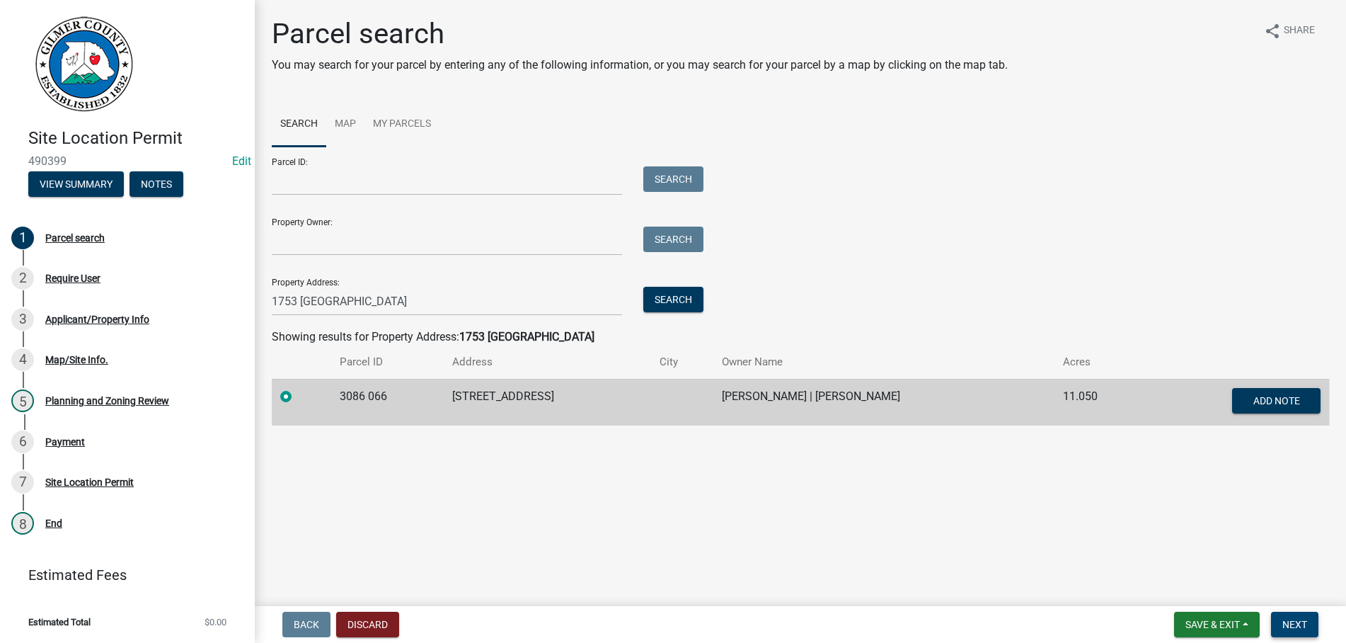
click at [1296, 616] on button "Next" at bounding box center [1294, 623] width 47 height 25
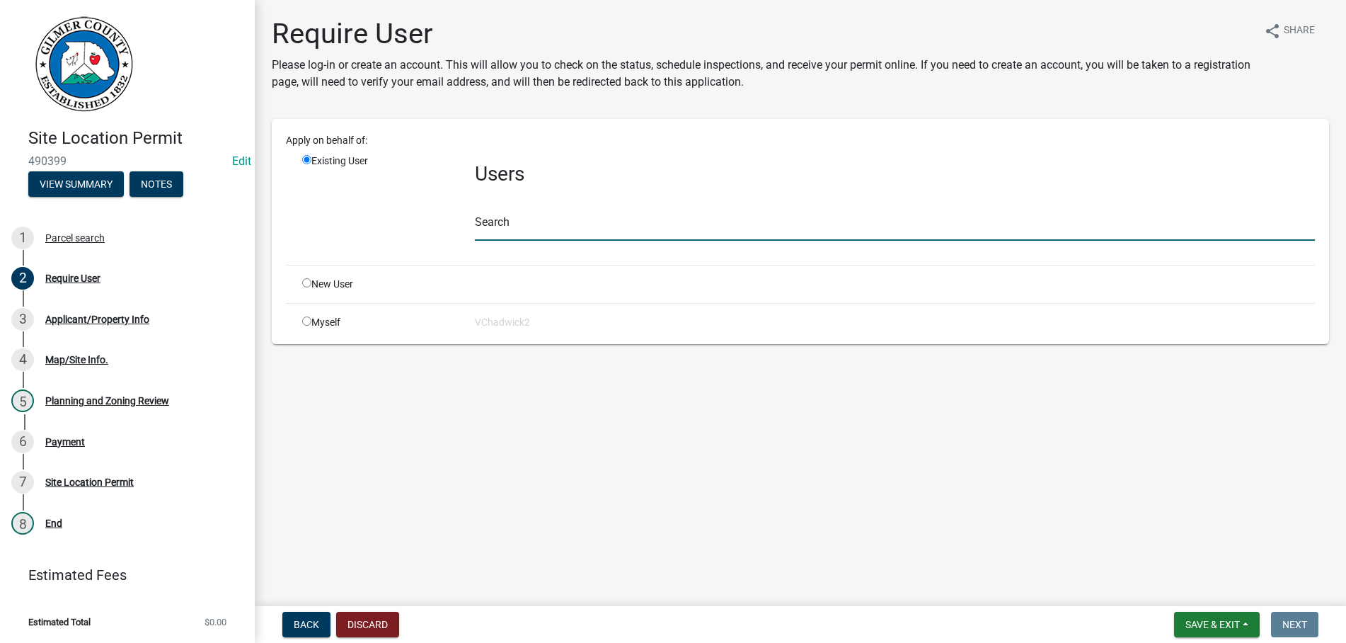
click at [518, 225] on input "text" at bounding box center [895, 226] width 840 height 29
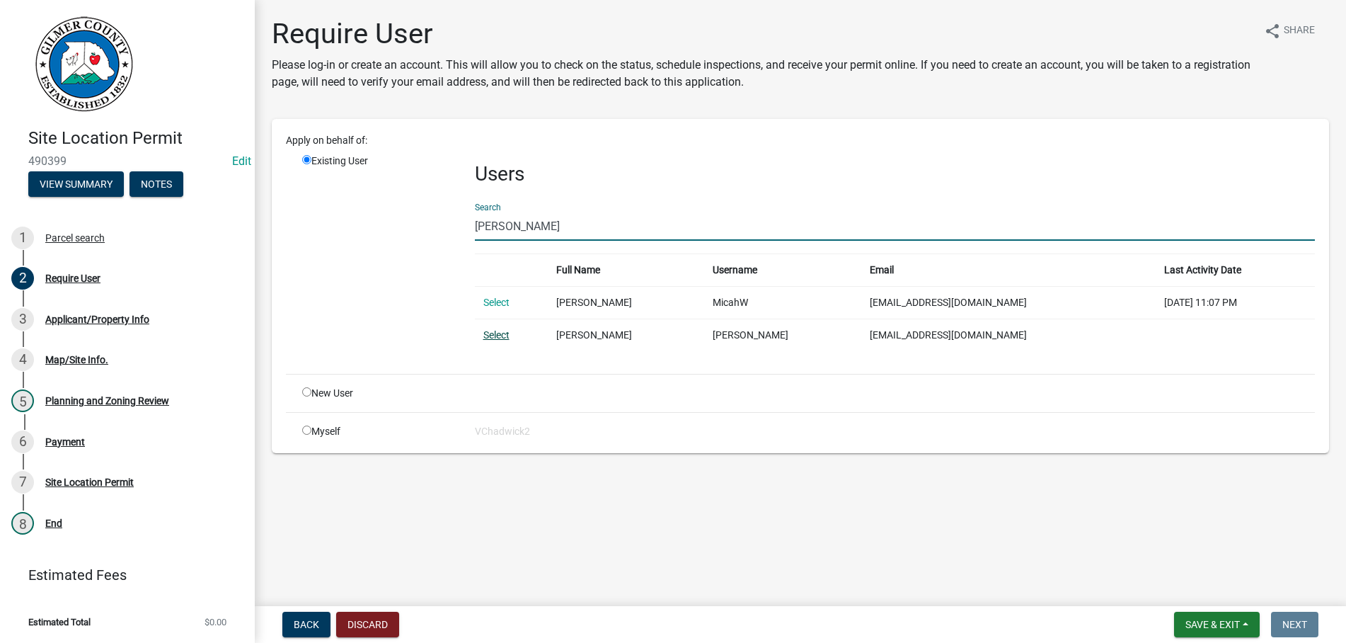
type input "[PERSON_NAME]"
click at [491, 333] on link "Select" at bounding box center [496, 334] width 26 height 11
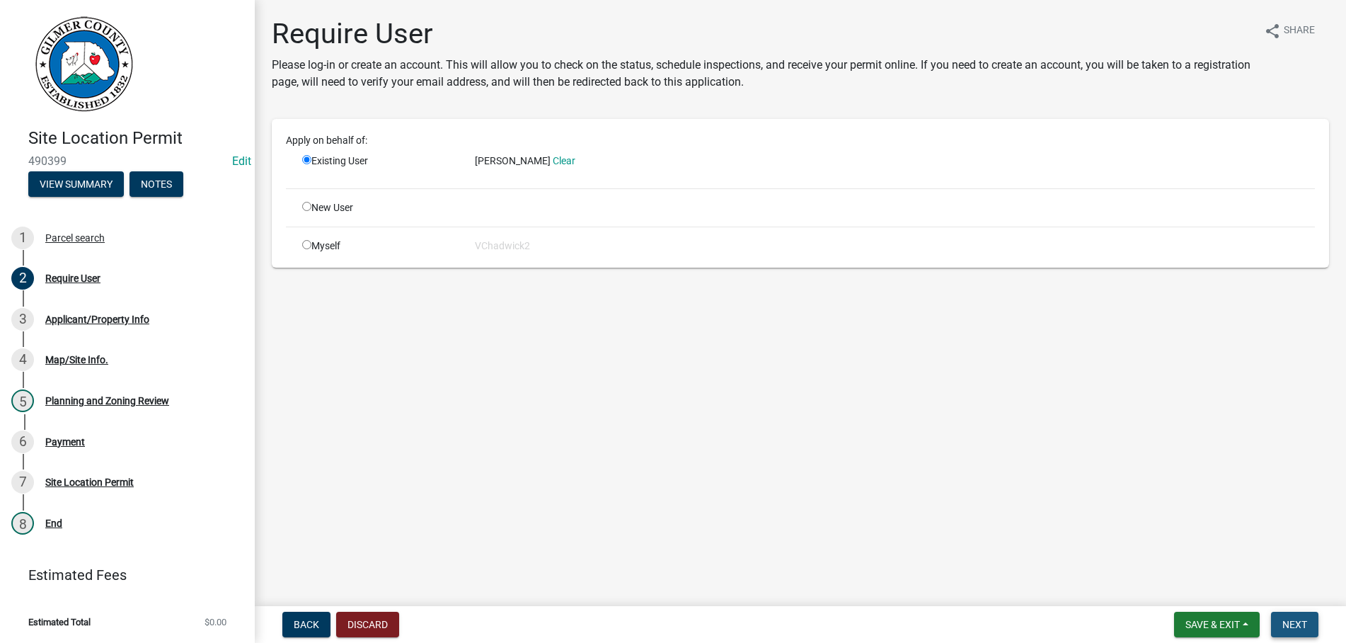
click at [1292, 622] on span "Next" at bounding box center [1294, 623] width 25 height 11
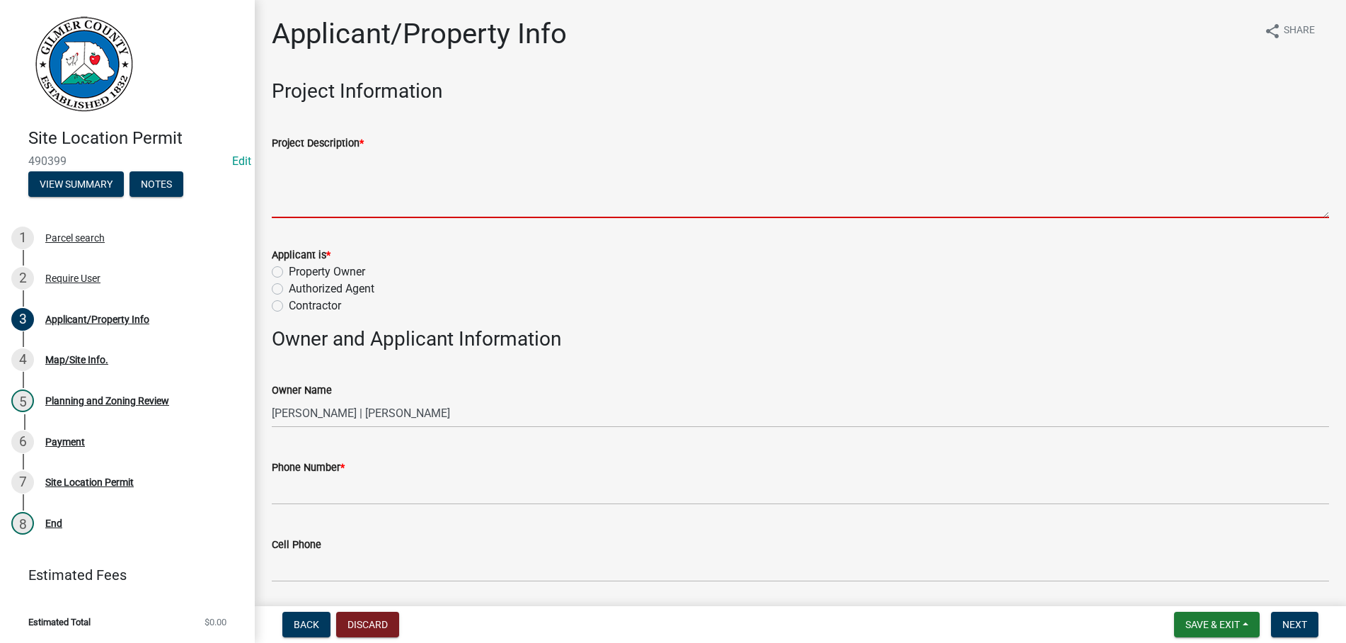
click at [372, 179] on textarea "Project Description *" at bounding box center [800, 184] width 1057 height 67
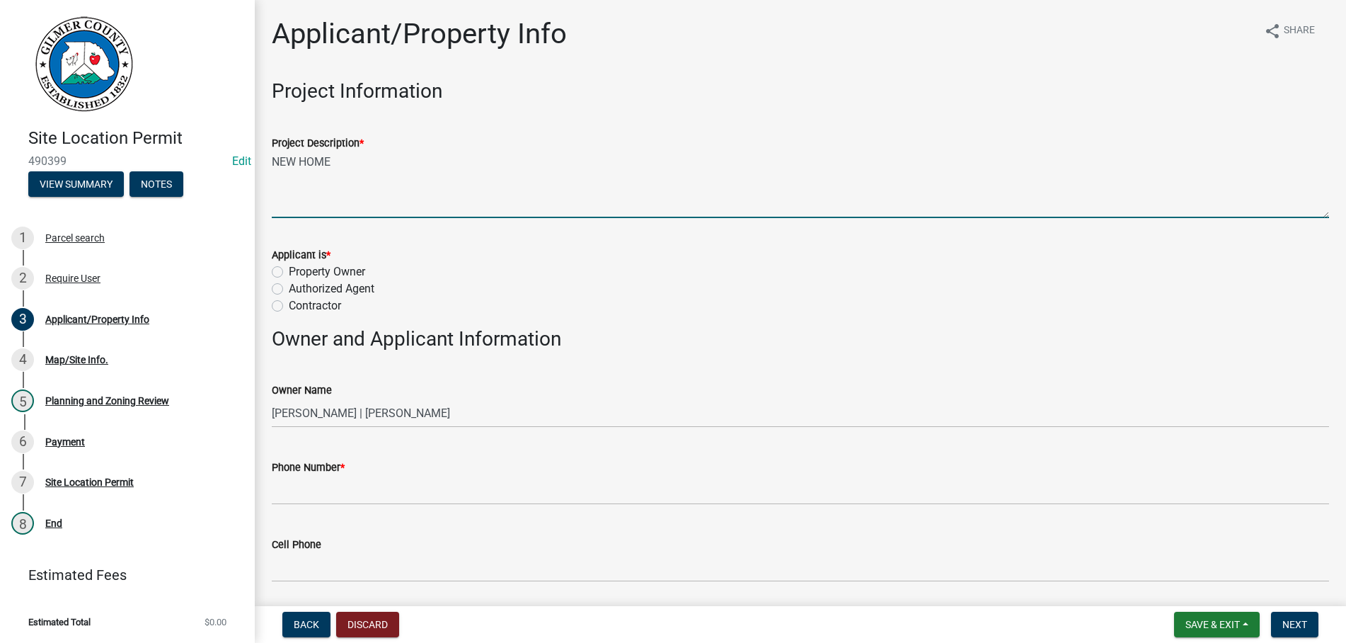
type textarea "NEW HOME"
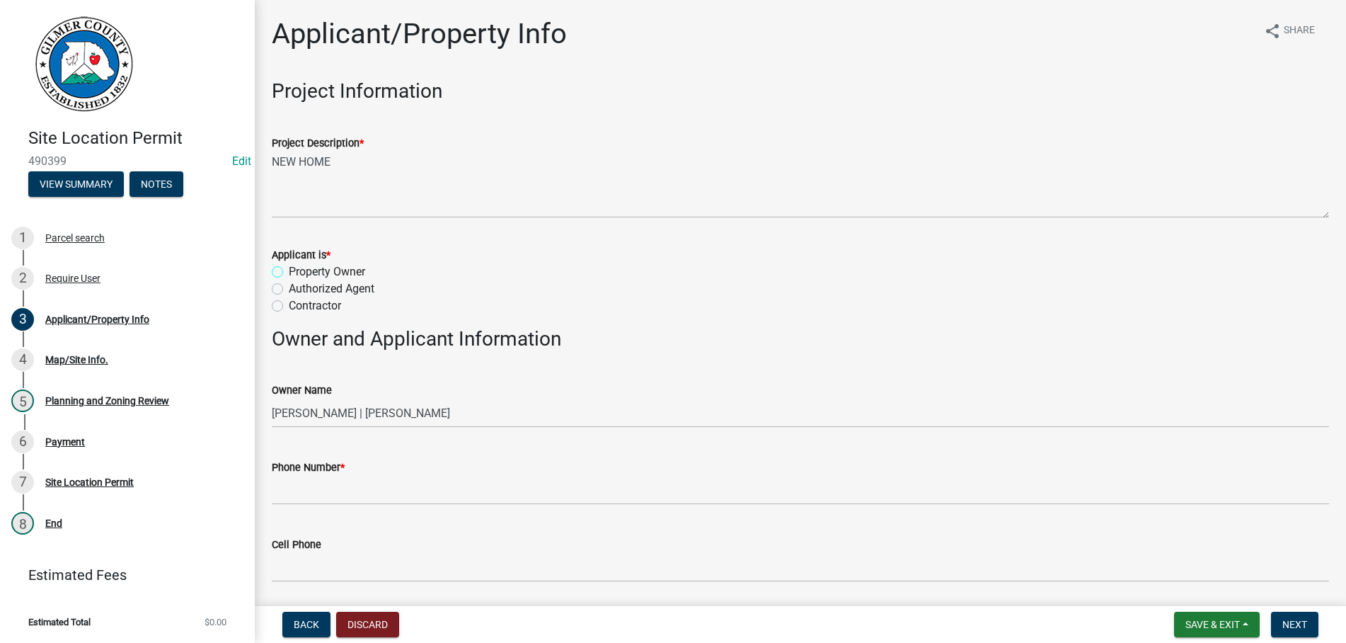
click at [289, 263] on input "Property Owner" at bounding box center [293, 267] width 9 height 9
radio input "true"
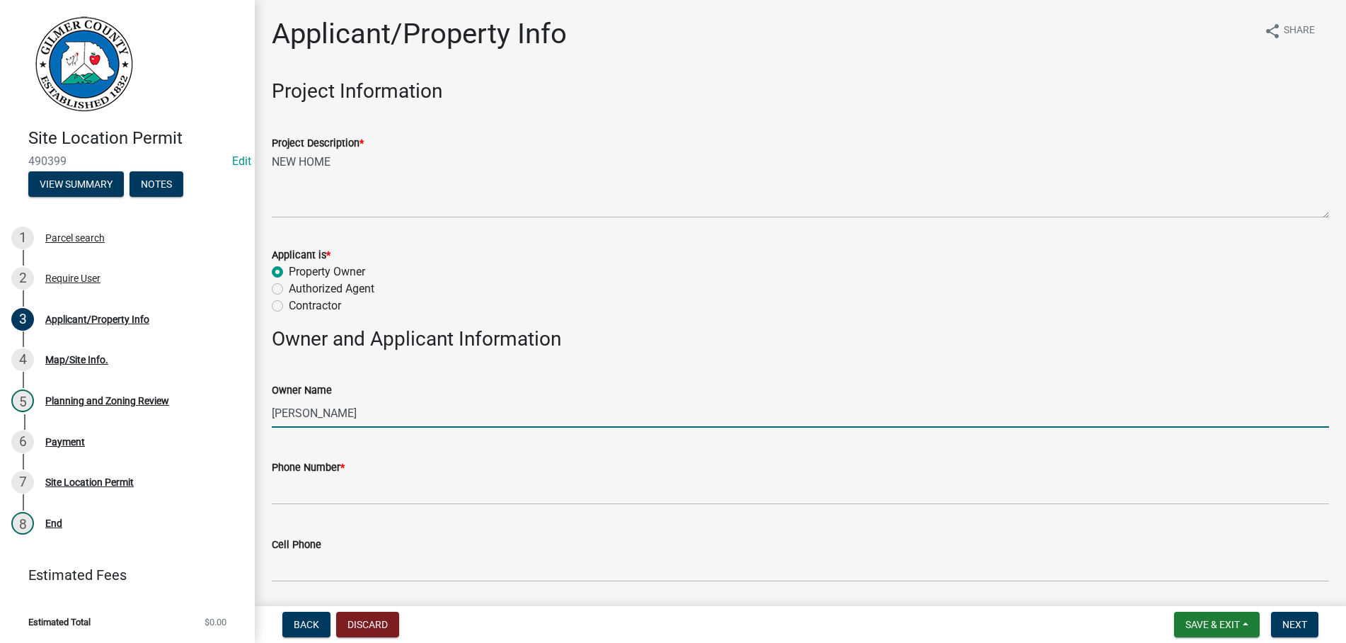
type input "[PERSON_NAME]"
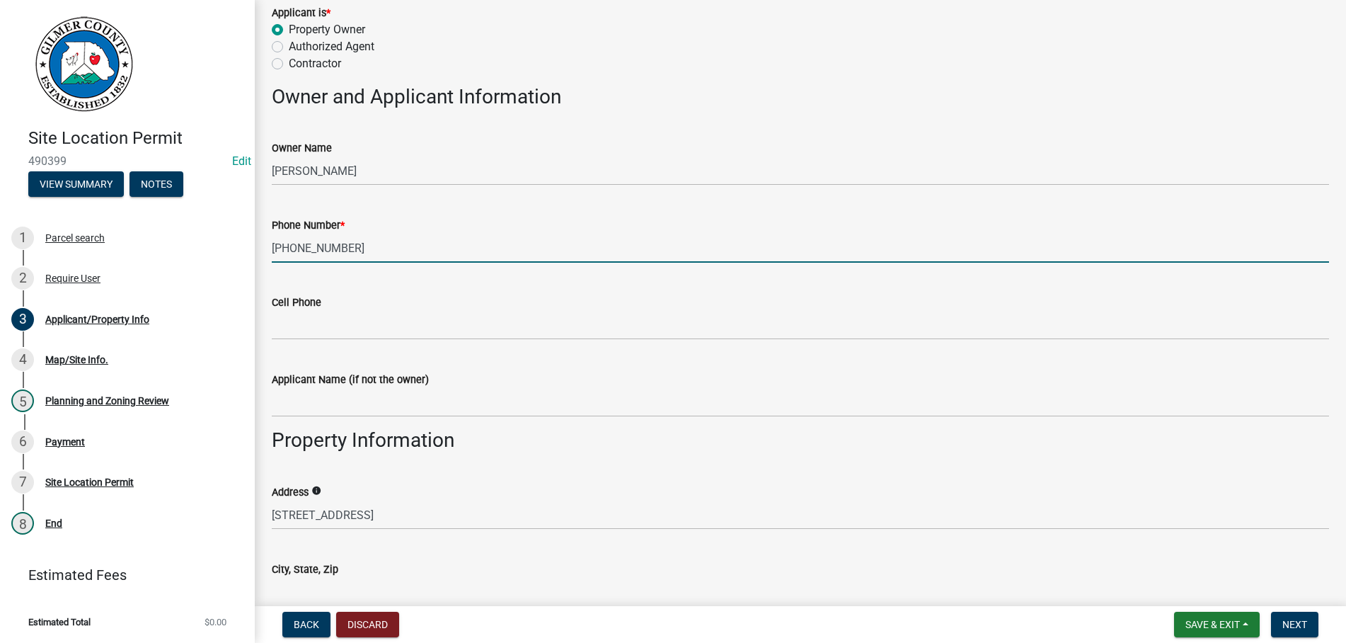
scroll to position [484, 0]
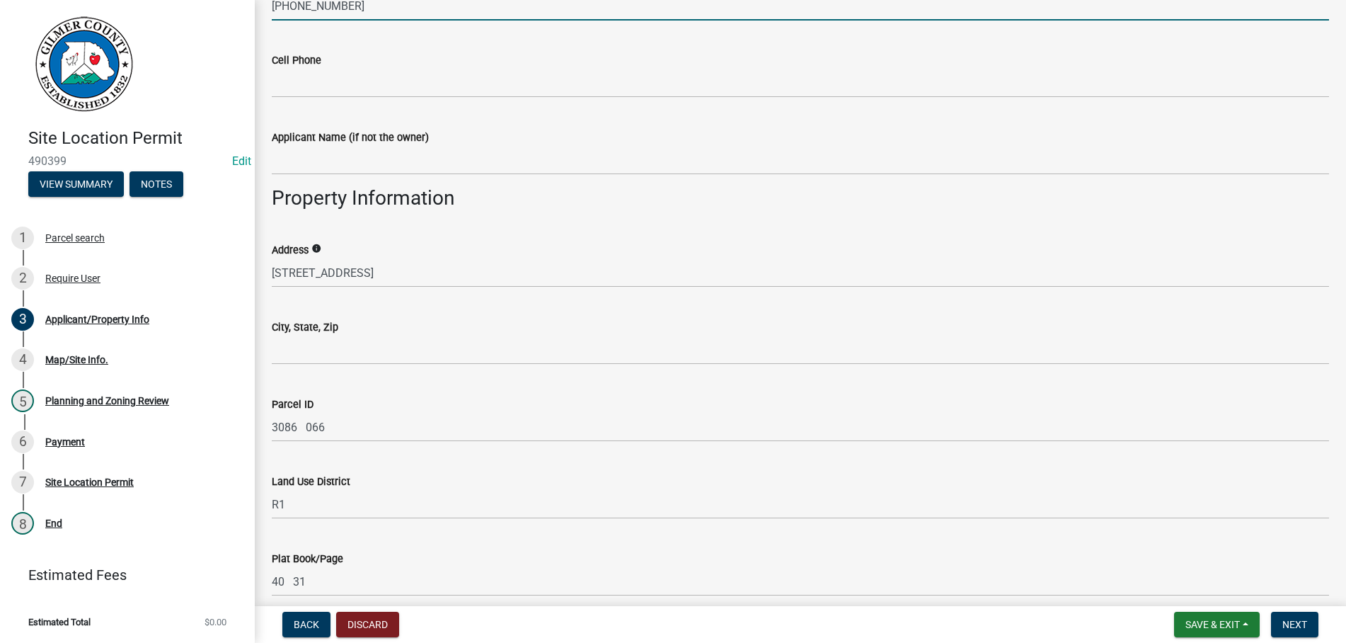
type input "[PHONE_NUMBER]"
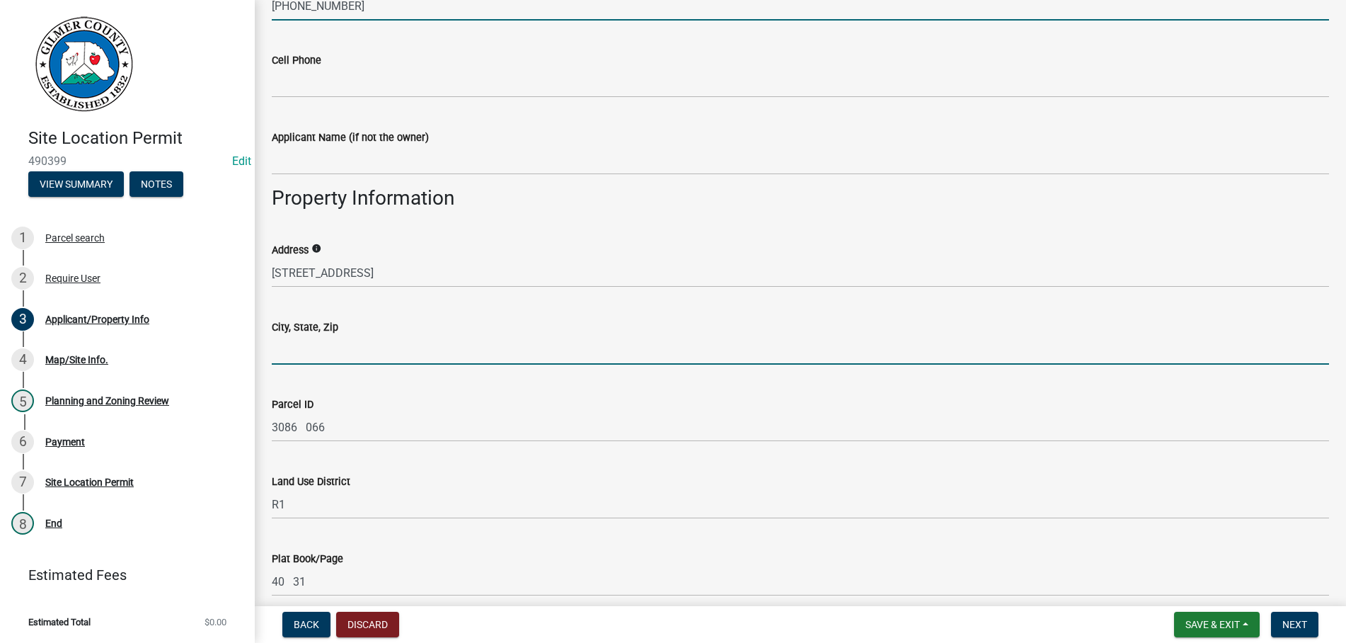
click at [346, 340] on input "City, State, Zip" at bounding box center [800, 349] width 1057 height 29
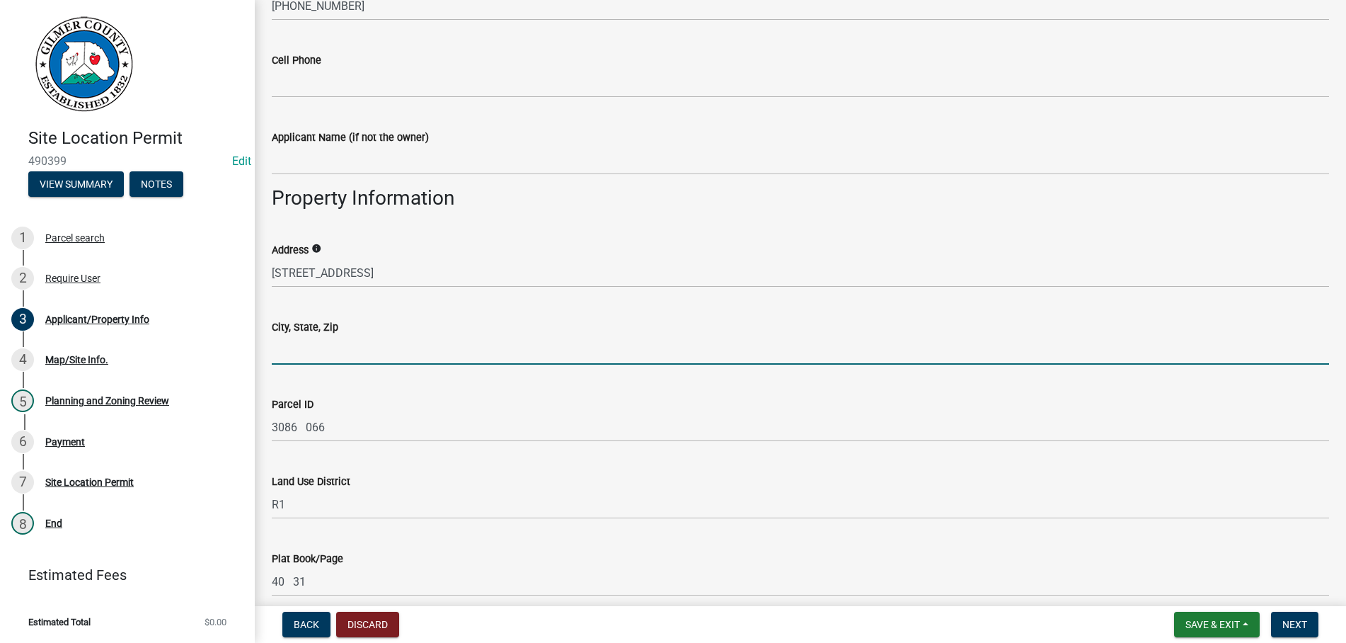
type input "E"
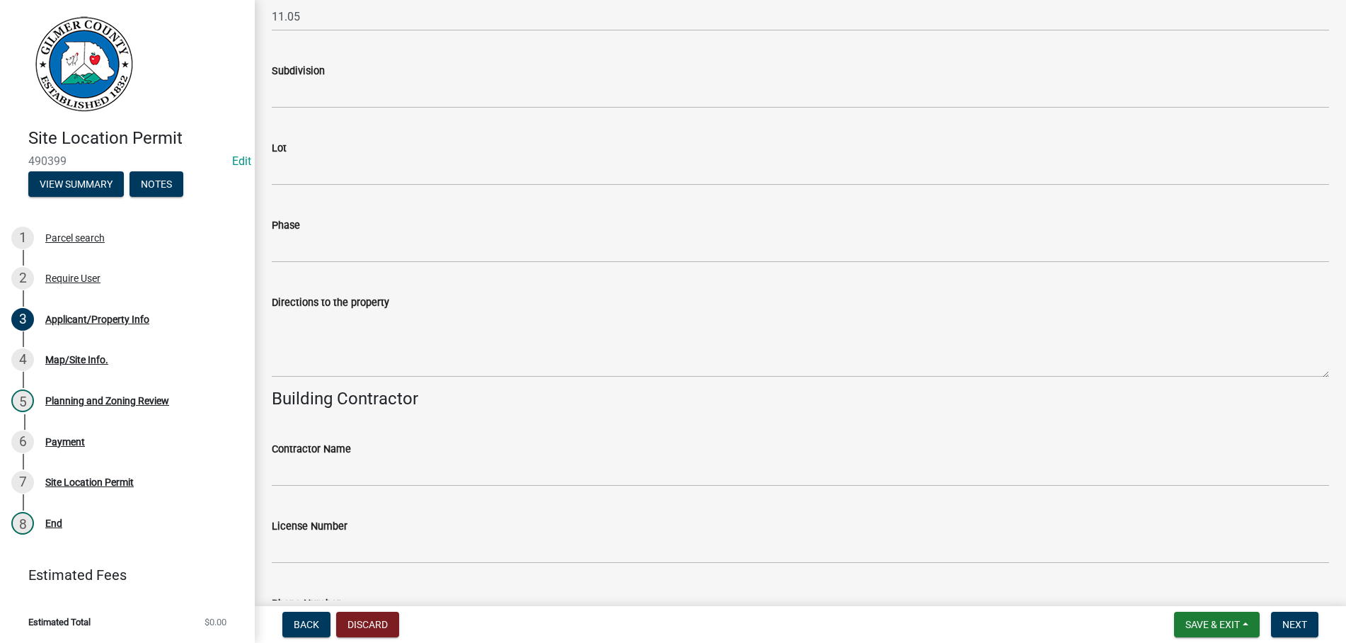
scroll to position [1291, 0]
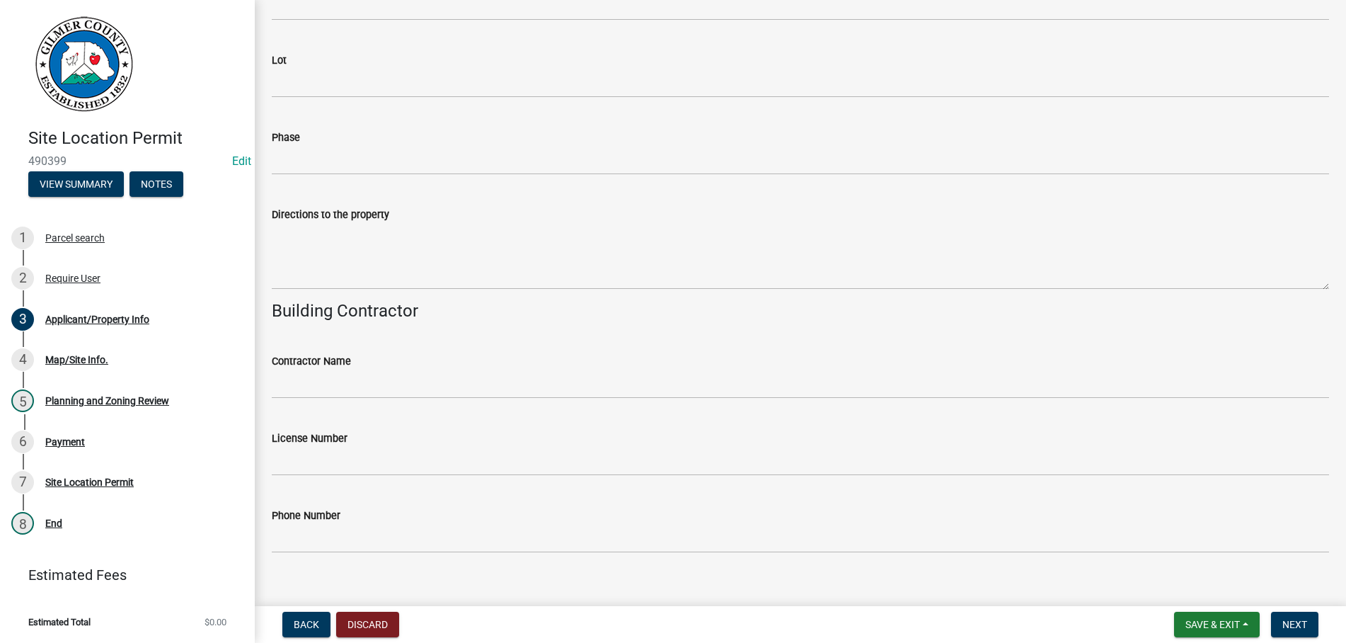
type input "TALKING ROCK, GA 30175"
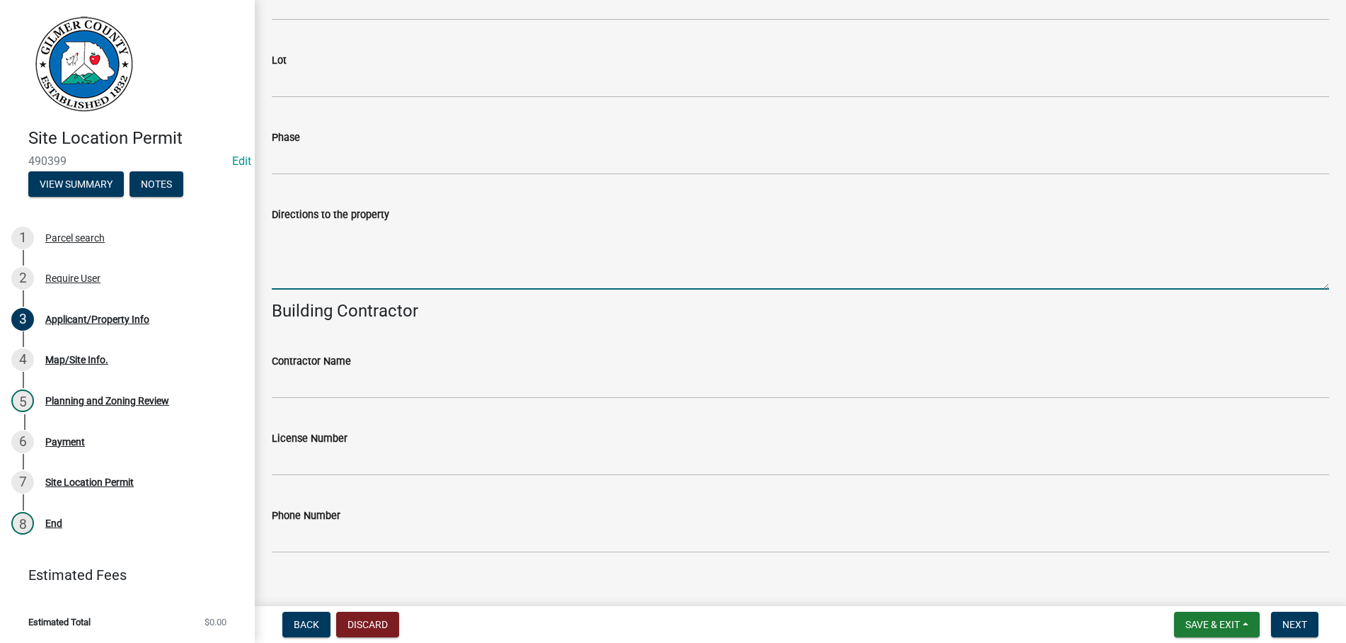
click at [352, 280] on textarea "Directions to the property" at bounding box center [800, 256] width 1057 height 67
paste textarea "YUKON - RT ON [PERSON_NAME] - LT ON RAVENCLIFF - DRIVE PAST 1753 - ACCESS RD ON…"
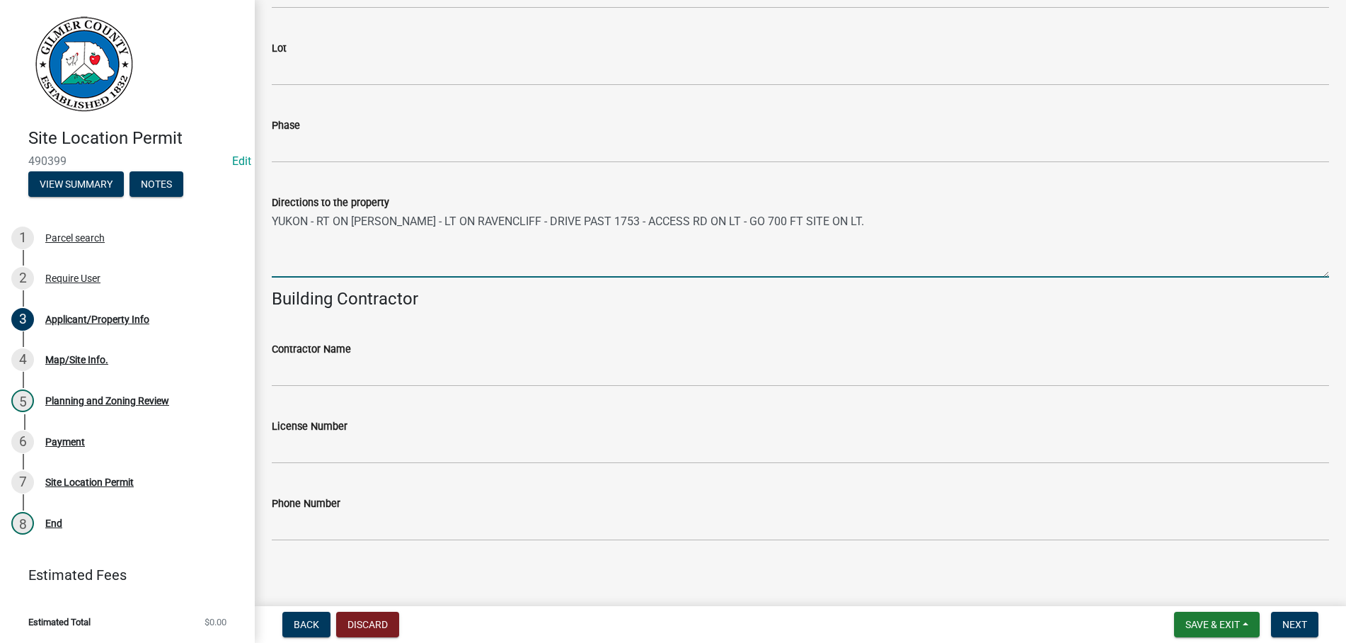
scroll to position [1310, 0]
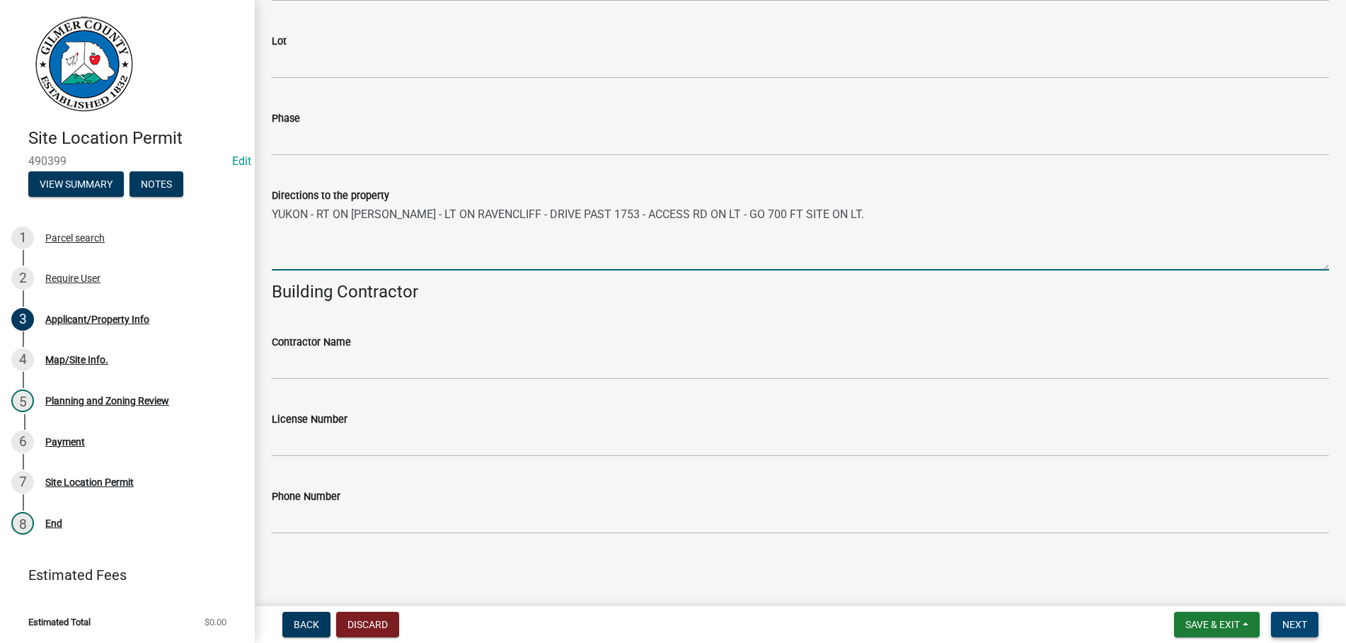
type textarea "YUKON - RT ON [PERSON_NAME] - LT ON RAVENCLIFF - DRIVE PAST 1753 - ACCESS RD ON…"
click at [1290, 625] on span "Next" at bounding box center [1294, 623] width 25 height 11
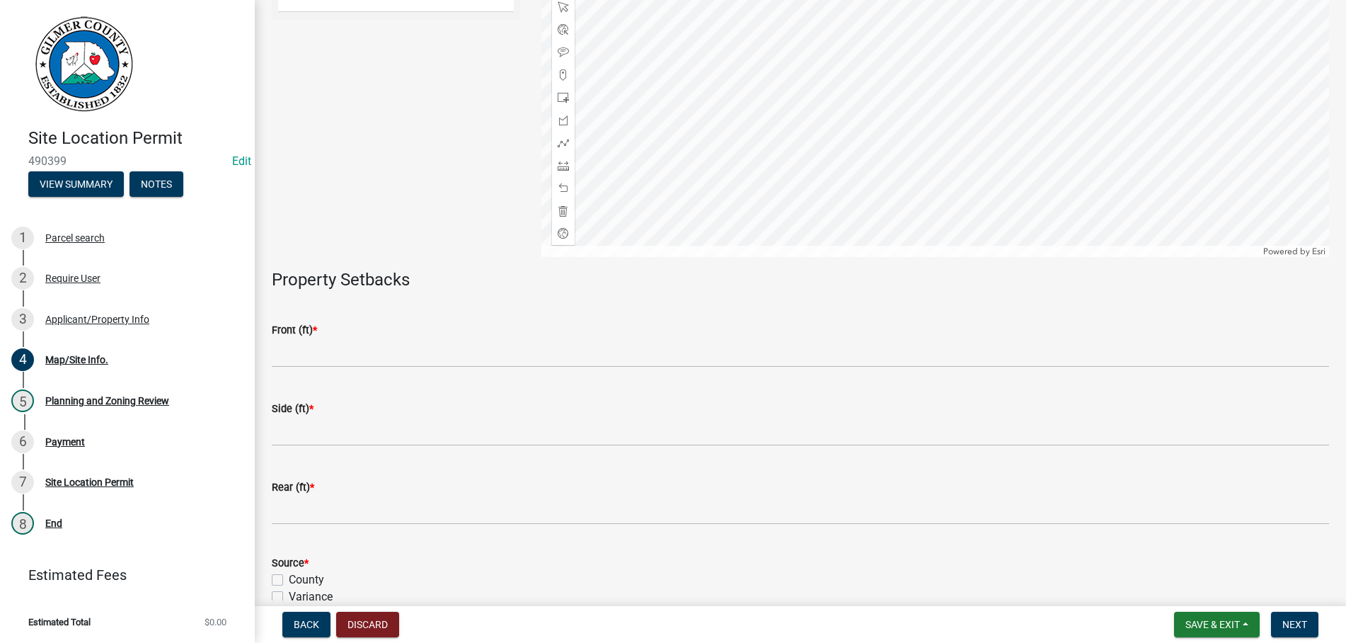
scroll to position [323, 0]
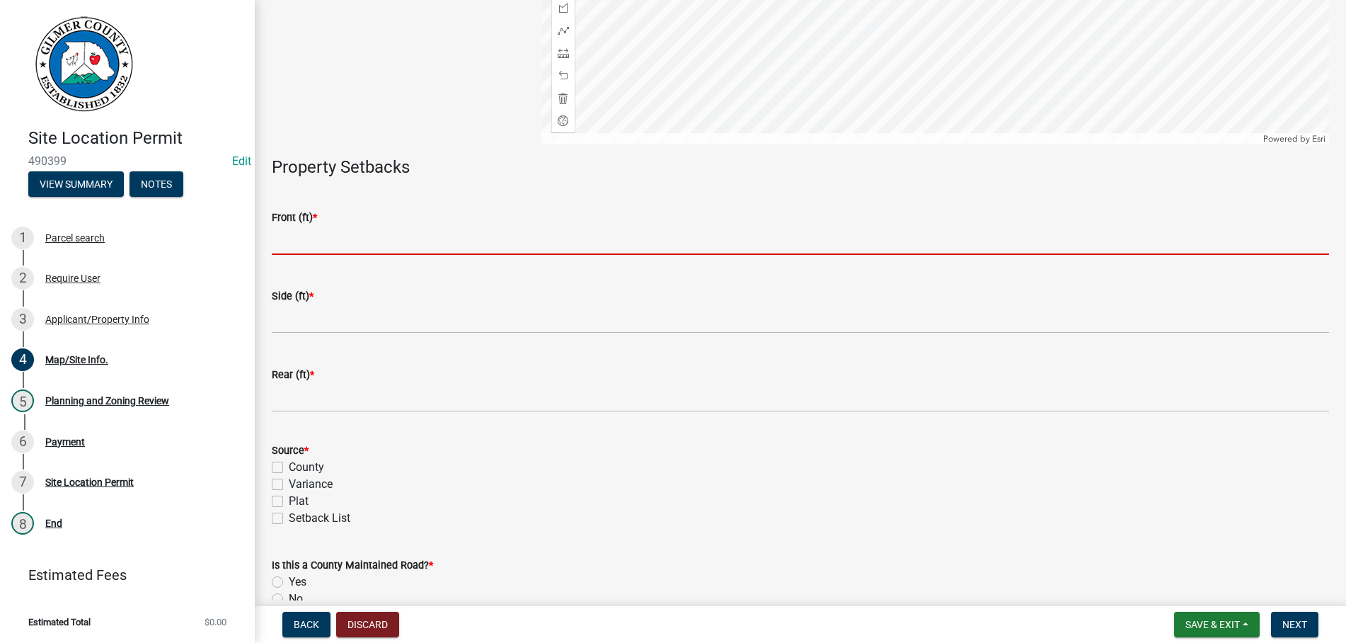
click at [300, 253] on input "text" at bounding box center [800, 240] width 1057 height 29
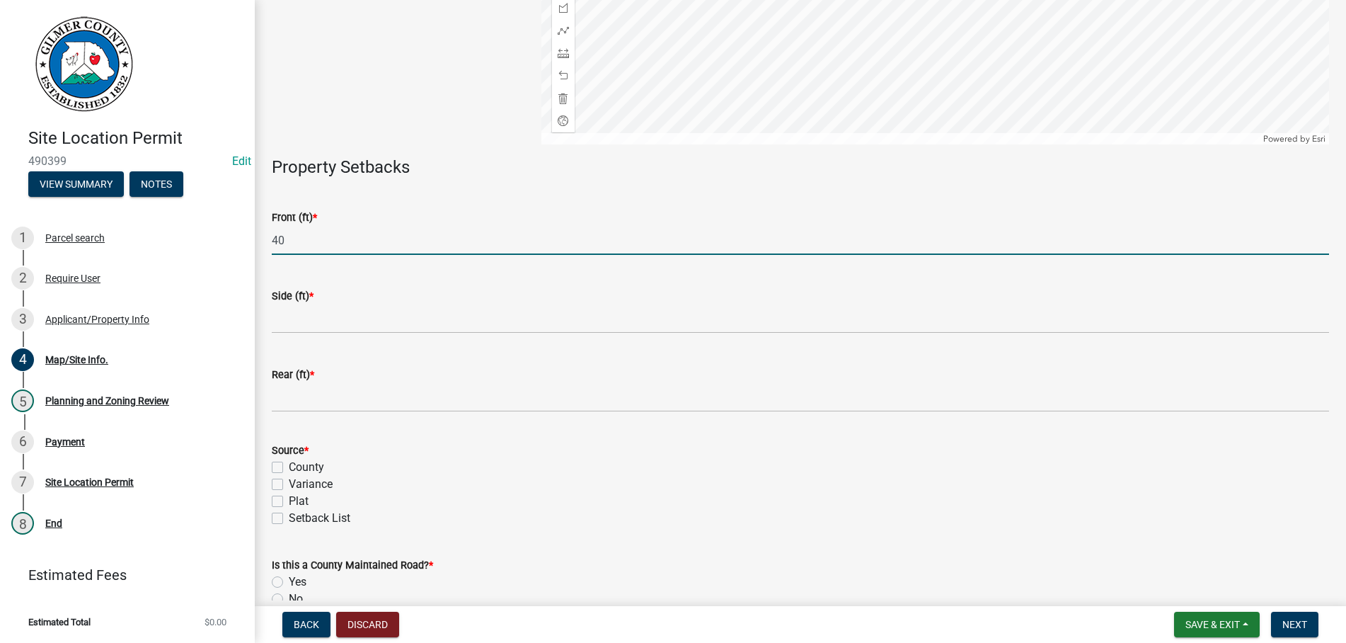
type input "40"
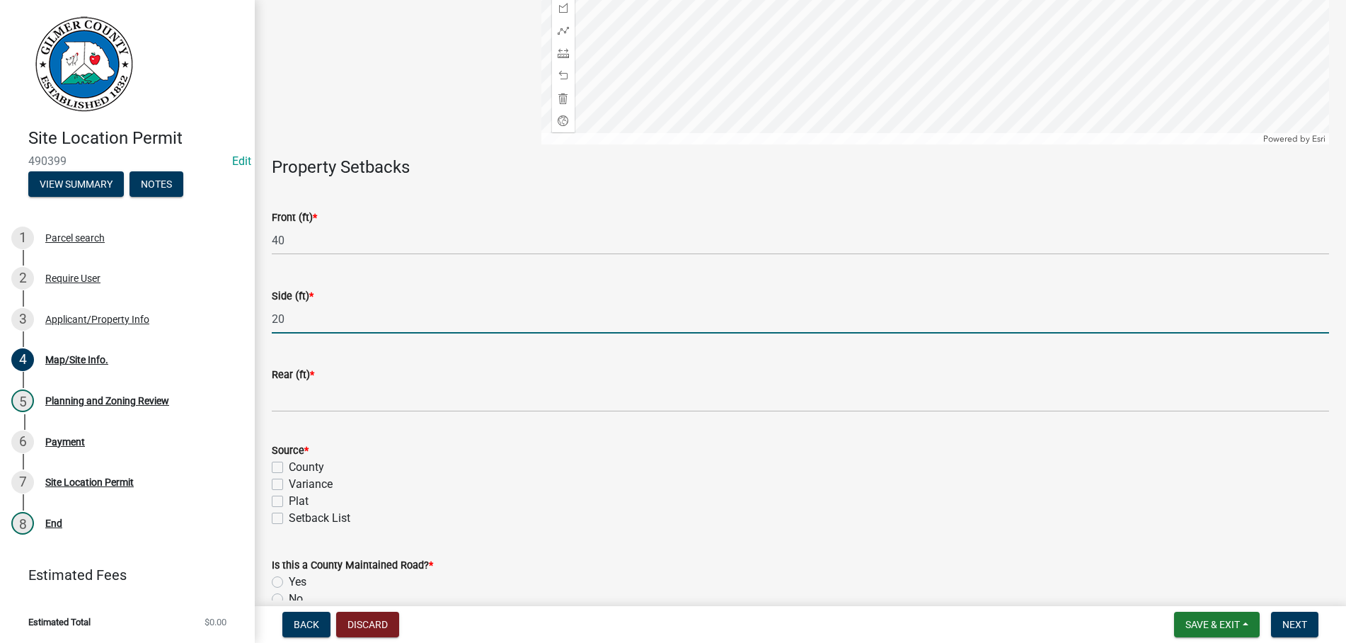
type input "20"
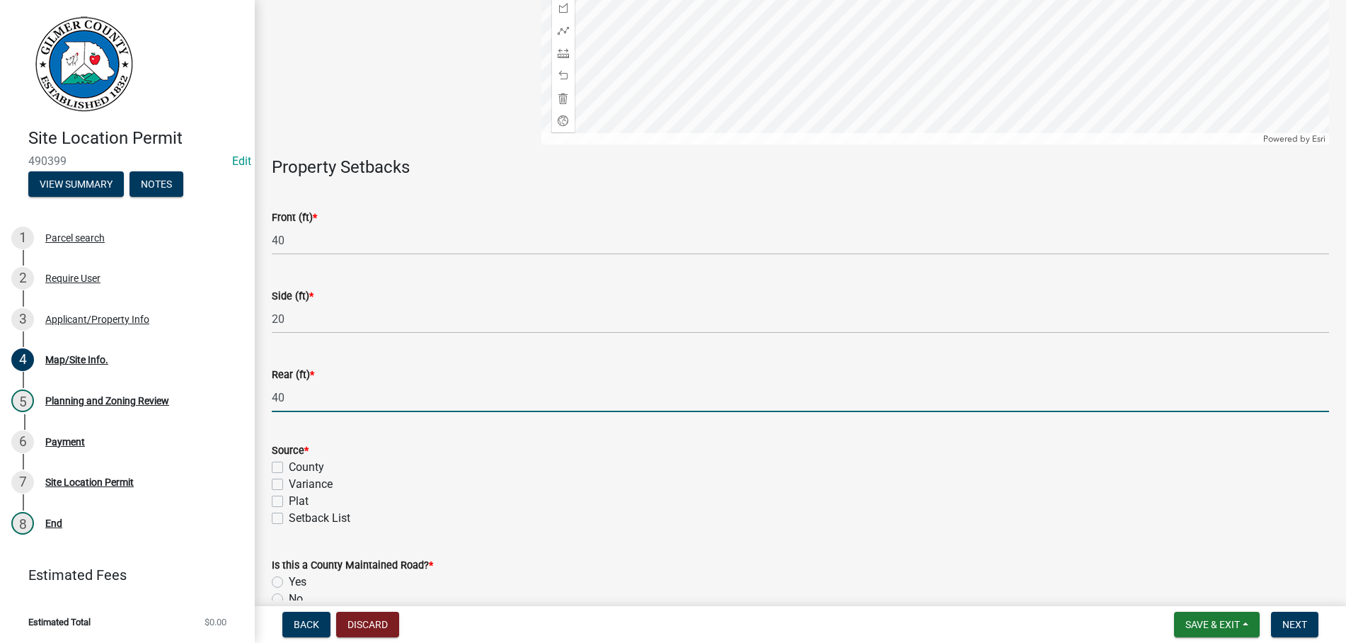
type input "40"
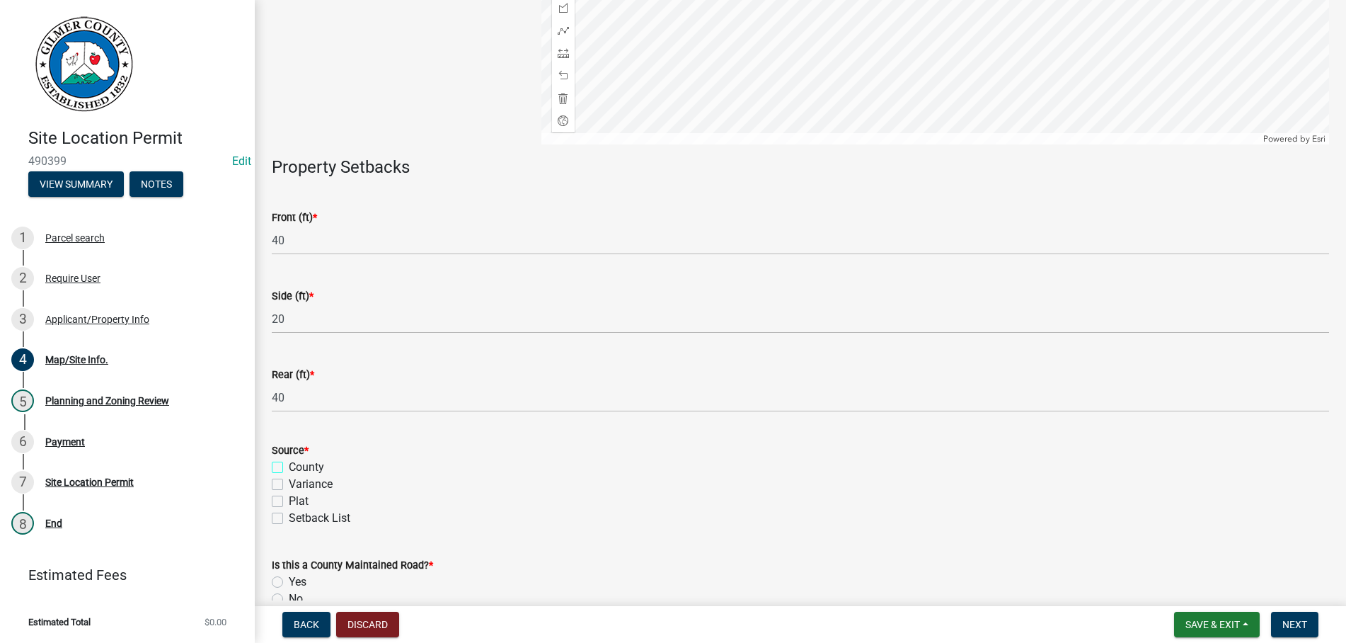
click at [289, 459] on input "County" at bounding box center [293, 463] width 9 height 9
checkbox input "true"
checkbox input "false"
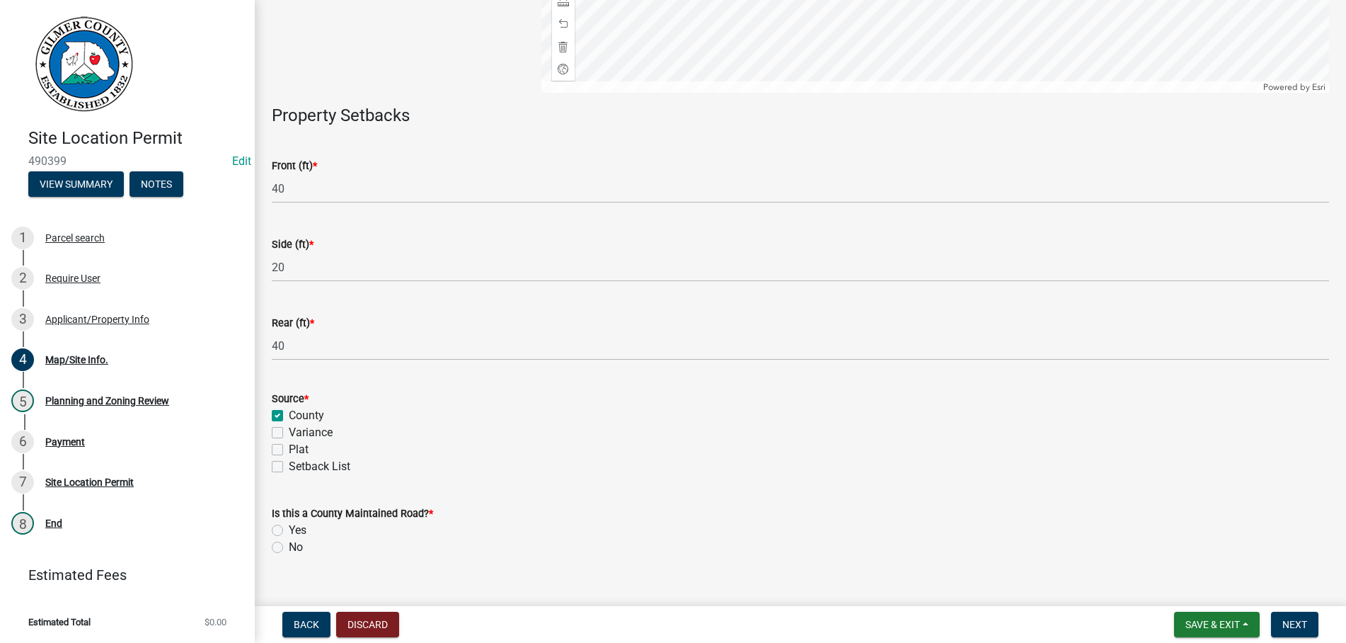
scroll to position [398, 0]
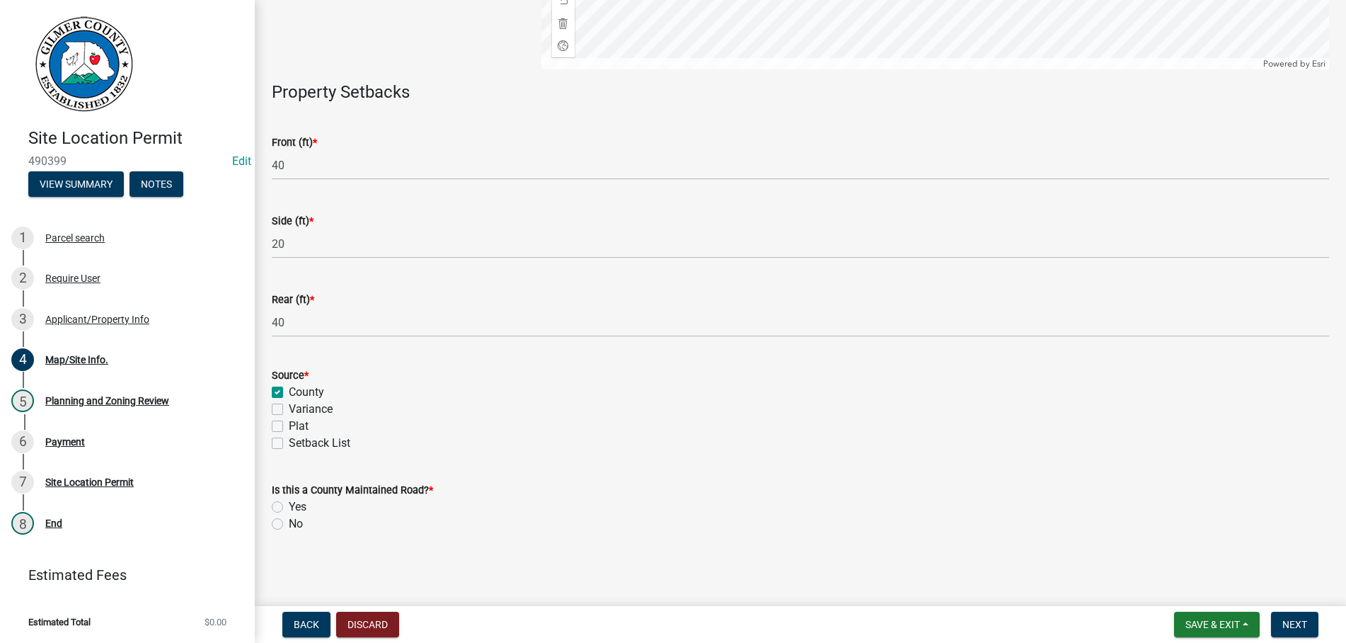
click at [289, 508] on label "Yes" at bounding box center [298, 506] width 18 height 17
click at [289, 507] on input "Yes" at bounding box center [293, 502] width 9 height 9
radio input "true"
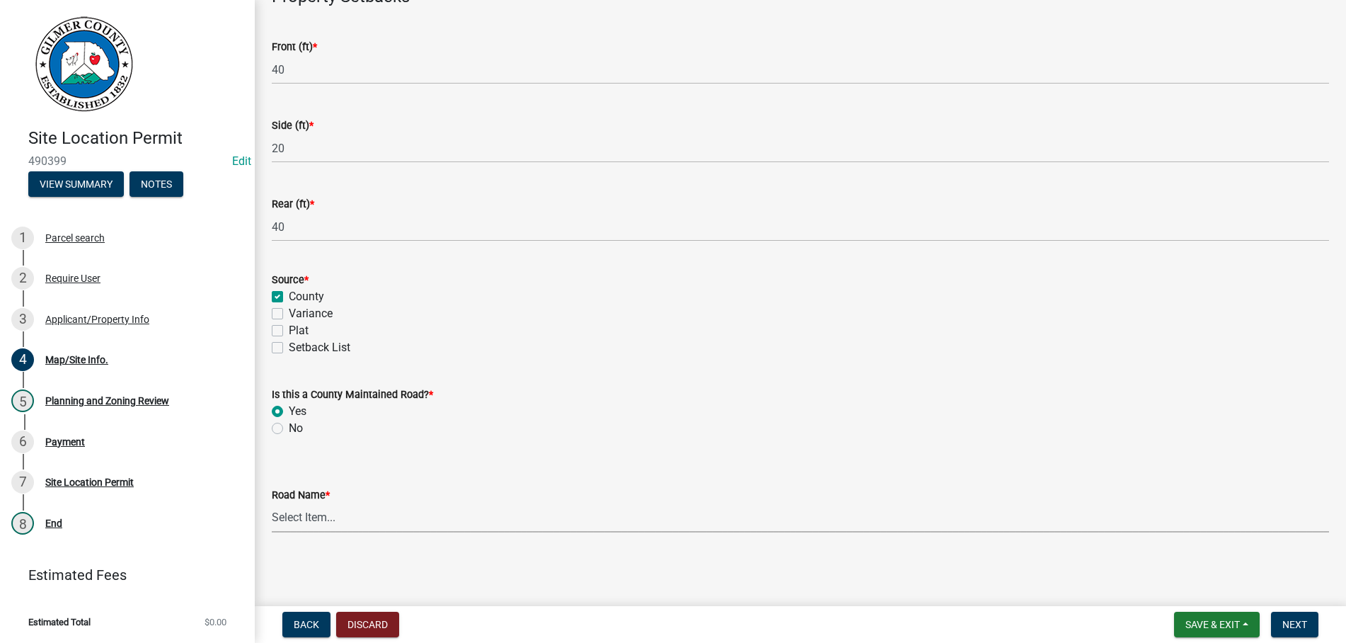
click at [272, 503] on select "Select Item... [PERSON_NAME][GEOGRAPHIC_DATA] [GEOGRAPHIC_DATA][PERSON_NAME][PE…" at bounding box center [800, 517] width 1057 height 29
click option "[GEOGRAPHIC_DATA]" at bounding box center [0, 0] width 0 height 0
select select "598ee243-c5a2-42d1-b70f-ec0ba7f1d6b2"
click at [1289, 619] on span "Next" at bounding box center [1294, 623] width 25 height 11
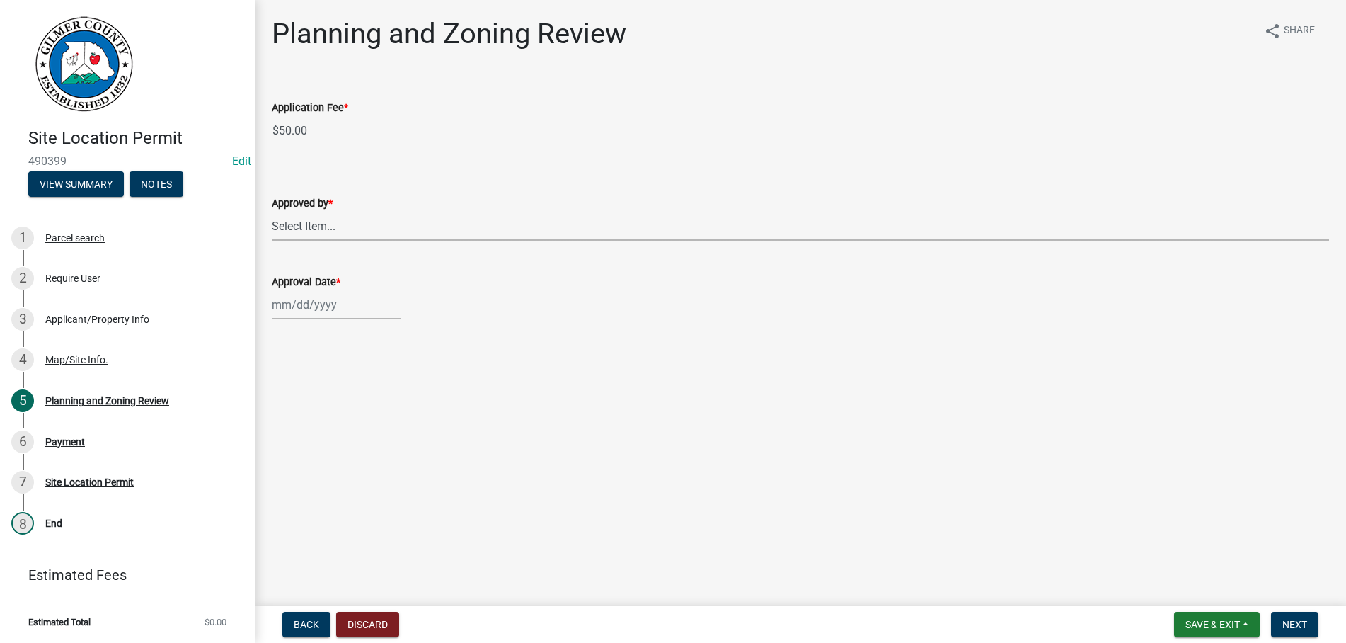
click at [272, 212] on select "Select Item... [PERSON_NAME] [PERSON_NAME] [PERSON_NAME] [PERSON_NAME] [PERSON_…" at bounding box center [800, 226] width 1057 height 29
click option "[PERSON_NAME]" at bounding box center [0, 0] width 0 height 0
select select "b44f7338-8171-40f4-83dd-b8ba3065c966"
select select "10"
select select "2025"
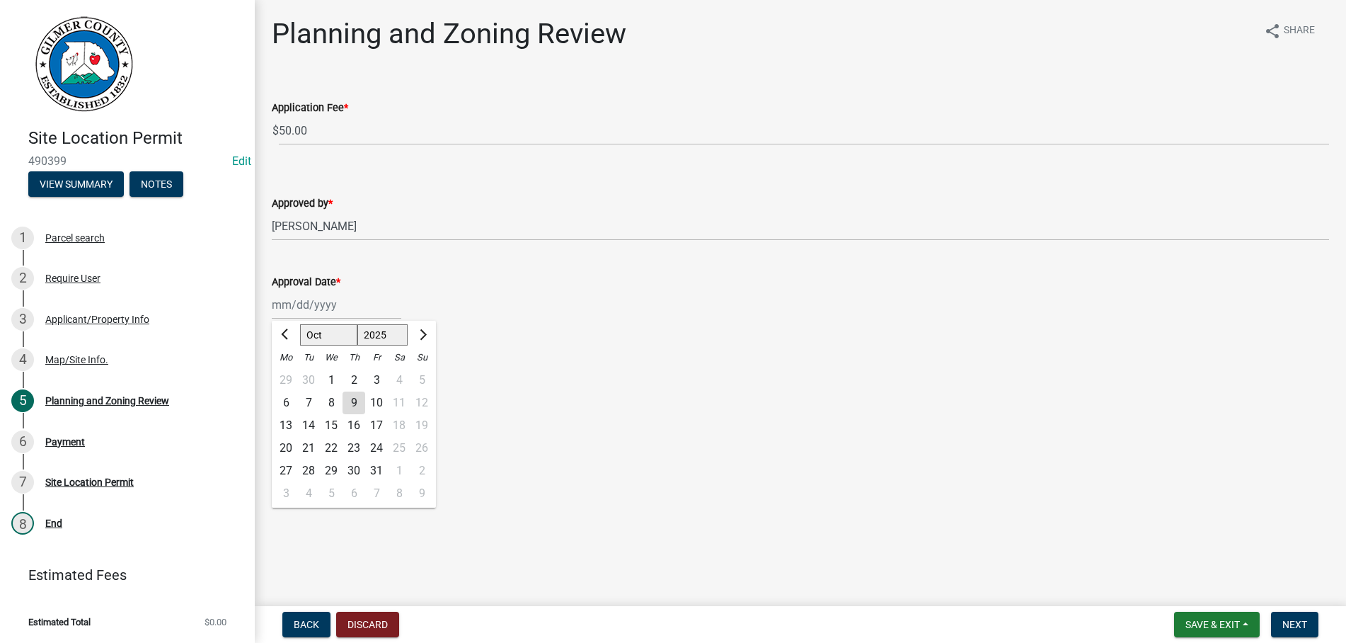
type input "[DATE]"
click at [1295, 618] on span "Next" at bounding box center [1294, 623] width 25 height 11
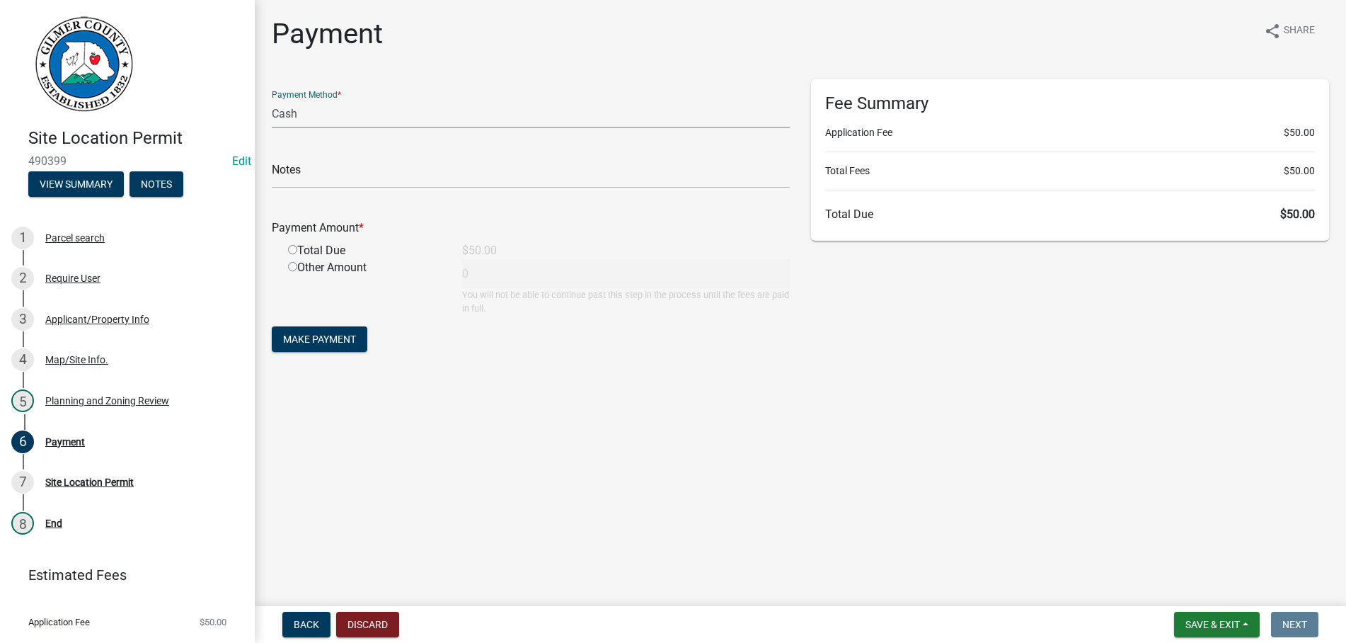
click at [272, 99] on select "Credit Card POS Check Cash" at bounding box center [531, 113] width 518 height 29
select select "1: 0"
click option "Check" at bounding box center [0, 0] width 0 height 0
click at [338, 171] on input "text" at bounding box center [531, 173] width 518 height 29
type input "1112"
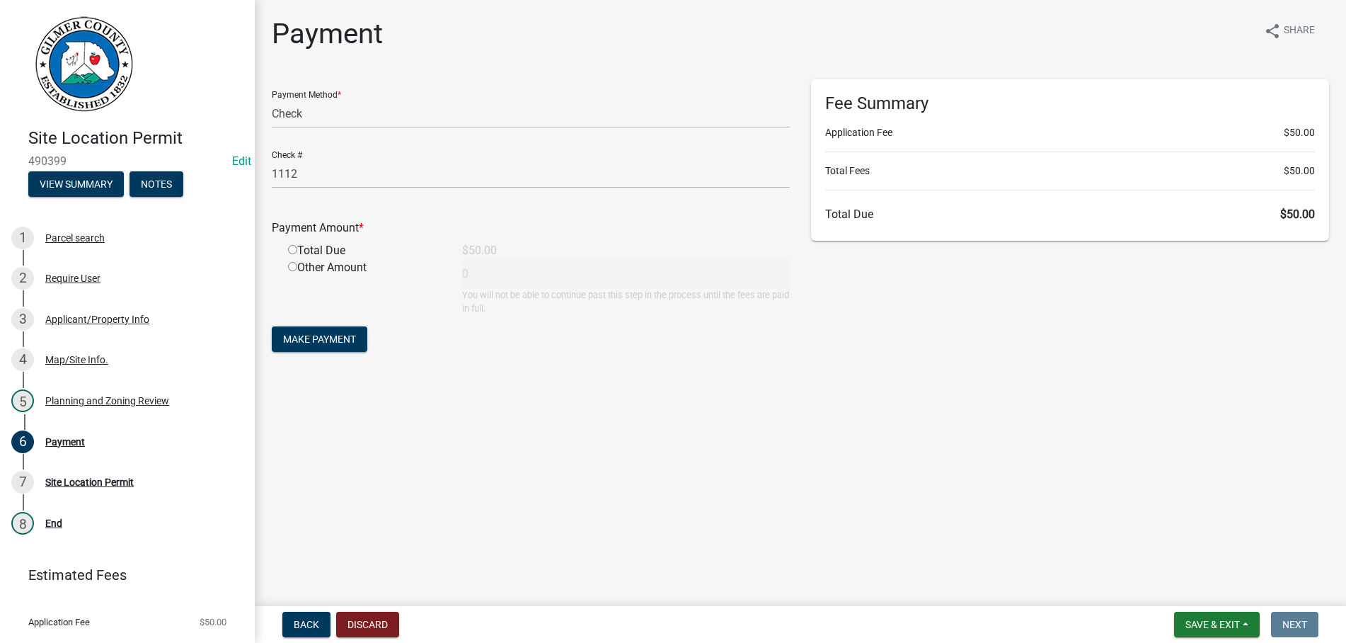
click at [288, 245] on input "radio" at bounding box center [292, 249] width 9 height 9
radio input "true"
type input "50"
click at [272, 326] on button "Make Payment" at bounding box center [320, 338] width 96 height 25
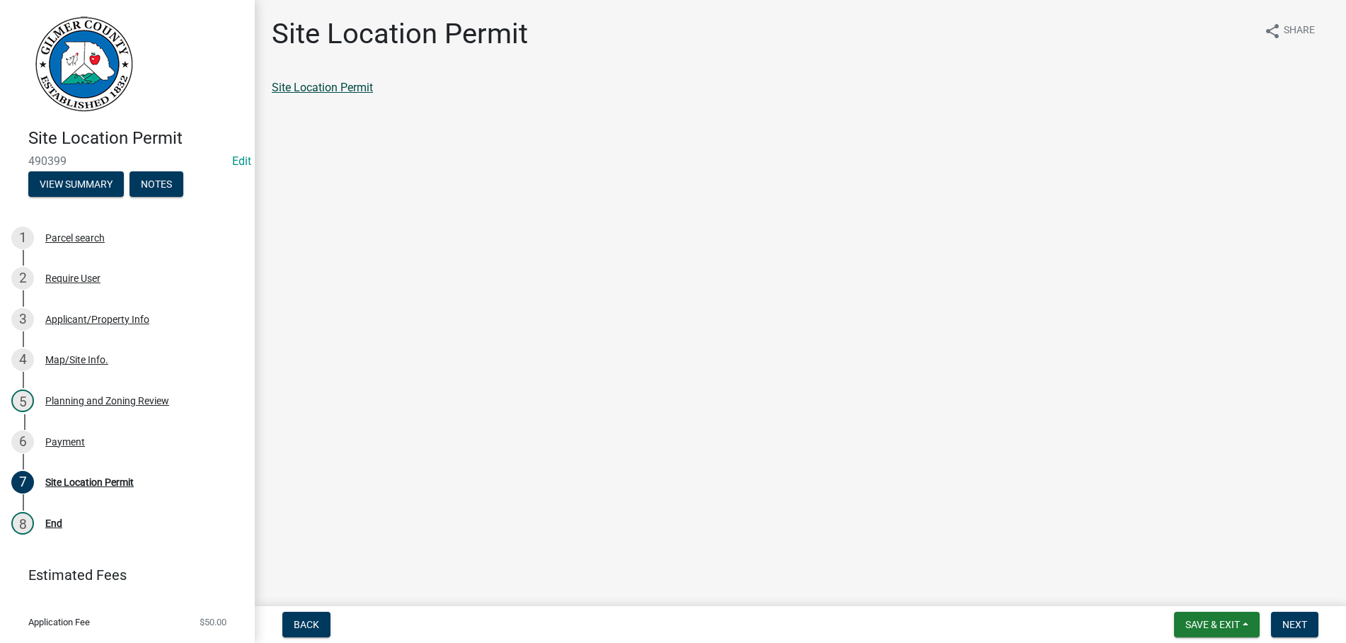
click at [313, 90] on link "Site Location Permit" at bounding box center [322, 87] width 101 height 13
click at [1279, 616] on button "Next" at bounding box center [1294, 623] width 47 height 25
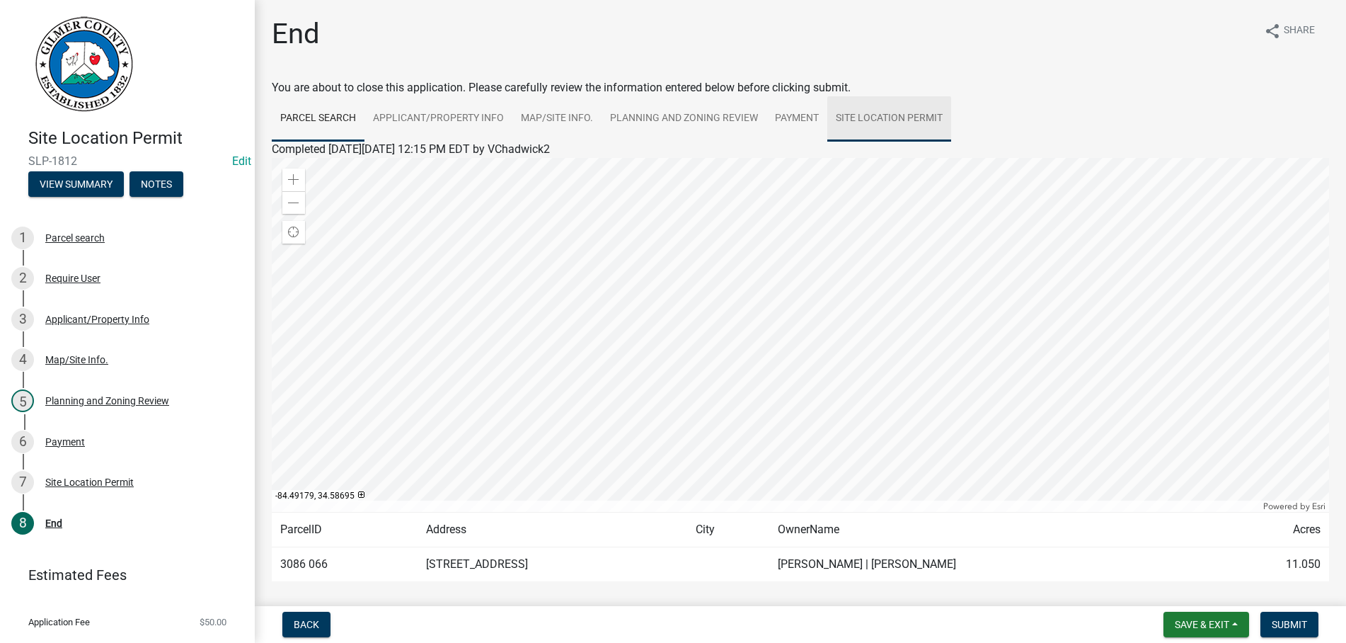
click at [859, 116] on link "Site Location Permit" at bounding box center [889, 118] width 124 height 45
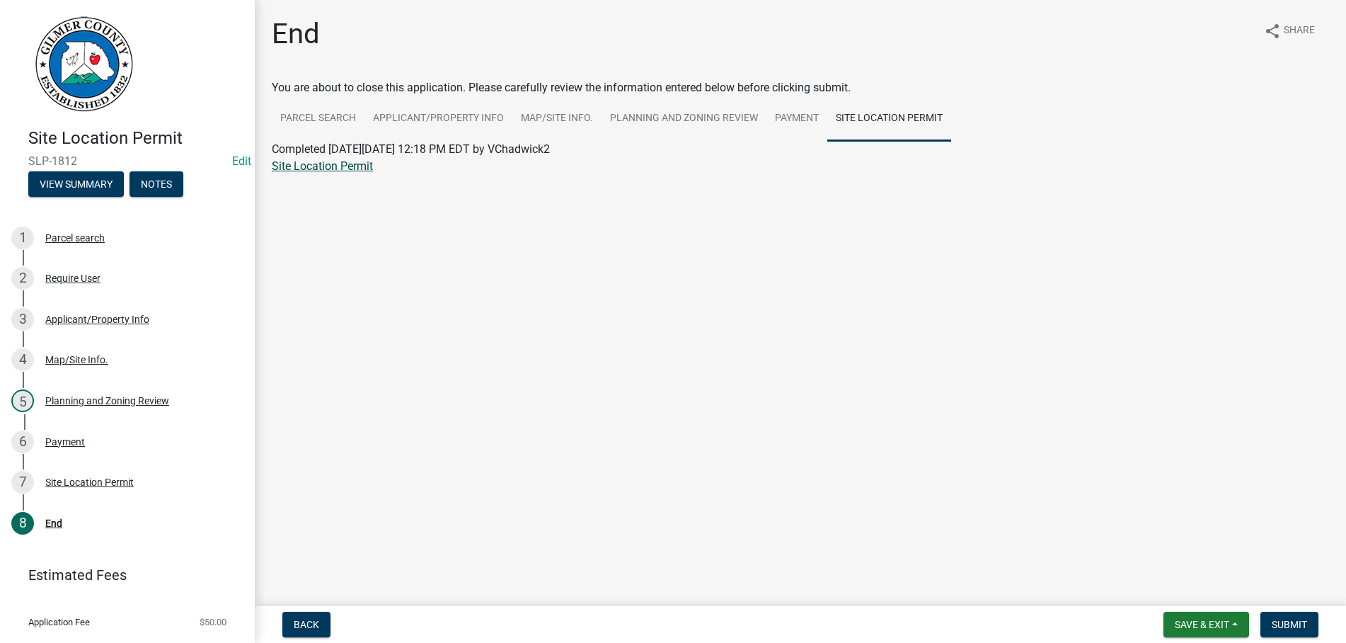
click at [315, 167] on link "Site Location Permit" at bounding box center [322, 165] width 101 height 13
click at [1279, 628] on span "Submit" at bounding box center [1289, 623] width 35 height 11
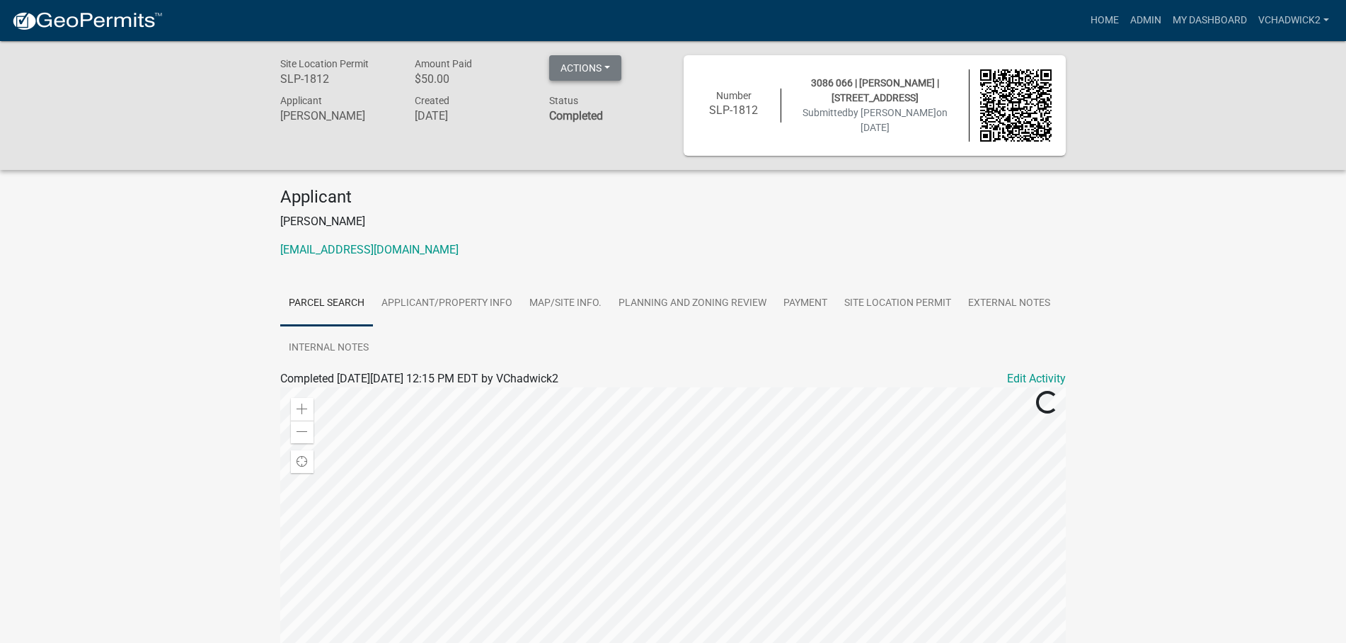
click at [589, 71] on button "Actions" at bounding box center [585, 67] width 72 height 25
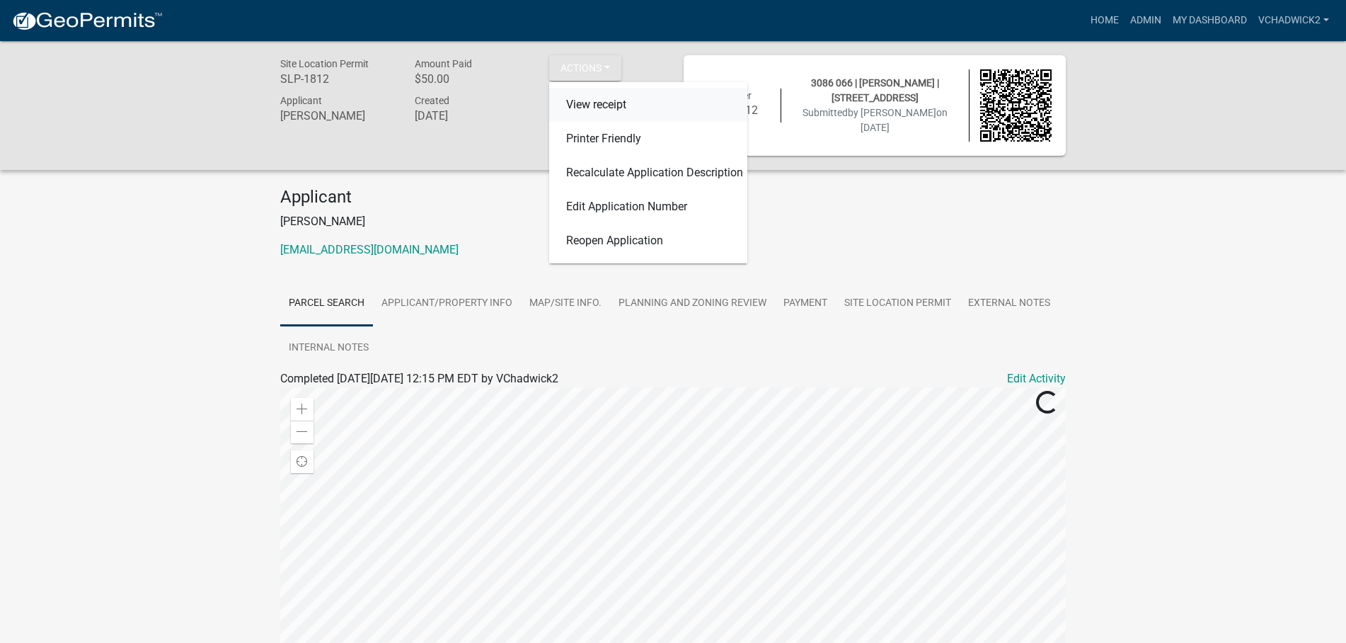
click at [592, 105] on link "View receipt" at bounding box center [648, 105] width 198 height 34
